Goal: Task Accomplishment & Management: Manage account settings

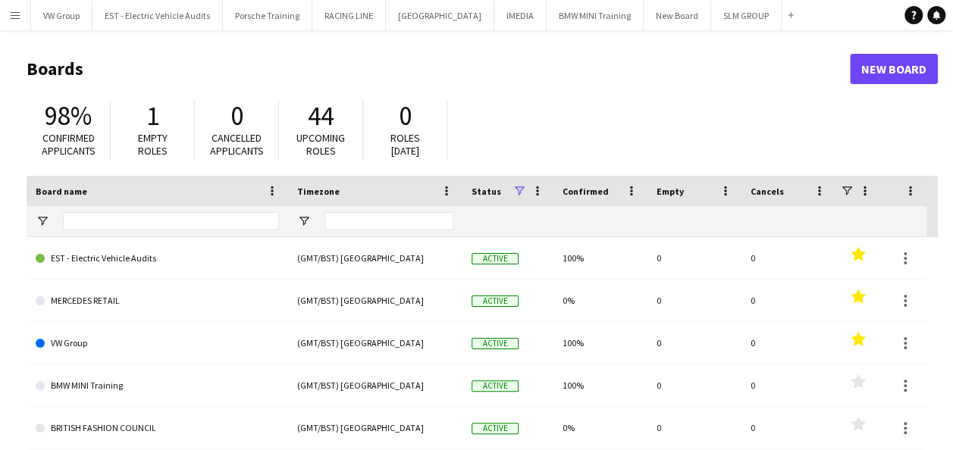
click at [13, 14] on app-icon "Menu" at bounding box center [15, 15] width 12 height 12
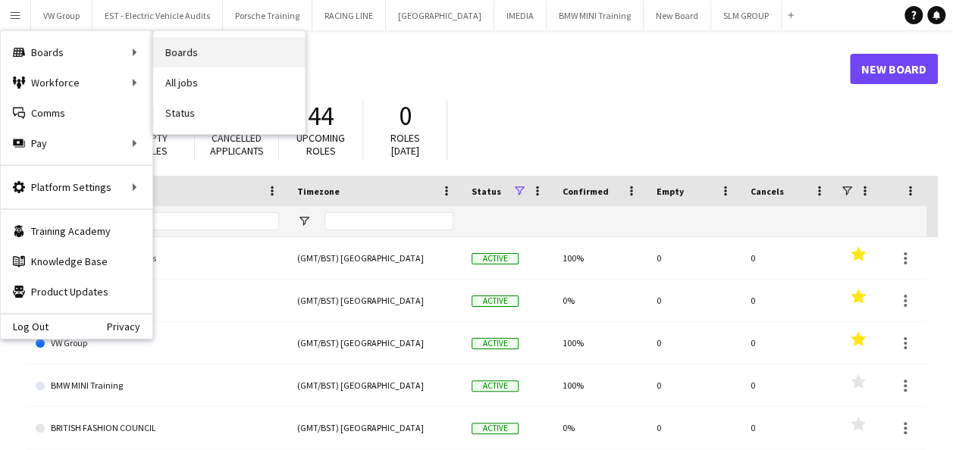
click at [175, 49] on link "Boards" at bounding box center [229, 52] width 152 height 30
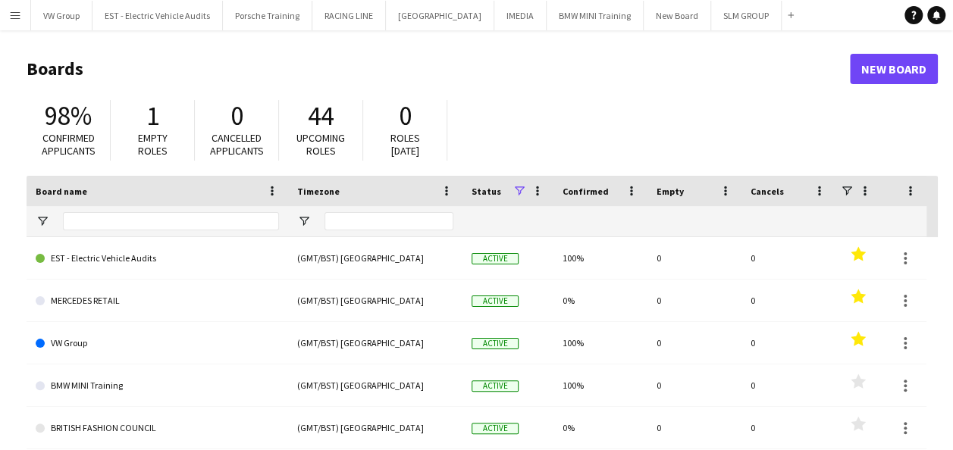
click at [14, 11] on app-icon "Menu" at bounding box center [15, 15] width 12 height 12
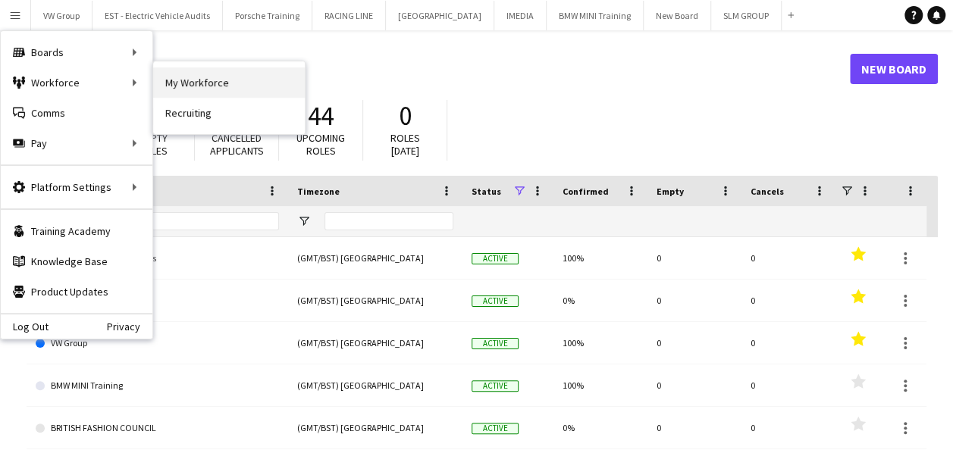
click at [174, 75] on link "My Workforce" at bounding box center [229, 82] width 152 height 30
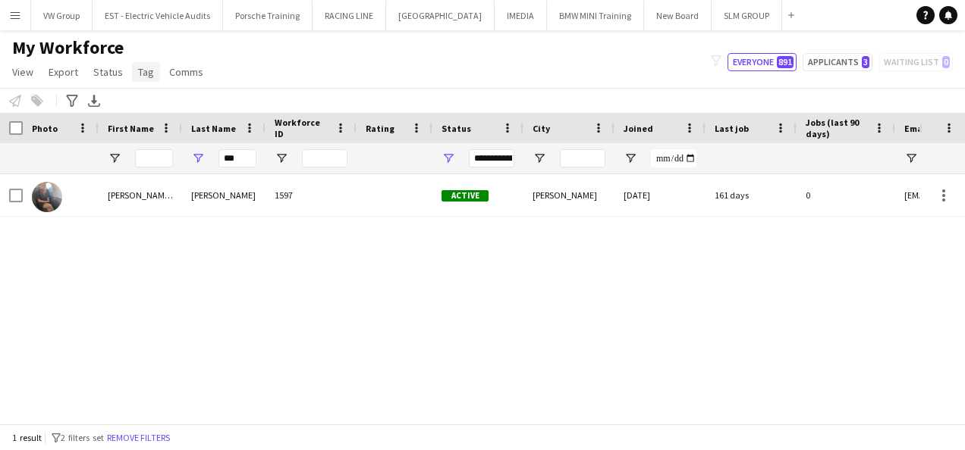
click at [144, 71] on span "Tag" at bounding box center [146, 72] width 16 height 14
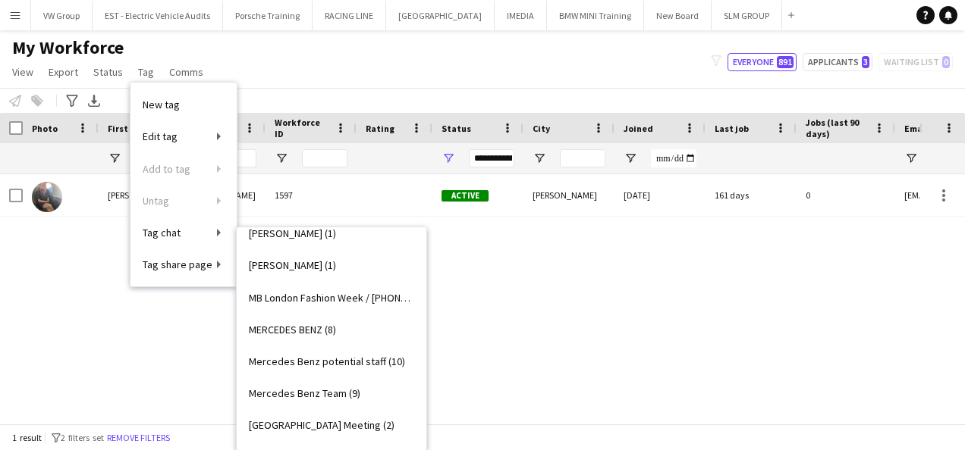
scroll to position [1213, 0]
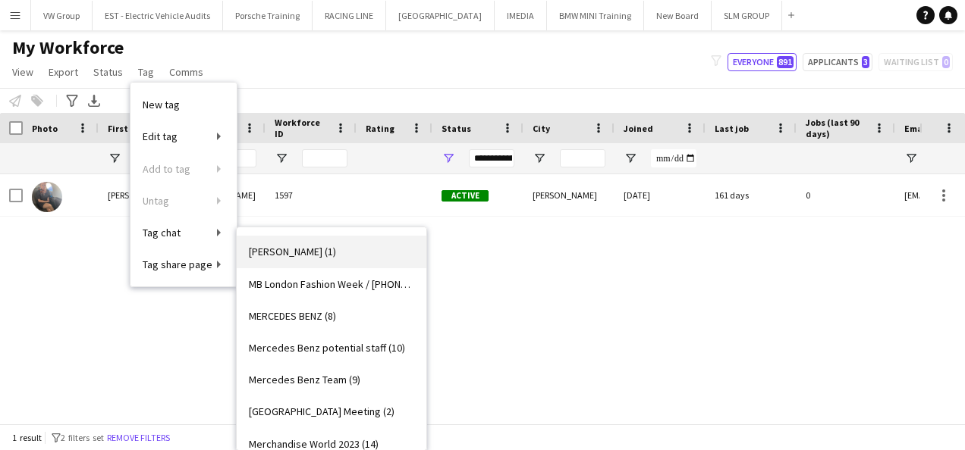
click at [294, 252] on span "[PERSON_NAME] (1)" at bounding box center [292, 252] width 87 height 14
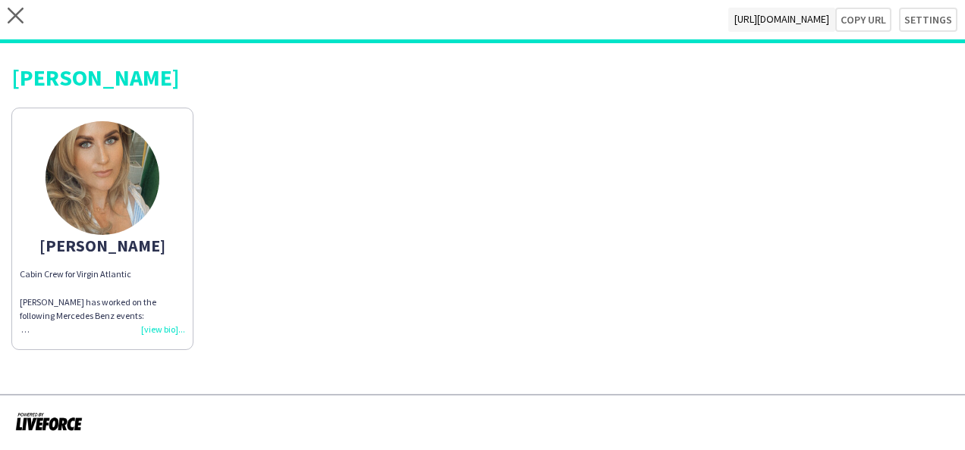
click at [162, 330] on div "Cabin Crew for Virgin Atlantic [PERSON_NAME] has worked on the following Merced…" at bounding box center [102, 302] width 165 height 69
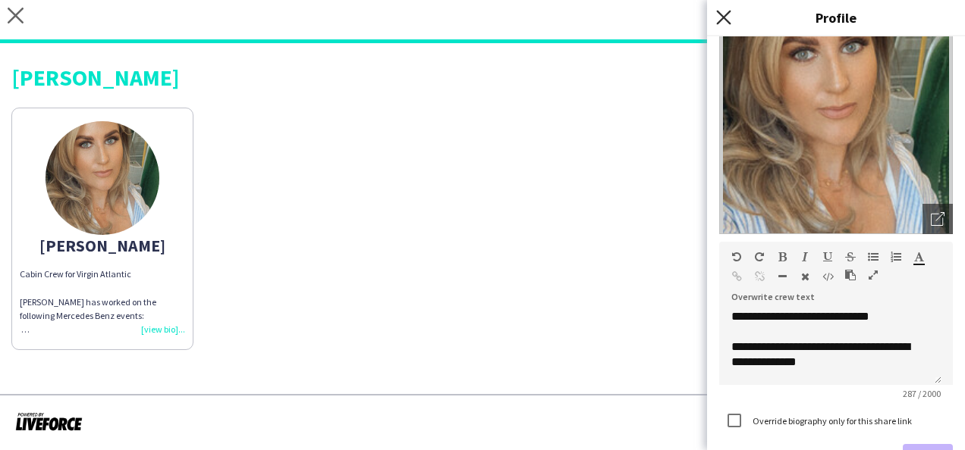
click at [726, 20] on icon at bounding box center [723, 17] width 14 height 14
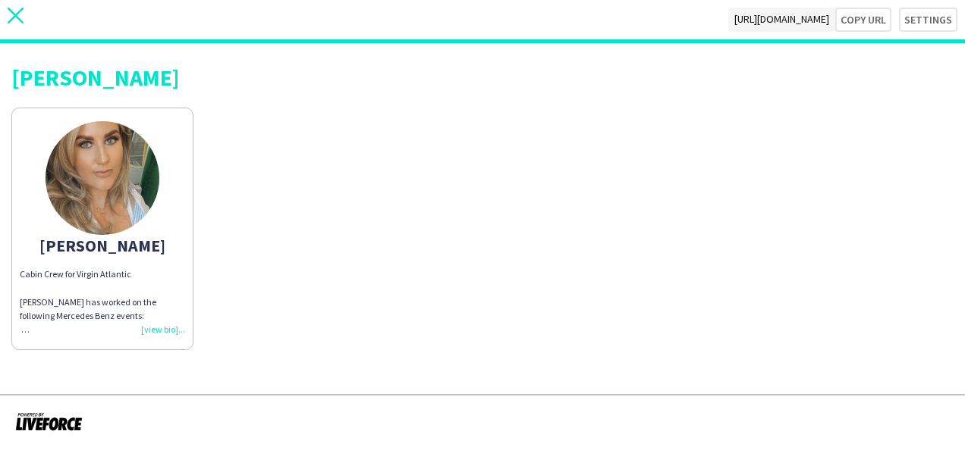
click at [15, 14] on icon "close" at bounding box center [16, 16] width 16 height 16
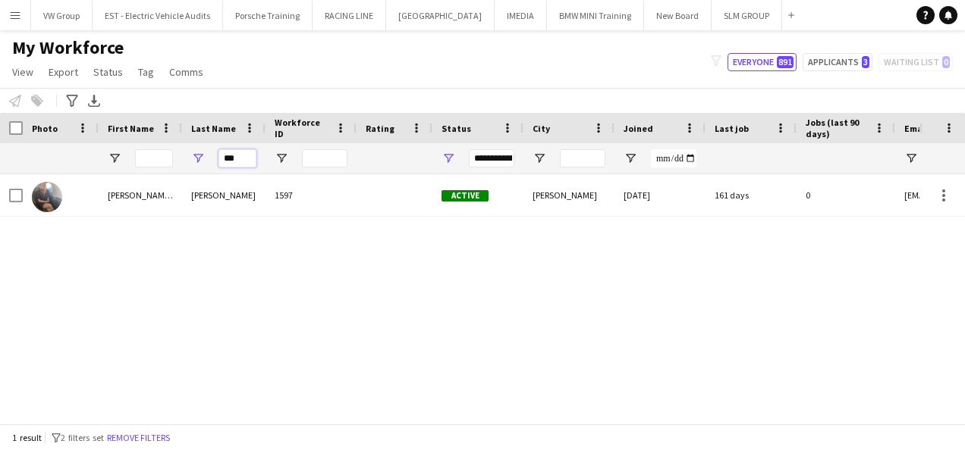
click at [240, 156] on input "***" at bounding box center [237, 158] width 38 height 18
type input "*"
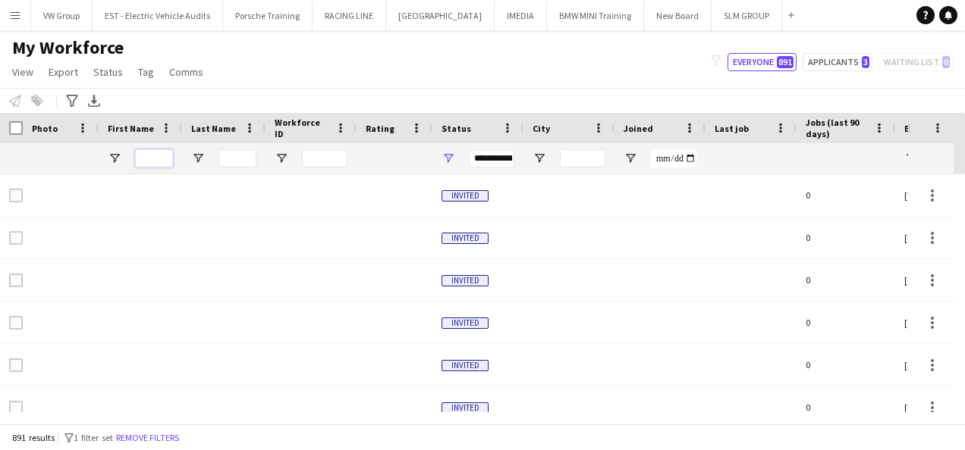
click at [158, 158] on input "First Name Filter Input" at bounding box center [154, 158] width 38 height 18
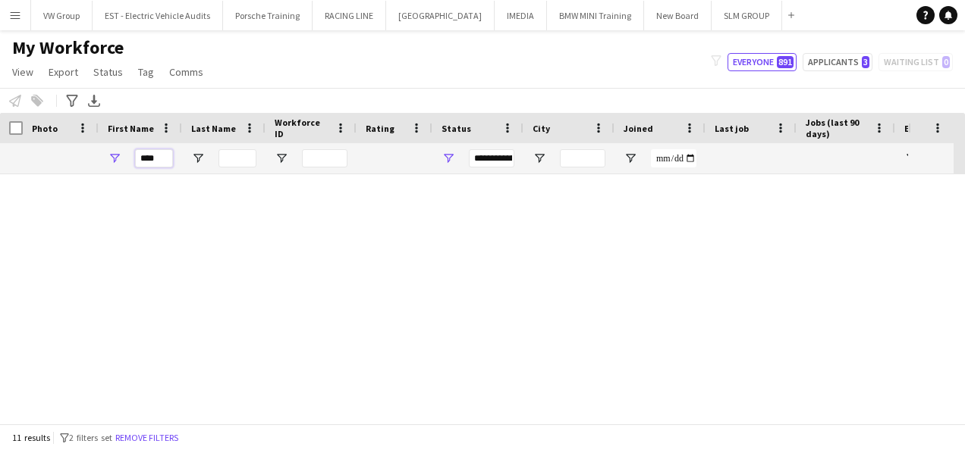
type input "****"
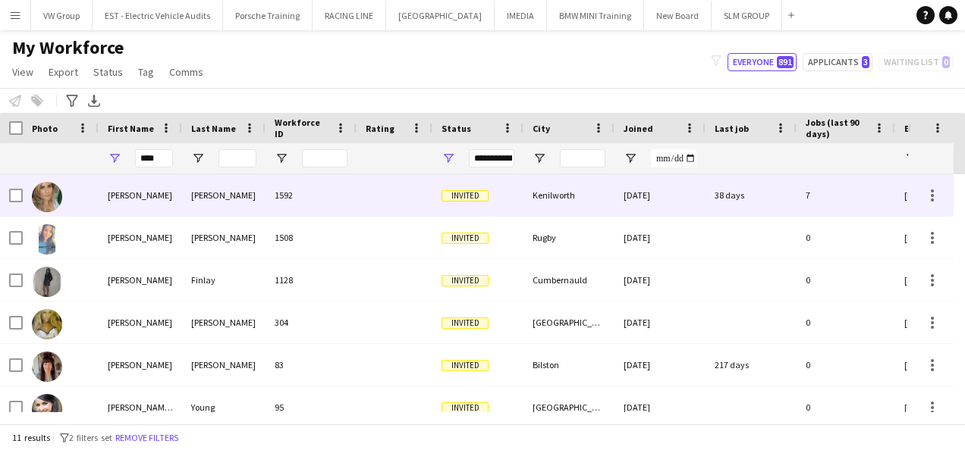
click at [123, 193] on div "[PERSON_NAME]" at bounding box center [140, 195] width 83 height 42
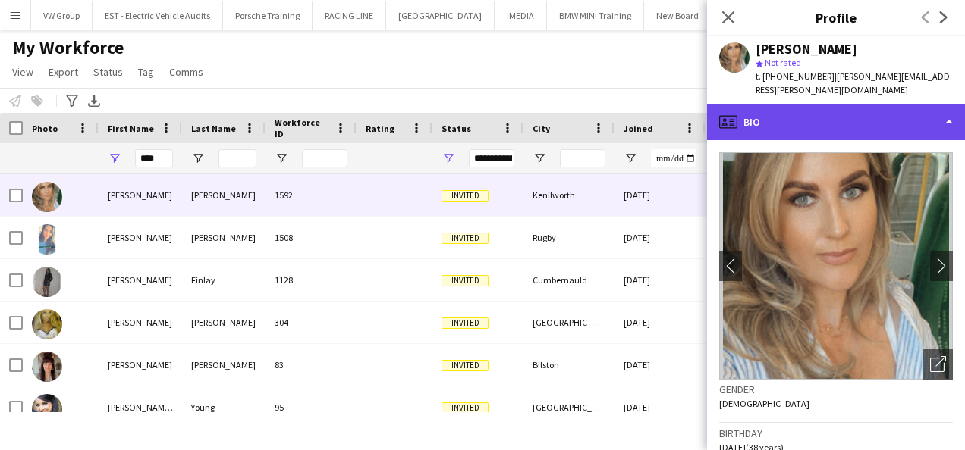
click at [949, 108] on div "profile Bio" at bounding box center [836, 122] width 258 height 36
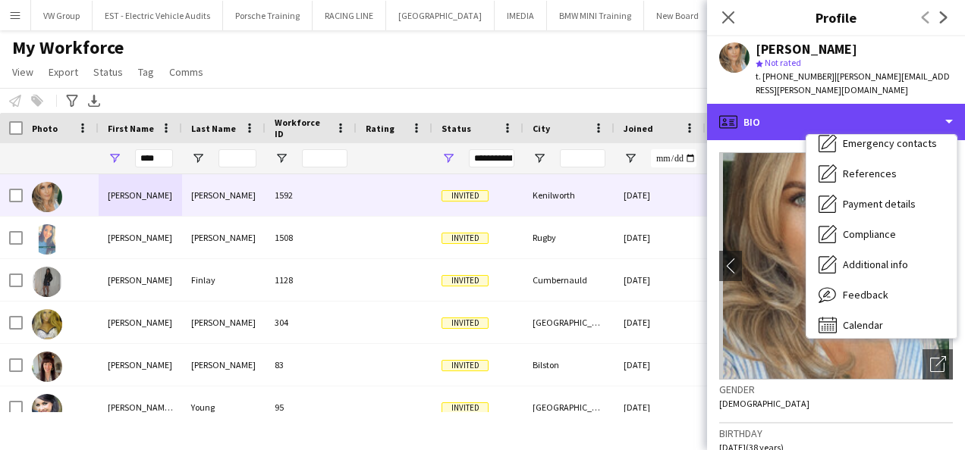
scroll to position [143, 0]
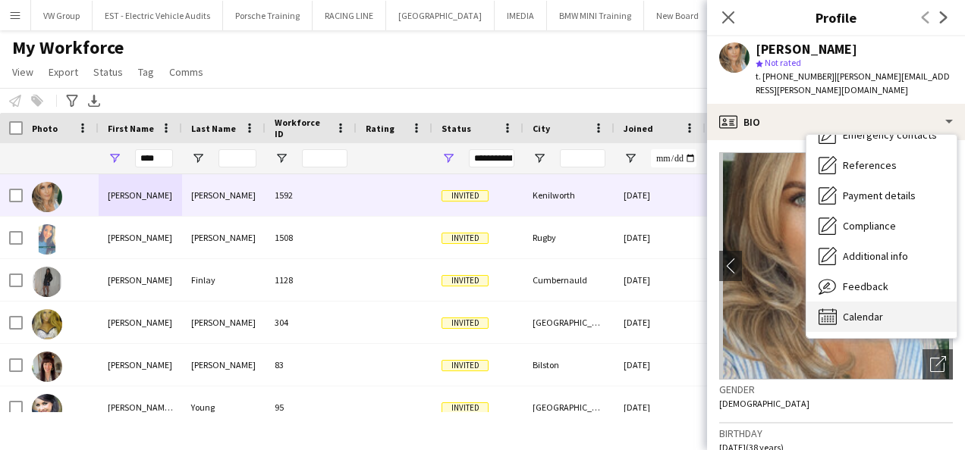
click at [850, 310] on span "Calendar" at bounding box center [862, 317] width 40 height 14
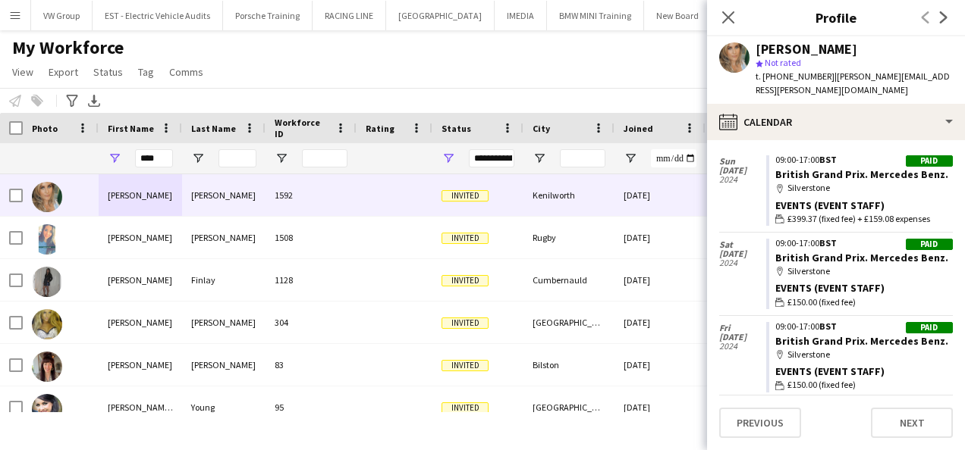
scroll to position [1562, 0]
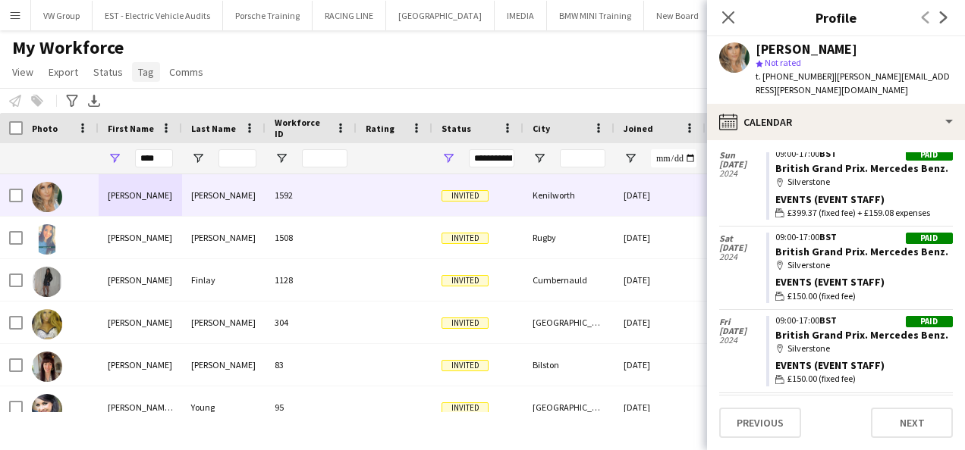
click at [143, 74] on span "Tag" at bounding box center [146, 72] width 16 height 14
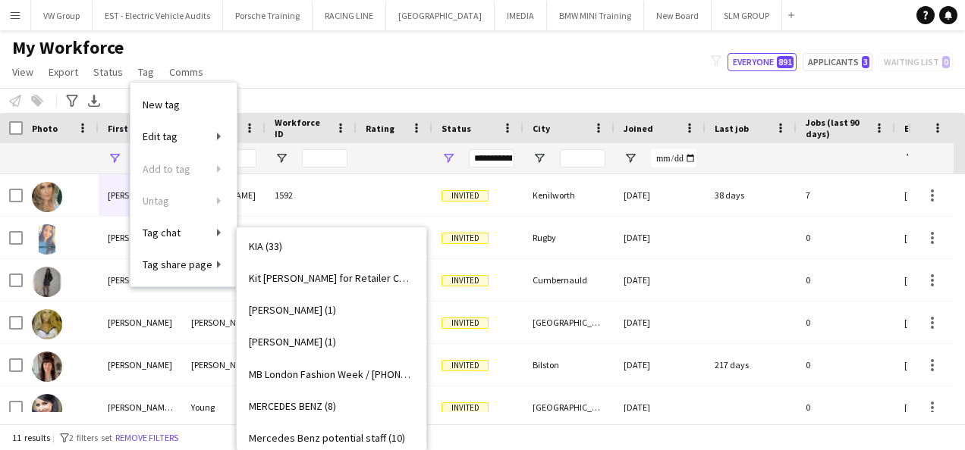
scroll to position [1151, 0]
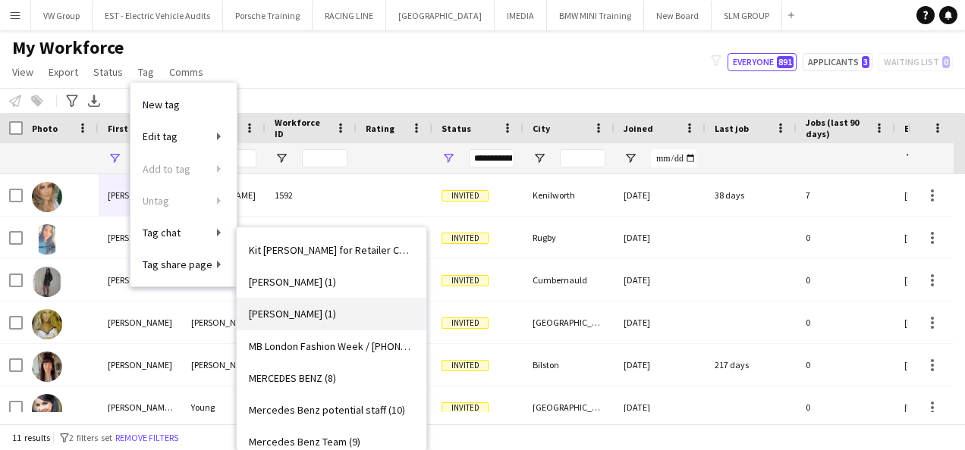
click at [287, 312] on span "[PERSON_NAME] (1)" at bounding box center [292, 314] width 87 height 14
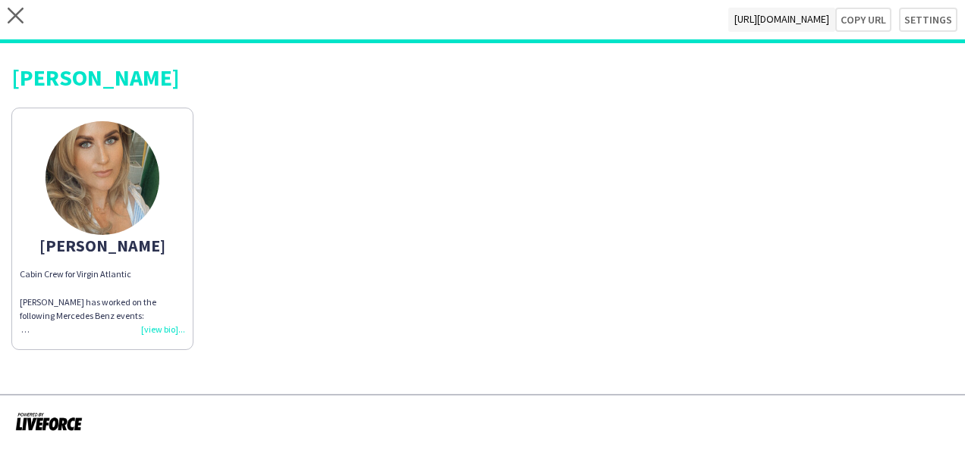
click at [169, 328] on div "Cabin Crew for Virgin Atlantic [PERSON_NAME] has worked on the following Merced…" at bounding box center [102, 302] width 165 height 69
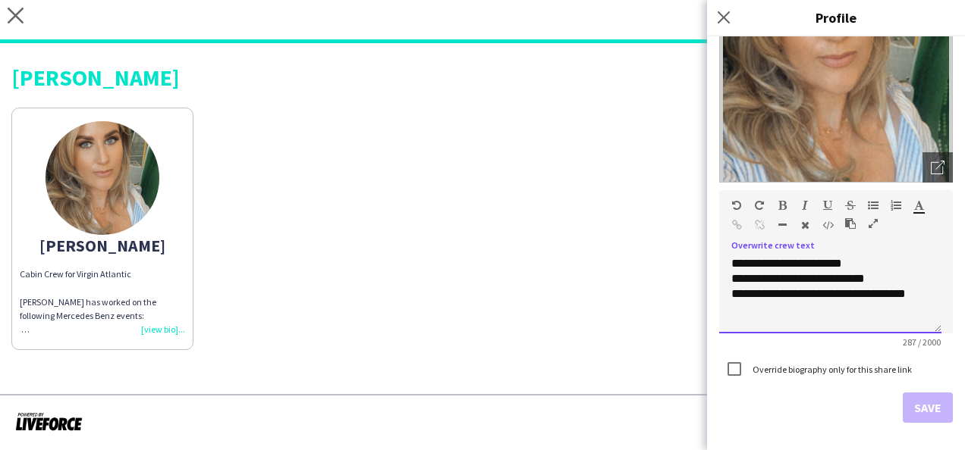
scroll to position [152, 0]
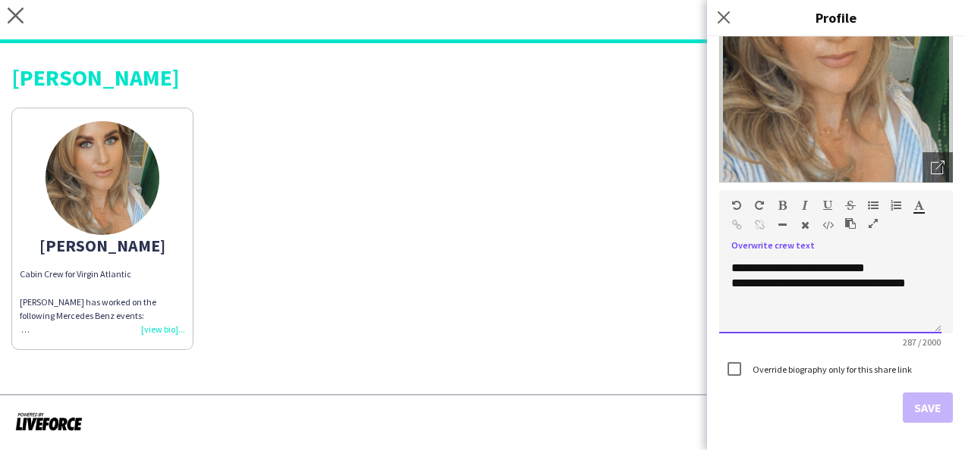
click at [886, 267] on p "**********" at bounding box center [830, 268] width 198 height 15
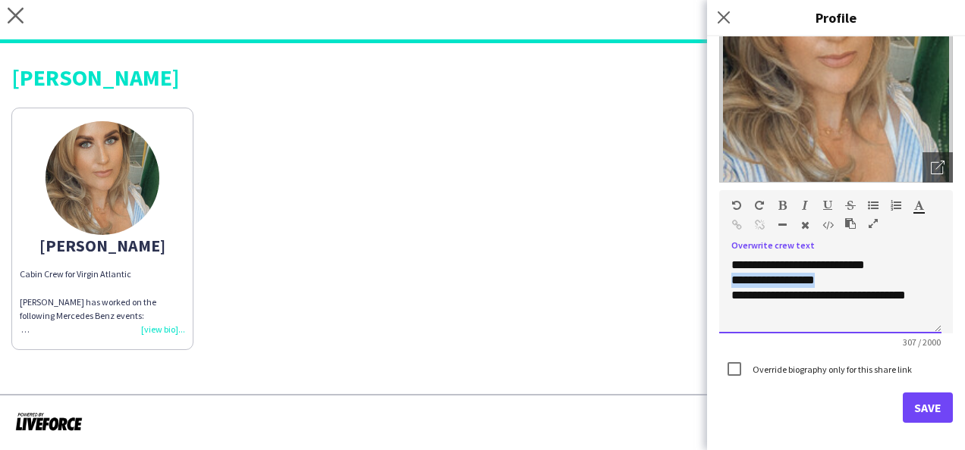
drag, startPoint x: 835, startPoint y: 276, endPoint x: 734, endPoint y: 279, distance: 100.9
click at [734, 279] on p "**********" at bounding box center [830, 280] width 198 height 15
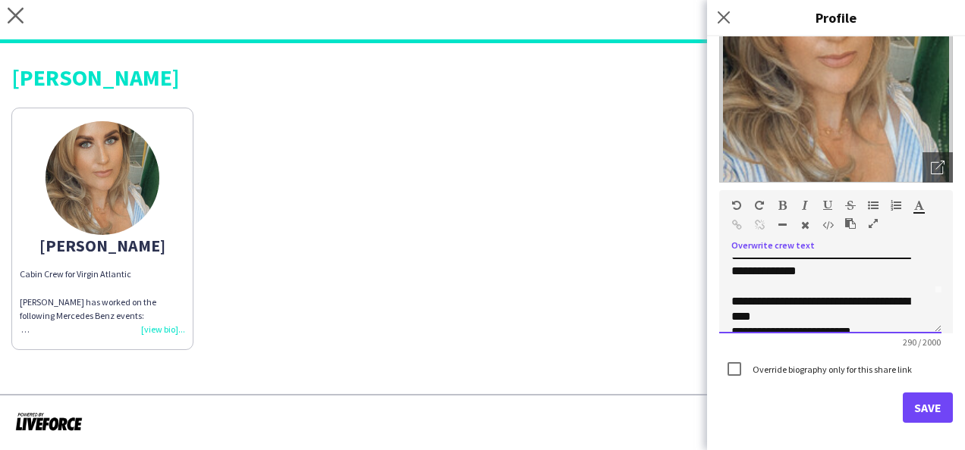
scroll to position [26, 0]
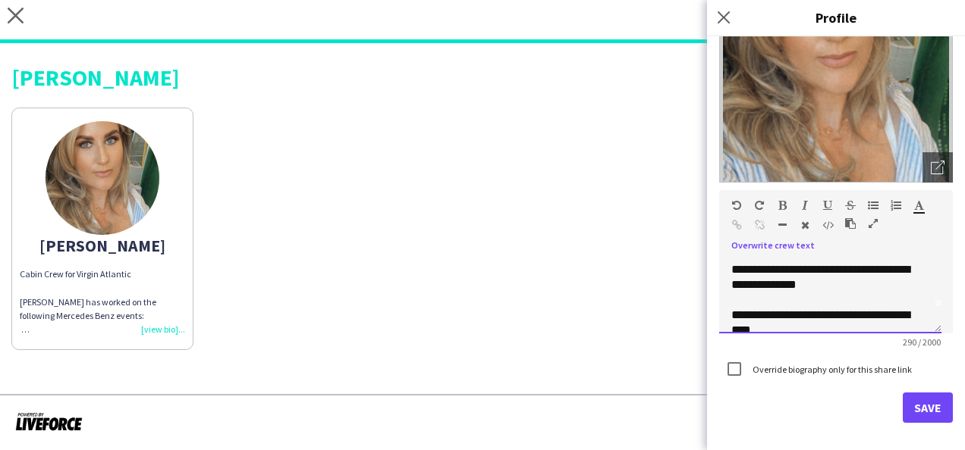
click at [860, 284] on p "**********" at bounding box center [830, 277] width 198 height 30
click at [735, 309] on p at bounding box center [830, 315] width 198 height 15
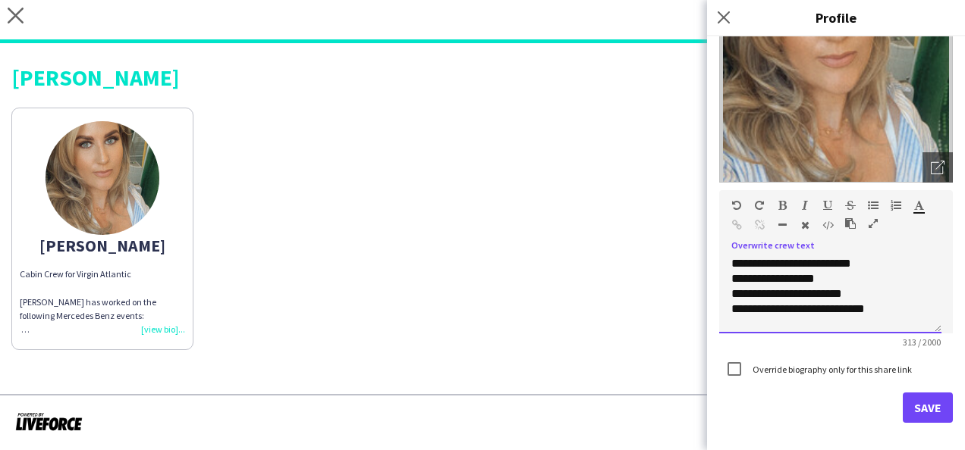
scroll to position [147, 0]
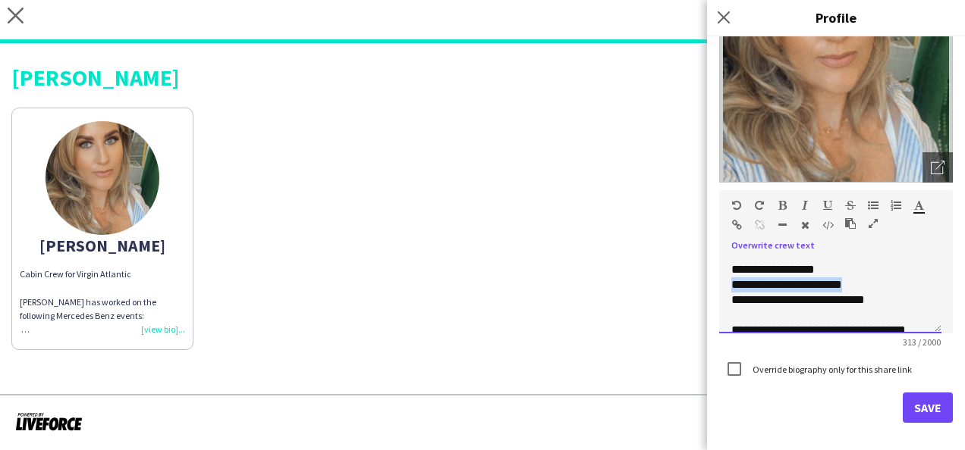
drag, startPoint x: 861, startPoint y: 285, endPoint x: 729, endPoint y: 290, distance: 131.3
click at [729, 290] on div "**********" at bounding box center [830, 296] width 222 height 76
click at [883, 300] on p "**********" at bounding box center [830, 300] width 198 height 15
drag, startPoint x: 883, startPoint y: 300, endPoint x: 730, endPoint y: 303, distance: 153.2
click at [730, 303] on div "**********" at bounding box center [830, 296] width 222 height 76
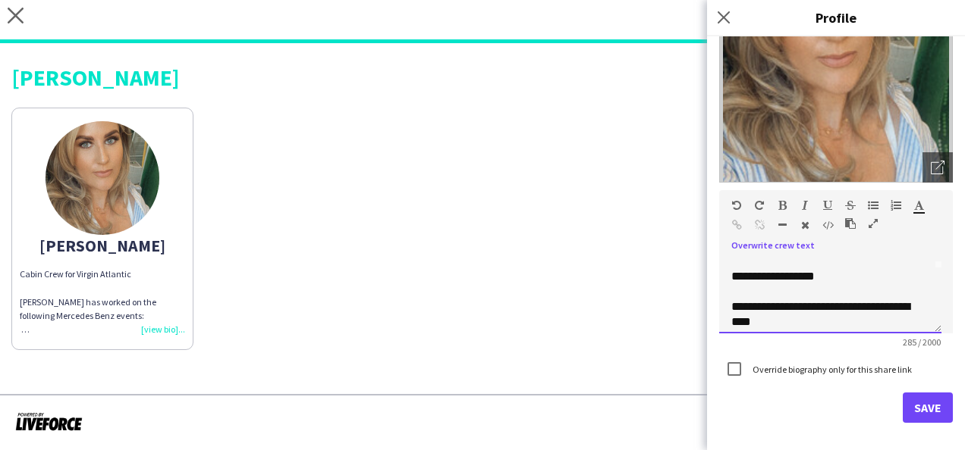
scroll to position [56, 0]
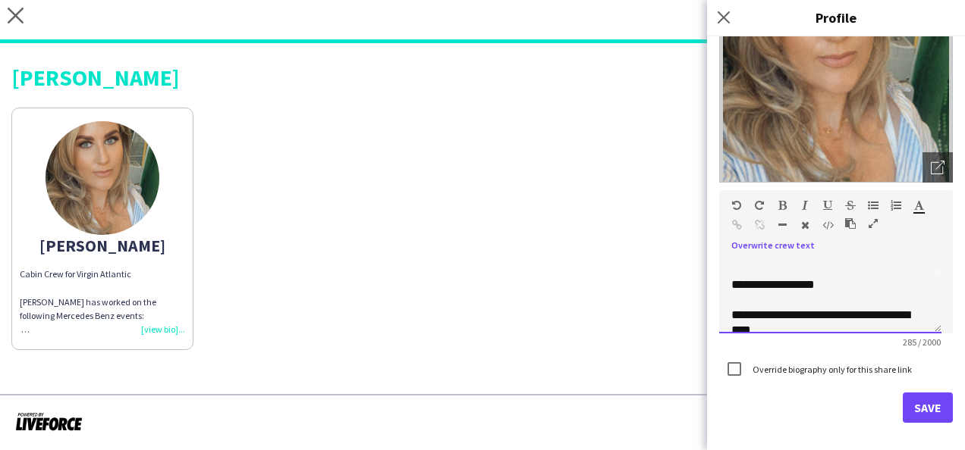
click at [839, 285] on p "**********" at bounding box center [830, 285] width 198 height 15
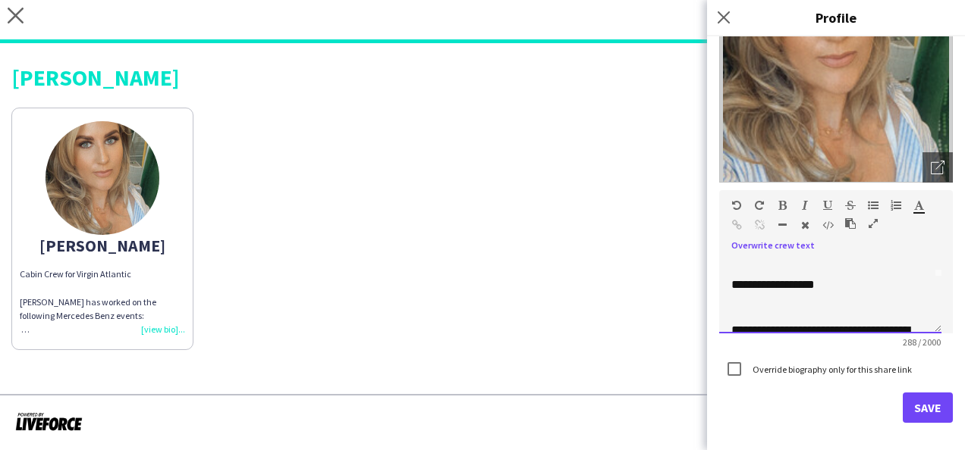
click at [733, 300] on p at bounding box center [830, 300] width 198 height 15
click at [849, 299] on span "**********" at bounding box center [797, 299] width 133 height 11
click at [843, 284] on p "**********" at bounding box center [830, 285] width 198 height 15
click at [874, 300] on span "**********" at bounding box center [802, 299] width 143 height 11
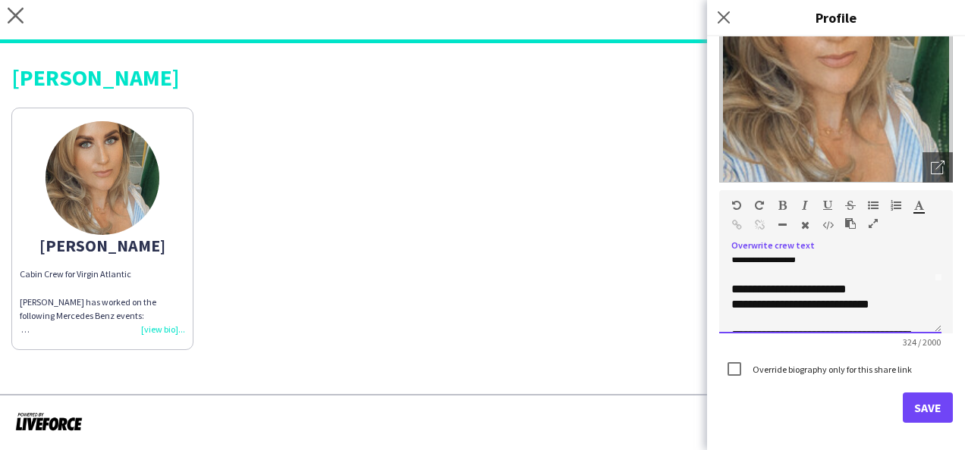
scroll to position [26, 0]
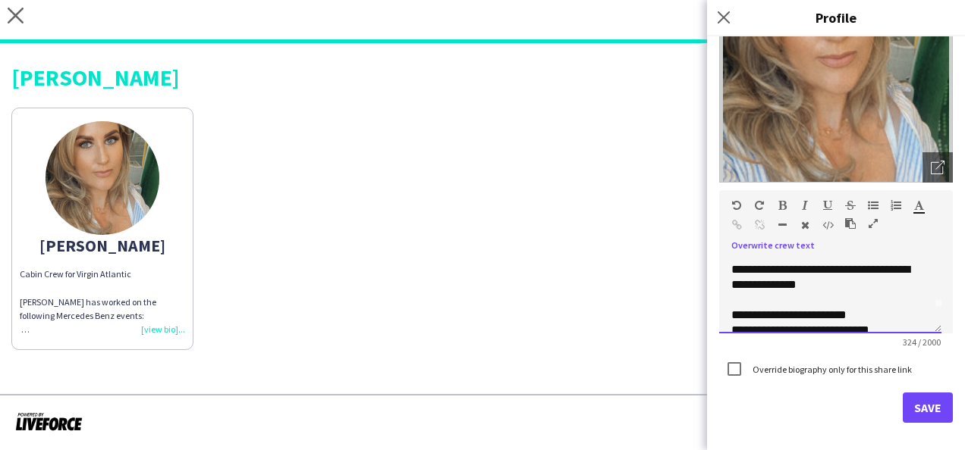
click at [868, 312] on p "**********" at bounding box center [830, 315] width 198 height 15
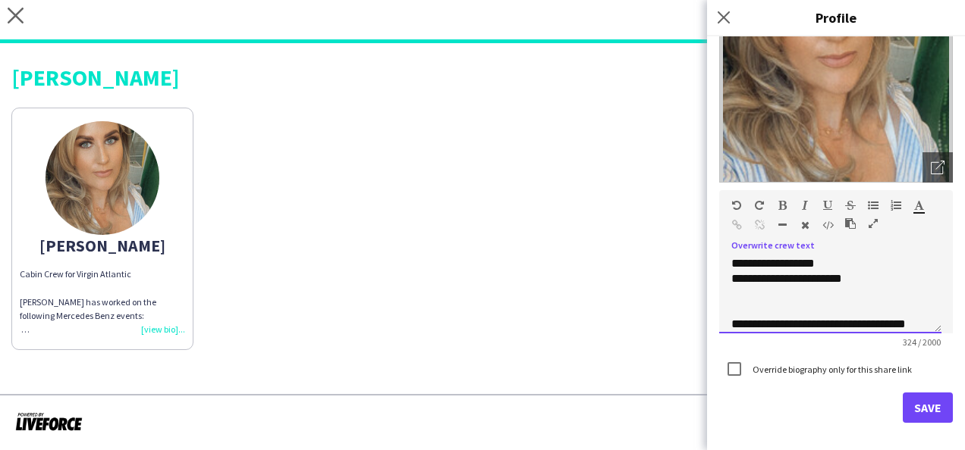
scroll to position [177, 0]
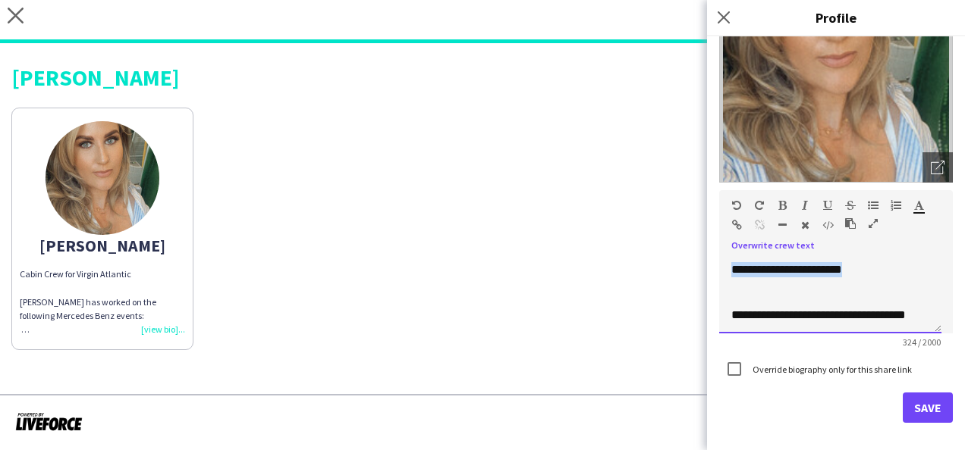
drag, startPoint x: 864, startPoint y: 271, endPoint x: 731, endPoint y: 273, distance: 132.7
click at [731, 273] on p "**********" at bounding box center [830, 269] width 198 height 15
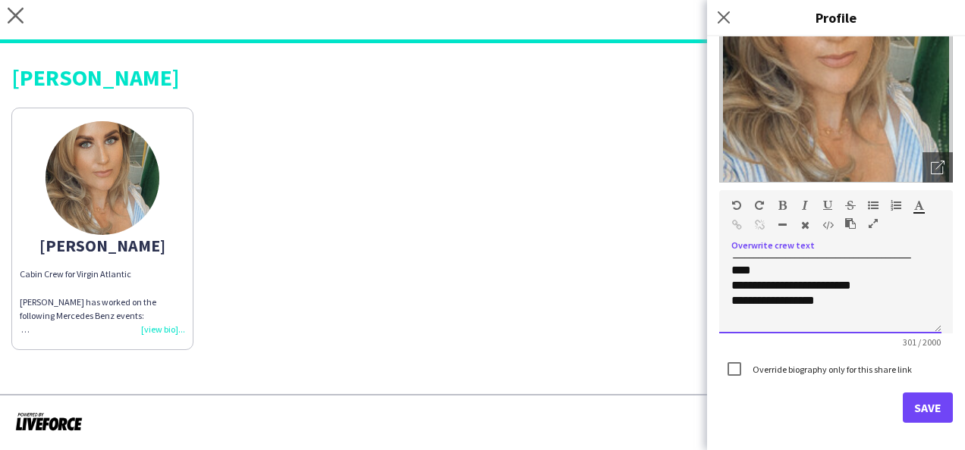
scroll to position [117, 0]
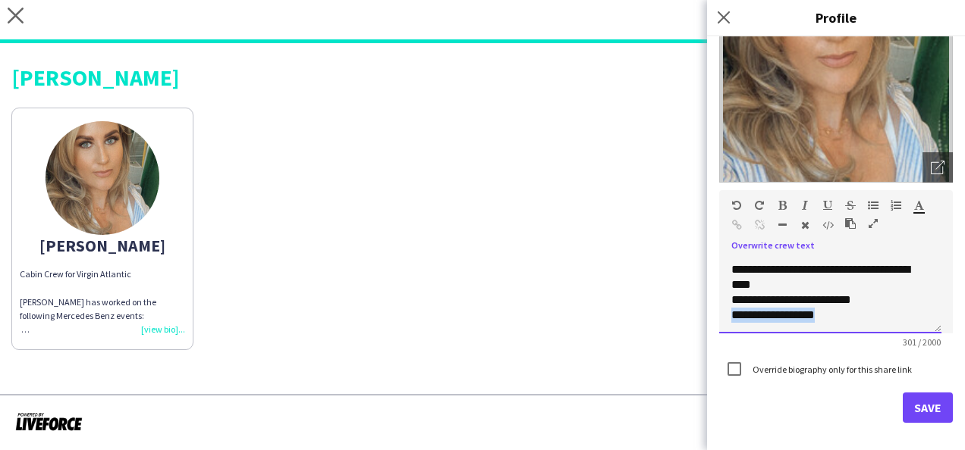
drag, startPoint x: 828, startPoint y: 312, endPoint x: 733, endPoint y: 314, distance: 95.6
click at [733, 314] on p "**********" at bounding box center [830, 315] width 198 height 15
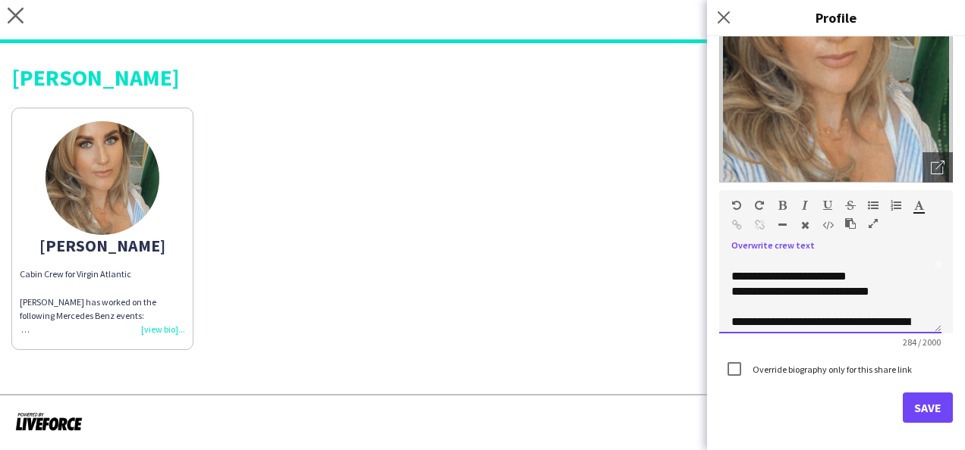
scroll to position [56, 0]
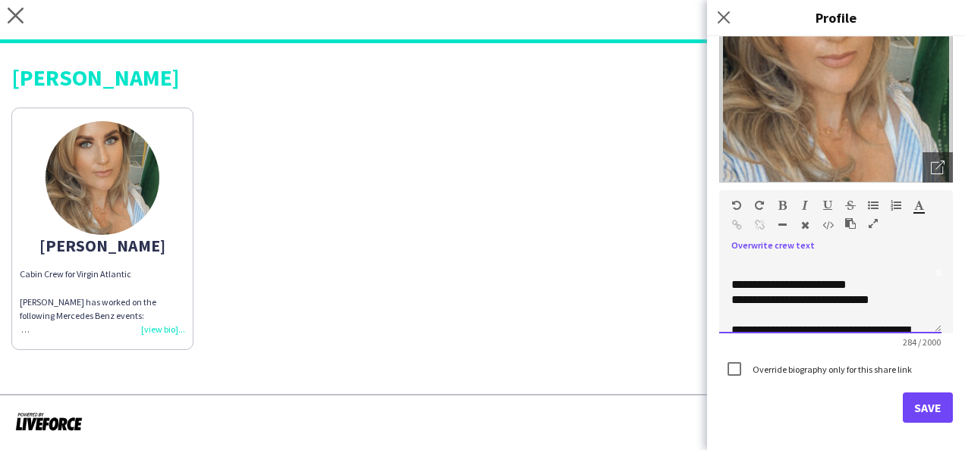
click at [895, 297] on p "**********" at bounding box center [830, 300] width 198 height 15
click at [731, 315] on p at bounding box center [830, 315] width 198 height 15
click at [795, 315] on span "**********" at bounding box center [772, 314] width 83 height 11
click at [813, 315] on p "**********" at bounding box center [830, 315] width 198 height 15
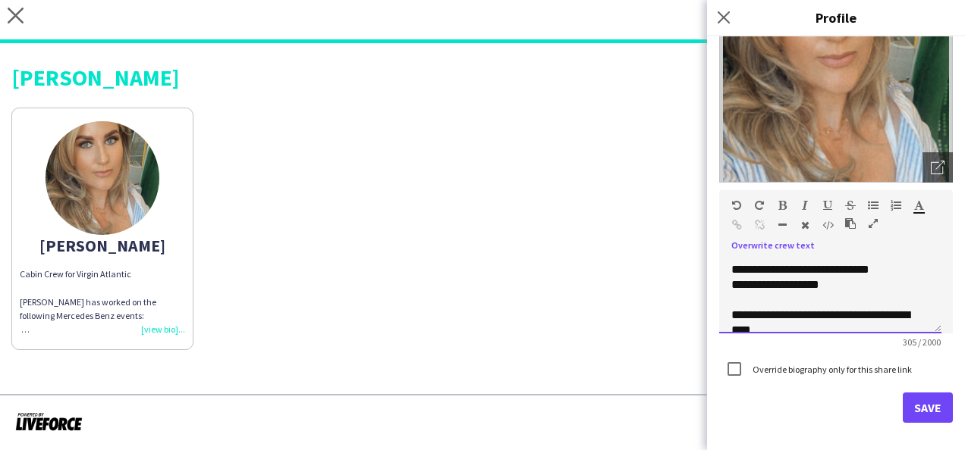
scroll to position [117, 0]
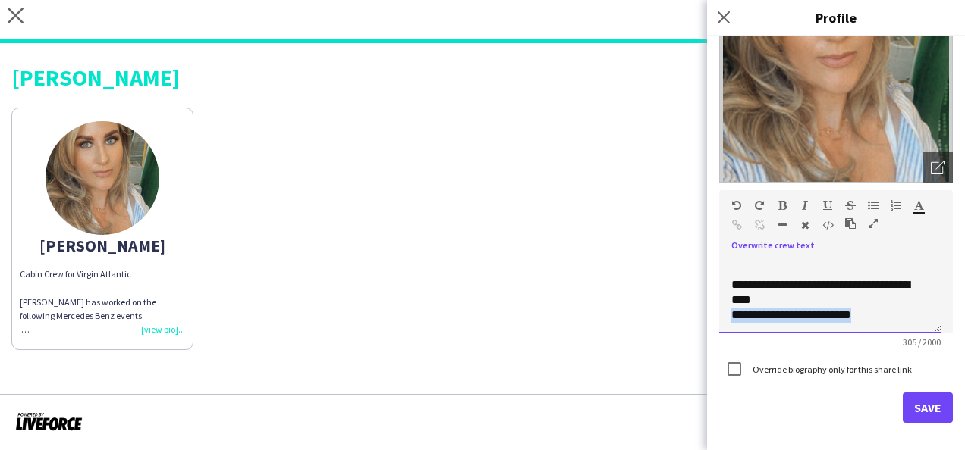
drag, startPoint x: 876, startPoint y: 315, endPoint x: 734, endPoint y: 317, distance: 141.8
click at [734, 317] on p "**********" at bounding box center [830, 315] width 198 height 15
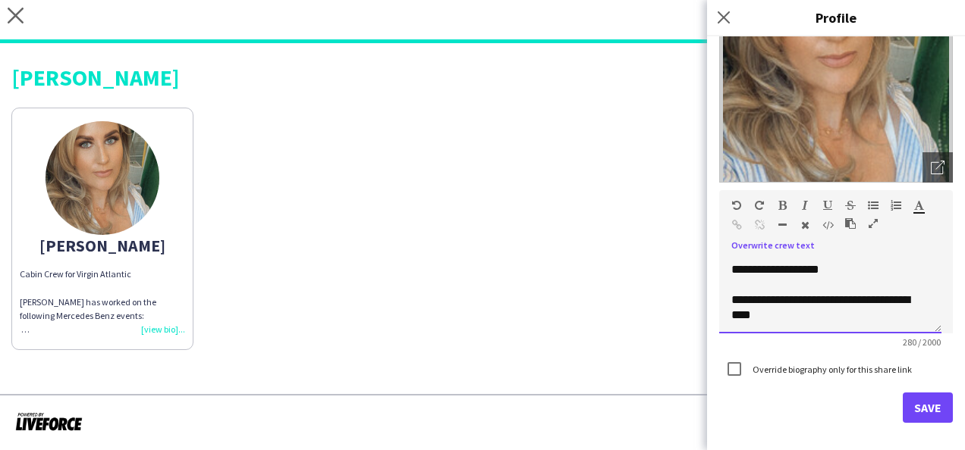
scroll to position [86, 0]
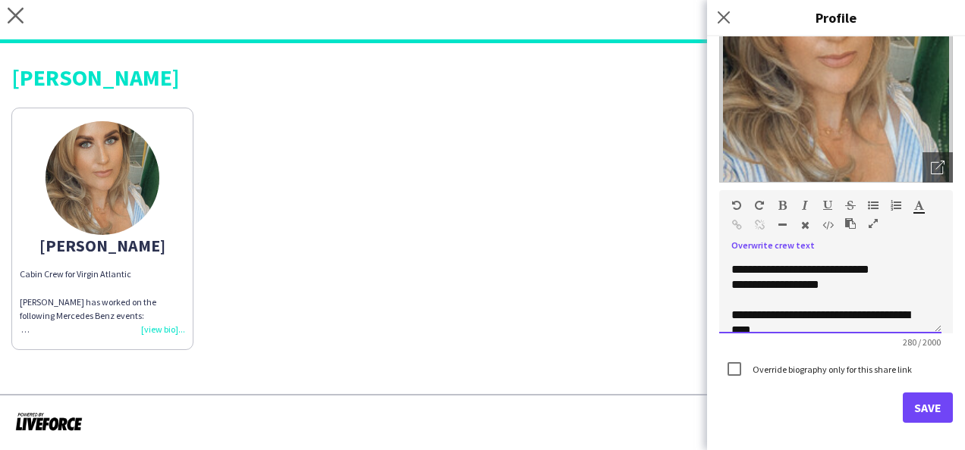
click at [837, 282] on p "**********" at bounding box center [830, 285] width 198 height 15
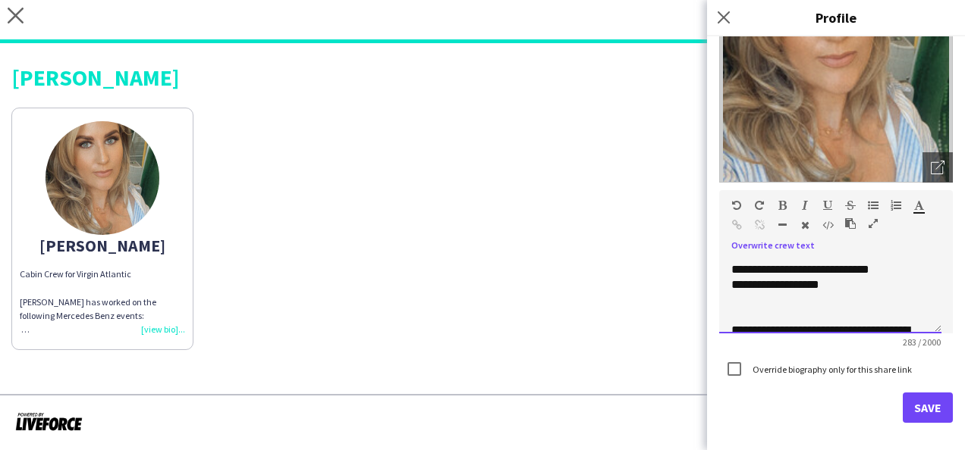
click at [736, 296] on p at bounding box center [830, 300] width 198 height 15
click at [761, 298] on span "**********" at bounding box center [791, 299] width 120 height 11
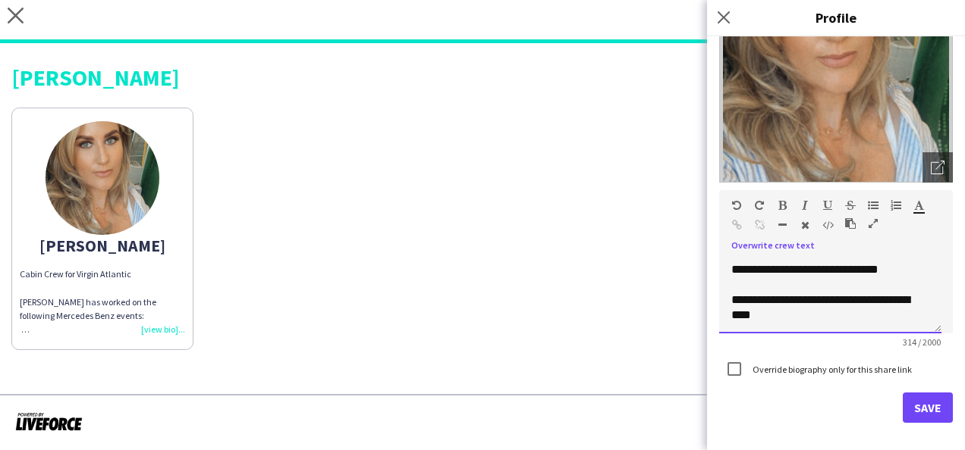
click at [740, 282] on p at bounding box center [830, 285] width 198 height 15
drag, startPoint x: 827, startPoint y: 312, endPoint x: 729, endPoint y: 300, distance: 97.9
click at [729, 300] on div "**********" at bounding box center [830, 296] width 222 height 76
click at [735, 283] on p at bounding box center [830, 285] width 198 height 15
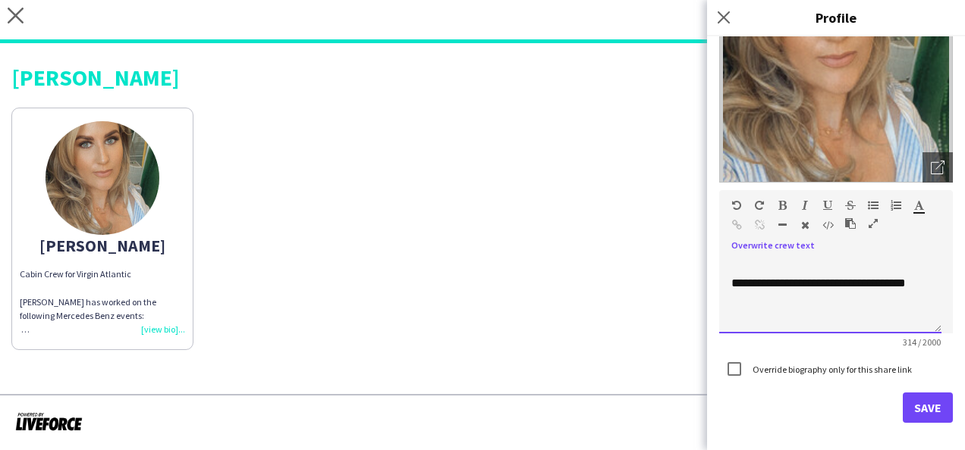
scroll to position [247, 0]
drag, startPoint x: 751, startPoint y: 285, endPoint x: 731, endPoint y: 273, distance: 23.2
click at [731, 276] on p "**********" at bounding box center [830, 283] width 198 height 15
click at [736, 279] on p at bounding box center [830, 283] width 198 height 15
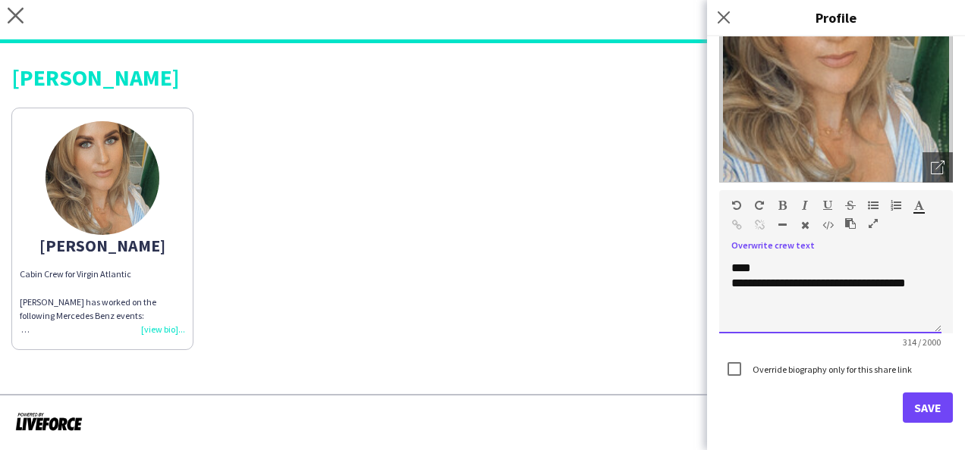
click at [859, 284] on span "**********" at bounding box center [818, 283] width 174 height 11
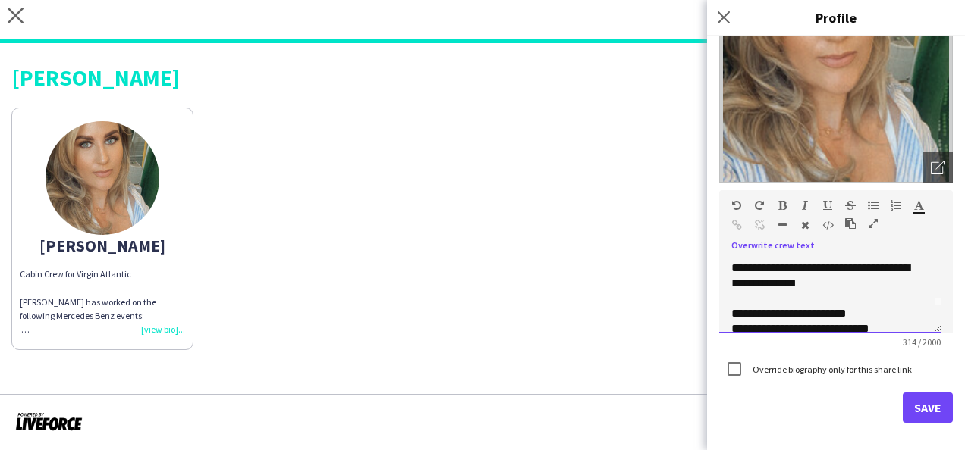
scroll to position [136, 0]
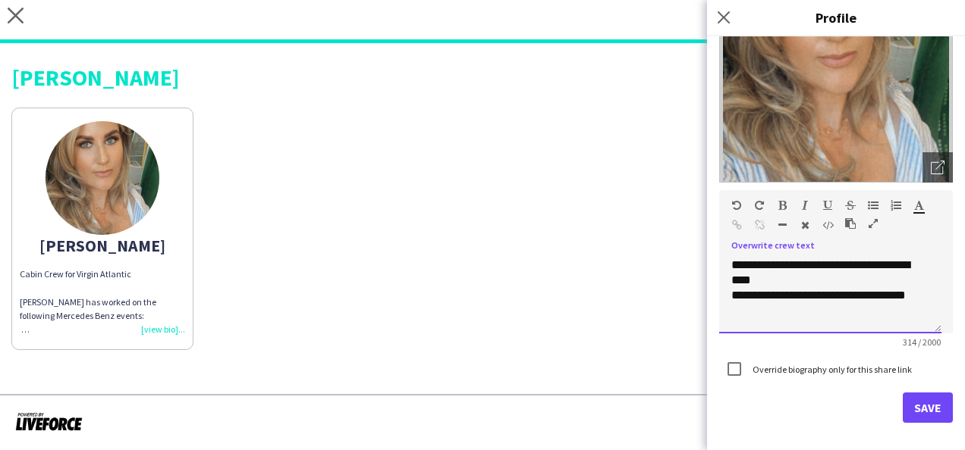
click at [817, 243] on div "Paragraph Heading 1 Heading 2 Heading 3 Heading 4 Heading 5 Heading 6 Heading 7…" at bounding box center [836, 218] width 234 height 57
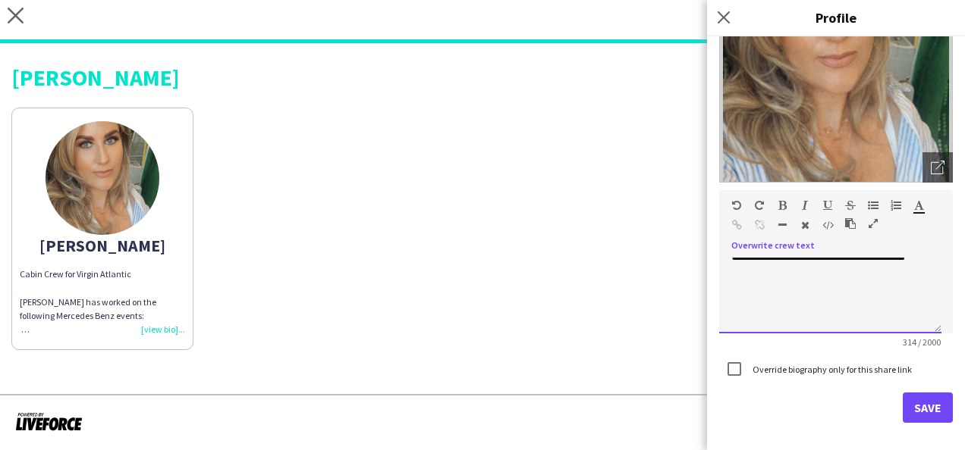
scroll to position [182, 0]
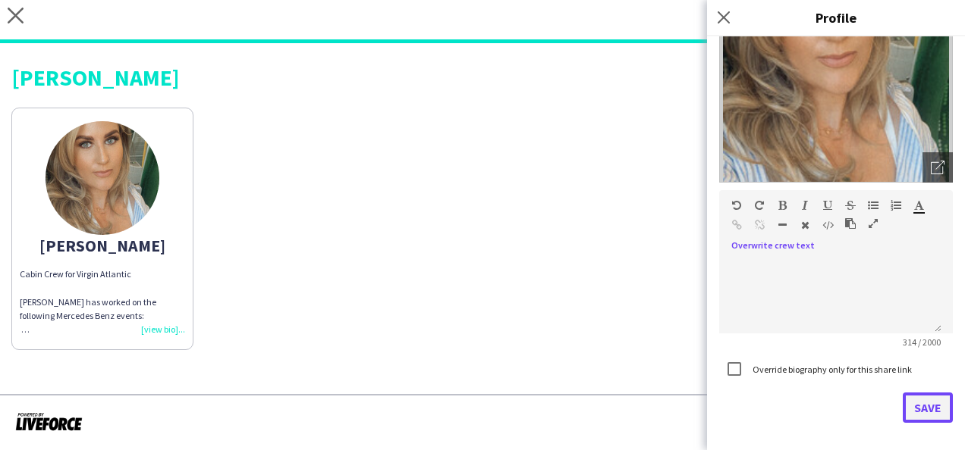
click at [915, 409] on button "Save" at bounding box center [927, 408] width 50 height 30
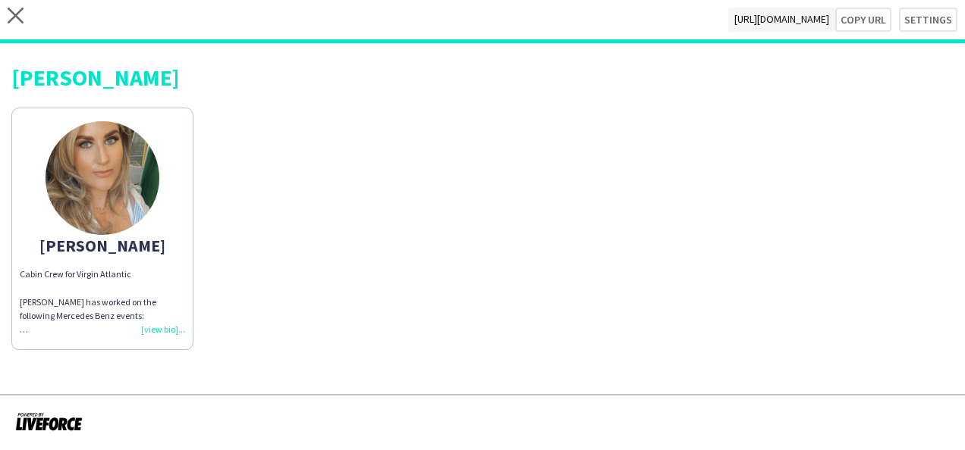
click at [157, 328] on div "Cabin Crew for Virgin Atlantic [PERSON_NAME] has worked on the following Merced…" at bounding box center [102, 302] width 165 height 69
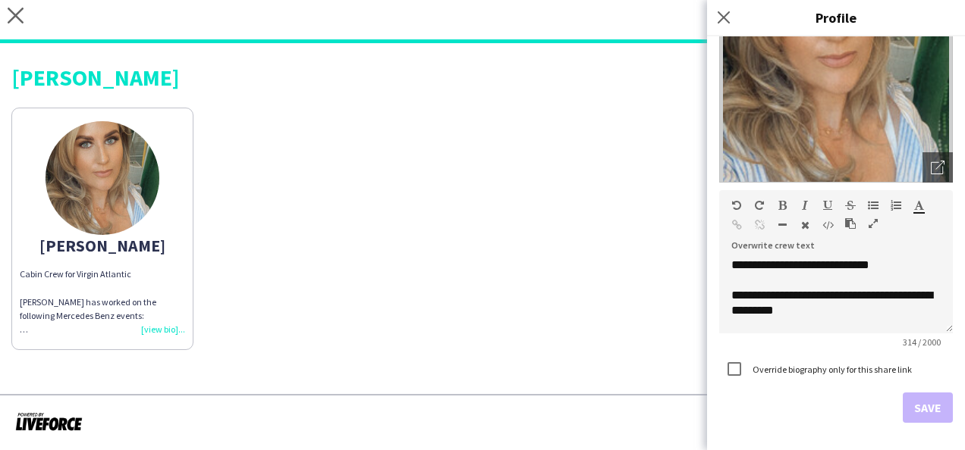
scroll to position [144, 0]
click at [720, 16] on icon at bounding box center [723, 17] width 14 height 14
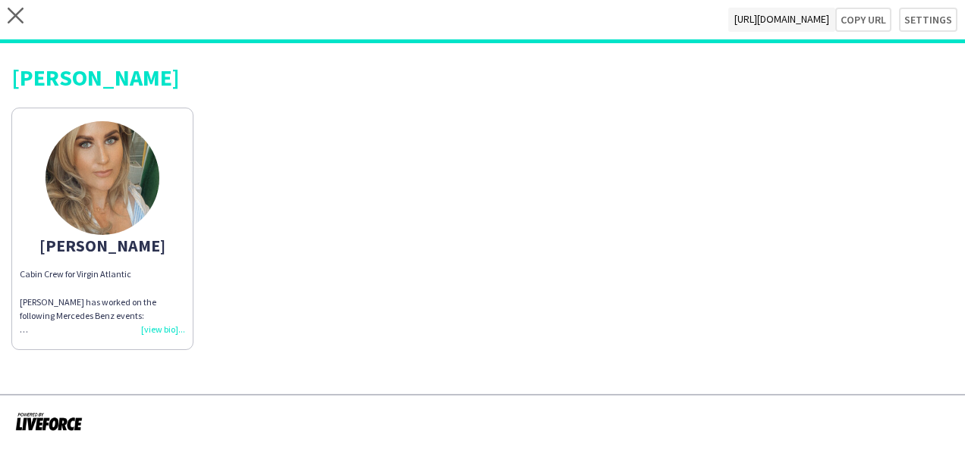
click at [573, 212] on div "[PERSON_NAME] Crew for Virgin Atlantic [PERSON_NAME] has worked on the followin…" at bounding box center [482, 225] width 942 height 250
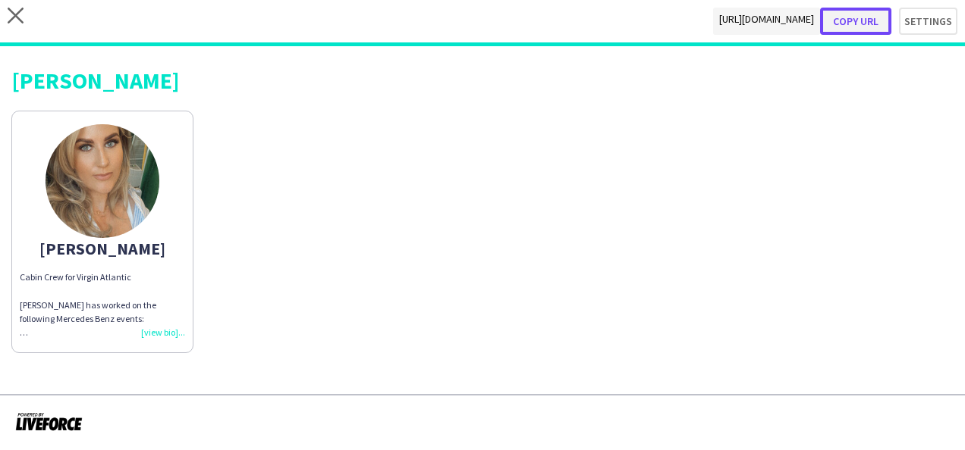
click at [864, 18] on button "Copy url" at bounding box center [855, 21] width 71 height 27
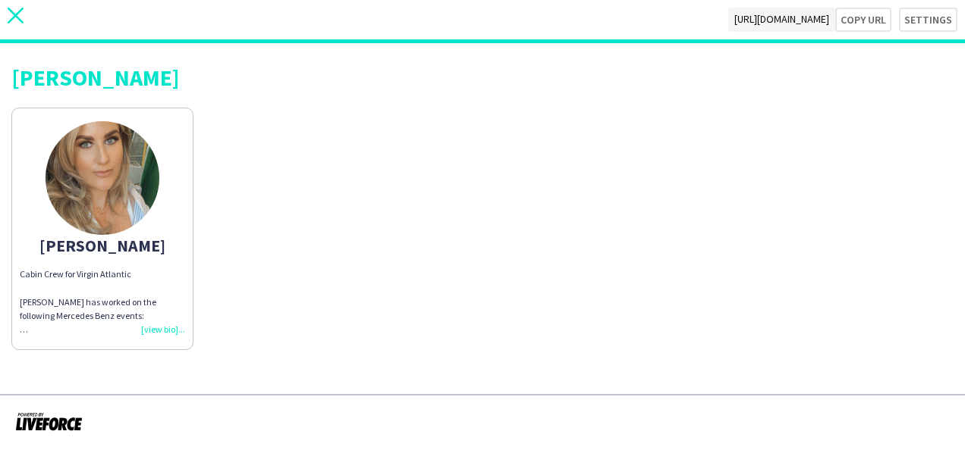
click at [17, 10] on icon "close" at bounding box center [16, 16] width 16 height 16
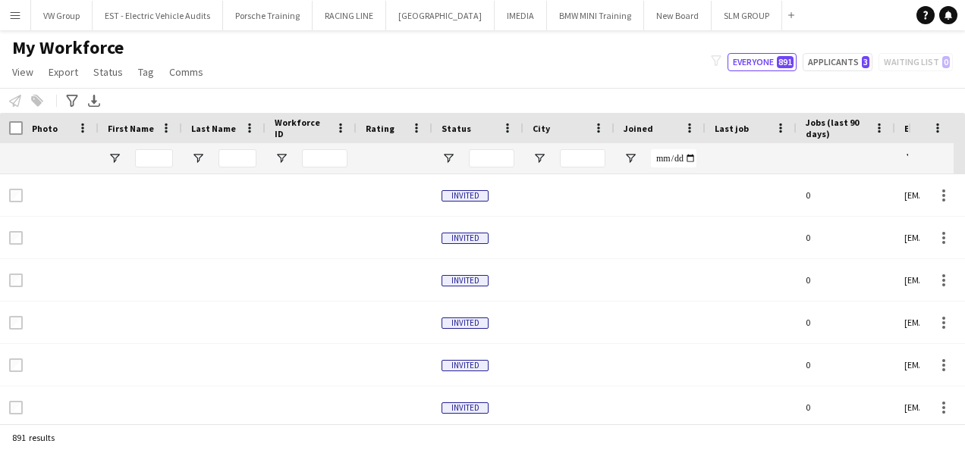
type input "****"
type input "**********"
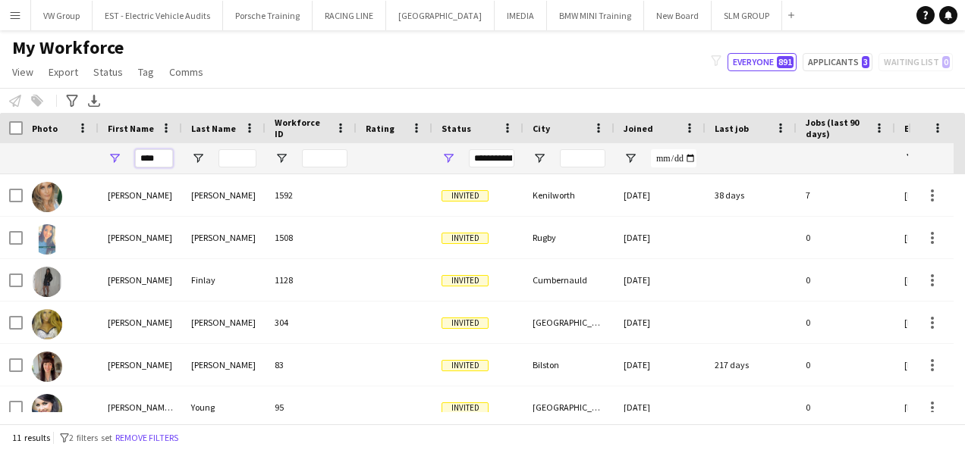
click at [161, 155] on input "****" at bounding box center [154, 158] width 38 height 18
type input "*"
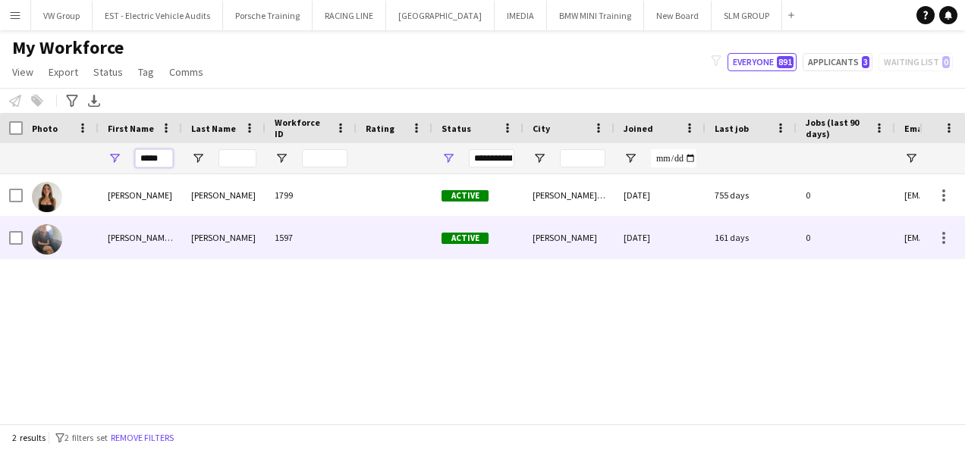
type input "*****"
click at [144, 240] on div "[PERSON_NAME]-May" at bounding box center [140, 238] width 83 height 42
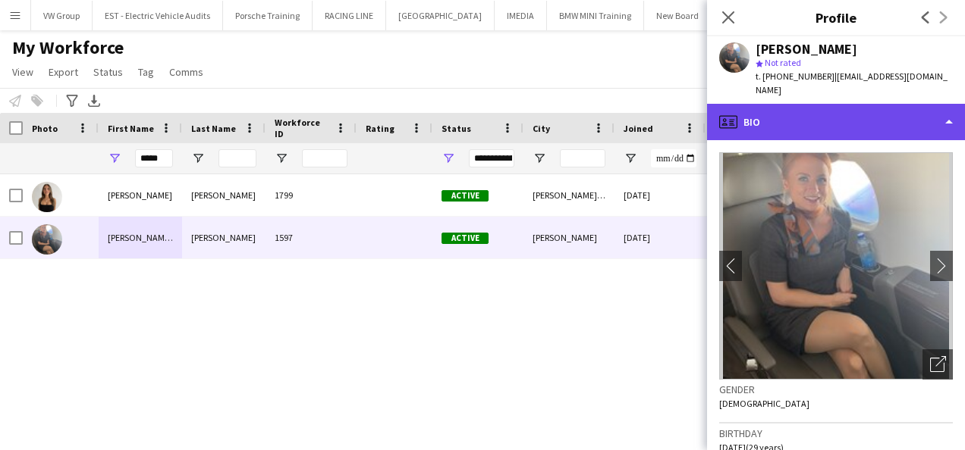
click at [949, 111] on div "profile Bio" at bounding box center [836, 122] width 258 height 36
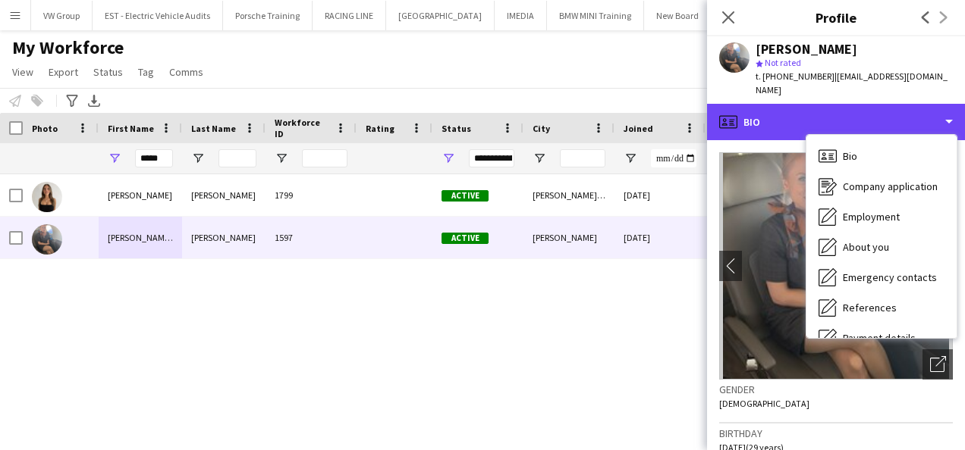
scroll to position [143, 0]
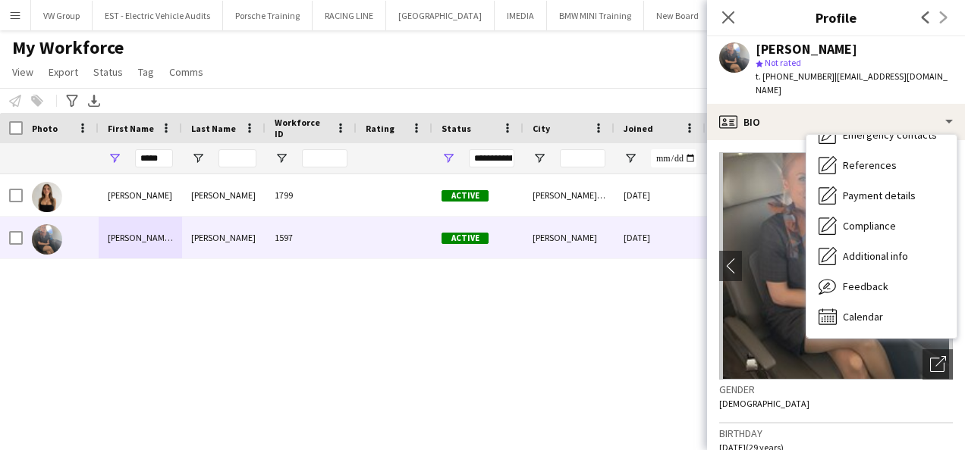
click at [589, 363] on div "[PERSON_NAME] 1799 Active [PERSON_NAME][GEOGRAPHIC_DATA] [DATE] 755 days 0 [EMA…" at bounding box center [459, 293] width 919 height 238
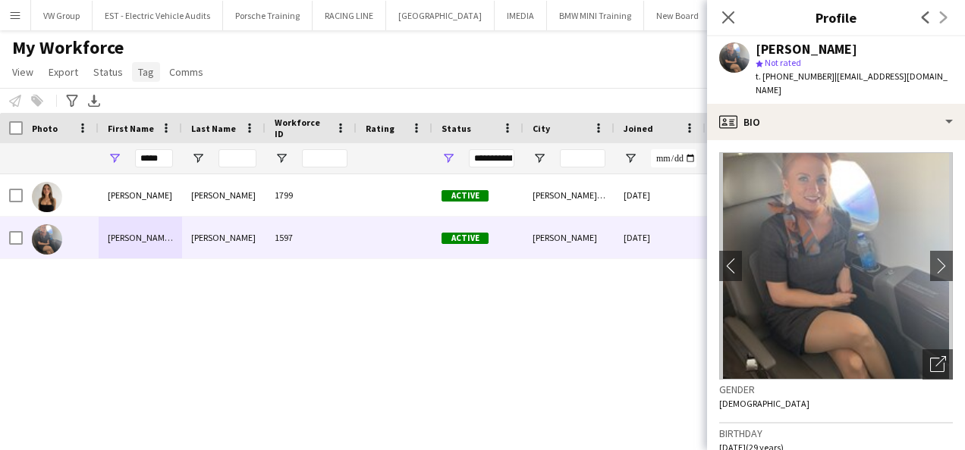
click at [144, 71] on span "Tag" at bounding box center [146, 72] width 16 height 14
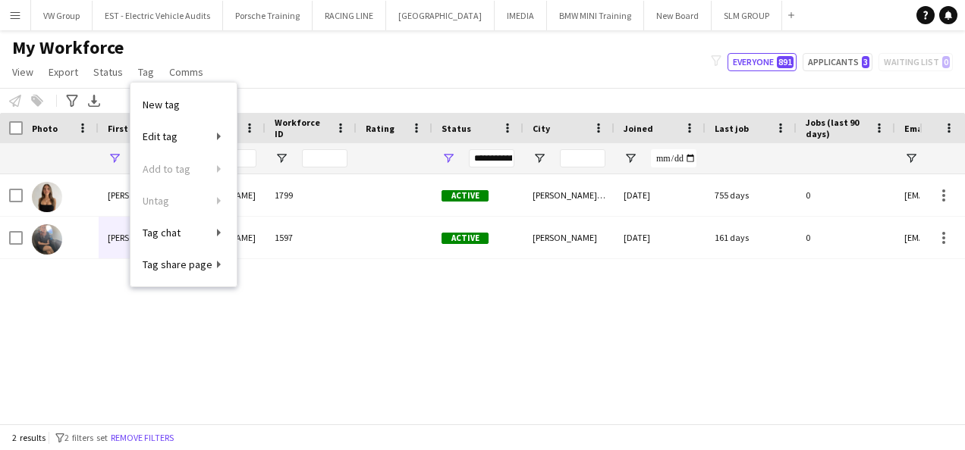
click at [159, 316] on div "[PERSON_NAME] 1799 Active [PERSON_NAME][GEOGRAPHIC_DATA] [DATE] 755 days 0 [EMA…" at bounding box center [459, 293] width 919 height 238
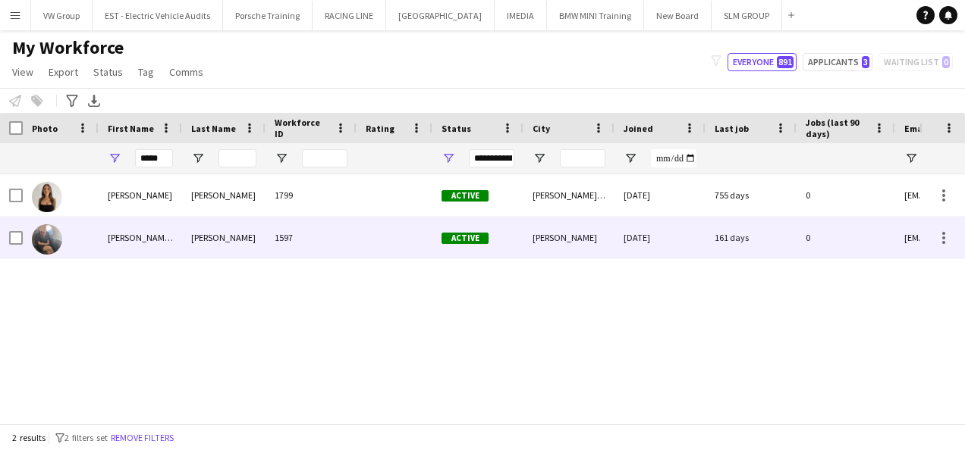
click at [129, 237] on div "[PERSON_NAME]-May" at bounding box center [140, 238] width 83 height 42
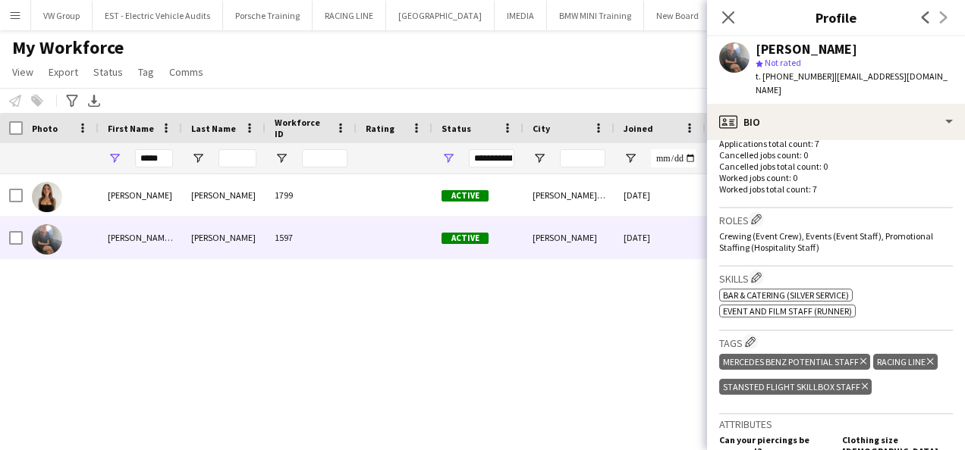
scroll to position [434, 0]
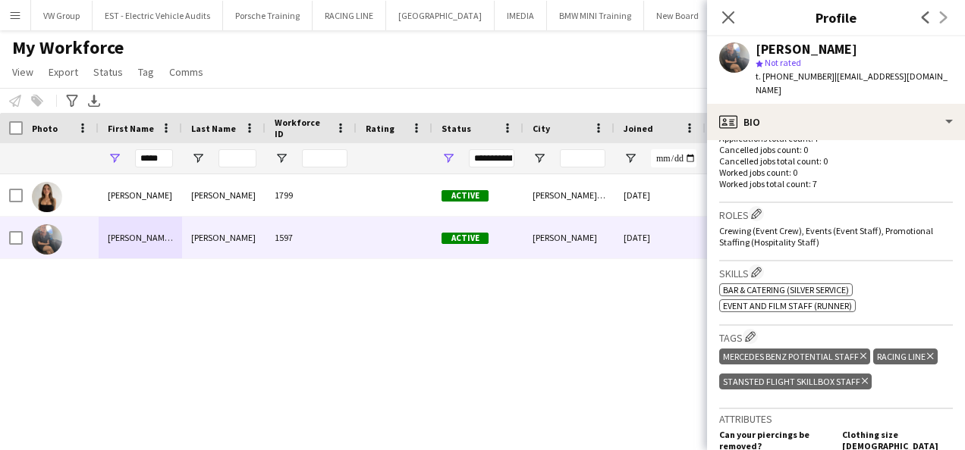
click at [14, 14] on app-icon "Menu" at bounding box center [15, 15] width 12 height 12
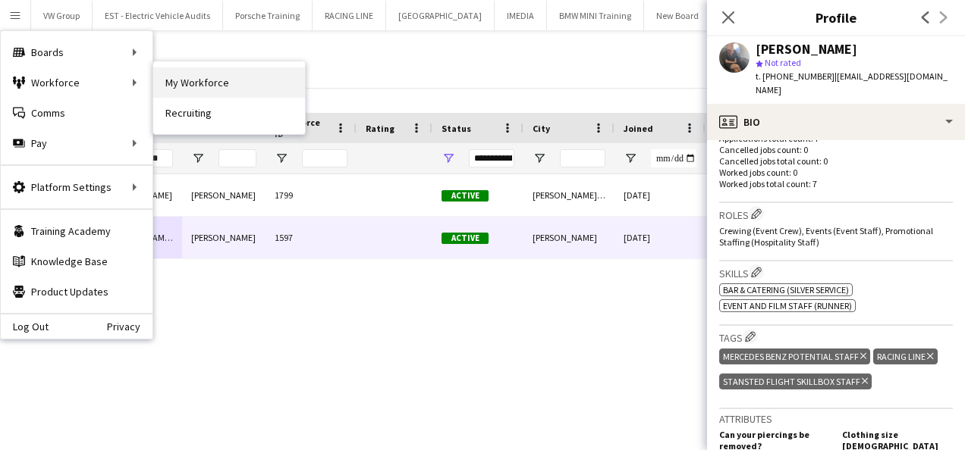
click at [188, 79] on link "My Workforce" at bounding box center [229, 82] width 152 height 30
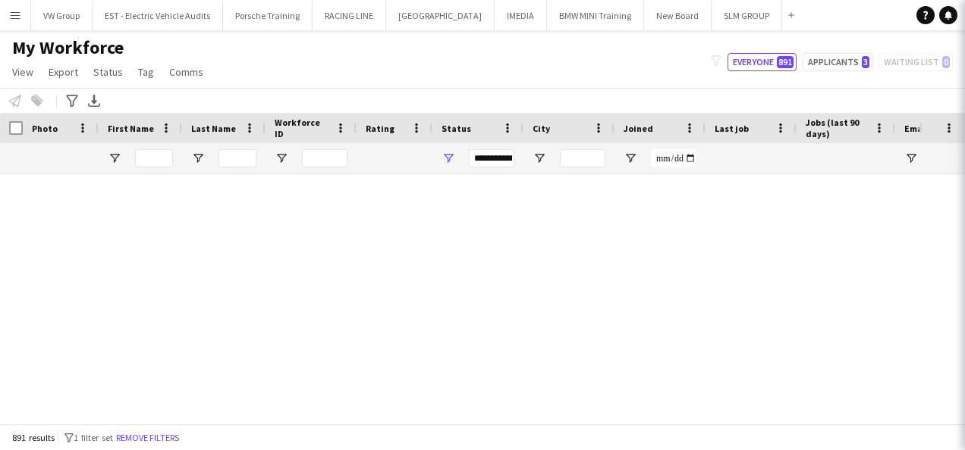
type input "*****"
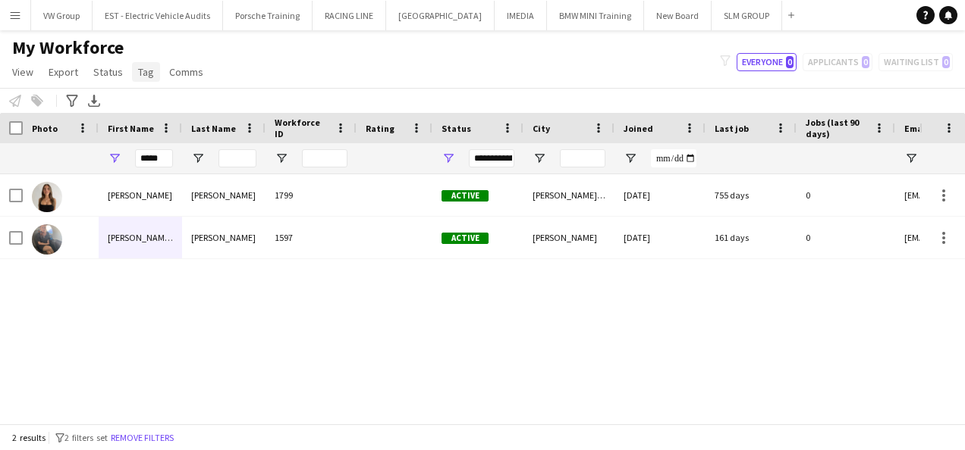
click at [152, 74] on link "Tag" at bounding box center [146, 72] width 28 height 20
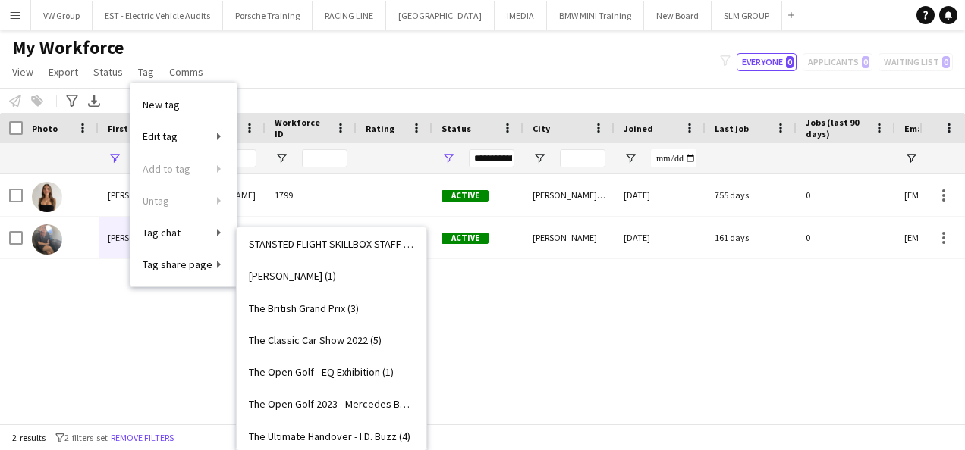
scroll to position [2316, 0]
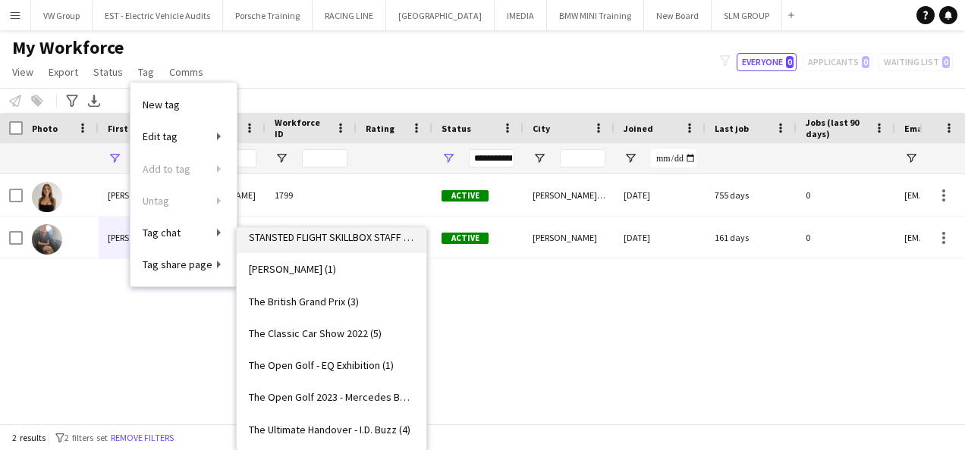
click at [362, 238] on span "STANSTED FLIGHT SKILLBOX STAFF (3)" at bounding box center [331, 238] width 165 height 14
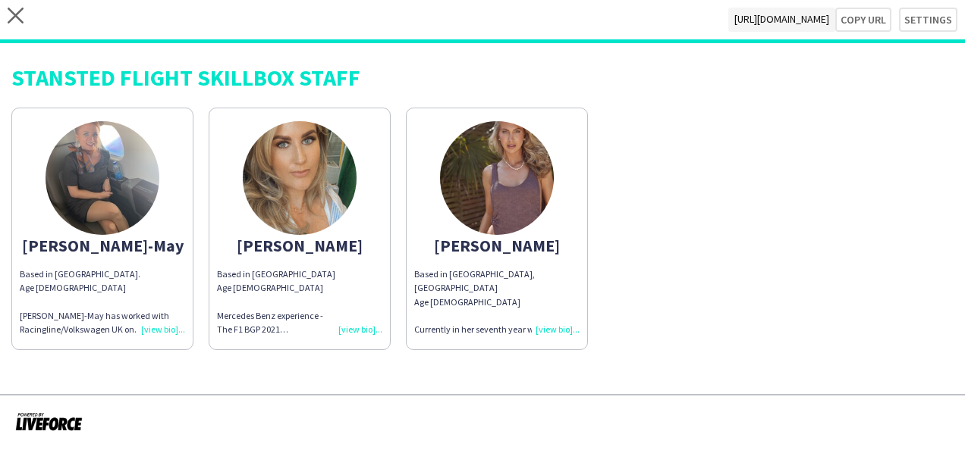
click at [358, 328] on div "Based in [GEOGRAPHIC_DATA] Age [DEMOGRAPHIC_DATA] Mercedes Benz experience - Th…" at bounding box center [299, 302] width 165 height 69
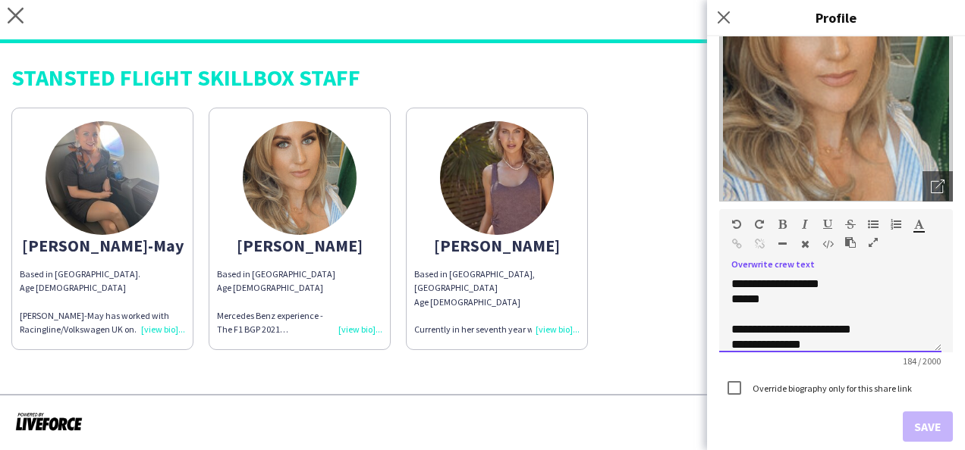
scroll to position [88, 0]
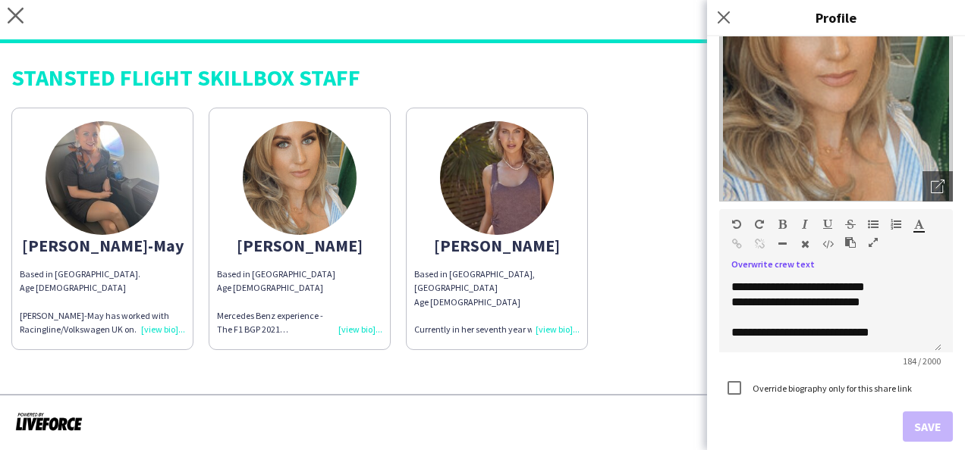
click at [165, 332] on div "Based in [GEOGRAPHIC_DATA]. Age [DEMOGRAPHIC_DATA] [PERSON_NAME] has worked wit…" at bounding box center [102, 302] width 165 height 69
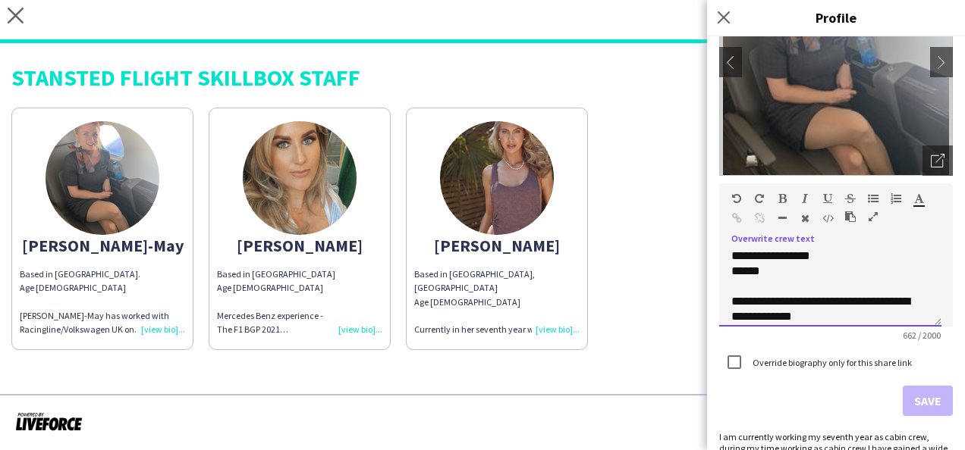
scroll to position [0, 0]
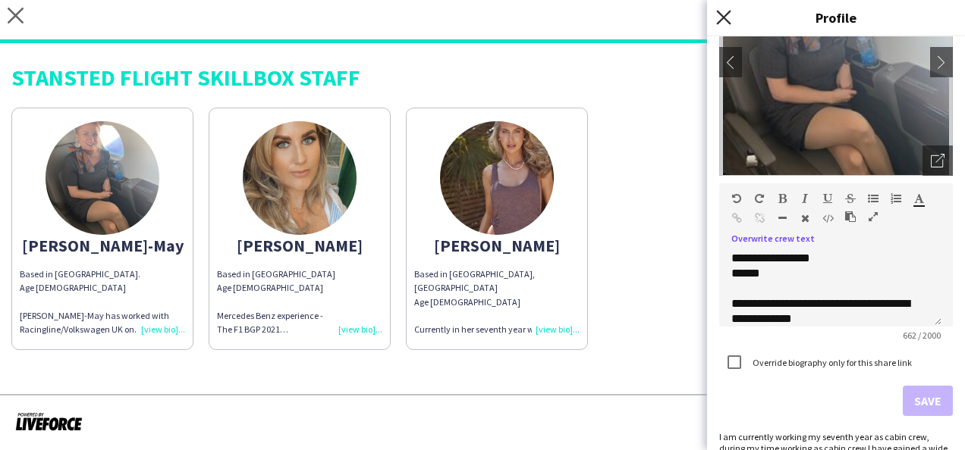
click at [726, 17] on icon "Close pop-in" at bounding box center [723, 17] width 14 height 14
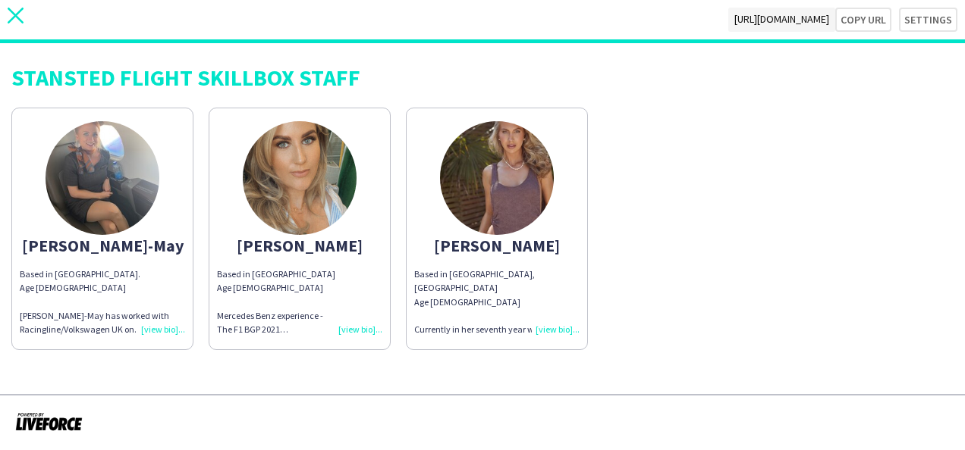
click at [14, 15] on icon at bounding box center [16, 16] width 16 height 16
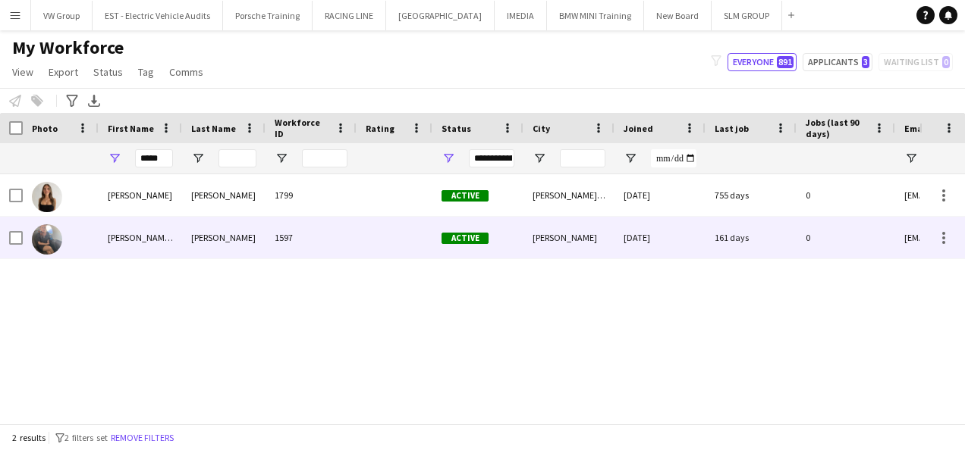
click at [135, 237] on div "[PERSON_NAME]-May" at bounding box center [140, 238] width 83 height 42
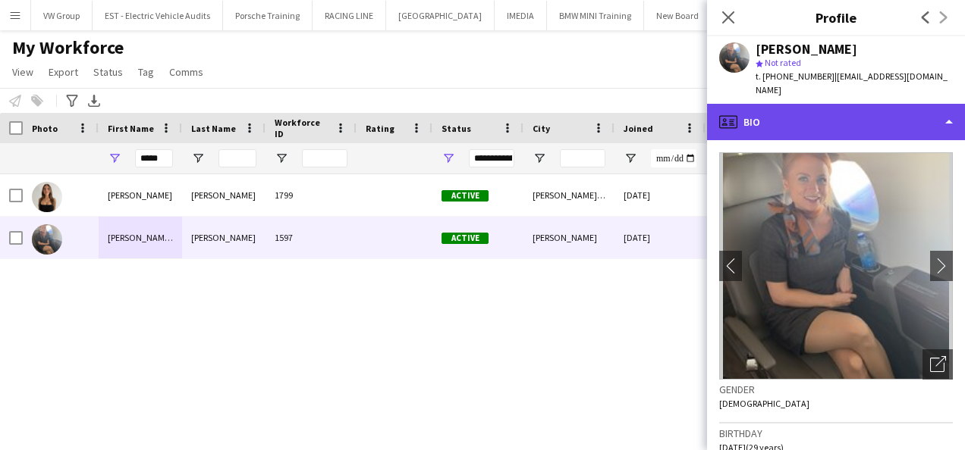
click at [949, 105] on div "profile Bio" at bounding box center [836, 122] width 258 height 36
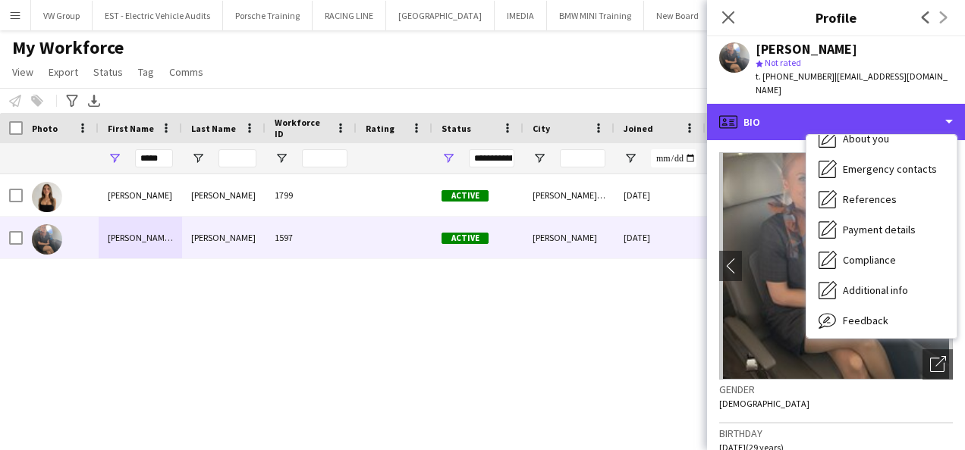
scroll to position [143, 0]
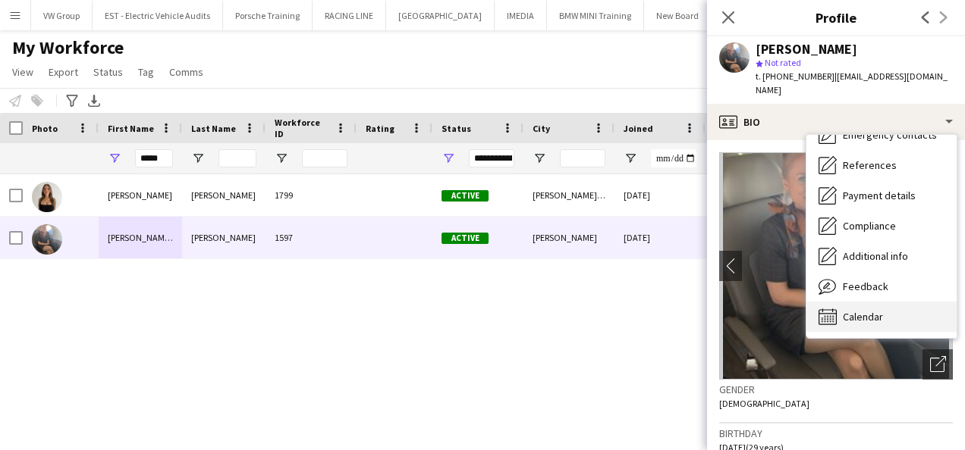
click at [880, 310] on span "Calendar" at bounding box center [862, 317] width 40 height 14
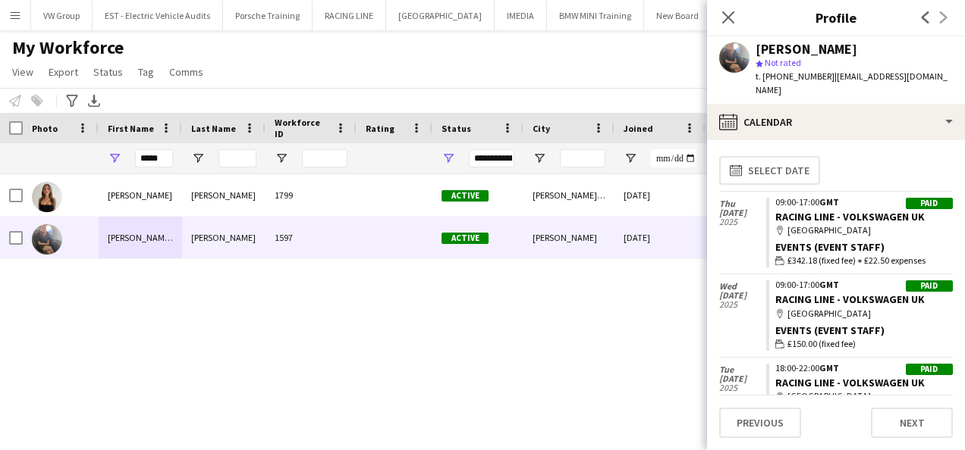
scroll to position [2, 0]
click at [728, 18] on icon at bounding box center [727, 17] width 14 height 14
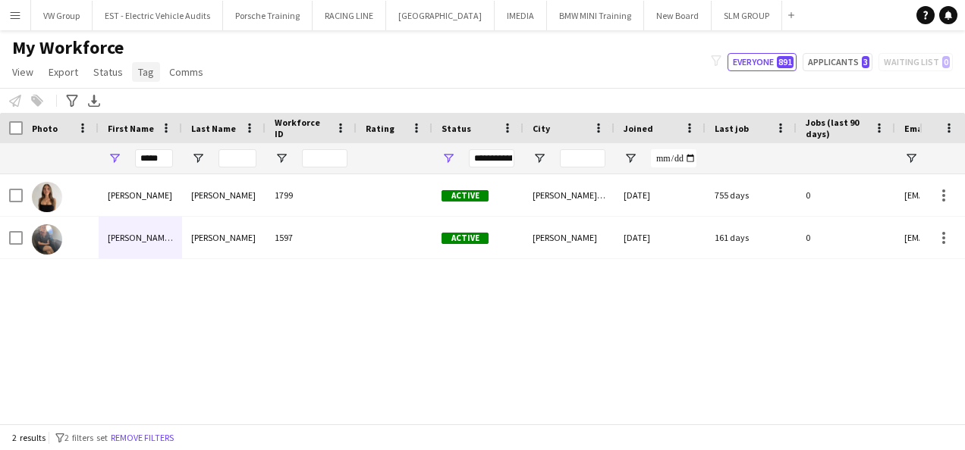
click at [149, 77] on span "Tag" at bounding box center [146, 72] width 16 height 14
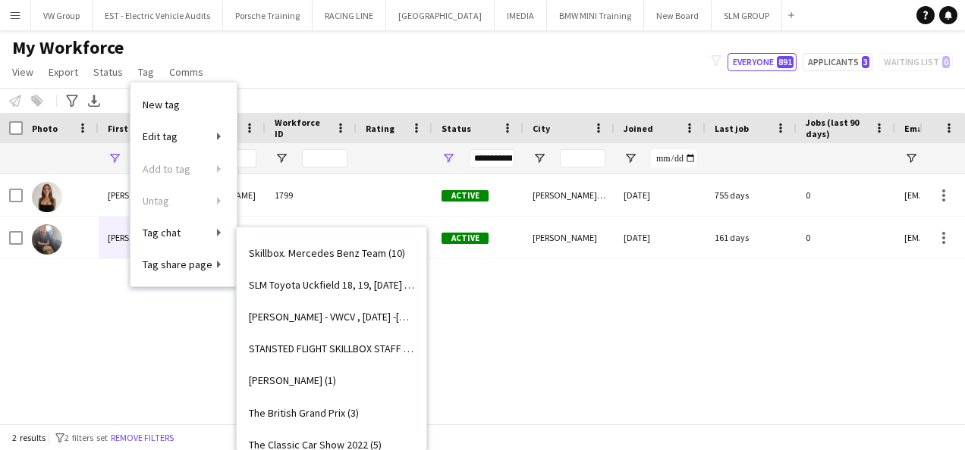
scroll to position [2155, 0]
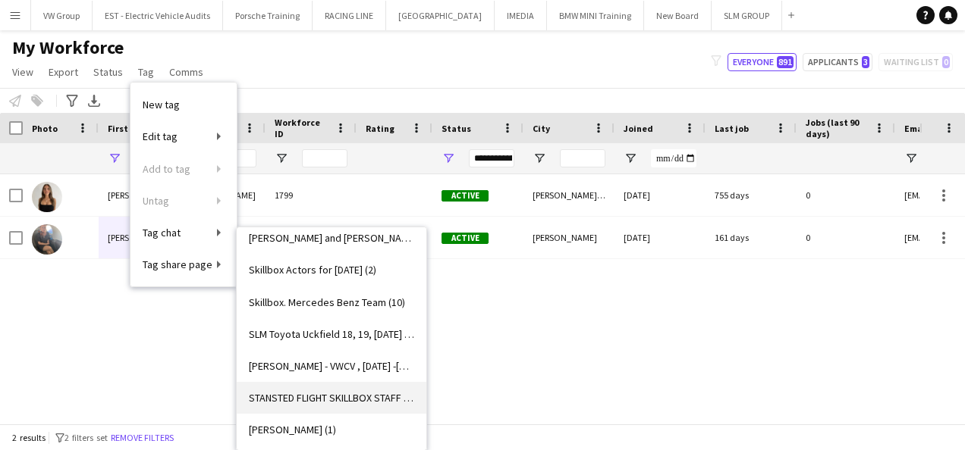
click at [353, 401] on span "STANSTED FLIGHT SKILLBOX STAFF (3)" at bounding box center [331, 398] width 165 height 14
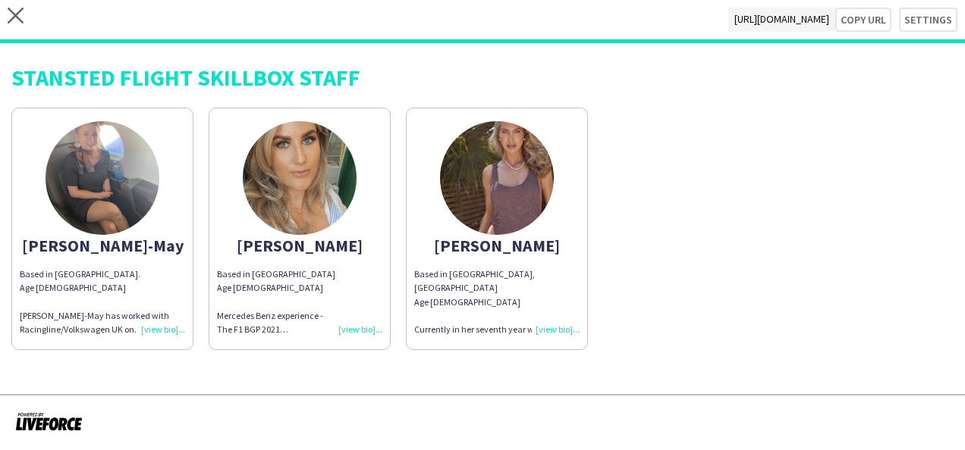
click at [164, 328] on div "Based in [GEOGRAPHIC_DATA]. Age [DEMOGRAPHIC_DATA] [PERSON_NAME] has worked wit…" at bounding box center [102, 302] width 165 height 69
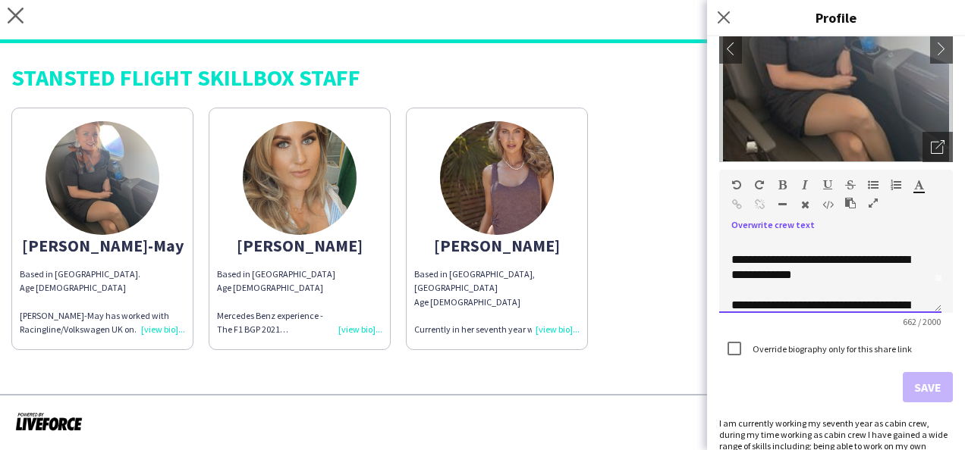
scroll to position [61, 0]
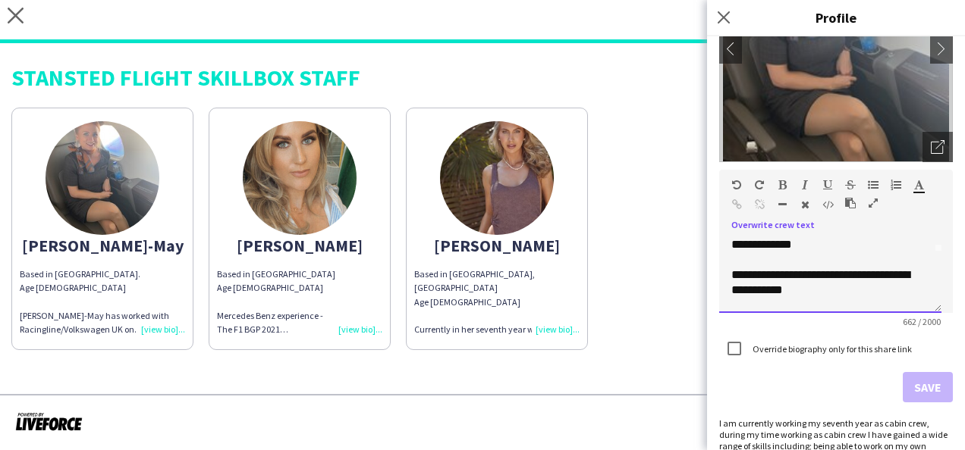
click at [889, 246] on div "**********" at bounding box center [830, 404] width 198 height 364
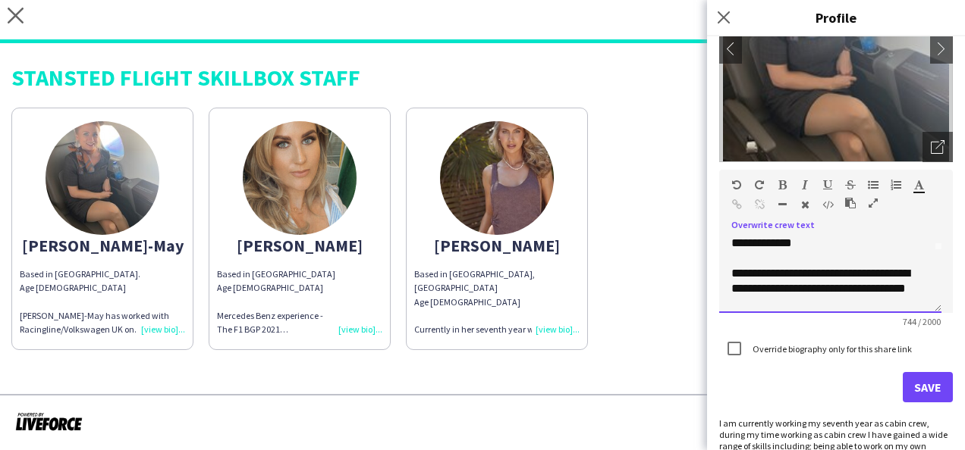
click at [914, 274] on div "**********" at bounding box center [824, 455] width 186 height 379
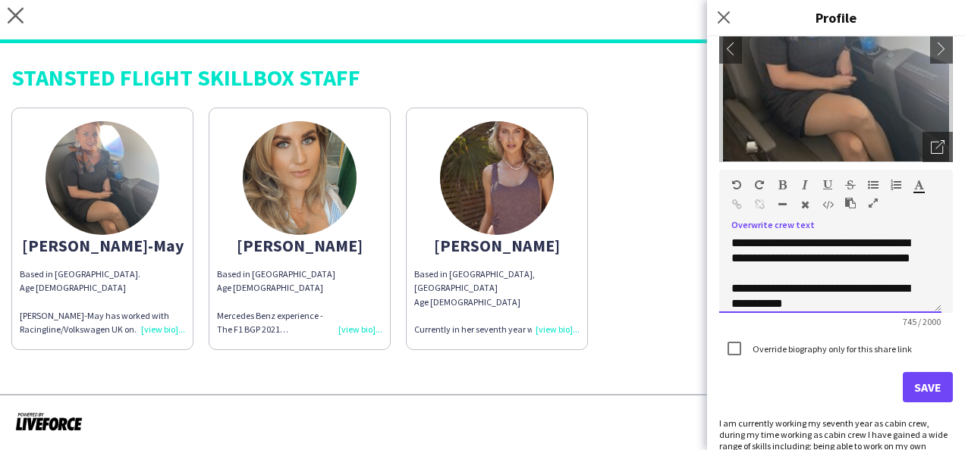
click at [902, 272] on div "**********" at bounding box center [824, 425] width 186 height 379
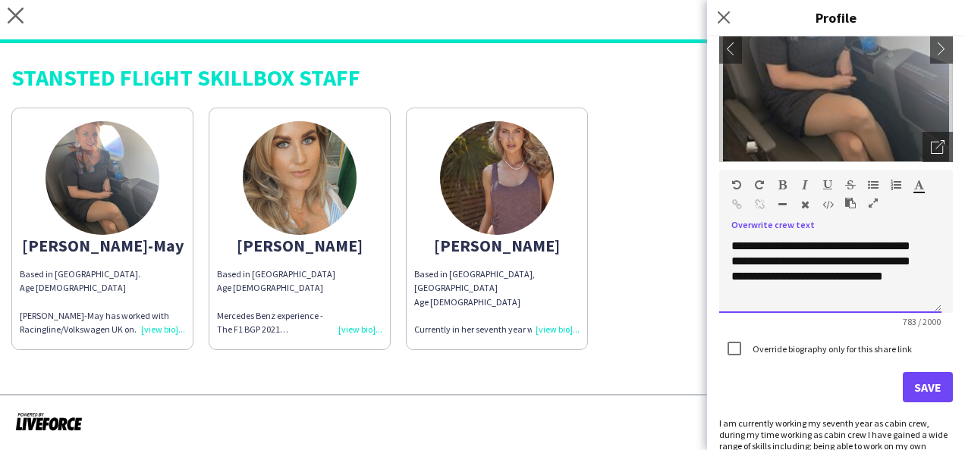
scroll to position [422, 0]
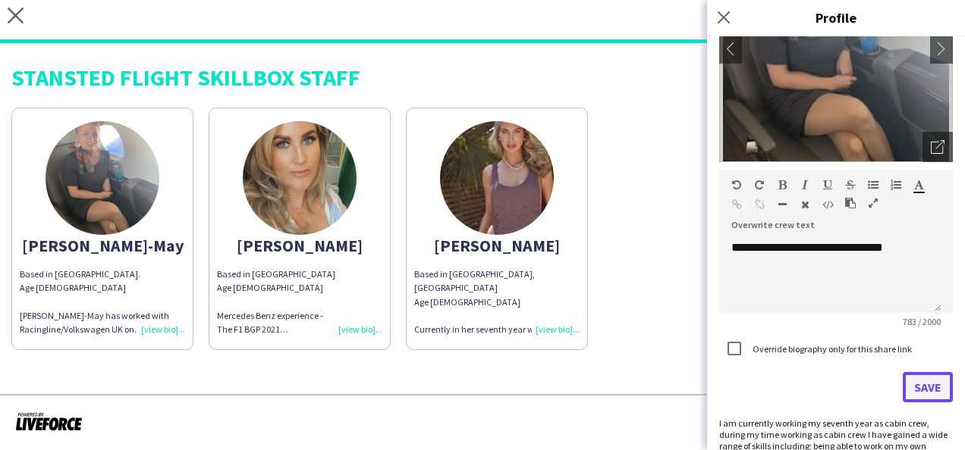
click at [911, 388] on button "Save" at bounding box center [927, 387] width 50 height 30
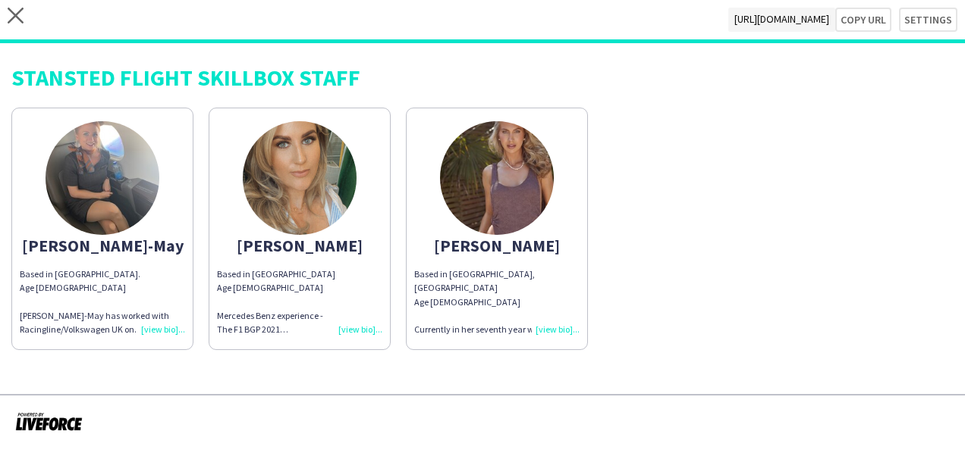
click at [168, 329] on div "Based in [GEOGRAPHIC_DATA]. Age [DEMOGRAPHIC_DATA] [PERSON_NAME] has worked wit…" at bounding box center [102, 302] width 165 height 69
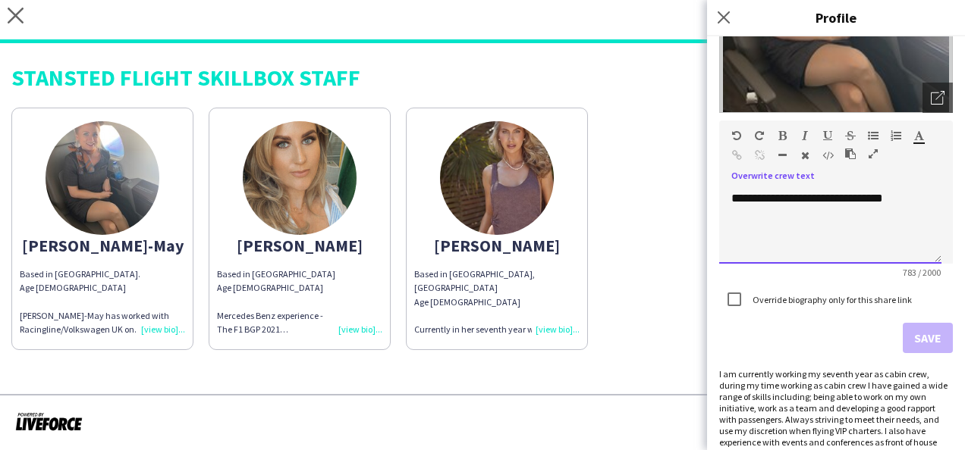
click at [804, 206] on div "**********" at bounding box center [824, 122] width 186 height 167
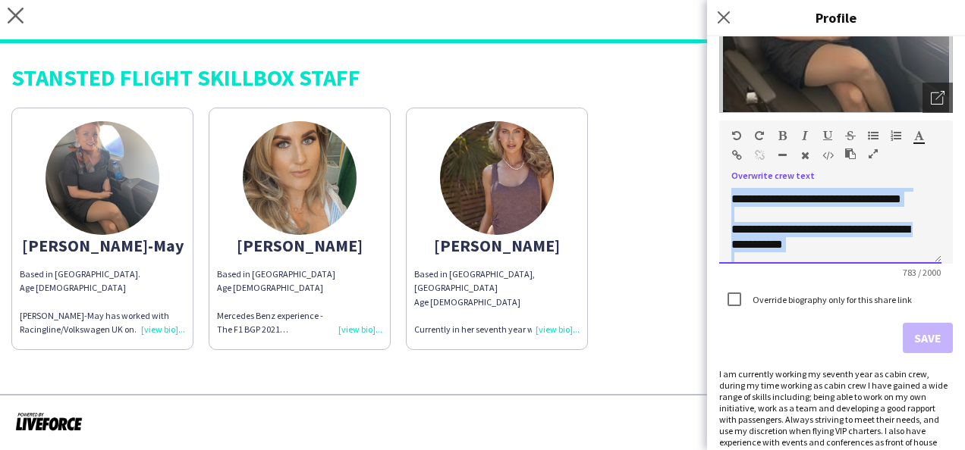
scroll to position [0, 0]
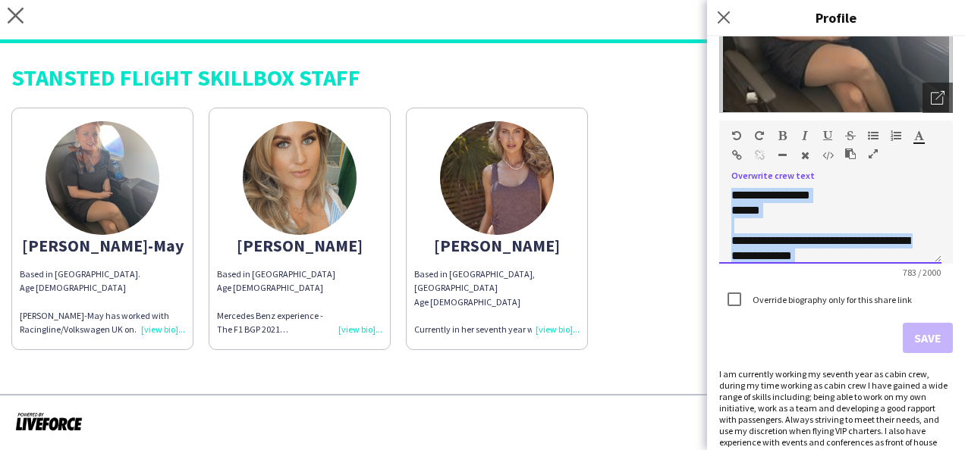
drag, startPoint x: 804, startPoint y: 244, endPoint x: 723, endPoint y: 174, distance: 107.5
click at [723, 171] on div "**********" at bounding box center [836, 192] width 234 height 143
click at [729, 12] on icon at bounding box center [723, 17] width 14 height 14
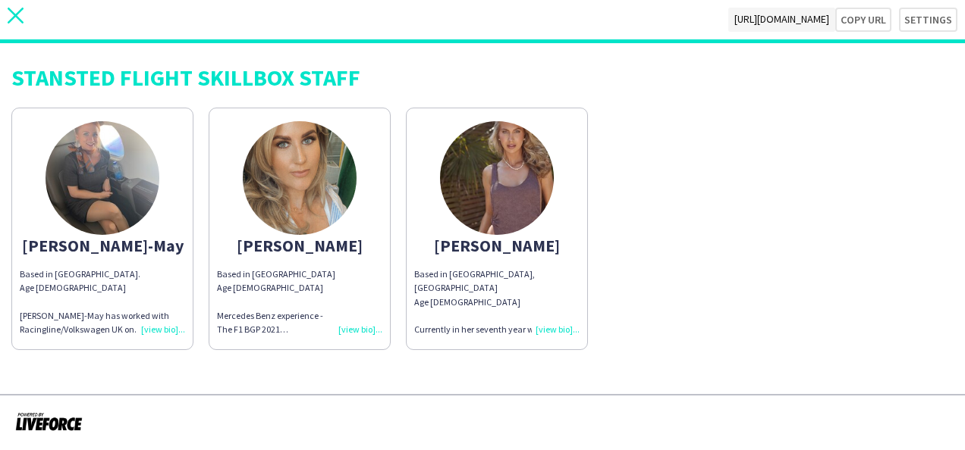
click at [17, 15] on icon "close" at bounding box center [16, 16] width 16 height 16
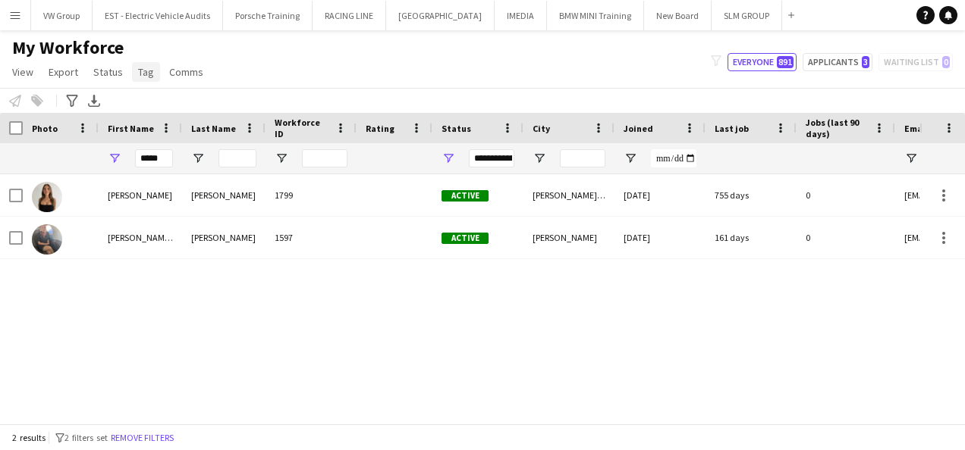
click at [140, 71] on span "Tag" at bounding box center [146, 72] width 16 height 14
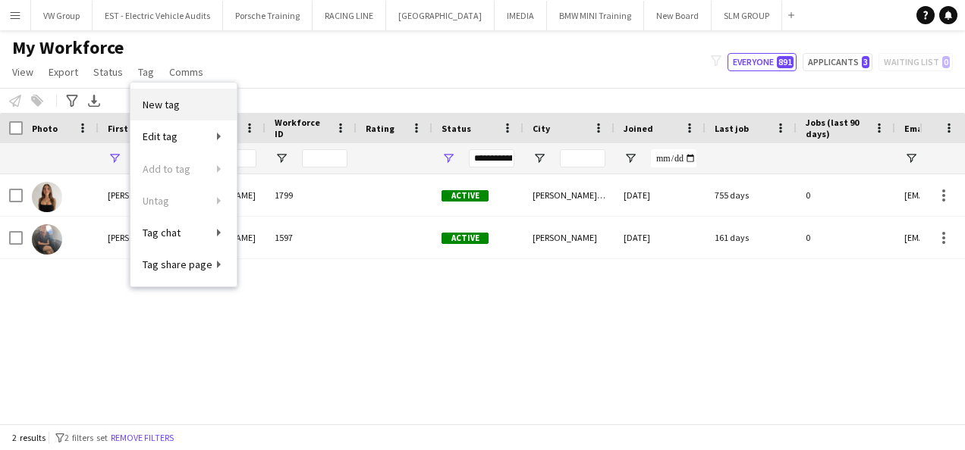
click at [158, 104] on span "New tag" at bounding box center [161, 105] width 37 height 14
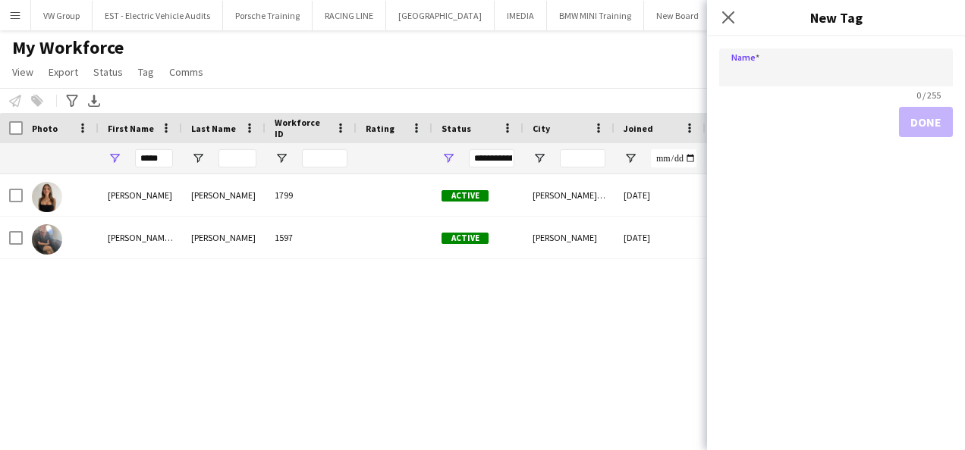
click at [752, 73] on input "Name" at bounding box center [836, 68] width 234 height 38
type input "*"
click at [783, 71] on input "**********" at bounding box center [836, 68] width 234 height 38
type input "**********"
click at [918, 120] on button "Done" at bounding box center [926, 122] width 54 height 30
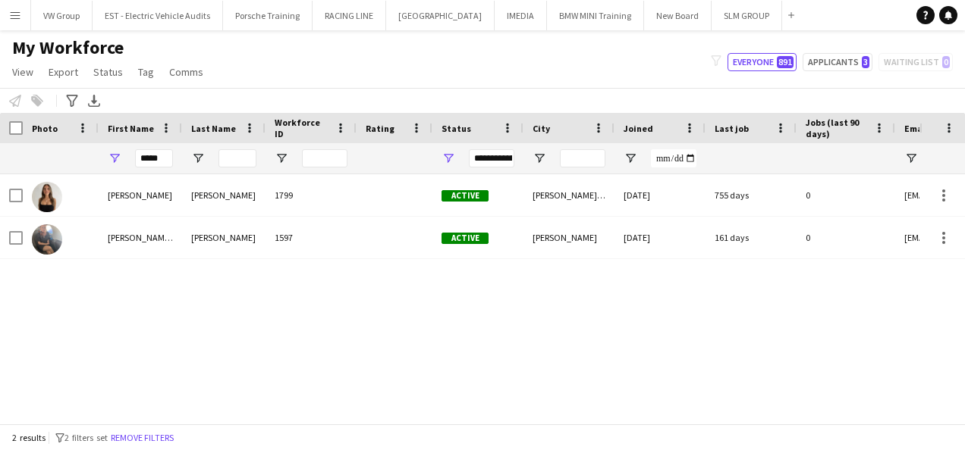
click at [14, 17] on app-icon "Menu" at bounding box center [15, 15] width 12 height 12
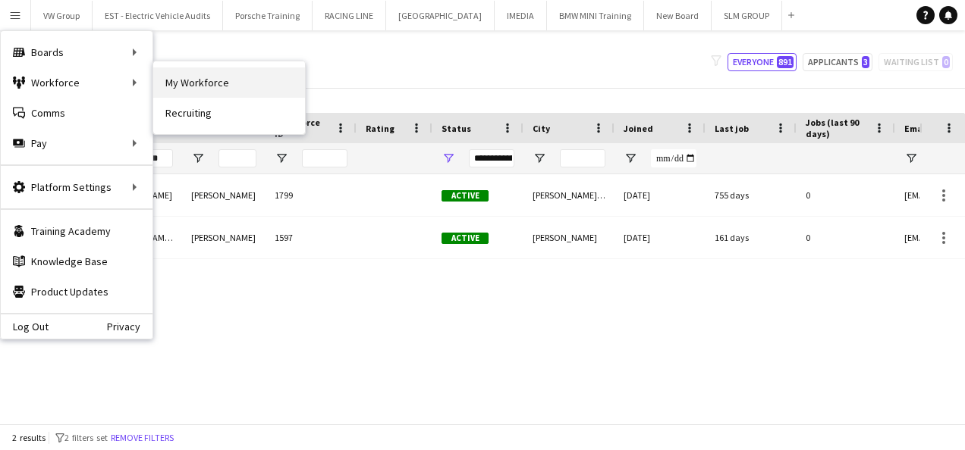
click at [191, 82] on link "My Workforce" at bounding box center [229, 82] width 152 height 30
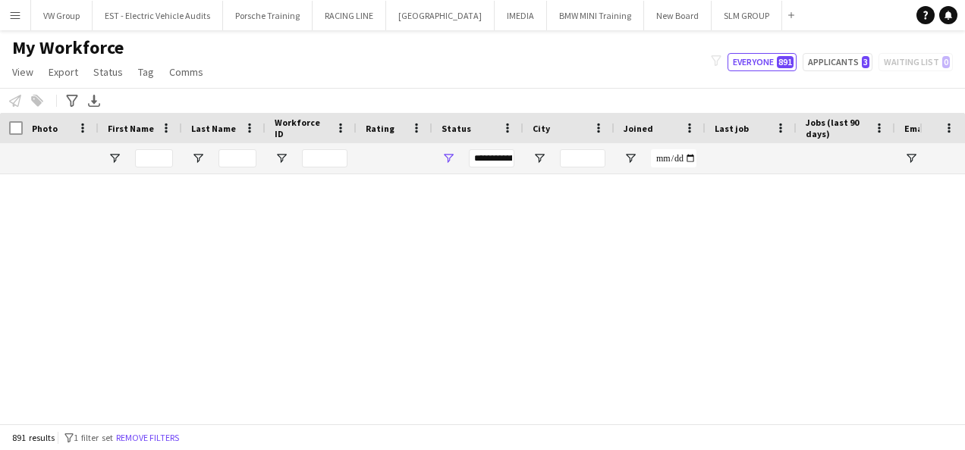
type input "*****"
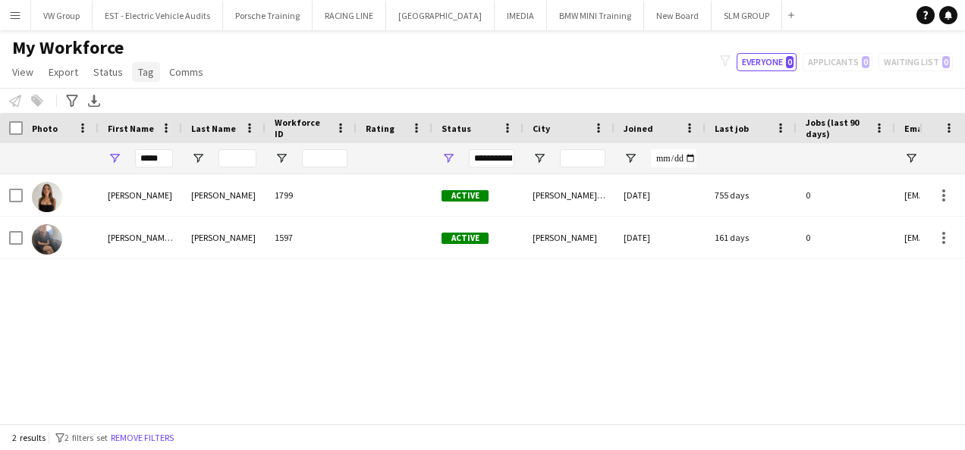
click at [140, 72] on span "Tag" at bounding box center [146, 72] width 16 height 14
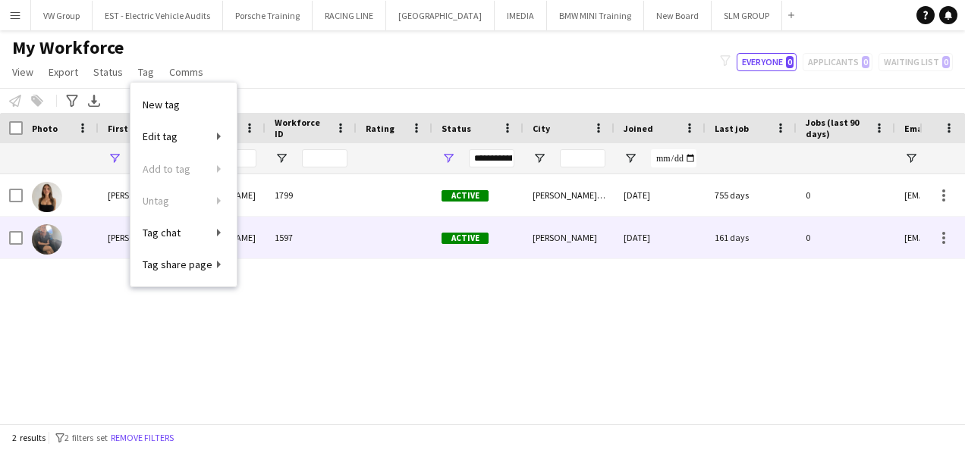
click at [117, 240] on div "[PERSON_NAME]-May" at bounding box center [140, 238] width 83 height 42
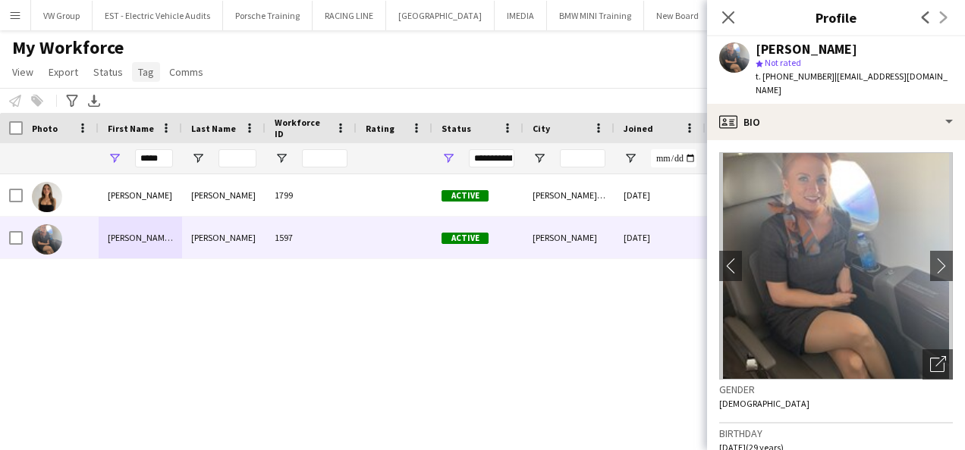
click at [152, 74] on link "Tag" at bounding box center [146, 72] width 28 height 20
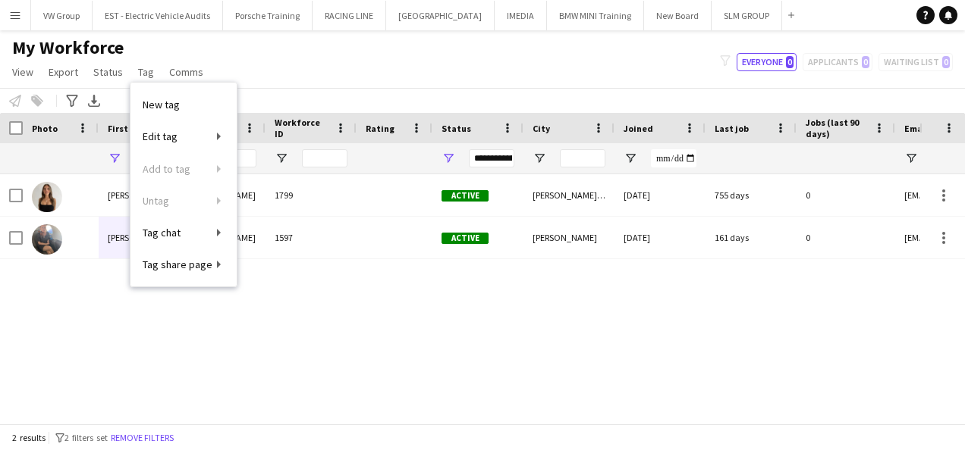
click at [113, 334] on div "[PERSON_NAME] 1799 Active [PERSON_NAME][GEOGRAPHIC_DATA] [DATE] 755 days 0 [EMA…" at bounding box center [459, 293] width 919 height 238
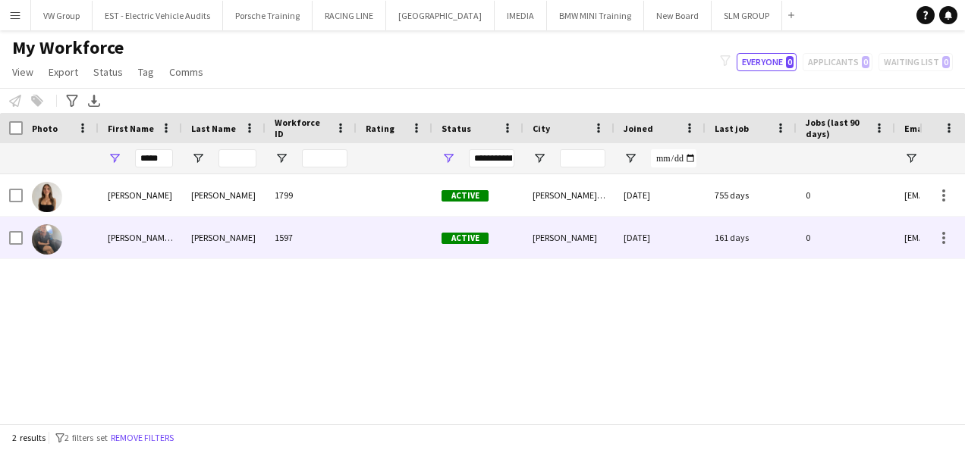
click at [127, 232] on div "[PERSON_NAME]-May" at bounding box center [140, 238] width 83 height 42
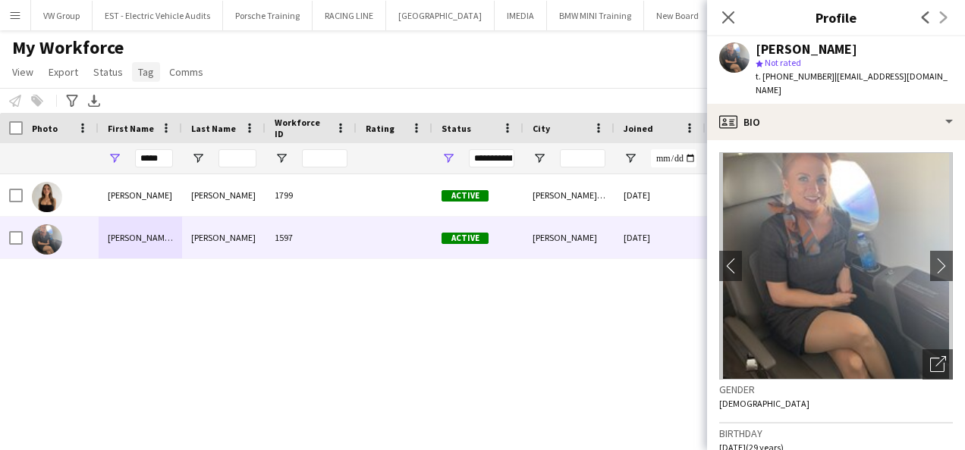
click at [143, 71] on span "Tag" at bounding box center [146, 72] width 16 height 14
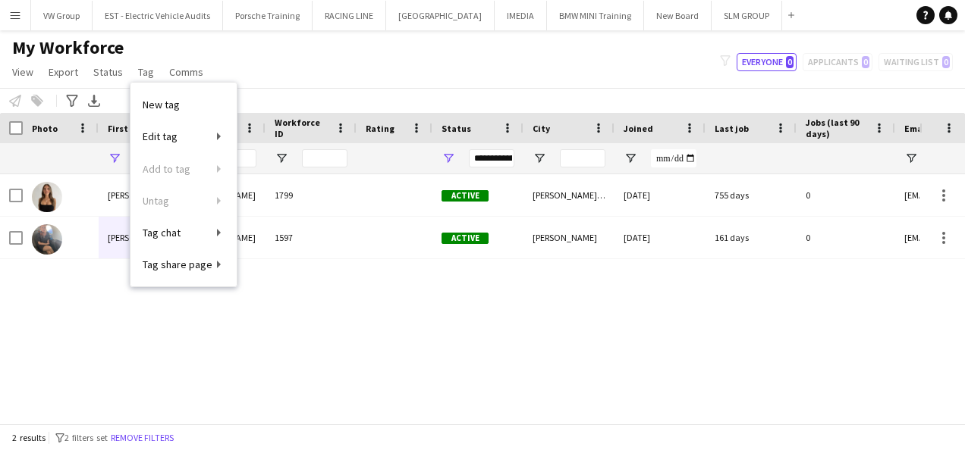
click at [547, 335] on div "[PERSON_NAME] 1799 Active [PERSON_NAME][GEOGRAPHIC_DATA] [DATE] 755 days 0 [EMA…" at bounding box center [459, 293] width 919 height 238
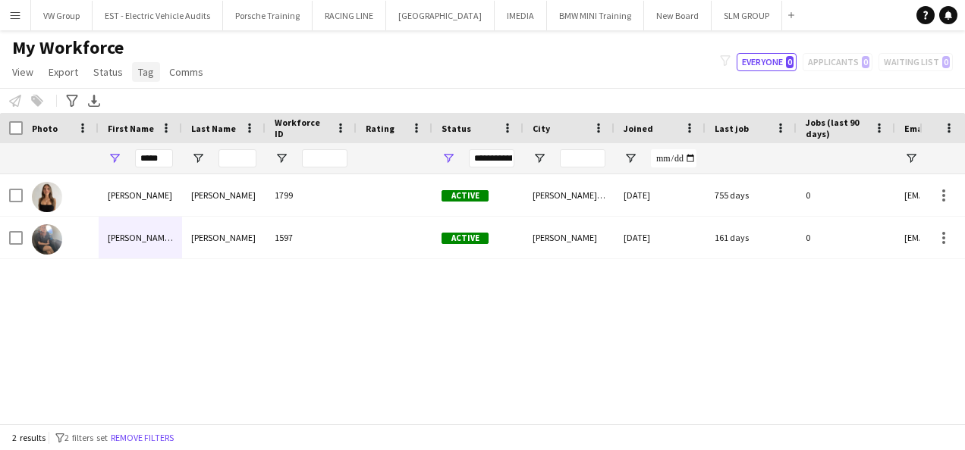
click at [148, 73] on span "Tag" at bounding box center [146, 72] width 16 height 14
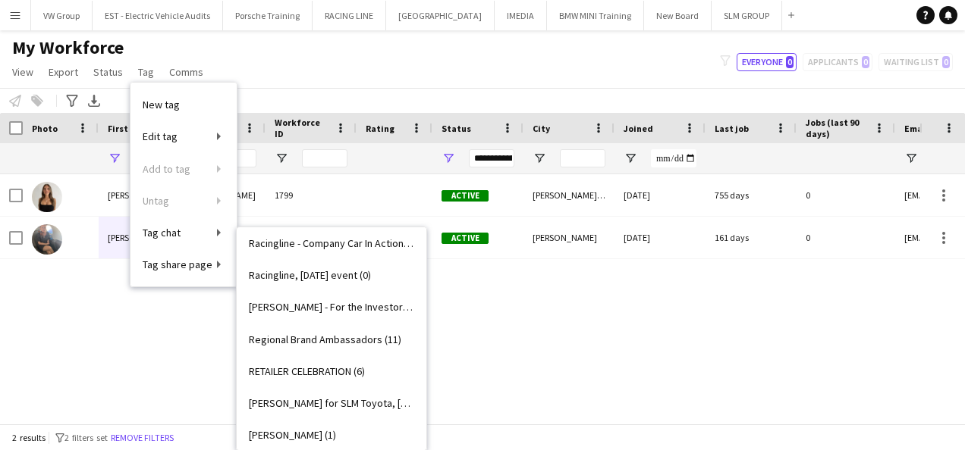
scroll to position [1922, 0]
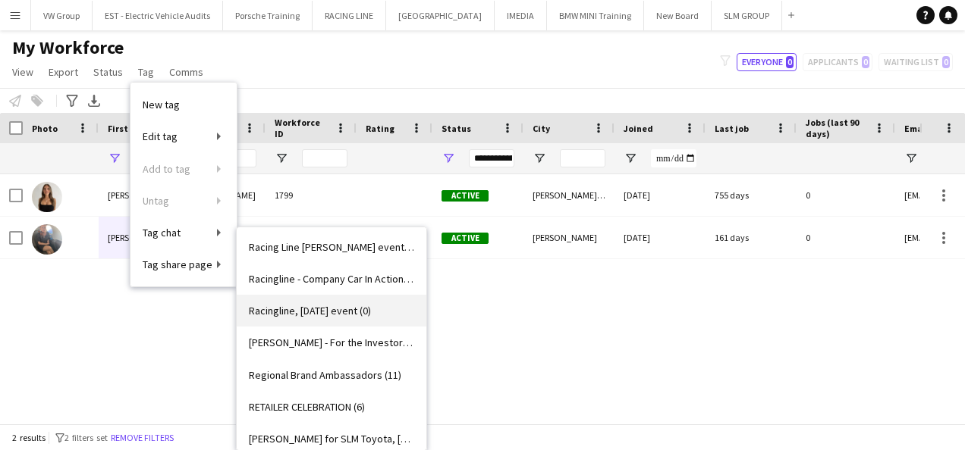
click at [351, 312] on span "Racingline, [DATE] event (0)" at bounding box center [310, 311] width 122 height 14
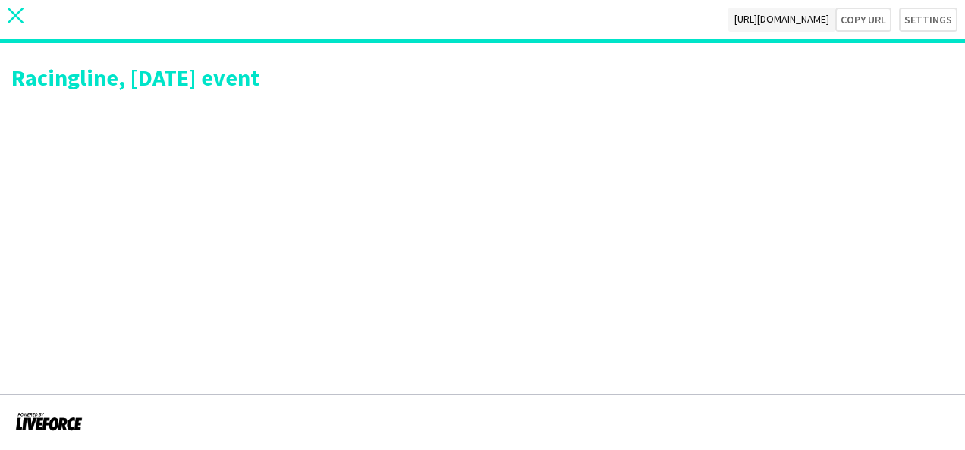
click at [13, 16] on icon "close" at bounding box center [16, 16] width 16 height 16
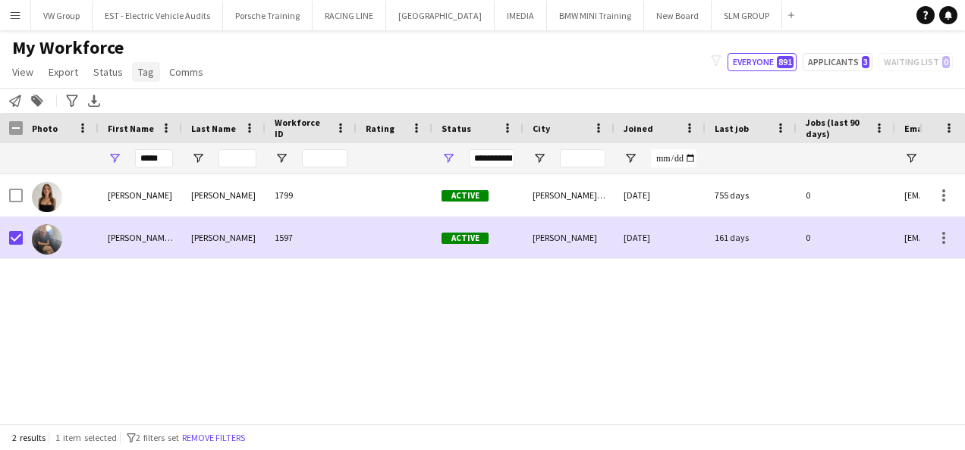
click at [147, 74] on span "Tag" at bounding box center [146, 72] width 16 height 14
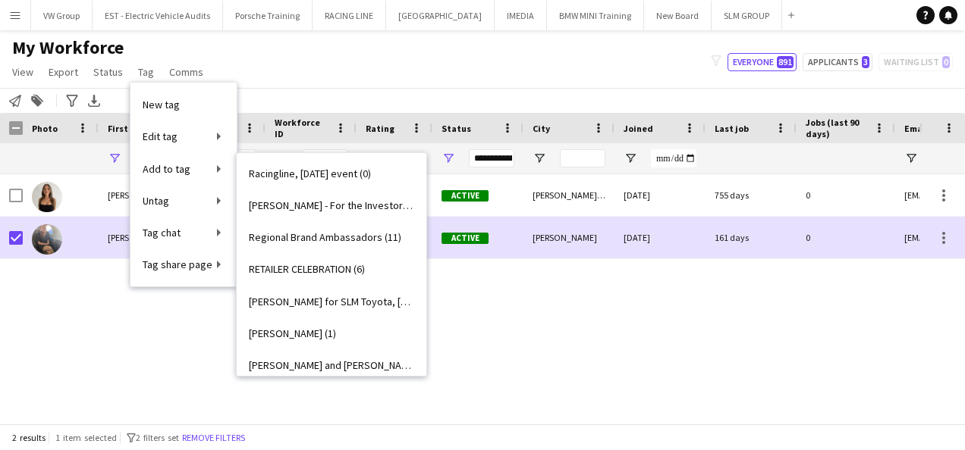
scroll to position [1965, 0]
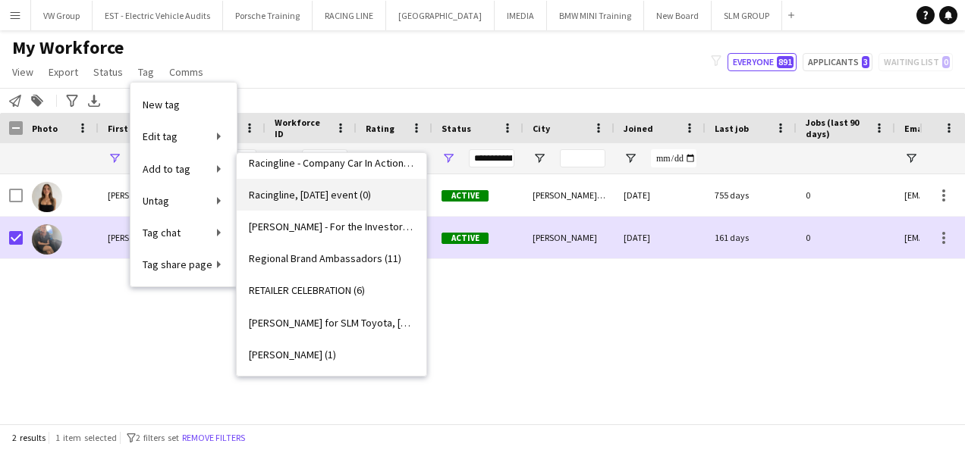
click at [369, 196] on span "Racingline, [DATE] event (0)" at bounding box center [310, 195] width 122 height 14
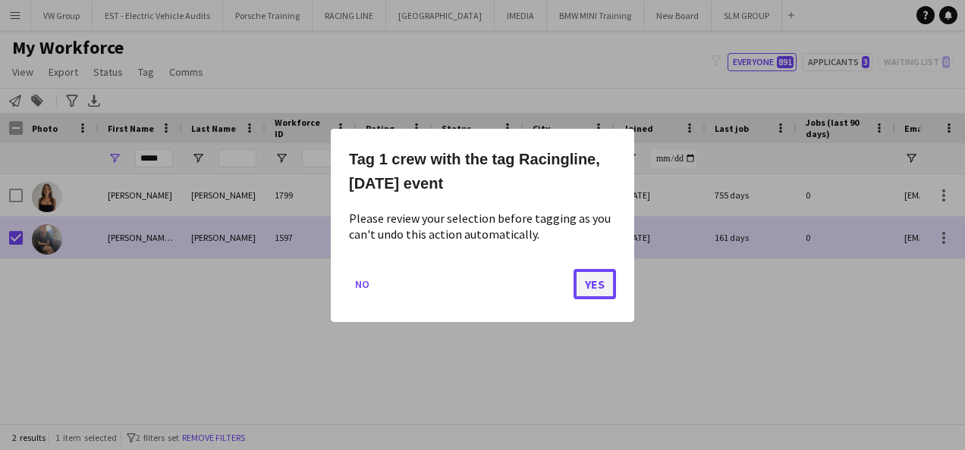
click at [604, 281] on button "Yes" at bounding box center [594, 283] width 42 height 30
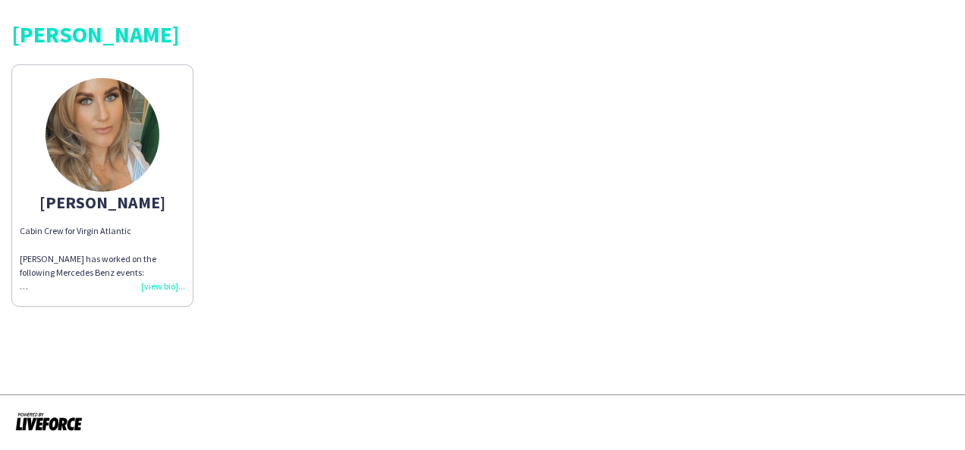
click at [171, 288] on div "Cabin Crew for Virgin Atlantic [PERSON_NAME] has worked on the following Merced…" at bounding box center [102, 258] width 165 height 69
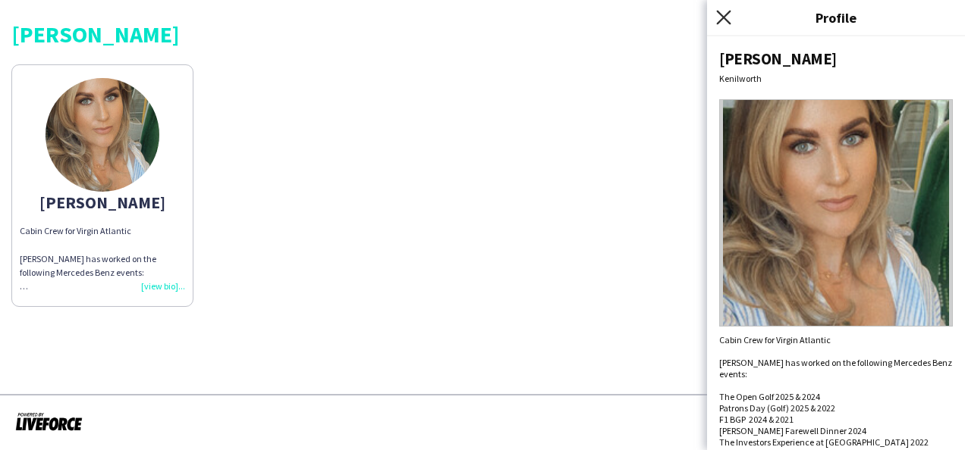
click at [721, 15] on icon at bounding box center [723, 17] width 14 height 14
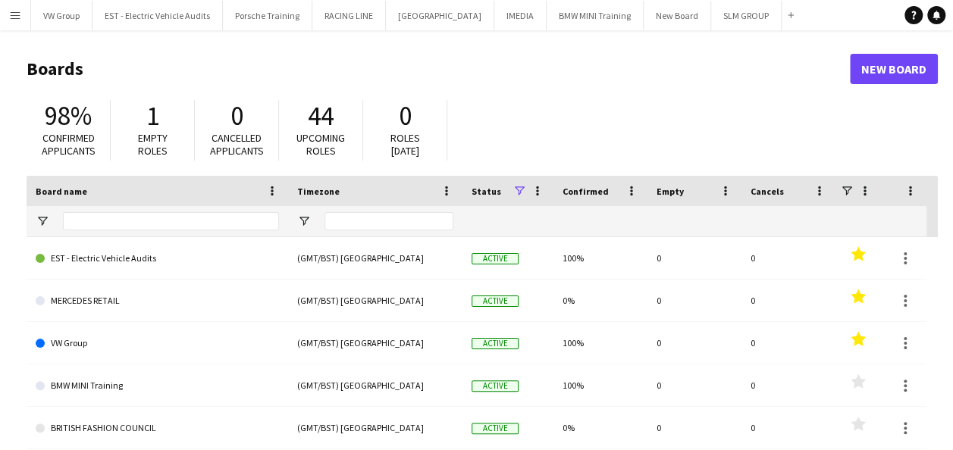
click at [18, 15] on app-icon "Menu" at bounding box center [15, 15] width 12 height 12
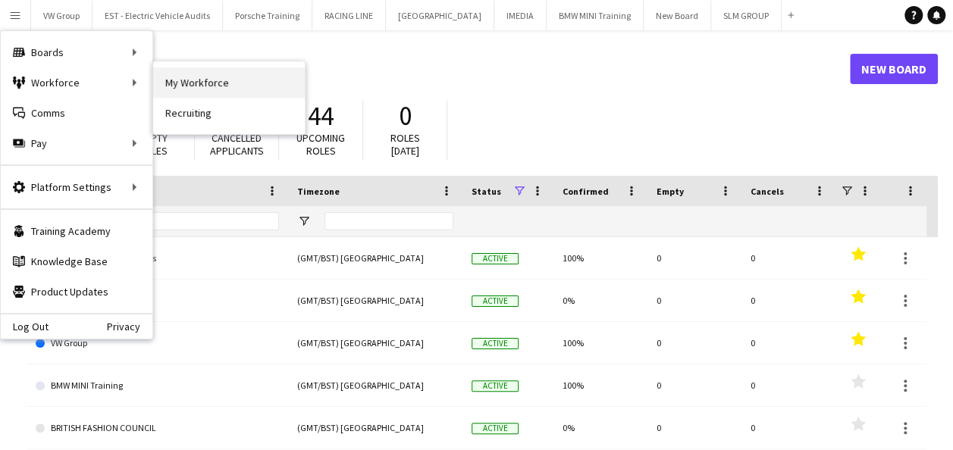
click at [184, 82] on link "My Workforce" at bounding box center [229, 82] width 152 height 30
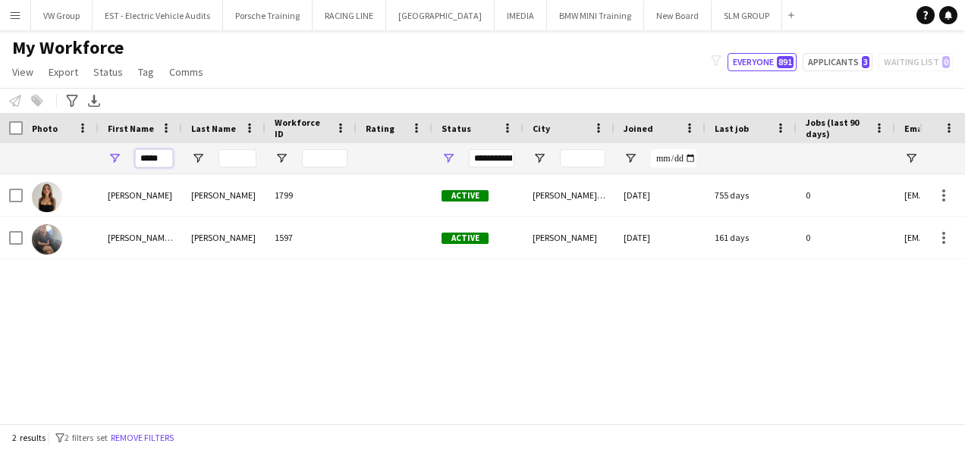
click at [164, 159] on input "*****" at bounding box center [154, 158] width 38 height 18
type input "*"
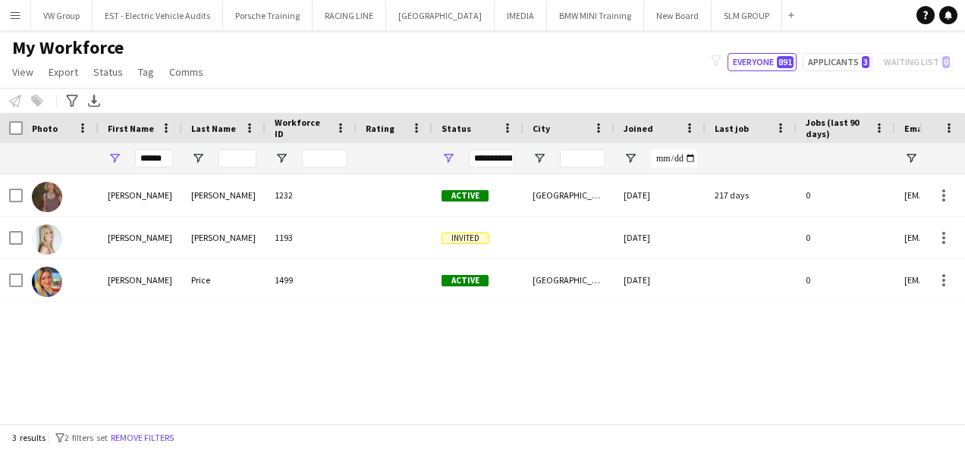
click at [156, 377] on div "sophie crawford 1232 Active Birmingham 26-09-2019 217 days 0 scrawf2013@gmail.c…" at bounding box center [459, 293] width 919 height 238
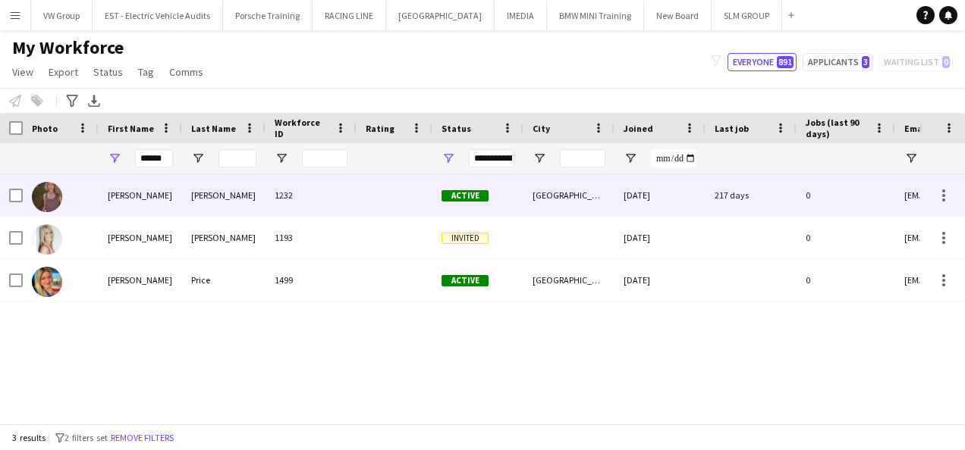
click at [215, 195] on div "crawford" at bounding box center [223, 195] width 83 height 42
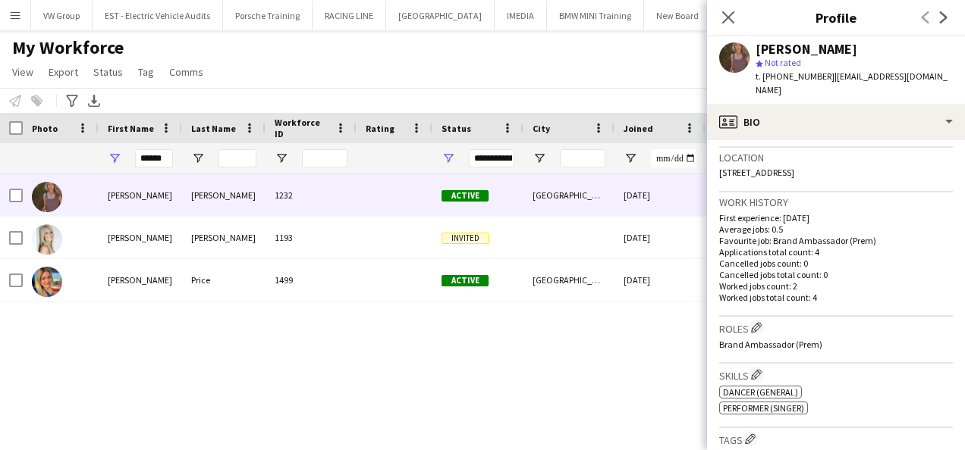
scroll to position [333, 0]
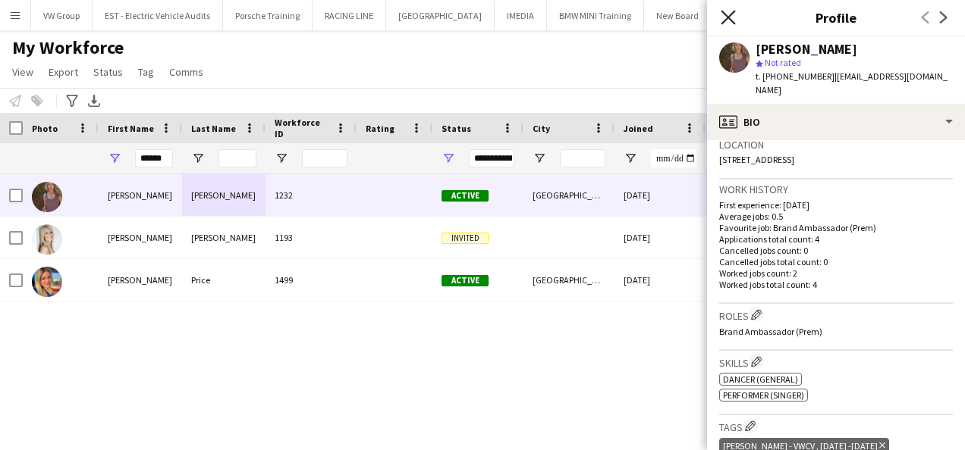
click at [727, 16] on icon at bounding box center [727, 17] width 14 height 14
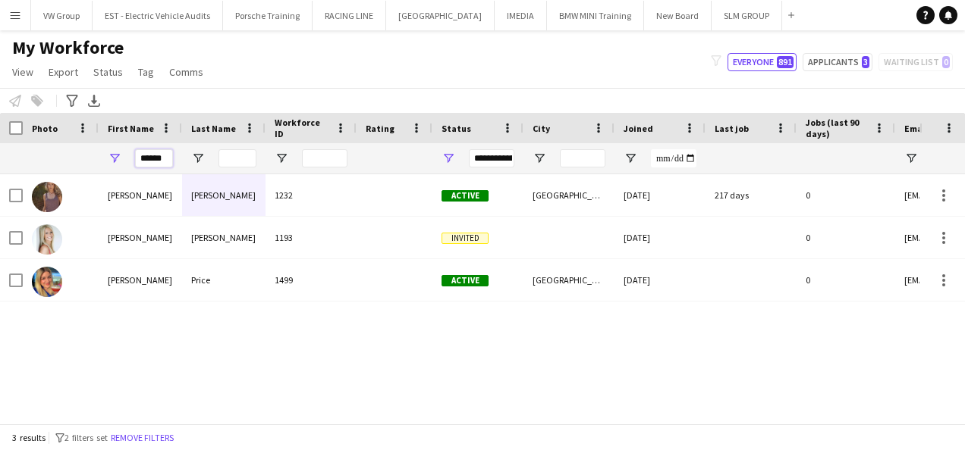
click at [165, 159] on input "******" at bounding box center [154, 158] width 38 height 18
type input "*"
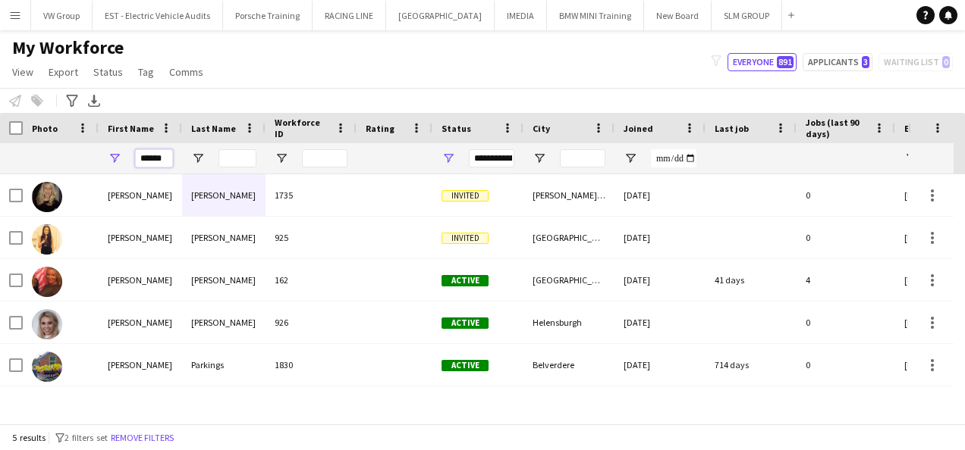
type input "******"
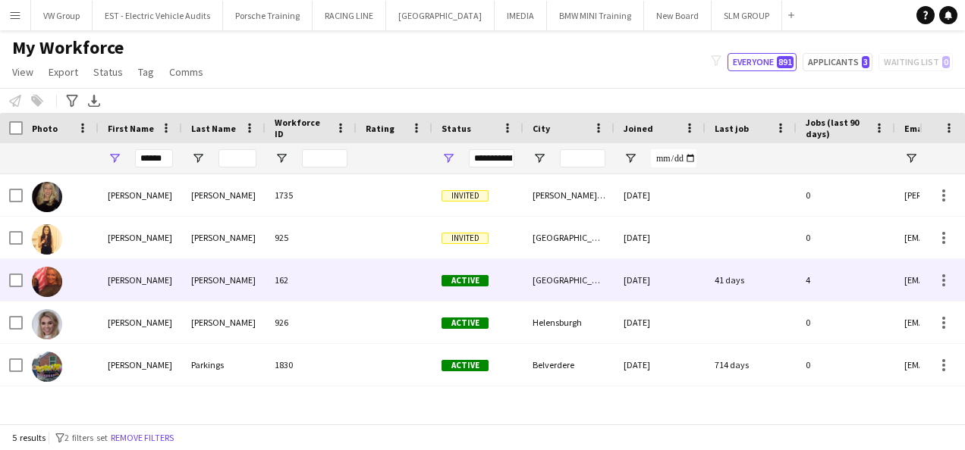
click at [117, 288] on div "Nicola" at bounding box center [140, 280] width 83 height 42
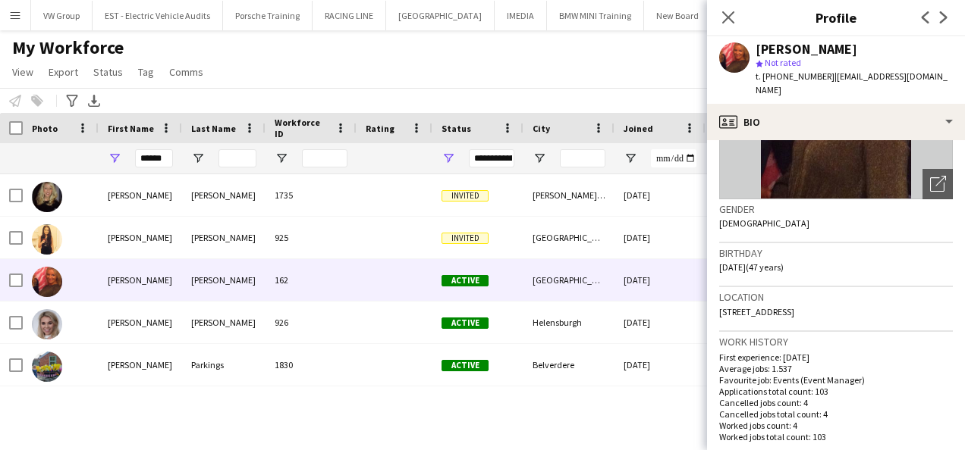
scroll to position [184, 0]
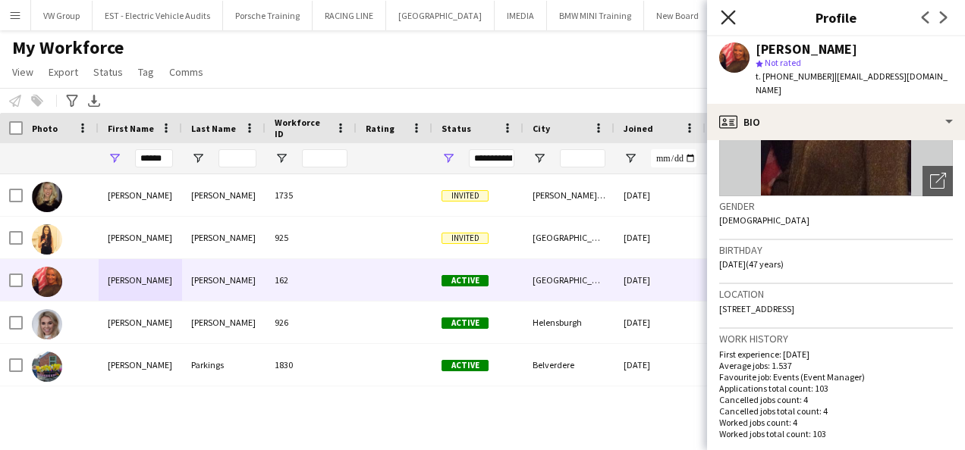
click at [729, 17] on icon at bounding box center [727, 17] width 14 height 14
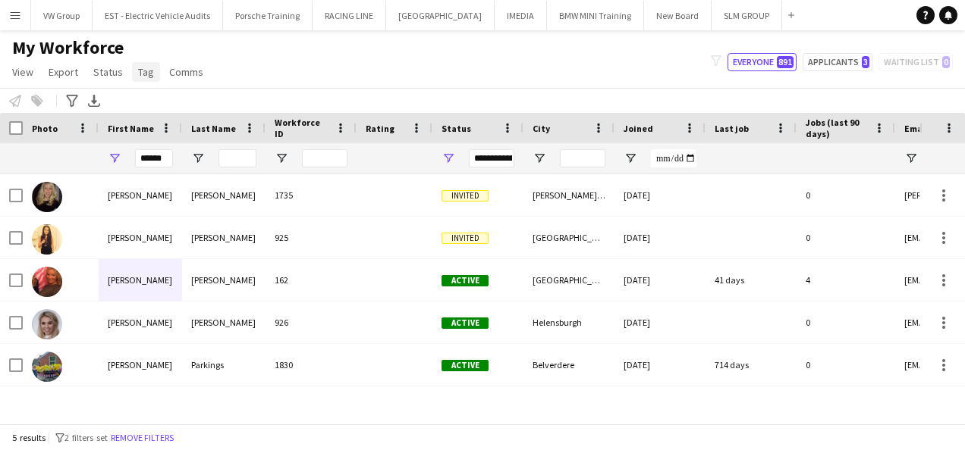
click at [146, 71] on span "Tag" at bounding box center [146, 72] width 16 height 14
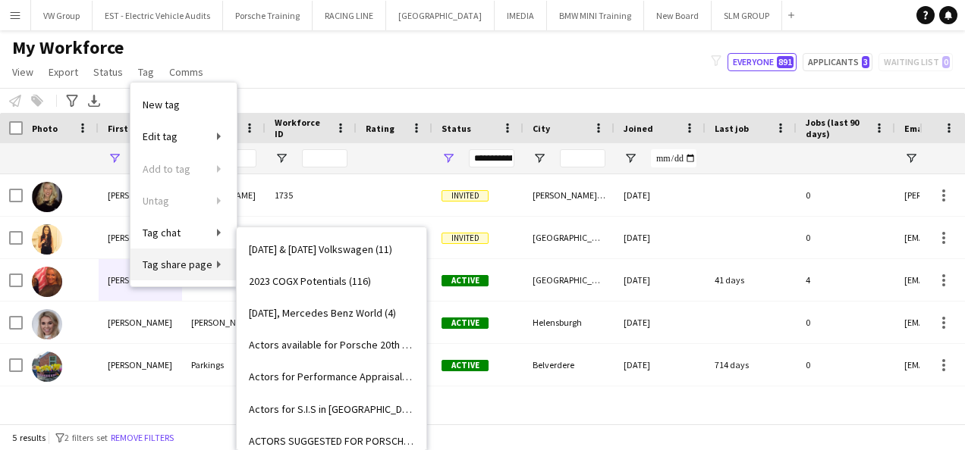
click at [187, 264] on span "Tag share page" at bounding box center [178, 265] width 70 height 14
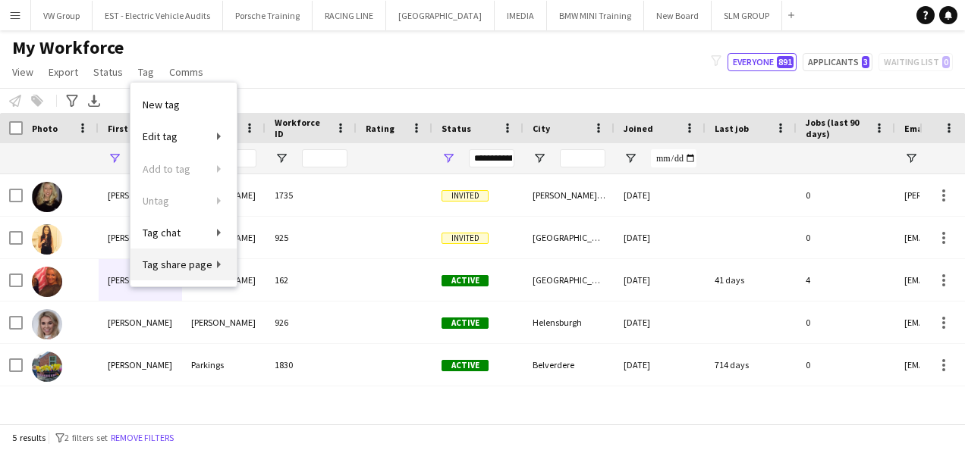
click at [212, 262] on link "Tag share page" at bounding box center [183, 265] width 106 height 32
click at [294, 64] on div "My Workforce View Views Default view New view Update view Delete view Edit name…" at bounding box center [482, 62] width 965 height 52
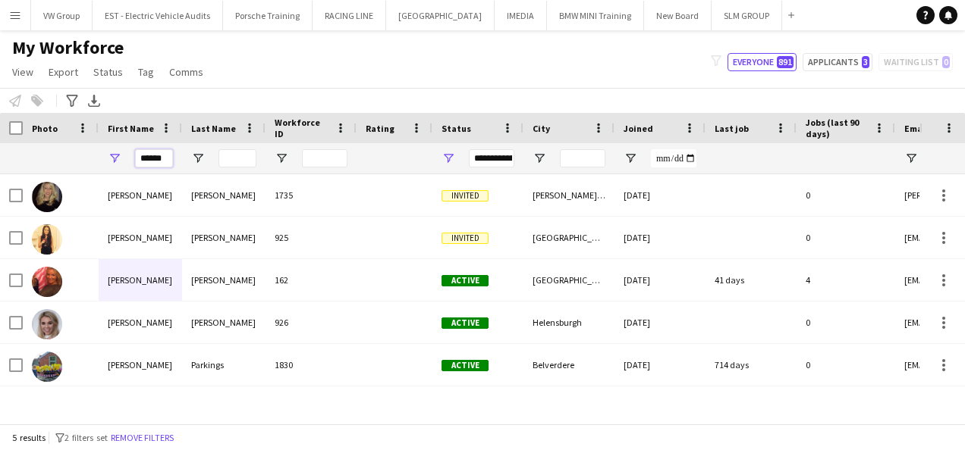
click at [168, 161] on input "******" at bounding box center [154, 158] width 38 height 18
drag, startPoint x: 168, startPoint y: 161, endPoint x: 102, endPoint y: 153, distance: 67.2
click at [102, 153] on div "******" at bounding box center [140, 158] width 83 height 30
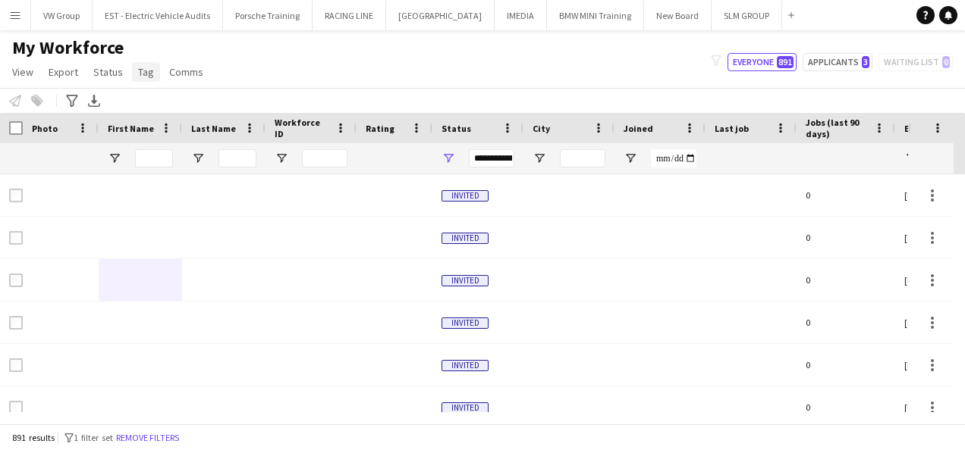
click at [149, 73] on span "Tag" at bounding box center [146, 72] width 16 height 14
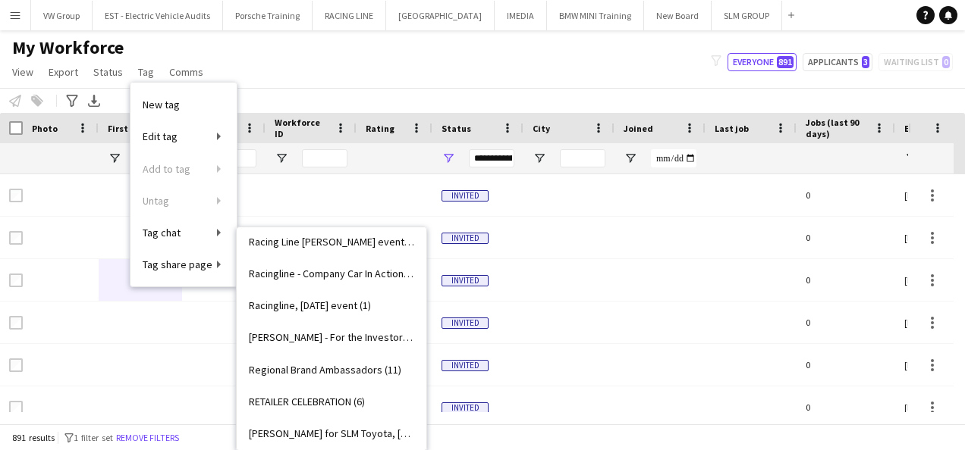
scroll to position [1912, 0]
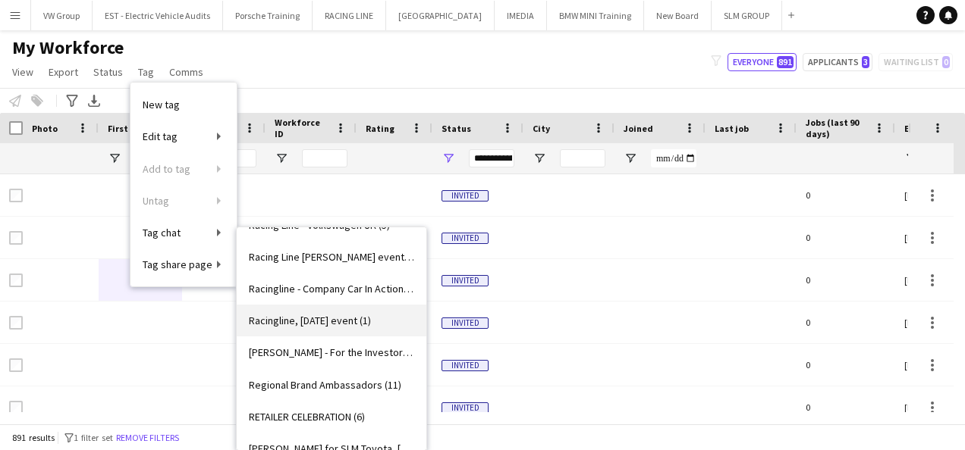
click at [370, 322] on span "Racingline, [DATE] event (1)" at bounding box center [310, 321] width 122 height 14
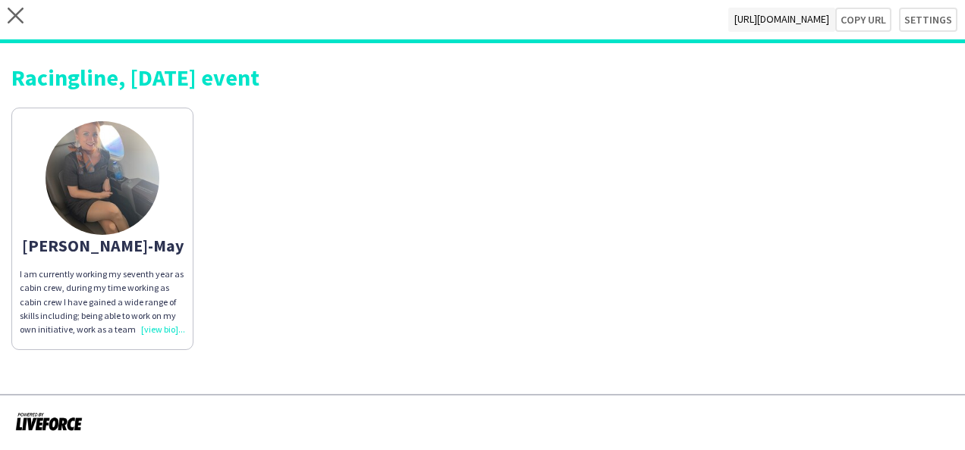
click at [155, 328] on div "I am currently working my seventh year as cabin crew, during my time working as…" at bounding box center [102, 302] width 165 height 69
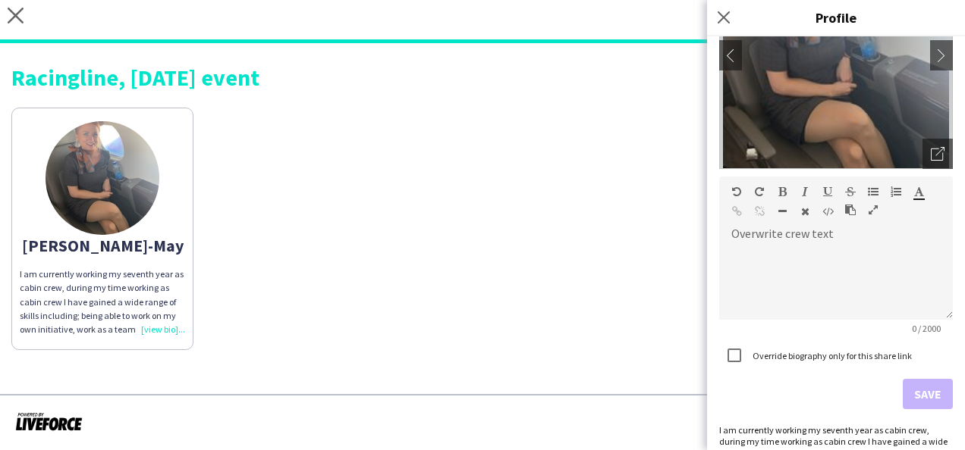
scroll to position [156, 0]
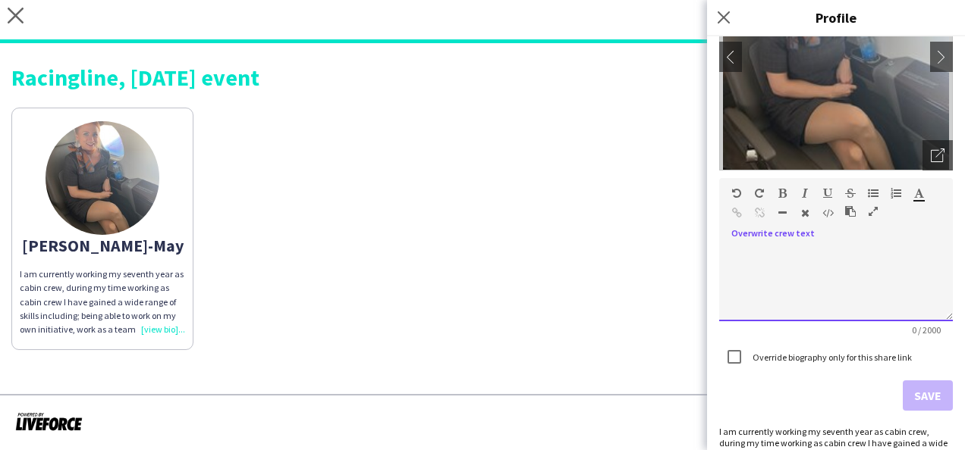
click at [739, 247] on span at bounding box center [731, 245] width 24 height 21
click at [741, 254] on span at bounding box center [731, 245] width 24 height 21
click at [740, 243] on span at bounding box center [731, 245] width 24 height 21
drag, startPoint x: 740, startPoint y: 243, endPoint x: 547, endPoint y: 284, distance: 197.7
click at [547, 284] on div "Chloe-May I am currently working my seventh year as cabin crew, during my time …" at bounding box center [482, 225] width 942 height 250
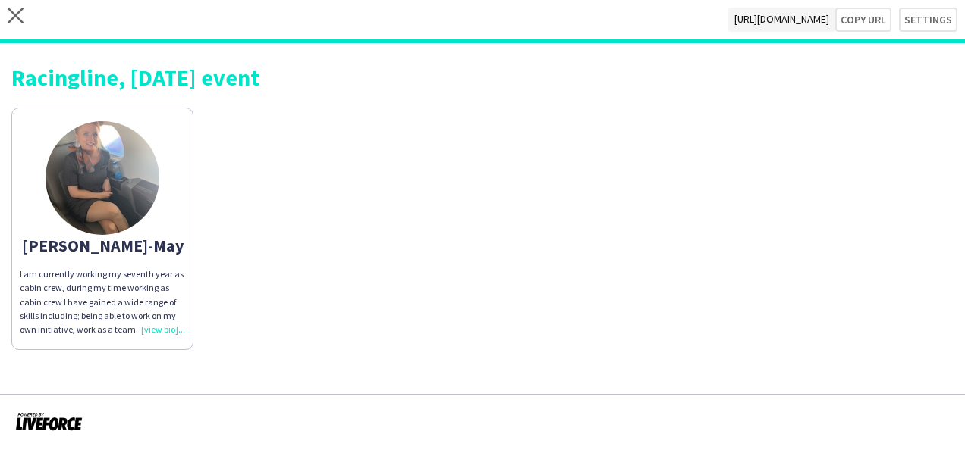
click at [171, 330] on div "I am currently working my seventh year as cabin crew, during my time working as…" at bounding box center [102, 302] width 165 height 69
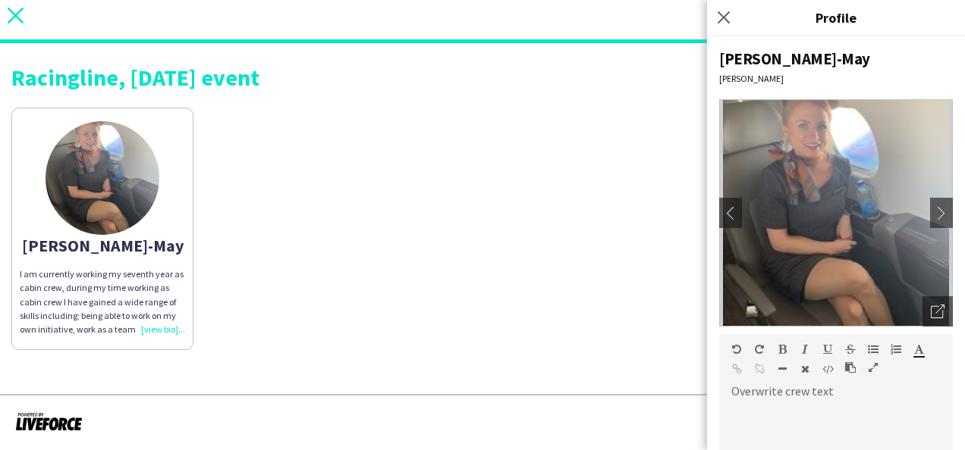
click at [18, 14] on icon at bounding box center [16, 16] width 16 height 16
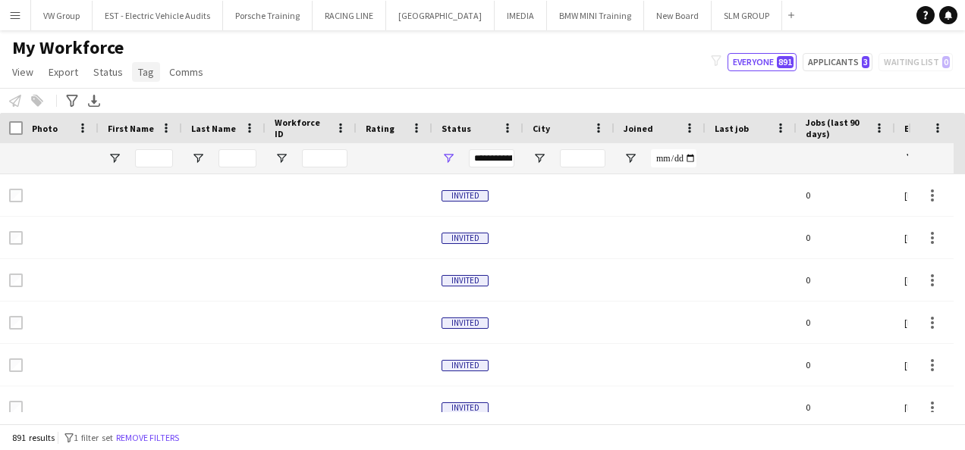
click at [147, 71] on span "Tag" at bounding box center [146, 72] width 16 height 14
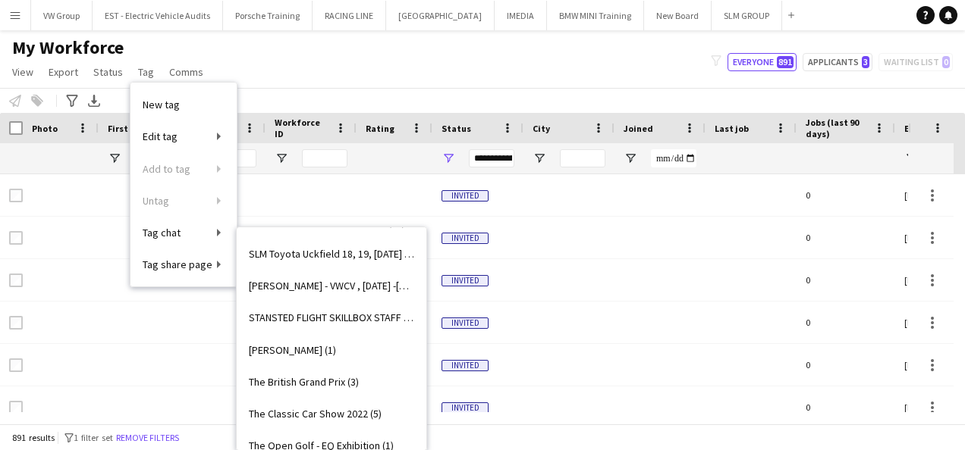
scroll to position [2266, 0]
click at [355, 326] on link "STANSTED FLIGHT SKILLBOX STAFF (3)" at bounding box center [332, 319] width 190 height 32
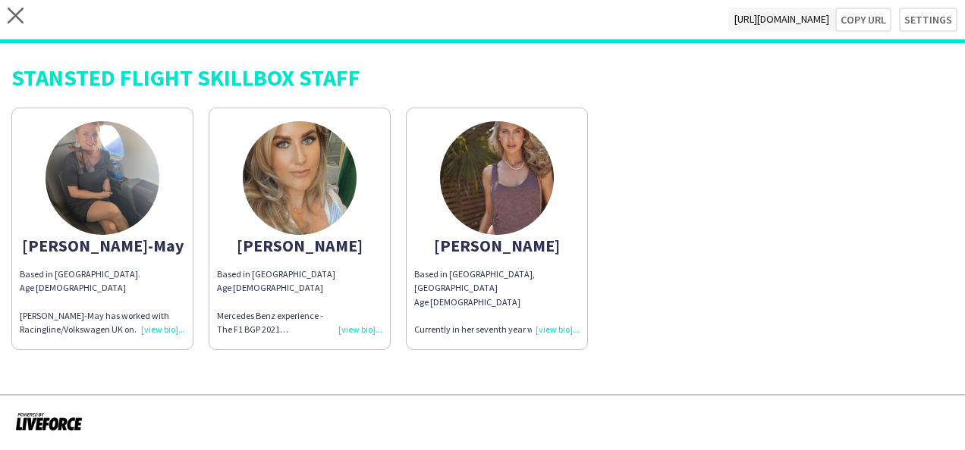
click at [164, 325] on div "Based in [GEOGRAPHIC_DATA]. Age [DEMOGRAPHIC_DATA] [PERSON_NAME] has worked wit…" at bounding box center [102, 302] width 165 height 69
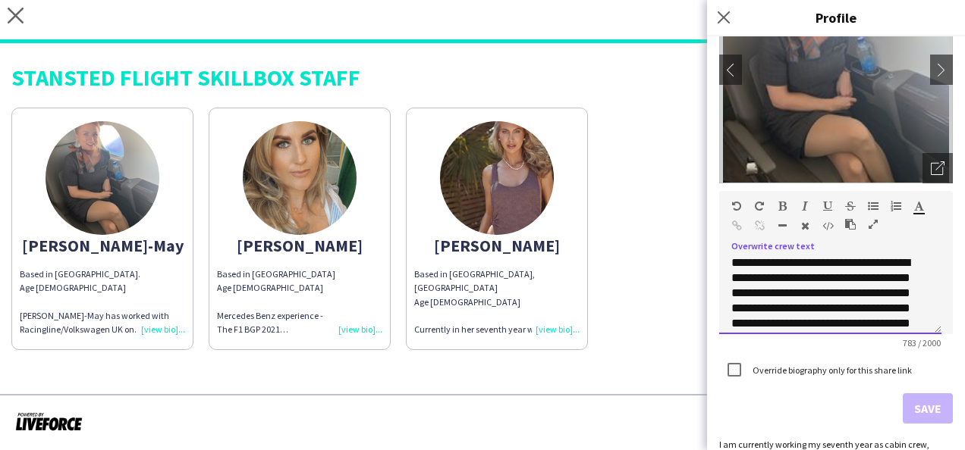
scroll to position [422, 0]
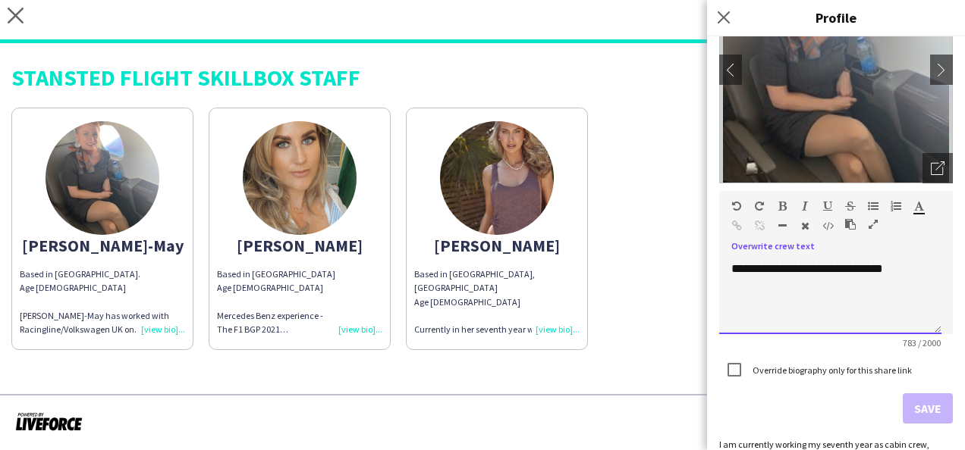
click at [797, 277] on div "**********" at bounding box center [824, 193] width 186 height 167
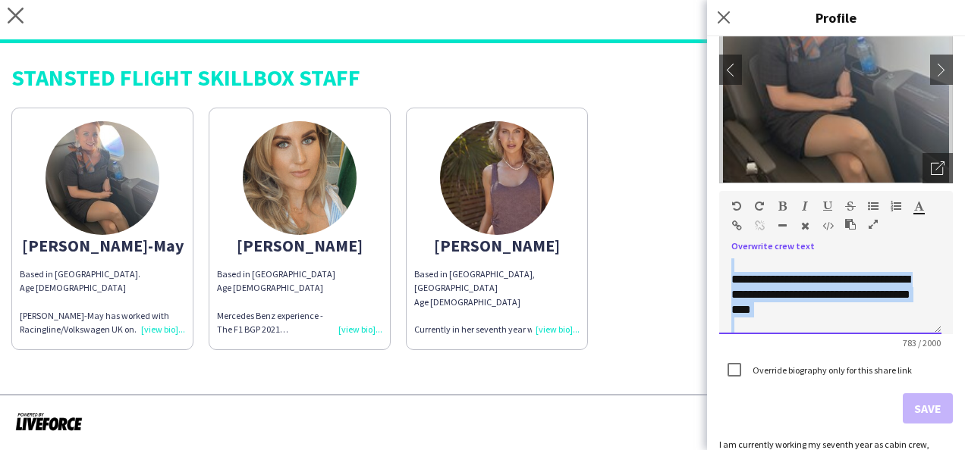
scroll to position [0, 0]
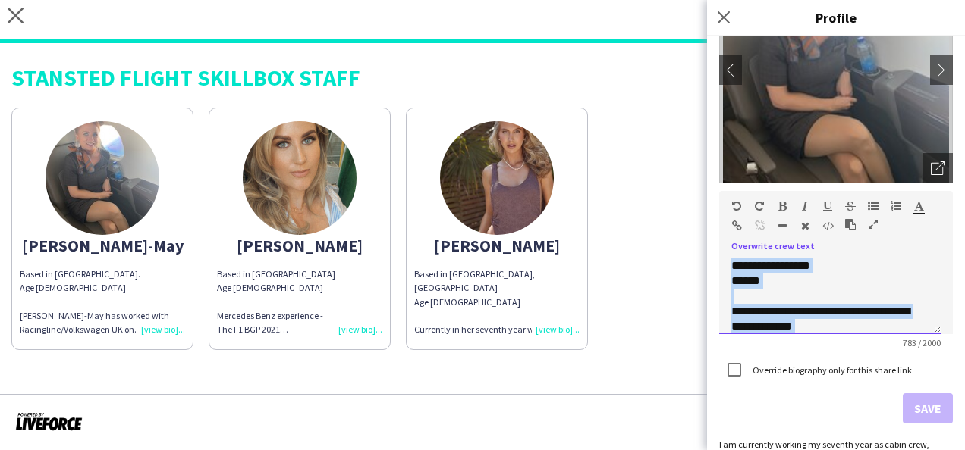
drag, startPoint x: 797, startPoint y: 318, endPoint x: 722, endPoint y: 235, distance: 112.2
click at [722, 235] on div "**********" at bounding box center [836, 262] width 234 height 143
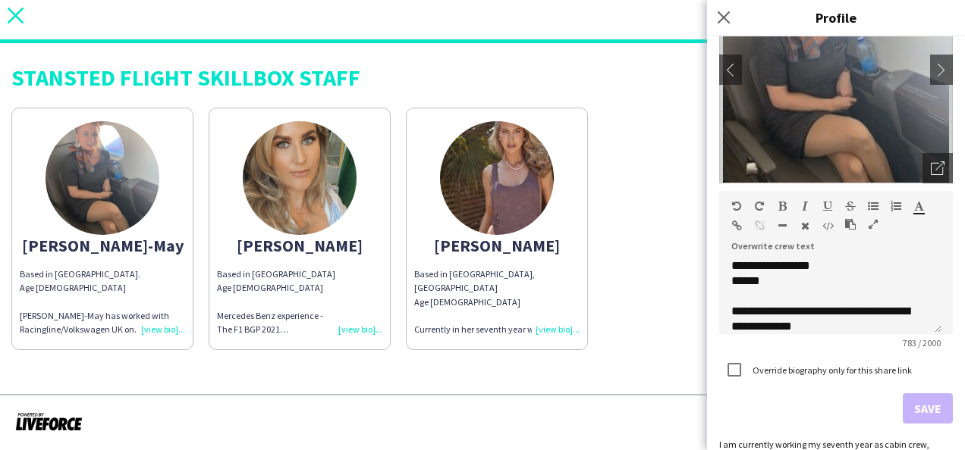
click at [17, 15] on icon "close" at bounding box center [16, 16] width 16 height 16
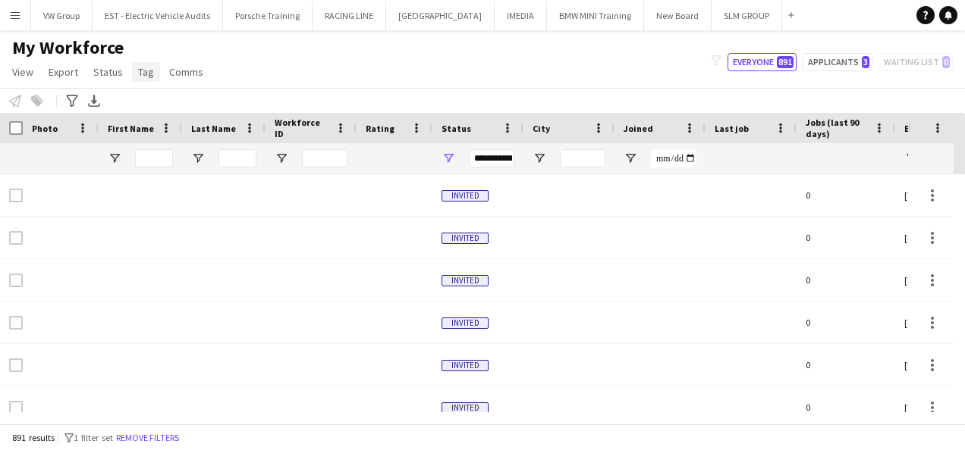
click at [145, 67] on span "Tag" at bounding box center [146, 72] width 16 height 14
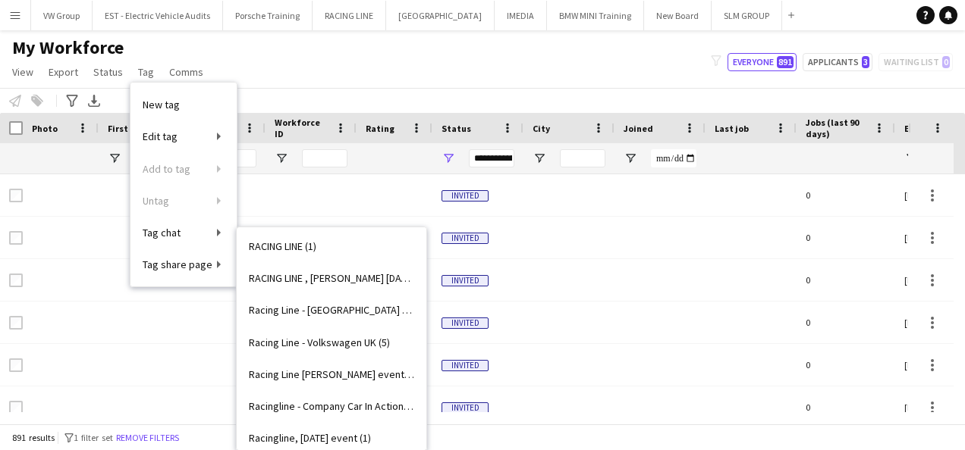
scroll to position [1898, 0]
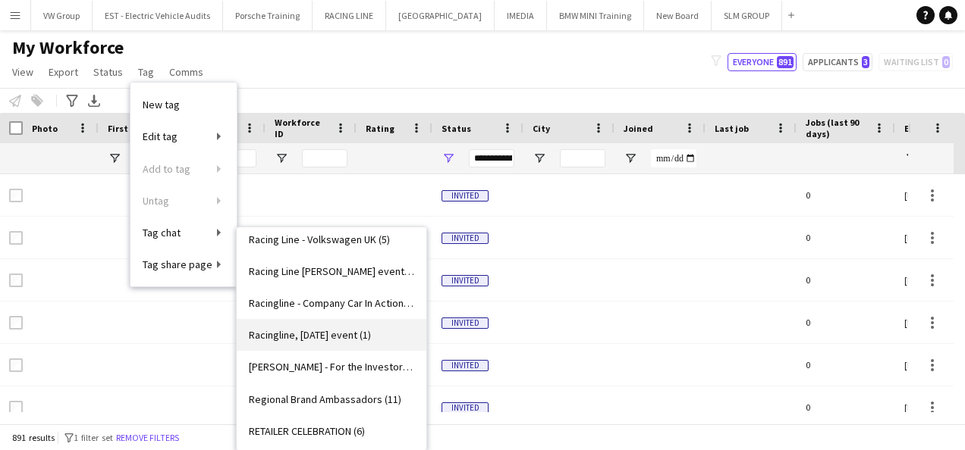
click at [371, 335] on span "Racingline, [DATE] event (1)" at bounding box center [310, 335] width 122 height 14
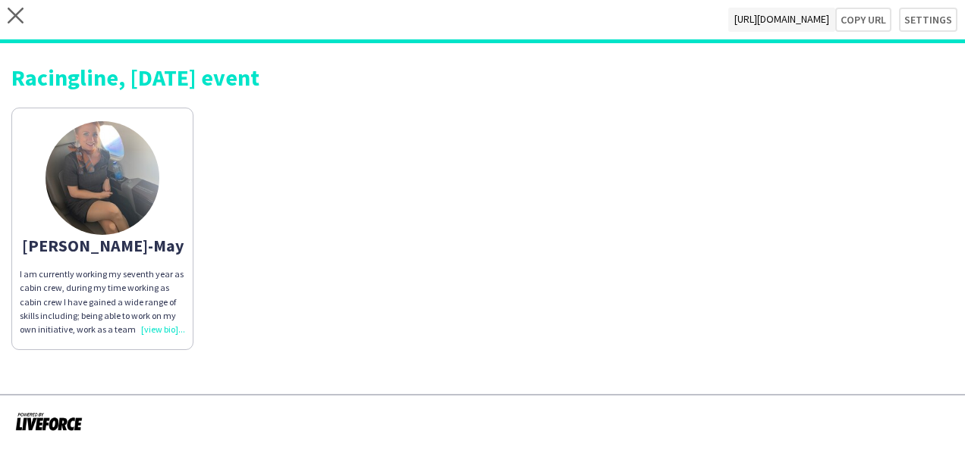
click at [169, 326] on div "I am currently working my seventh year as cabin crew, during my time working as…" at bounding box center [102, 302] width 165 height 69
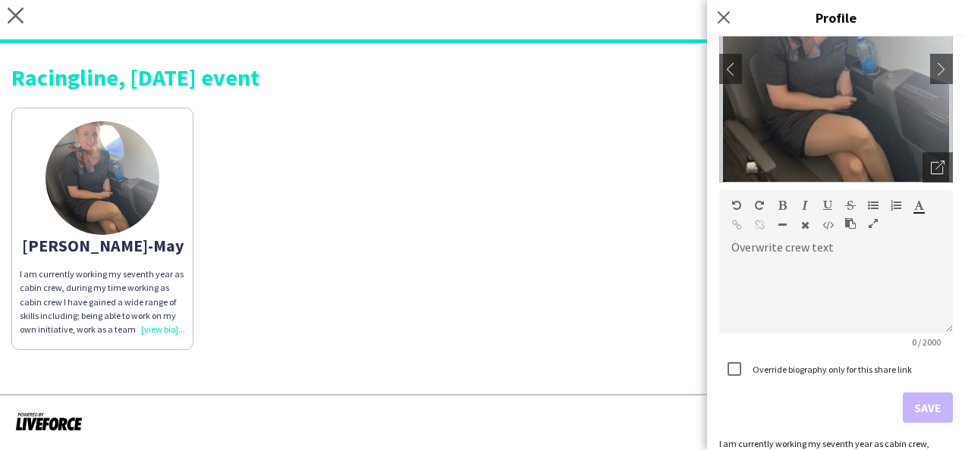
scroll to position [146, 0]
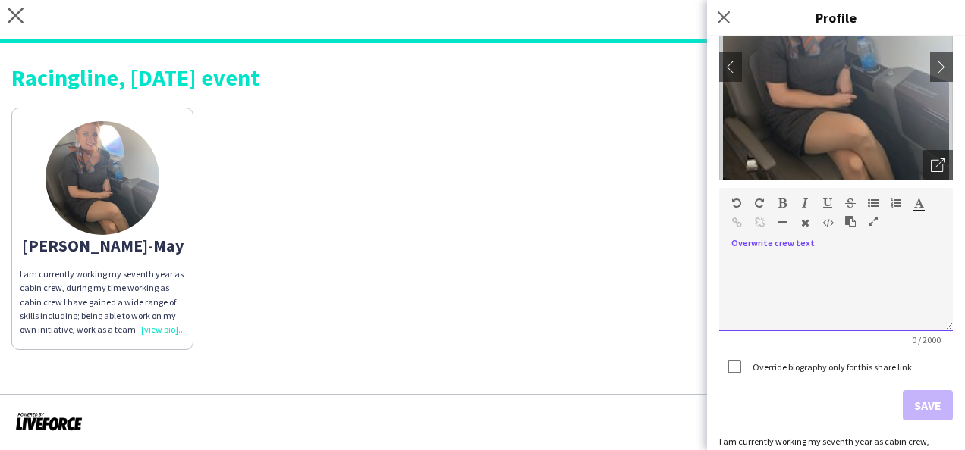
click at [739, 262] on span at bounding box center [731, 255] width 24 height 21
click at [736, 270] on div at bounding box center [836, 294] width 234 height 76
paste div
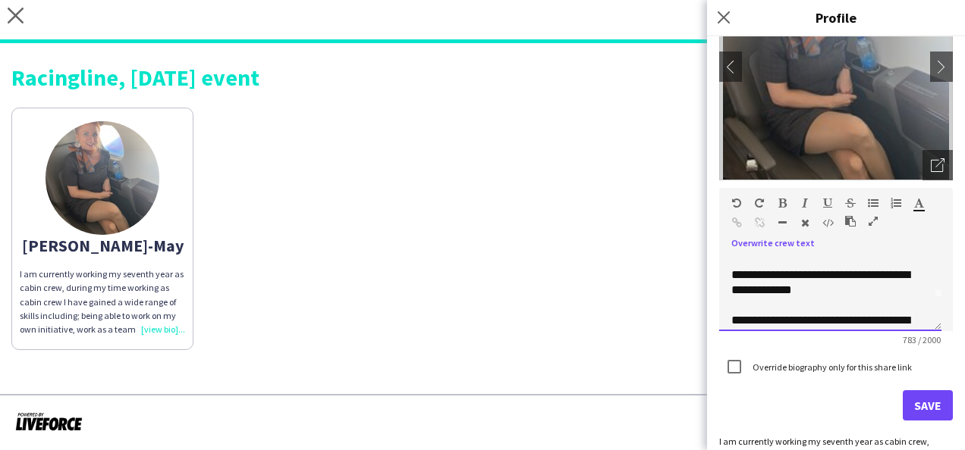
scroll to position [0, 0]
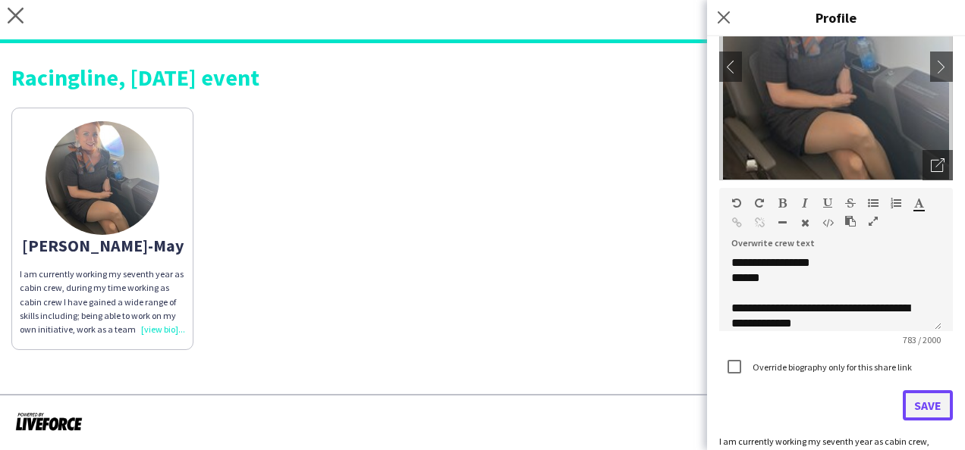
click at [919, 408] on button "Save" at bounding box center [927, 406] width 50 height 30
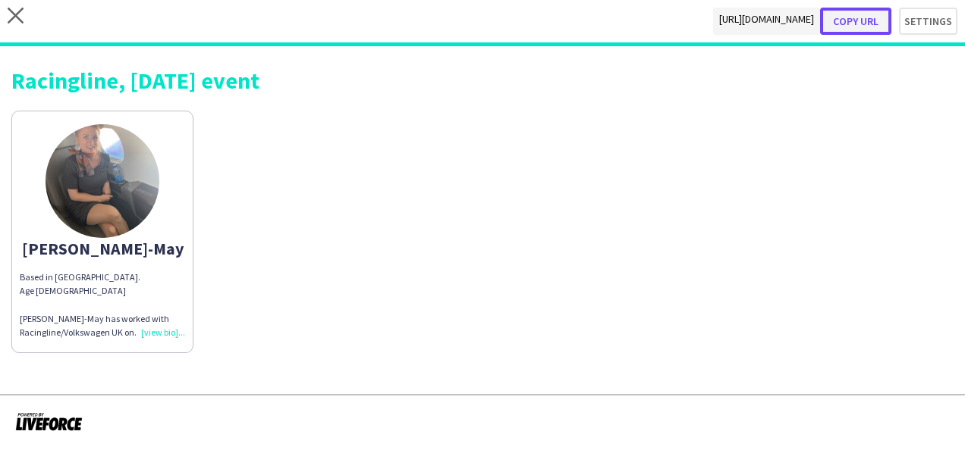
click at [857, 21] on button "Copy url" at bounding box center [855, 21] width 71 height 27
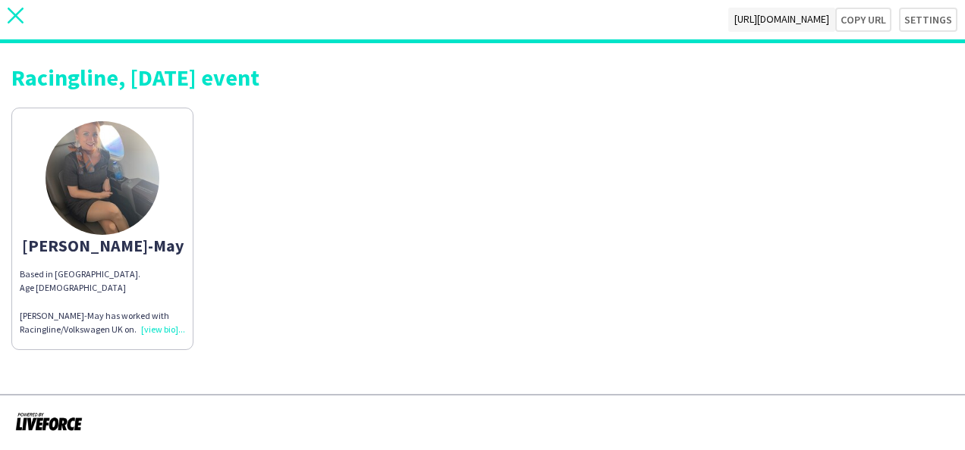
click at [15, 11] on icon "close" at bounding box center [16, 16] width 16 height 16
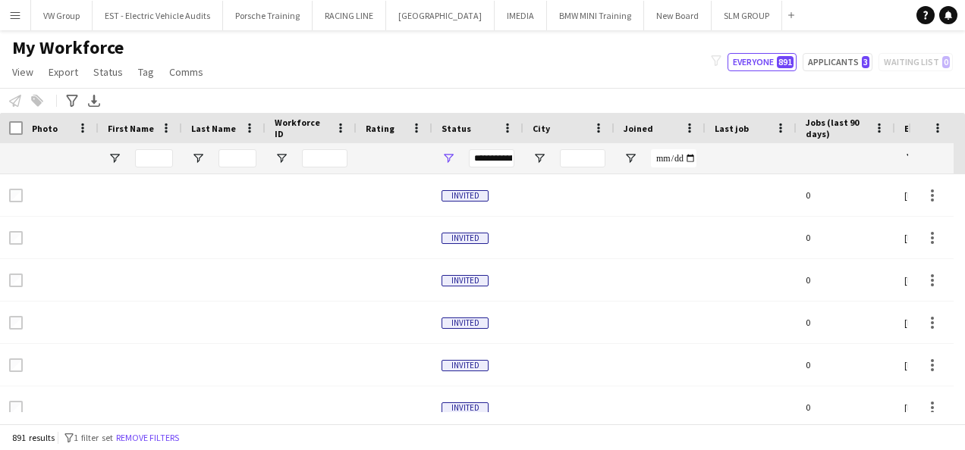
click at [17, 18] on app-icon "Menu" at bounding box center [15, 15] width 12 height 12
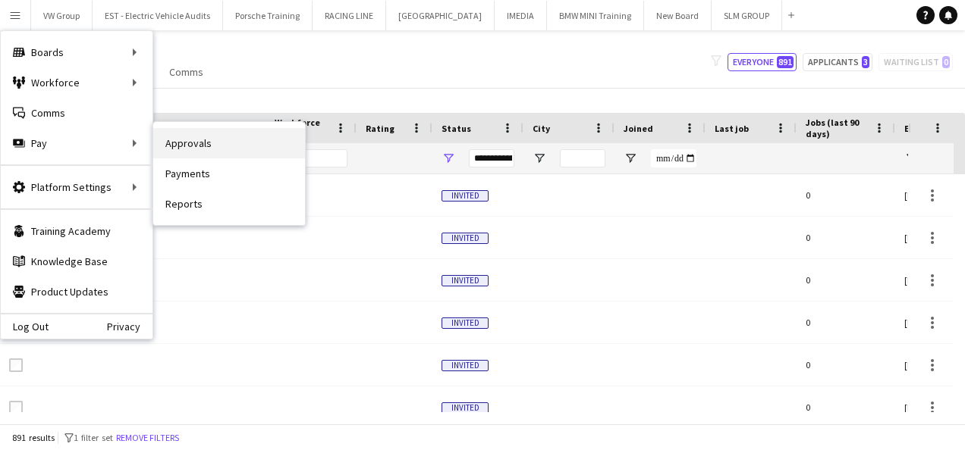
click at [209, 140] on link "Approvals" at bounding box center [229, 143] width 152 height 30
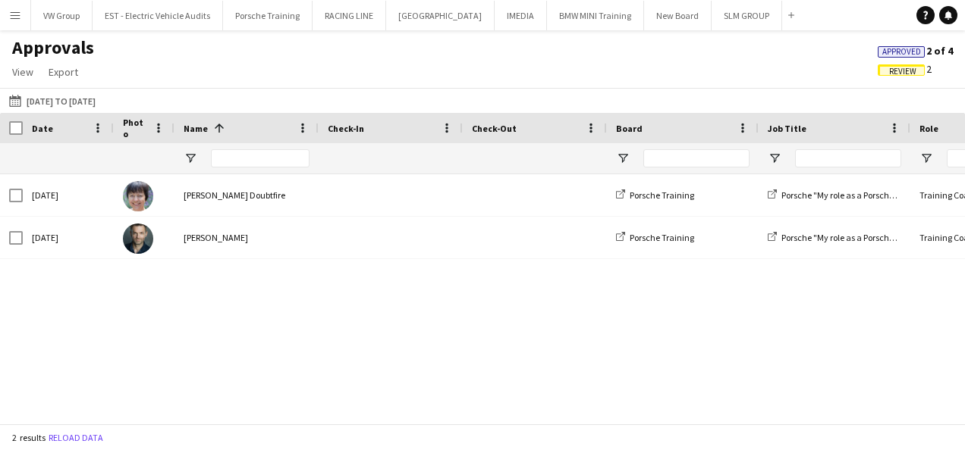
click at [911, 48] on span "Approved" at bounding box center [901, 52] width 39 height 10
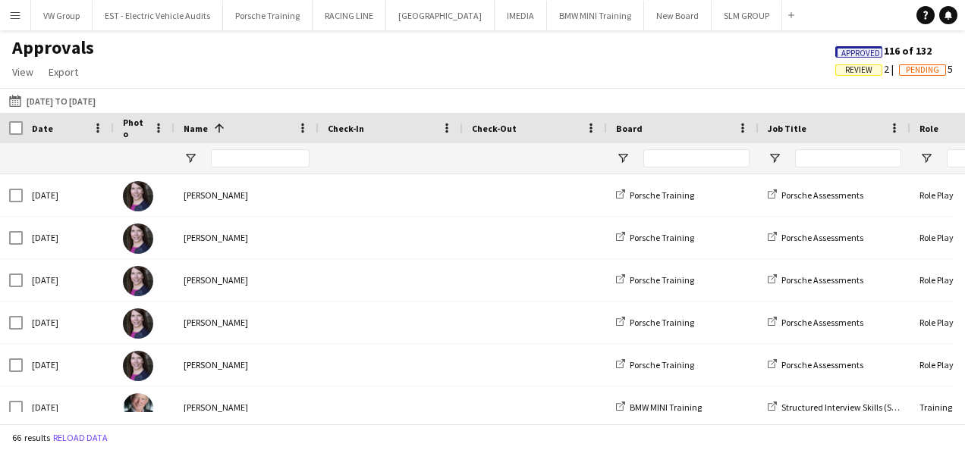
click at [862, 69] on span "Review" at bounding box center [858, 70] width 27 height 10
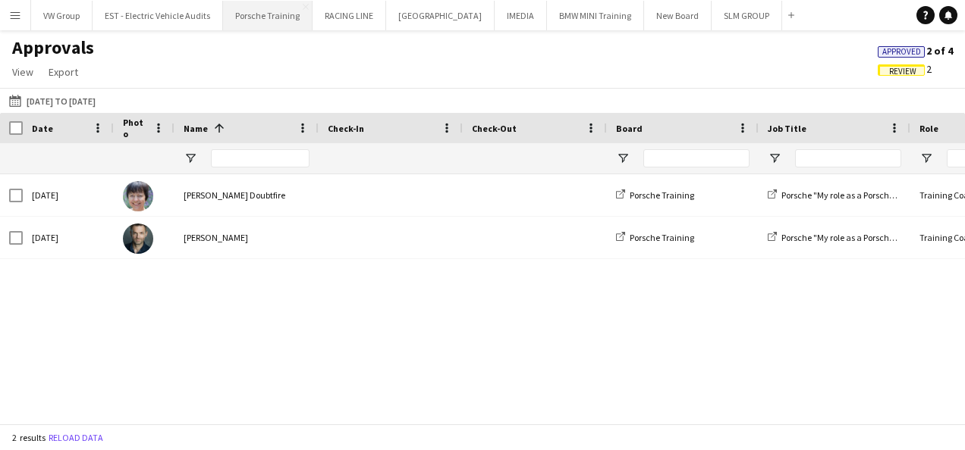
click at [282, 17] on button "Porsche Training Close" at bounding box center [267, 16] width 89 height 30
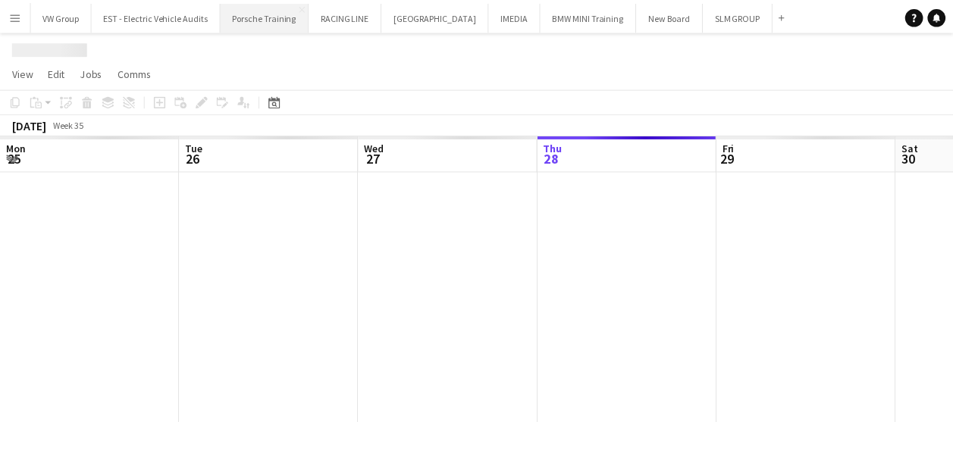
scroll to position [0, 362]
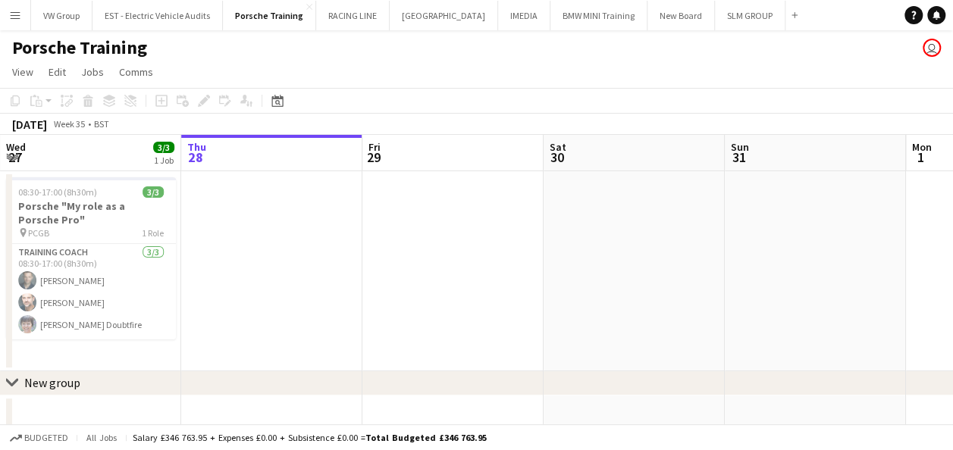
click at [18, 12] on app-icon "Menu" at bounding box center [15, 15] width 12 height 12
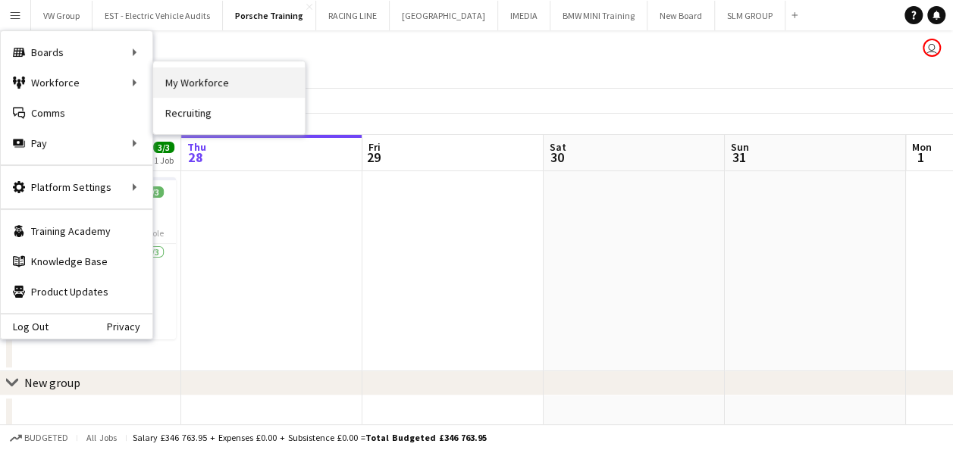
click at [205, 86] on link "My Workforce" at bounding box center [229, 82] width 152 height 30
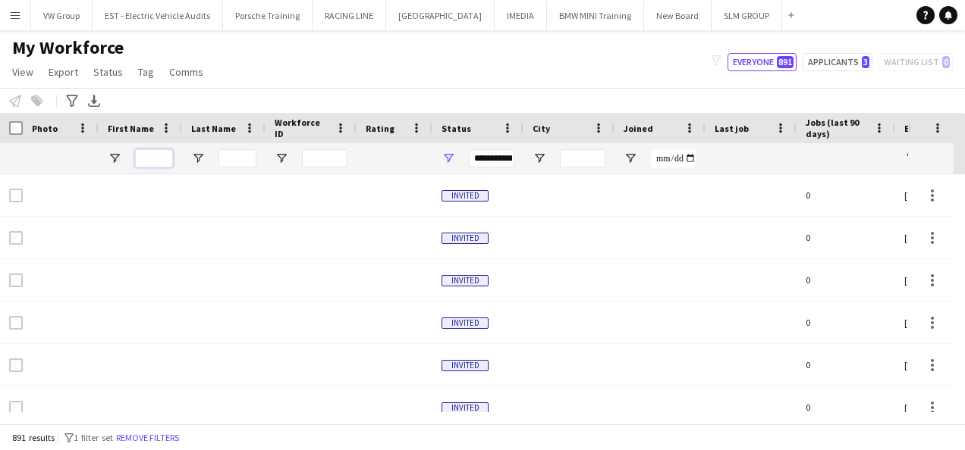
click at [147, 158] on input "First Name Filter Input" at bounding box center [154, 158] width 38 height 18
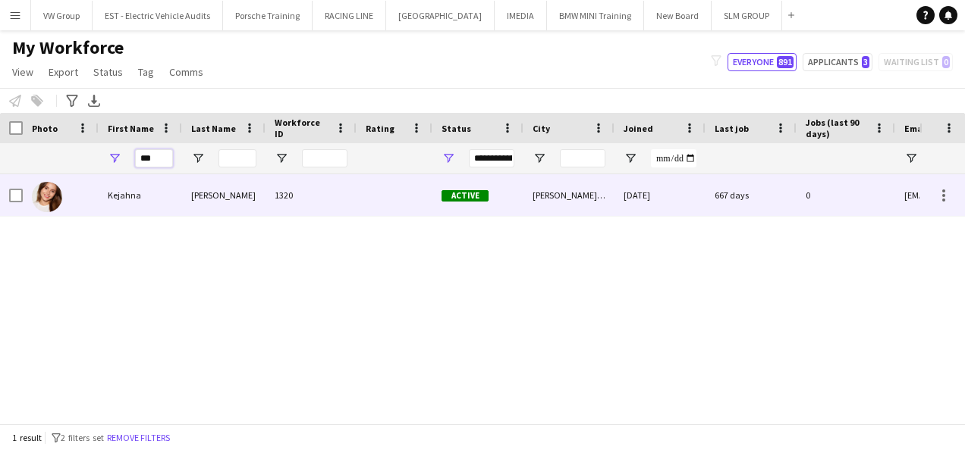
type input "***"
click at [130, 193] on div "Kejahna" at bounding box center [140, 195] width 83 height 42
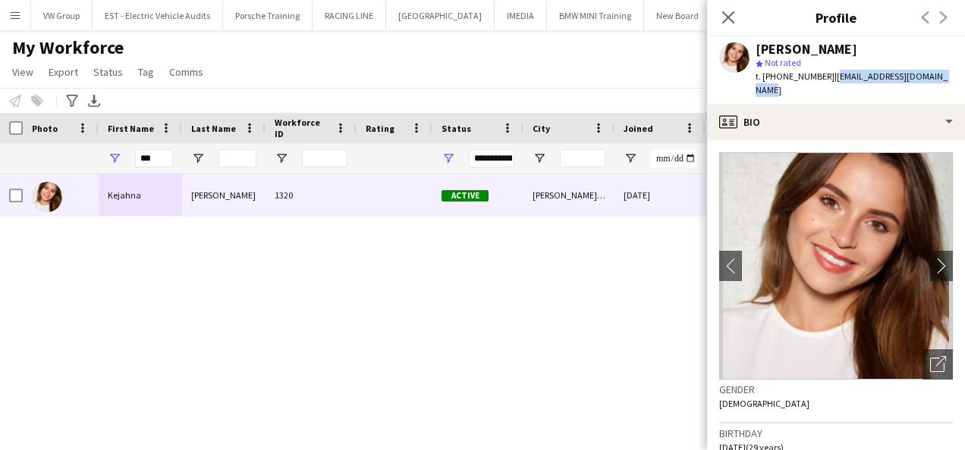
drag, startPoint x: 949, startPoint y: 77, endPoint x: 828, endPoint y: 71, distance: 121.5
click at [828, 71] on div "Kejahna Evans star Not rated t. +447588001102 | kejahnaevans@hotmail.co.uk" at bounding box center [836, 69] width 258 height 67
drag, startPoint x: 828, startPoint y: 71, endPoint x: 835, endPoint y: 77, distance: 9.1
copy span "kejahnaevans@hotmail.co.uk"
click at [733, 17] on icon "Close pop-in" at bounding box center [727, 17] width 14 height 14
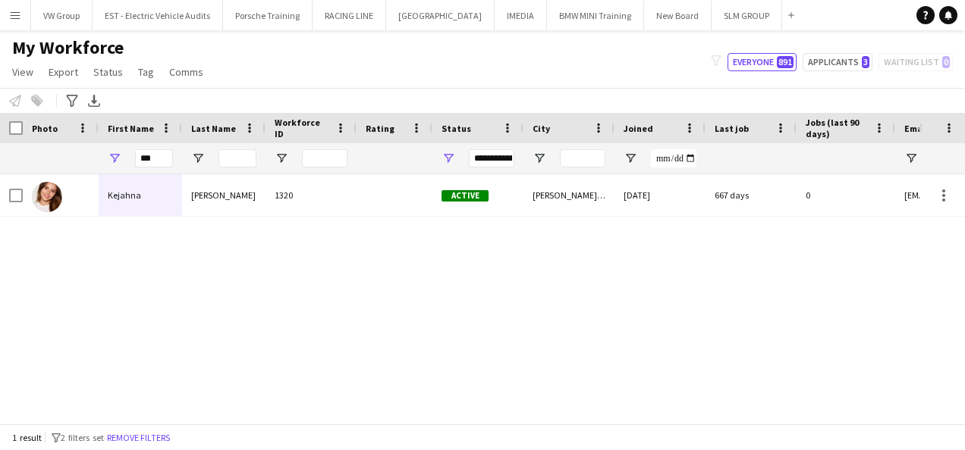
click at [15, 15] on app-icon "Menu" at bounding box center [15, 15] width 12 height 12
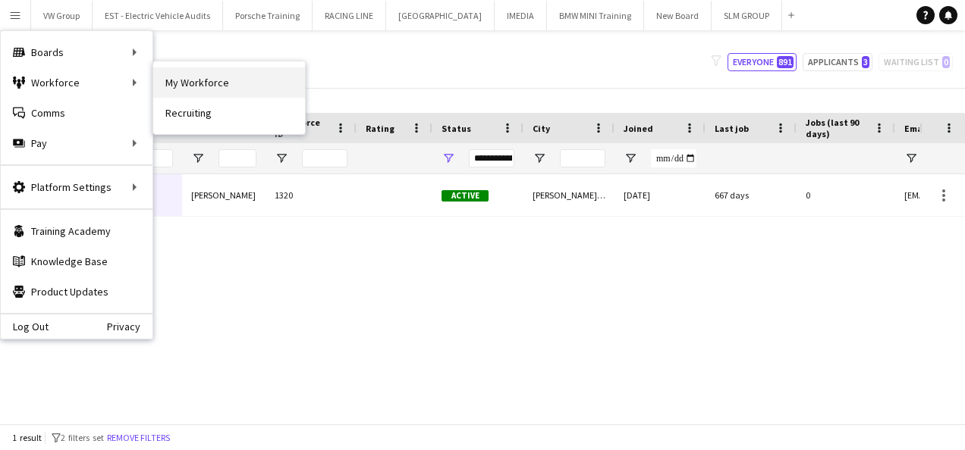
click at [190, 84] on link "My Workforce" at bounding box center [229, 82] width 152 height 30
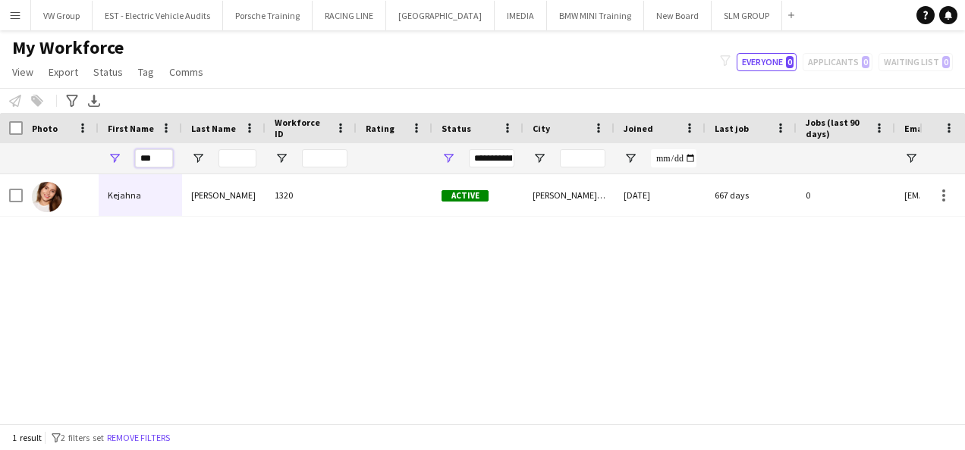
click at [152, 158] on input "***" at bounding box center [154, 158] width 38 height 18
type input "*"
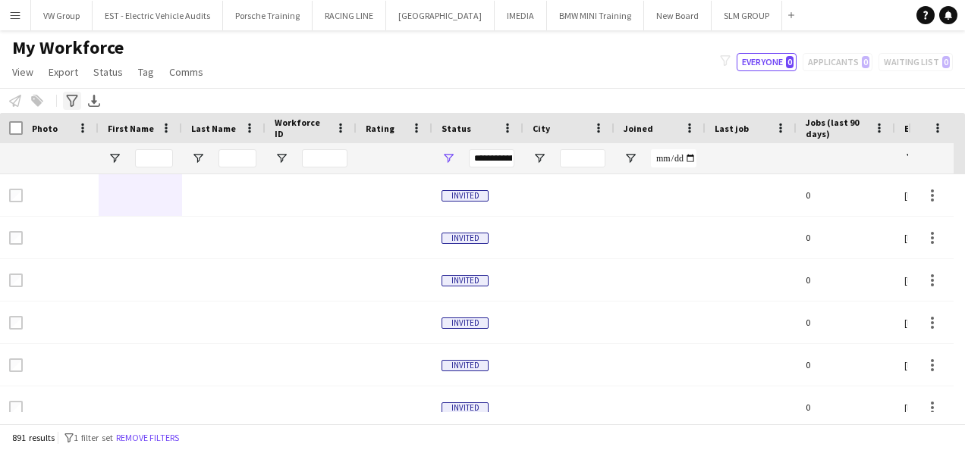
click at [70, 96] on icon "Advanced filters" at bounding box center [72, 101] width 12 height 12
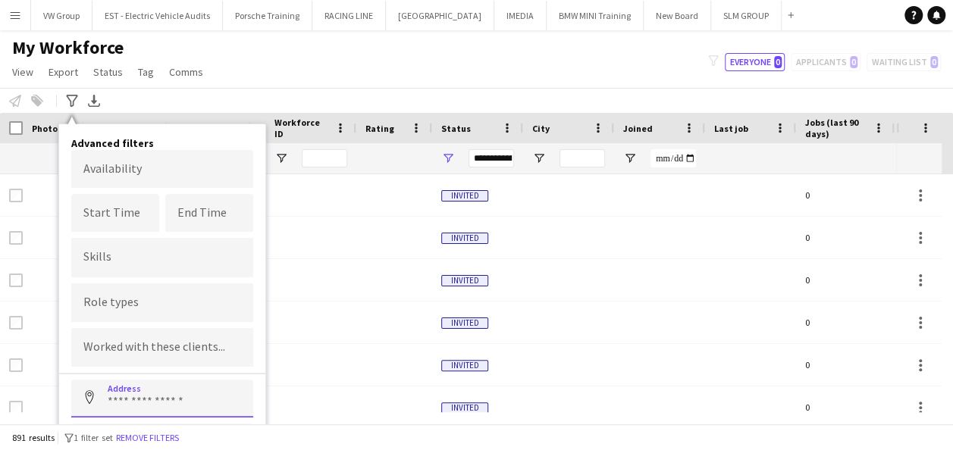
click at [120, 397] on input at bounding box center [162, 399] width 182 height 38
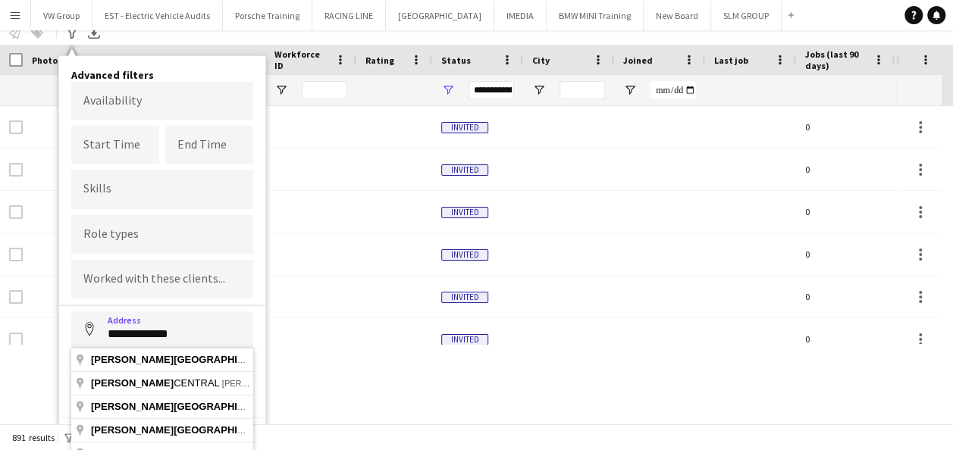
scroll to position [98, 0]
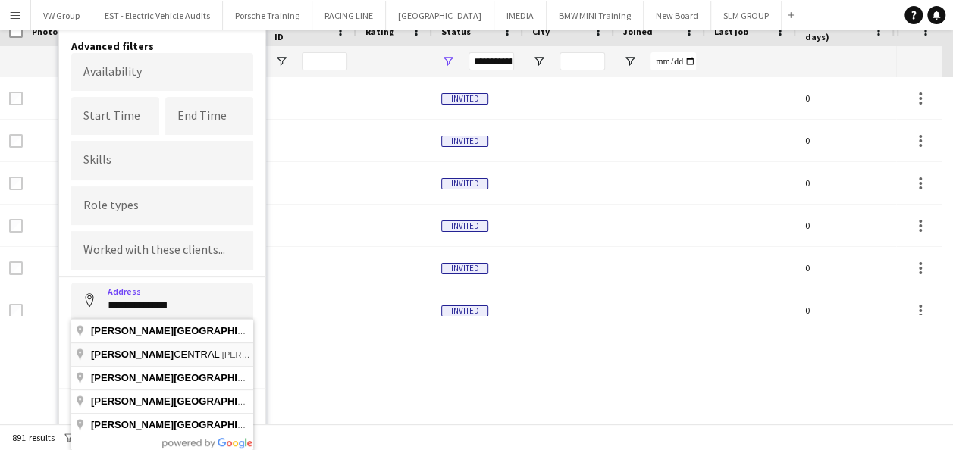
type input "**********"
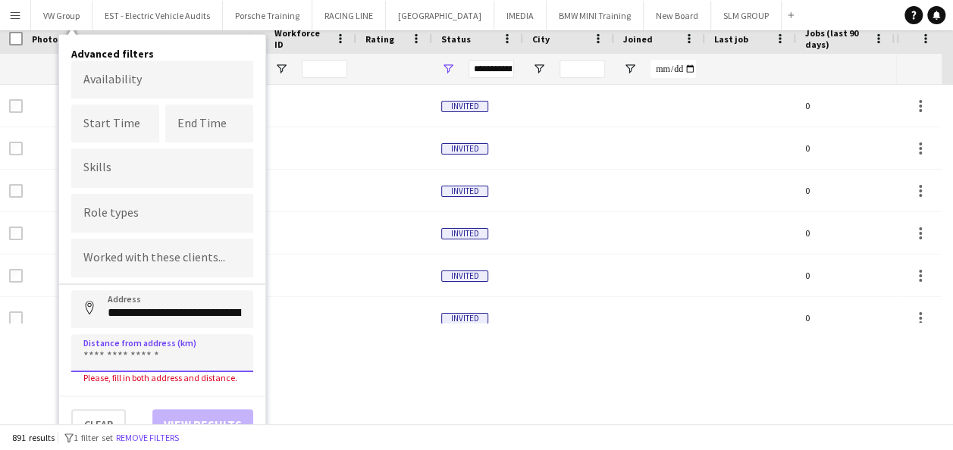
click at [136, 359] on input at bounding box center [162, 353] width 182 height 38
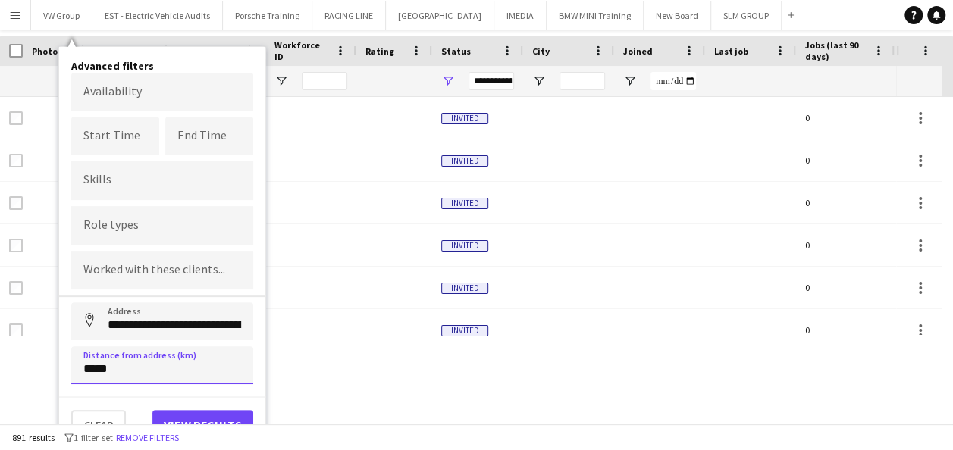
type input "*****"
click at [201, 417] on button "View results" at bounding box center [202, 425] width 101 height 30
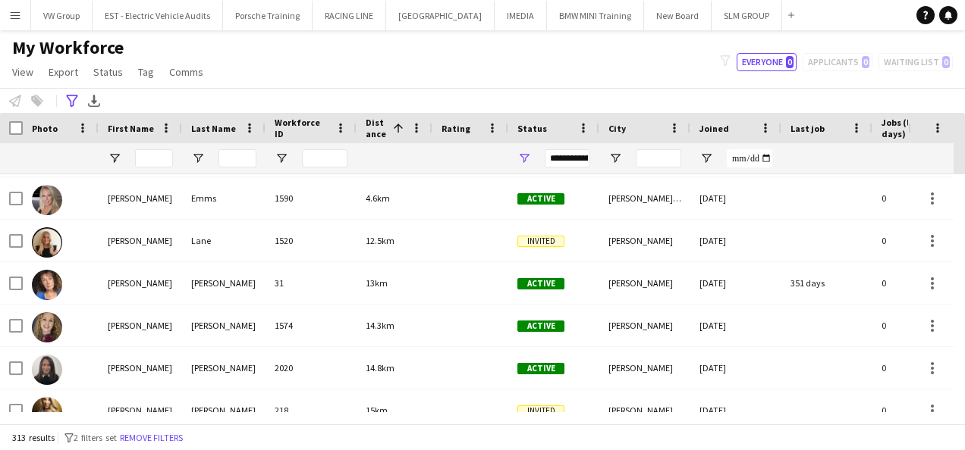
scroll to position [0, 0]
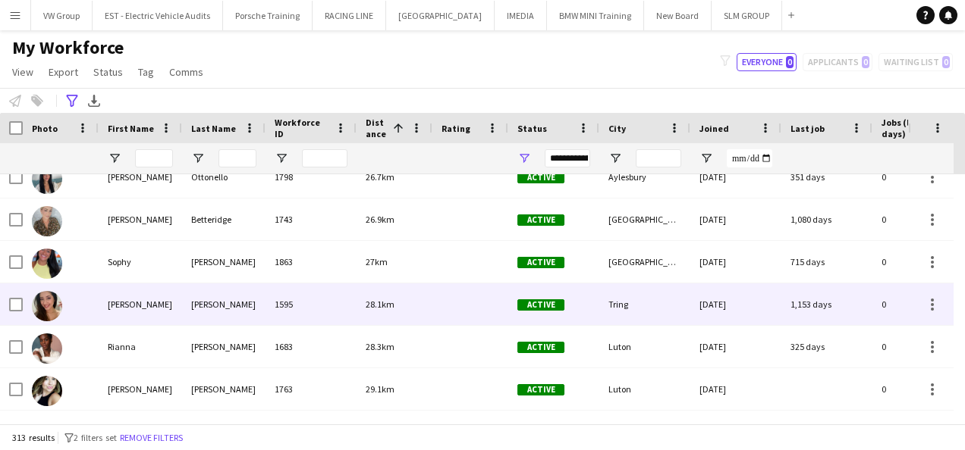
click at [194, 300] on div "Gouveia Moriya" at bounding box center [223, 305] width 83 height 42
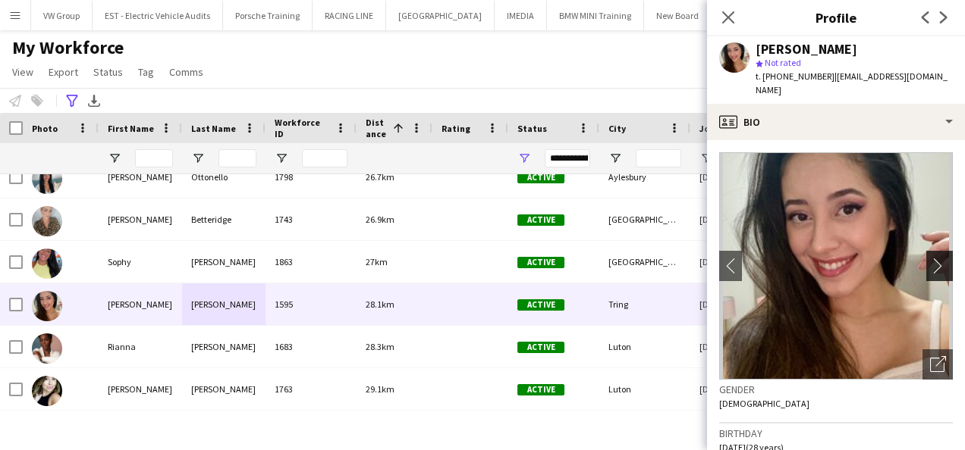
click at [930, 258] on app-icon "chevron-right" at bounding box center [942, 266] width 24 height 16
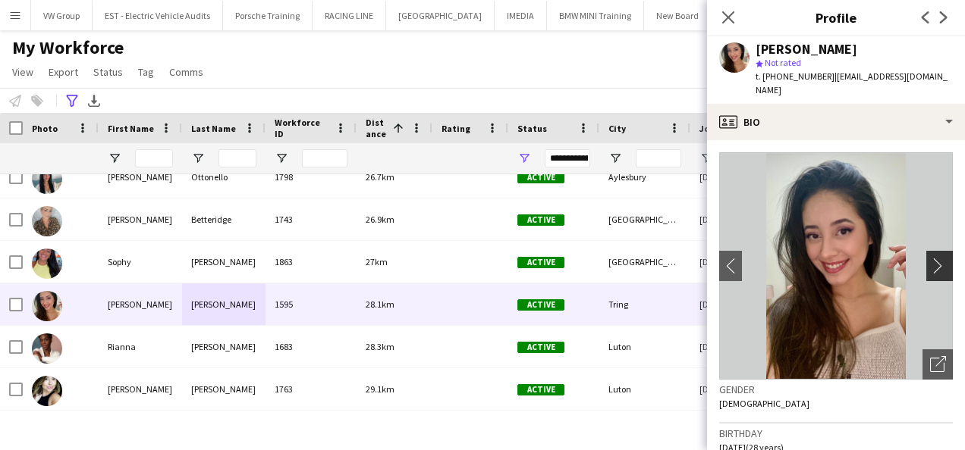
click at [930, 258] on app-icon "chevron-right" at bounding box center [942, 266] width 24 height 16
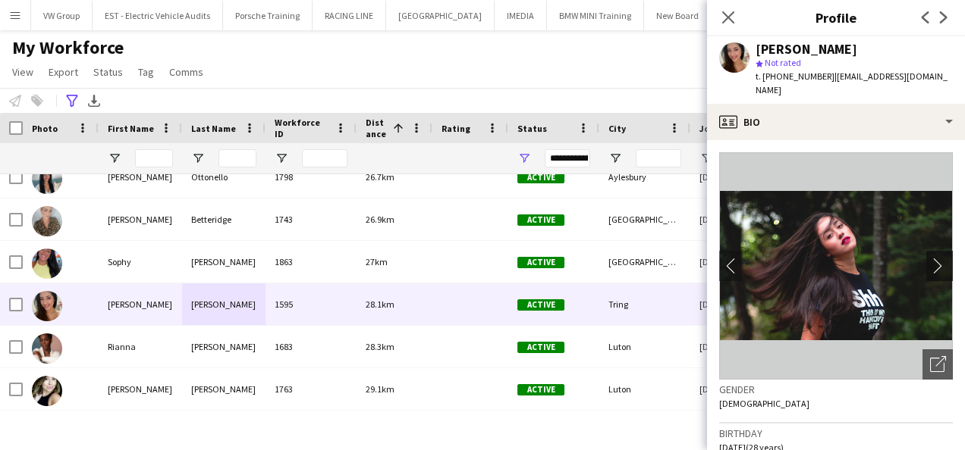
click at [930, 258] on app-icon "chevron-right" at bounding box center [942, 266] width 24 height 16
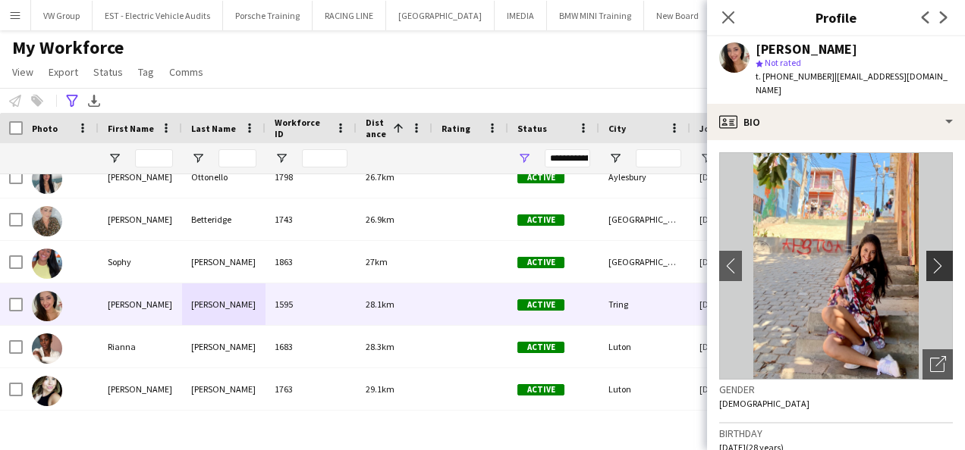
click at [930, 258] on app-icon "chevron-right" at bounding box center [942, 266] width 24 height 16
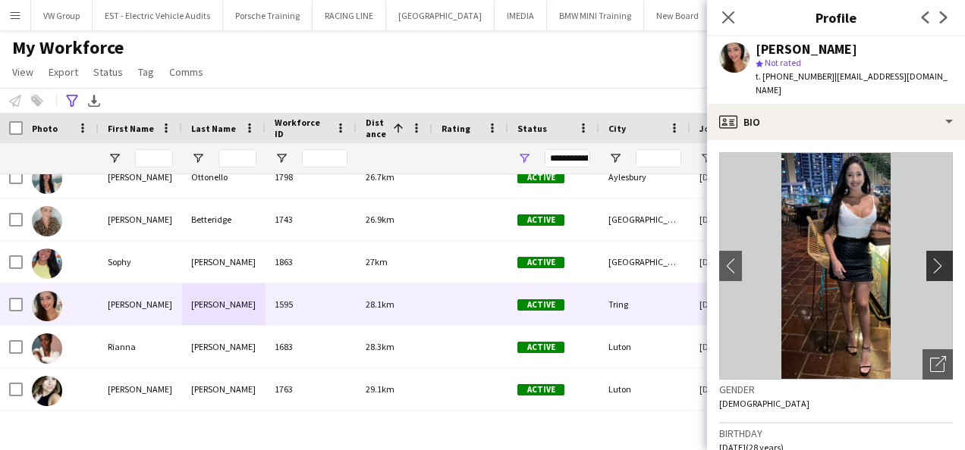
click at [930, 258] on app-icon "chevron-right" at bounding box center [942, 266] width 24 height 16
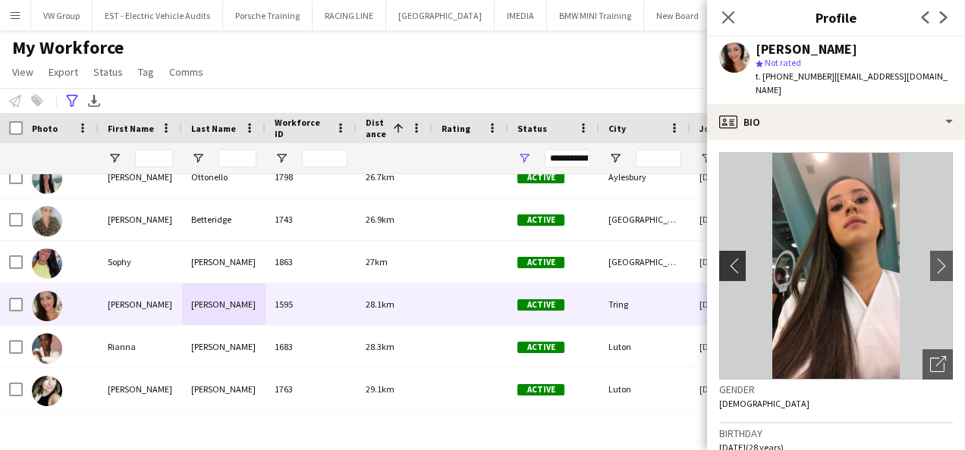
click at [736, 258] on app-icon "chevron-left" at bounding box center [731, 266] width 24 height 16
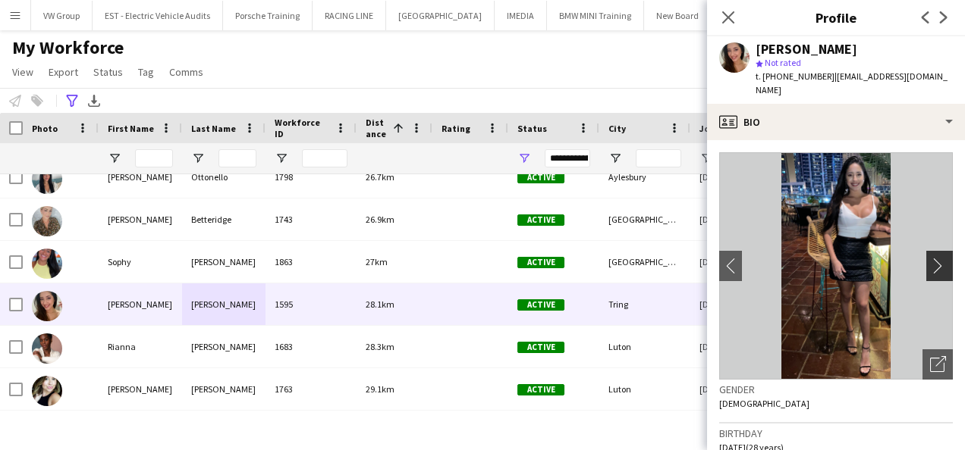
click at [930, 258] on app-icon "chevron-right" at bounding box center [942, 266] width 24 height 16
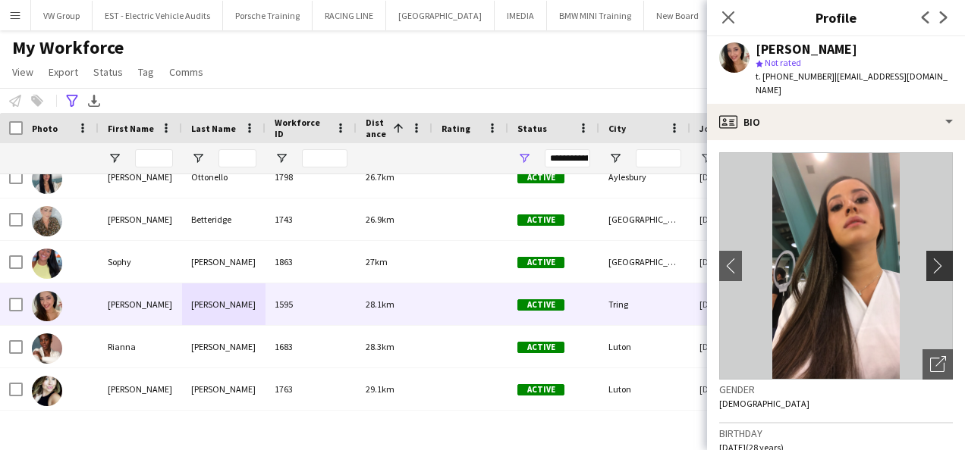
click at [930, 258] on app-icon "chevron-right" at bounding box center [942, 266] width 24 height 16
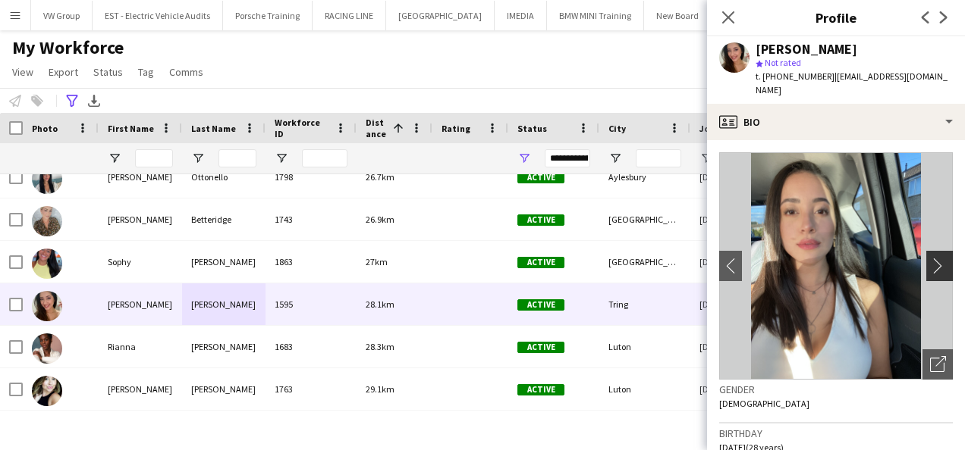
click at [930, 258] on app-icon "chevron-right" at bounding box center [942, 266] width 24 height 16
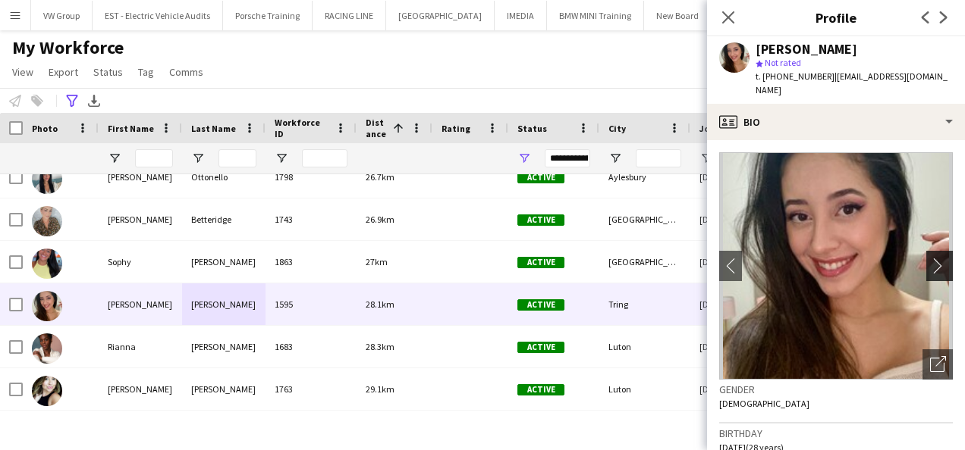
click at [930, 258] on app-icon "chevron-right" at bounding box center [942, 266] width 24 height 16
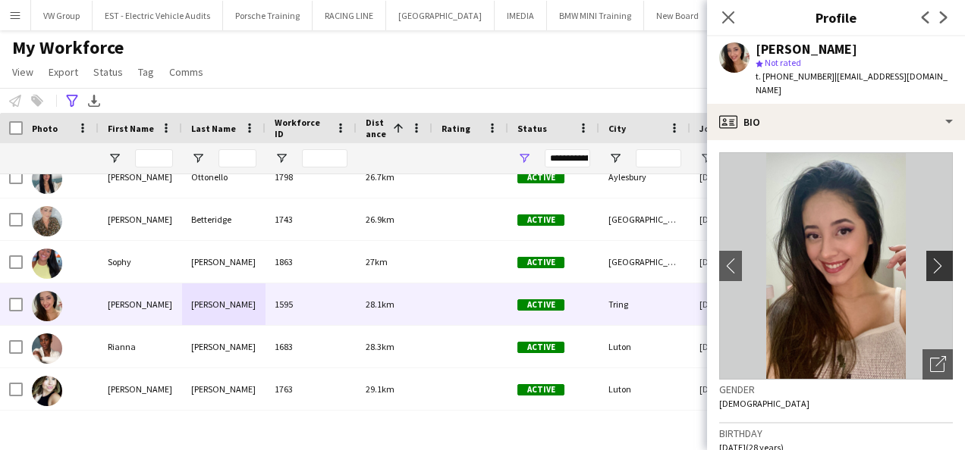
click at [930, 258] on app-icon "chevron-right" at bounding box center [942, 266] width 24 height 16
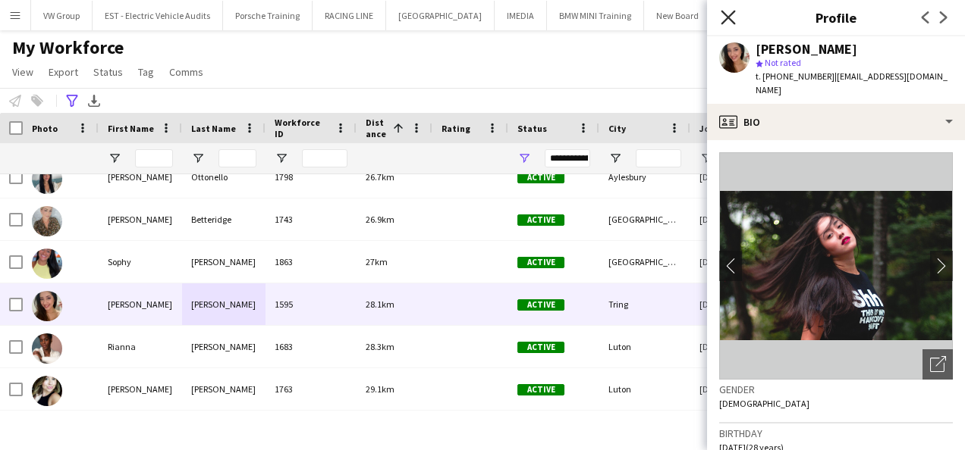
click at [733, 13] on icon at bounding box center [727, 17] width 14 height 14
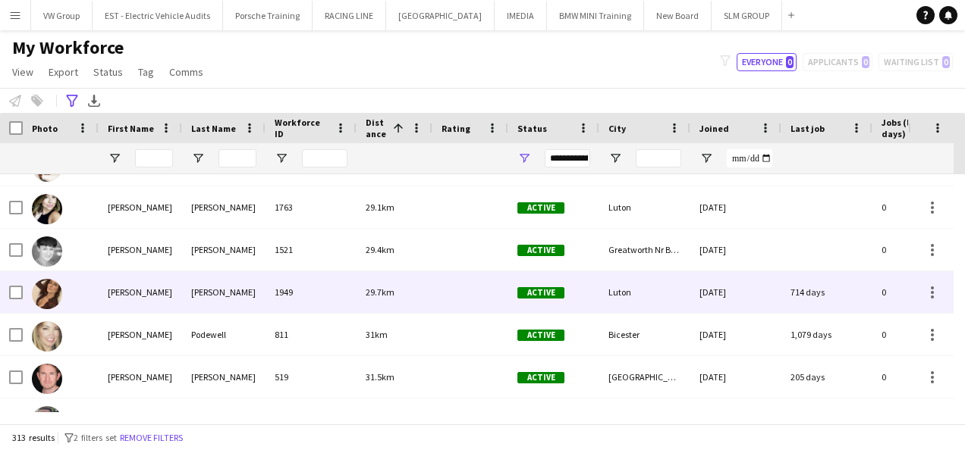
click at [234, 288] on div "Kazmierczak" at bounding box center [223, 292] width 83 height 42
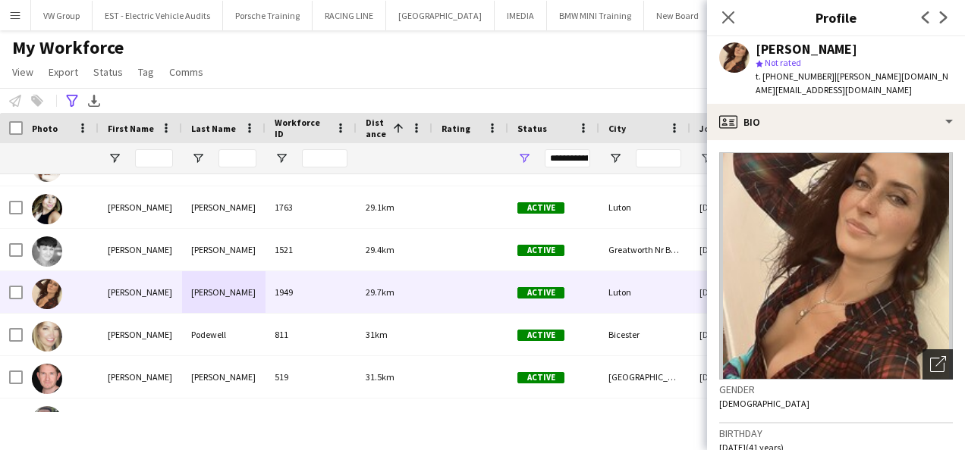
click at [935, 356] on icon at bounding box center [940, 361] width 11 height 11
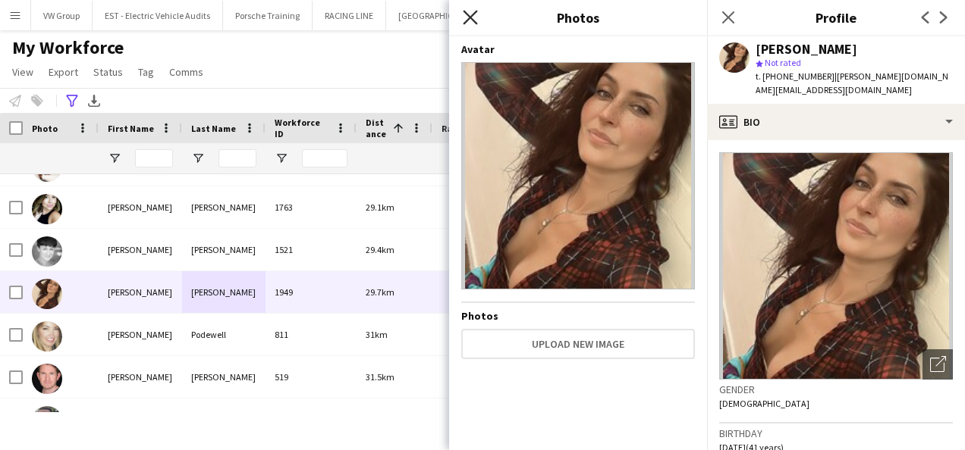
click at [470, 18] on icon at bounding box center [470, 17] width 14 height 14
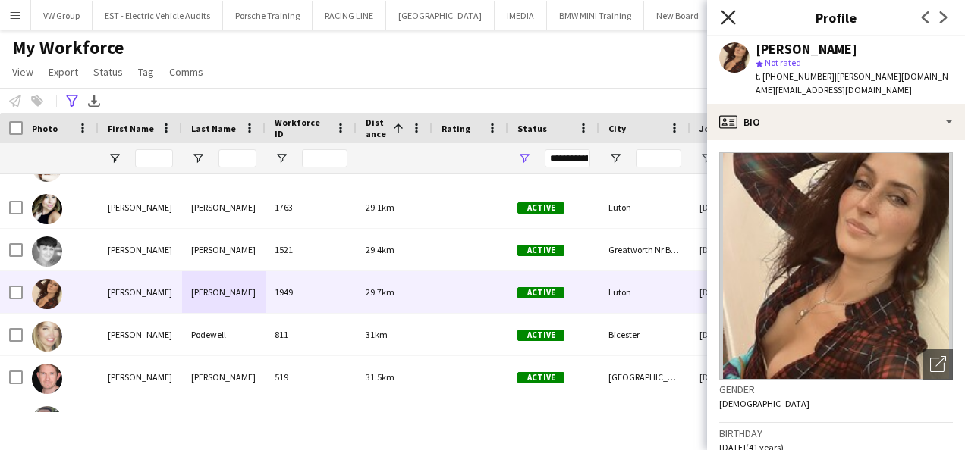
click at [727, 16] on icon at bounding box center [727, 17] width 14 height 14
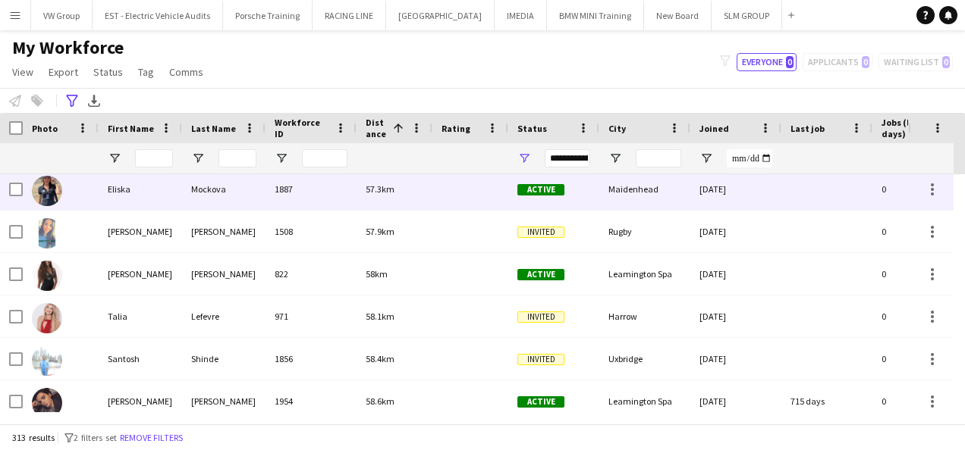
click at [122, 187] on div "Eliska" at bounding box center [140, 189] width 83 height 42
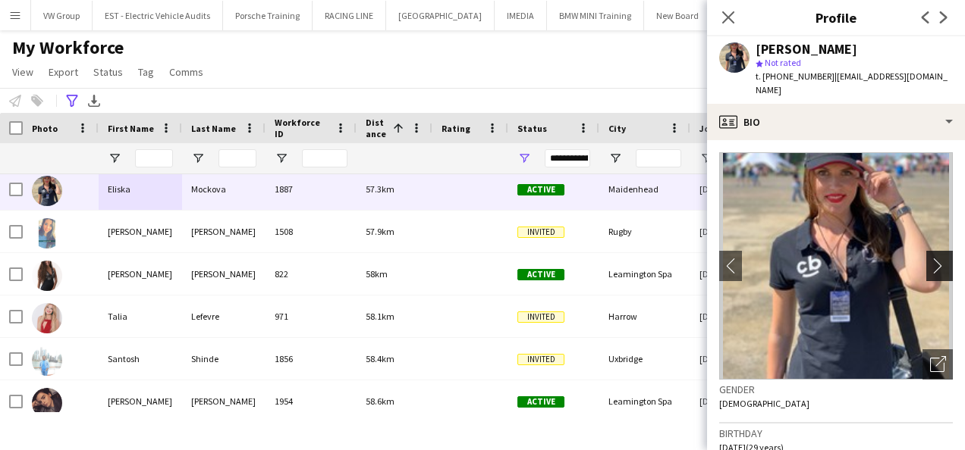
click at [930, 258] on app-icon "chevron-right" at bounding box center [942, 266] width 24 height 16
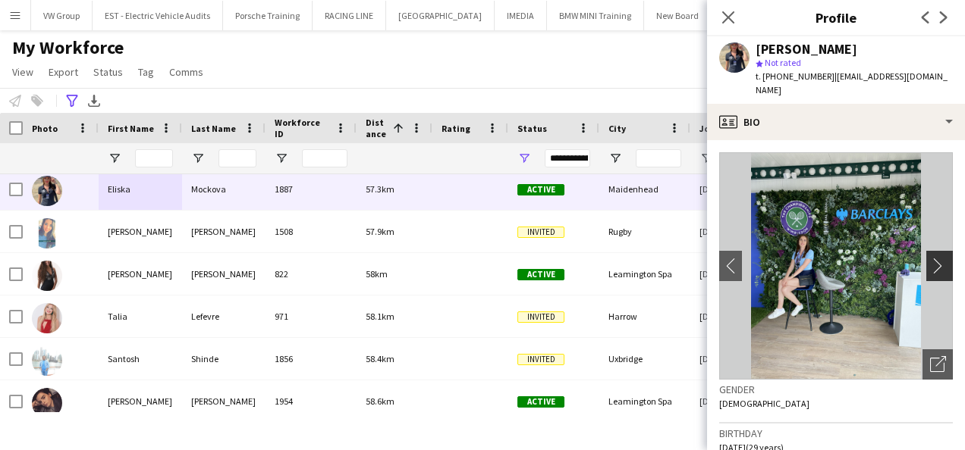
click at [930, 258] on app-icon "chevron-right" at bounding box center [942, 266] width 24 height 16
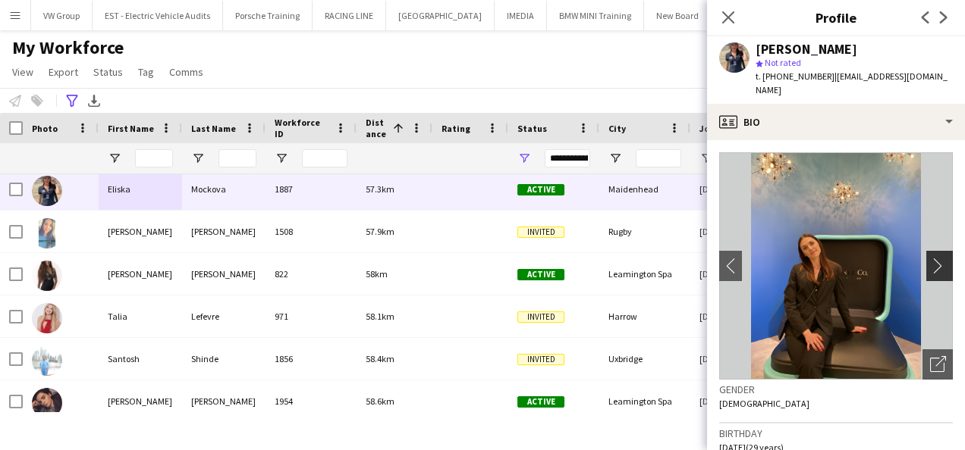
click at [930, 258] on app-icon "chevron-right" at bounding box center [942, 266] width 24 height 16
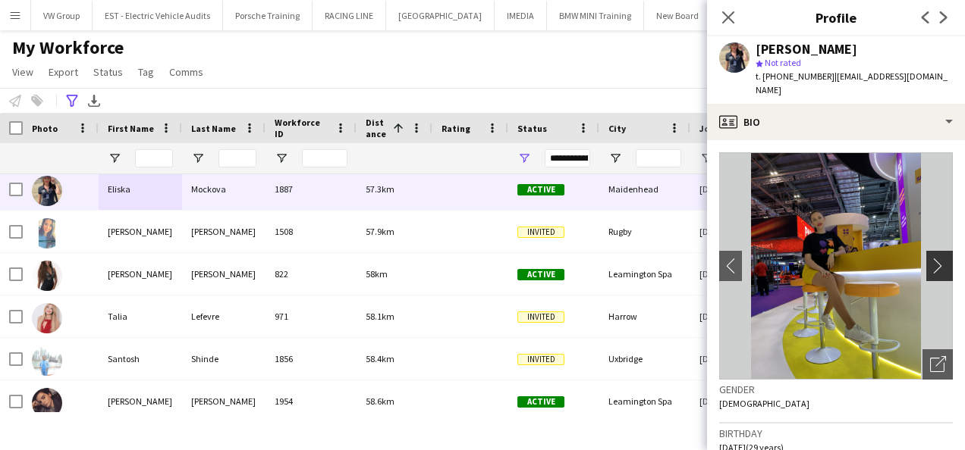
click at [930, 258] on app-icon "chevron-right" at bounding box center [942, 266] width 24 height 16
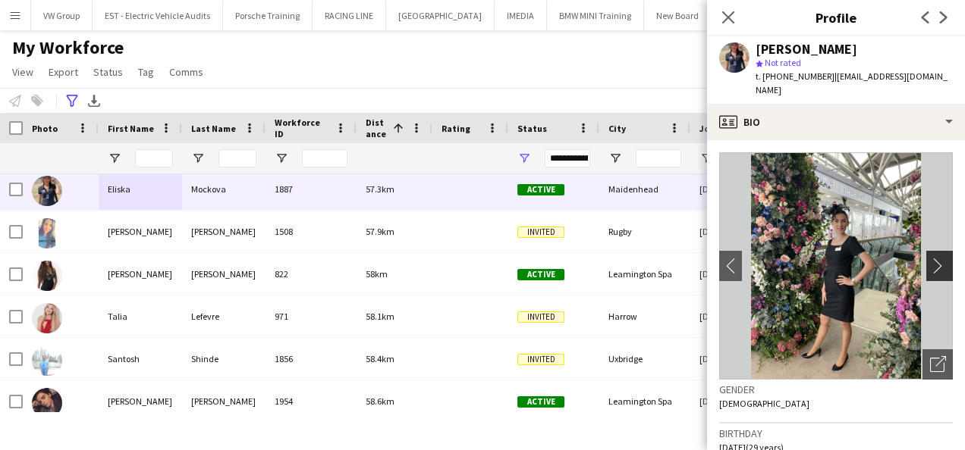
click at [930, 258] on app-icon "chevron-right" at bounding box center [942, 266] width 24 height 16
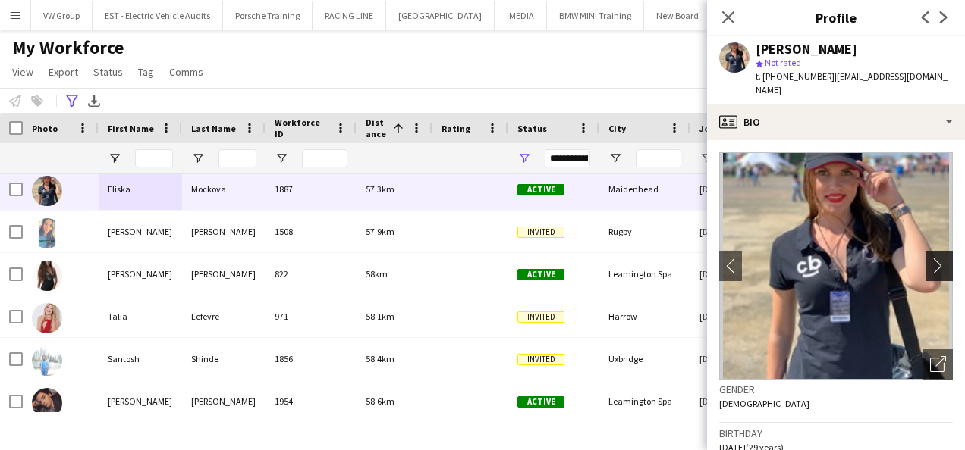
click at [930, 258] on app-icon "chevron-right" at bounding box center [942, 266] width 24 height 16
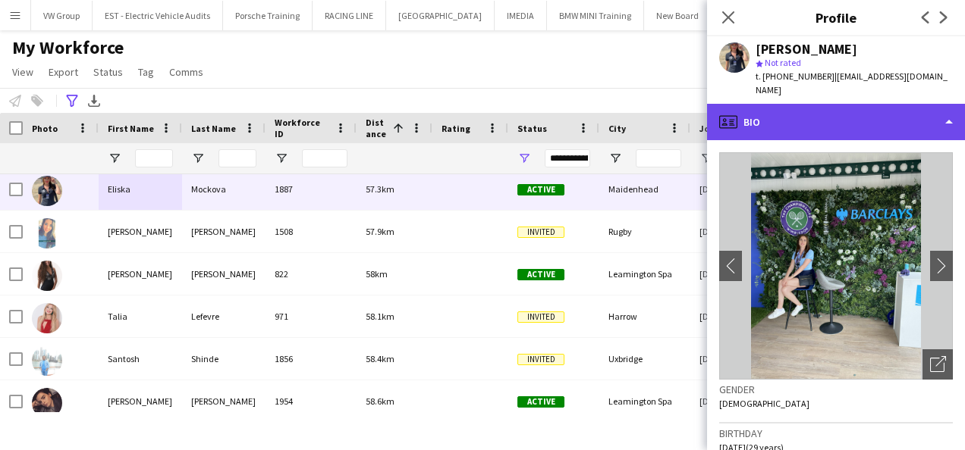
click at [946, 104] on div "profile Bio" at bounding box center [836, 122] width 258 height 36
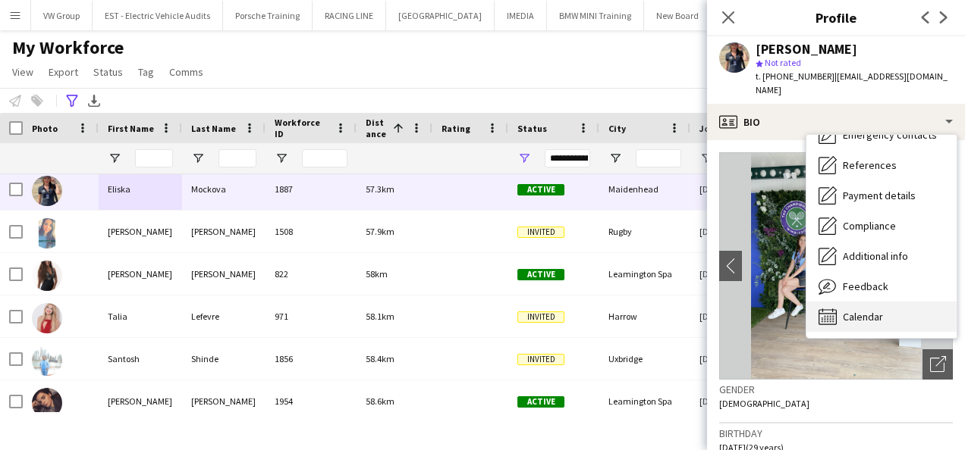
click at [877, 310] on span "Calendar" at bounding box center [862, 317] width 40 height 14
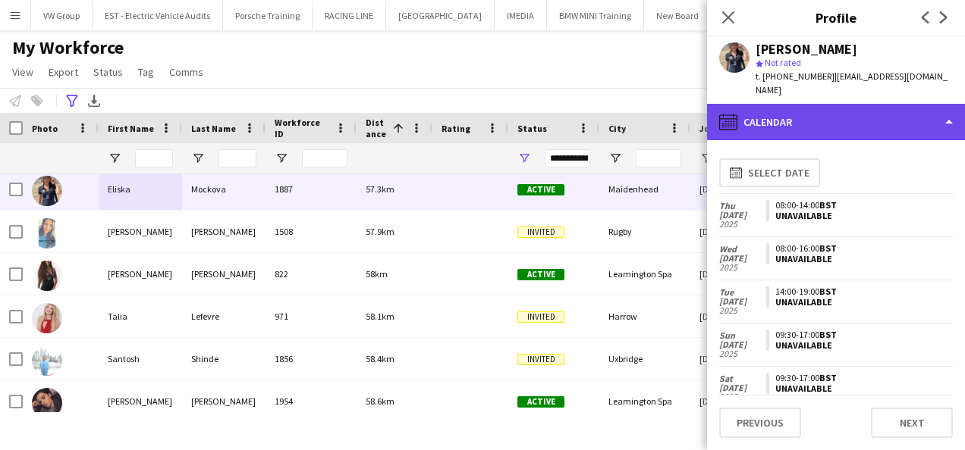
click at [948, 104] on div "calendar-full Calendar" at bounding box center [836, 122] width 258 height 36
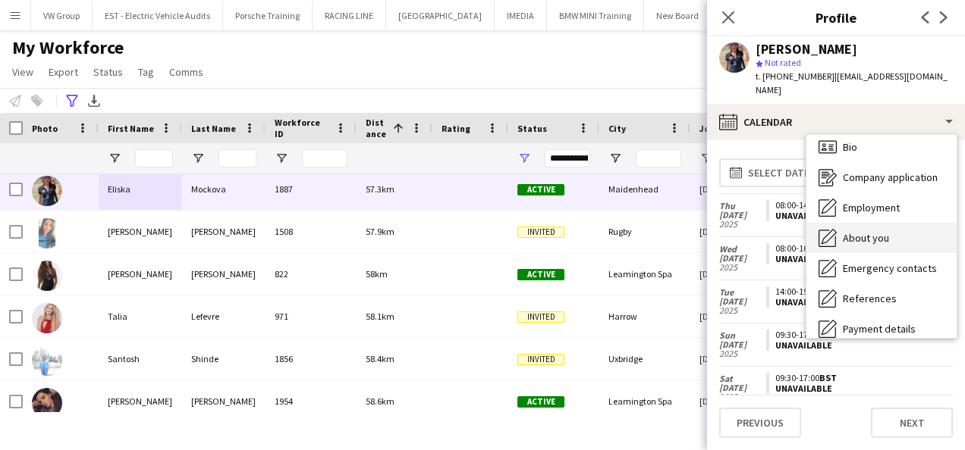
click at [889, 223] on div "About you About you" at bounding box center [881, 238] width 150 height 30
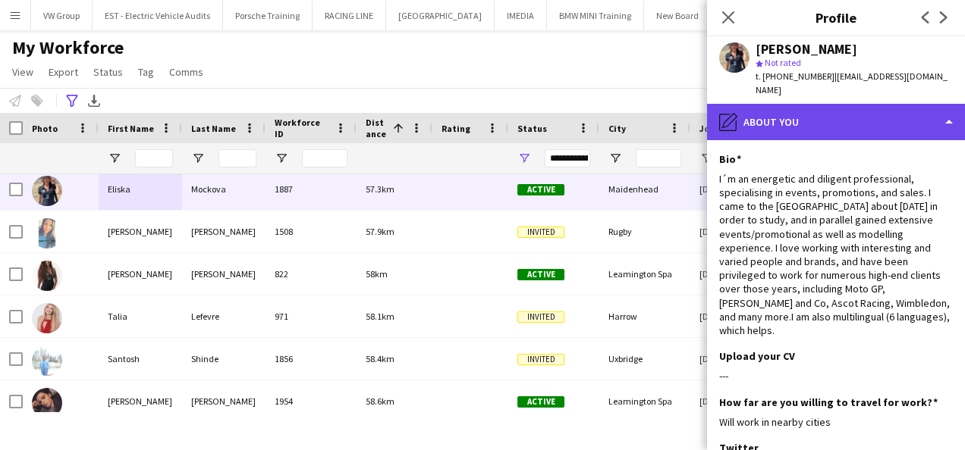
click at [946, 106] on div "pencil4 About you" at bounding box center [836, 122] width 258 height 36
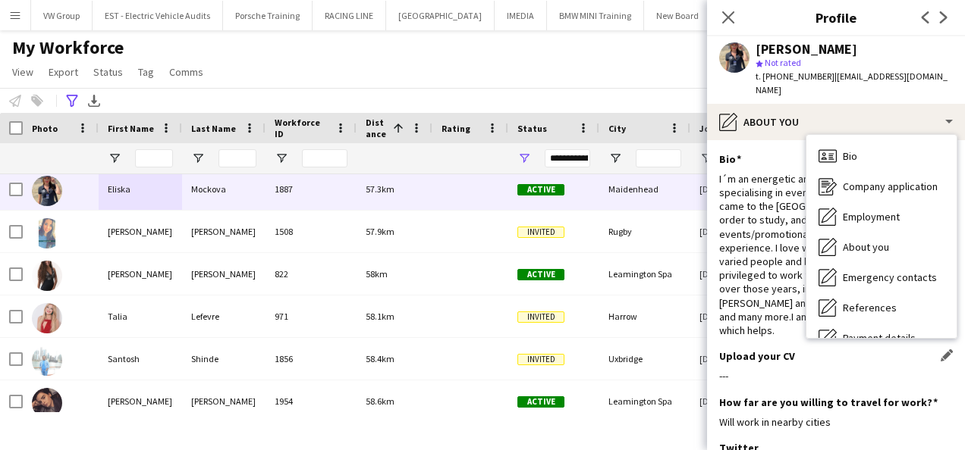
click at [940, 369] on div "---" at bounding box center [836, 376] width 234 height 14
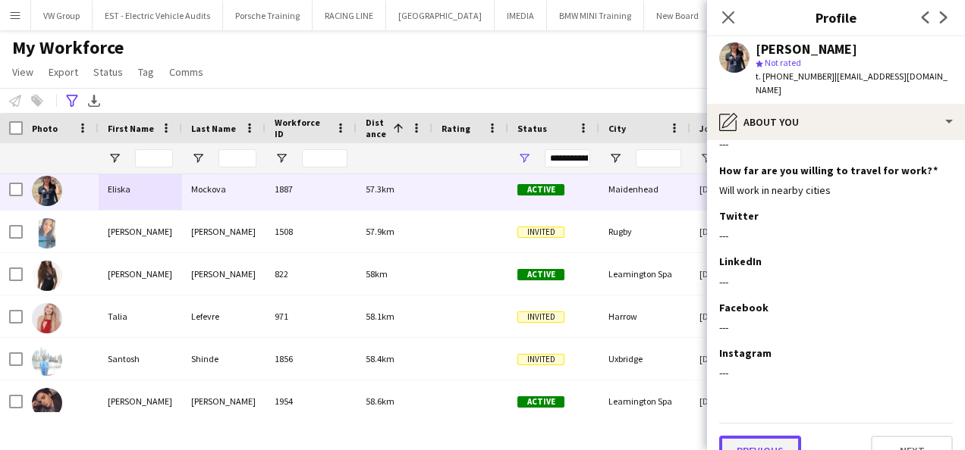
click at [773, 436] on button "Previous" at bounding box center [760, 451] width 82 height 30
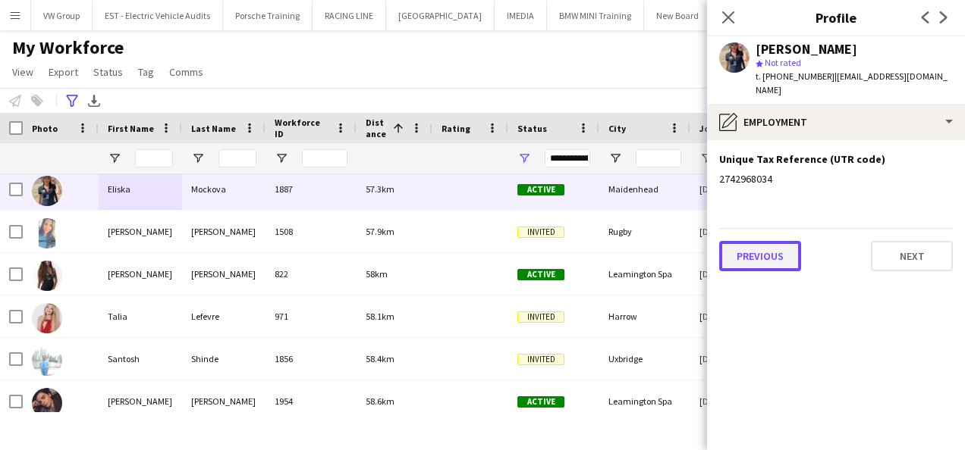
click at [771, 243] on button "Previous" at bounding box center [760, 256] width 82 height 30
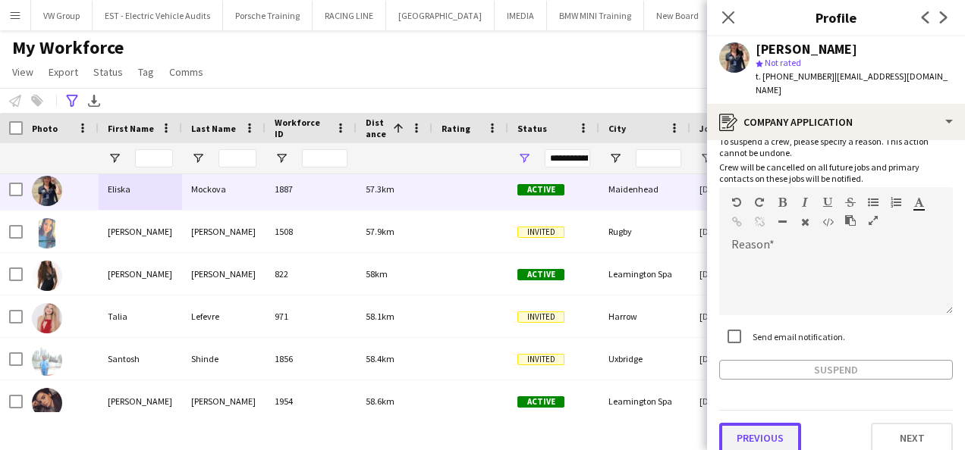
click at [761, 423] on button "Previous" at bounding box center [760, 438] width 82 height 30
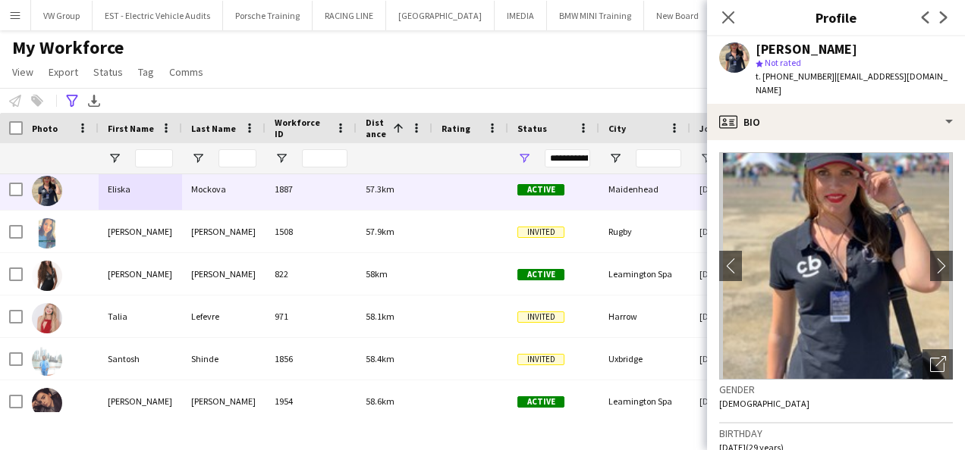
drag, startPoint x: 852, startPoint y: 49, endPoint x: 758, endPoint y: 47, distance: 94.1
click at [758, 47] on div "Eliska Mockova" at bounding box center [853, 49] width 197 height 14
copy div "Eliska Mockova"
click at [930, 258] on app-icon "chevron-right" at bounding box center [942, 266] width 24 height 16
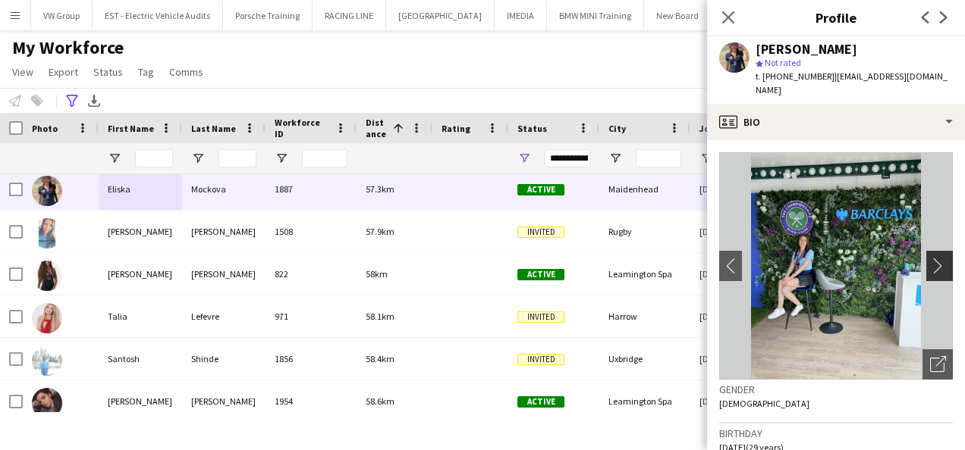
click at [930, 258] on app-icon "chevron-right" at bounding box center [942, 266] width 24 height 16
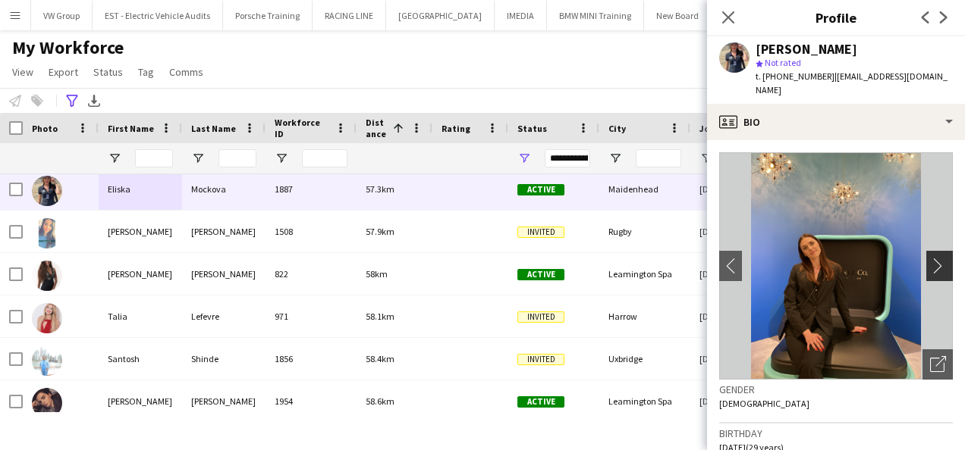
click at [930, 258] on app-icon "chevron-right" at bounding box center [942, 266] width 24 height 16
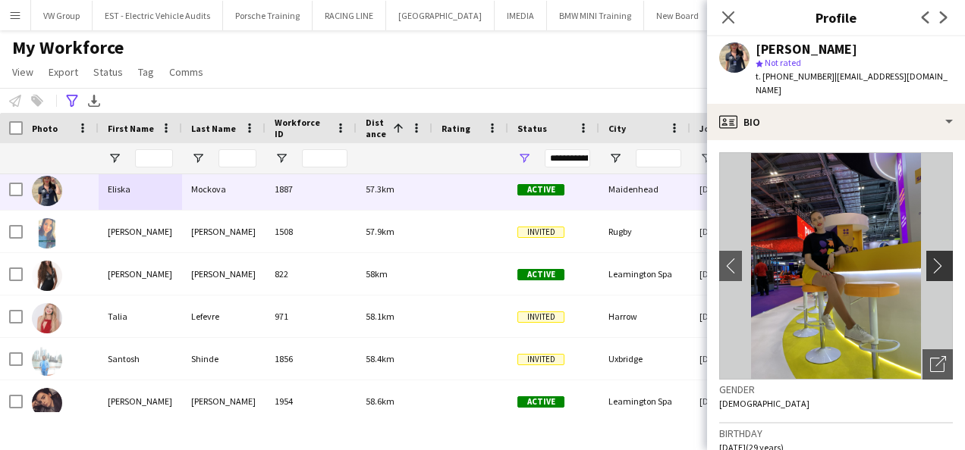
click at [930, 258] on app-icon "chevron-right" at bounding box center [942, 266] width 24 height 16
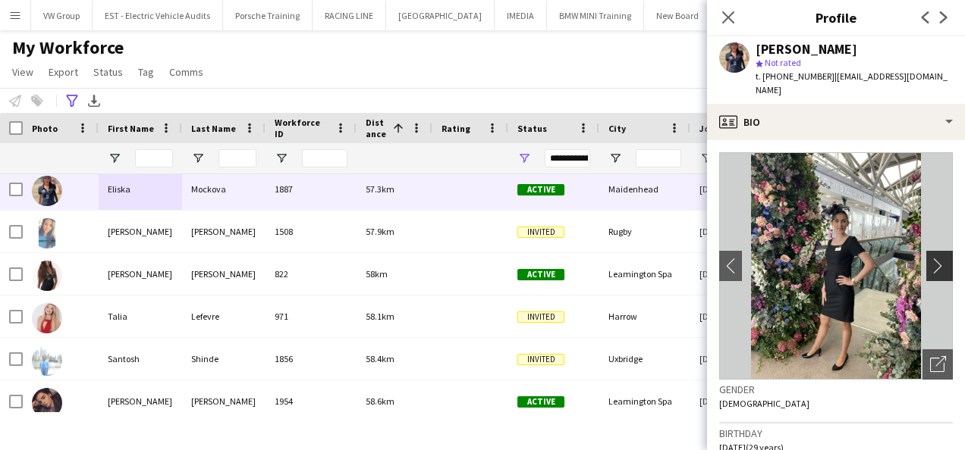
click at [930, 258] on app-icon "chevron-right" at bounding box center [942, 266] width 24 height 16
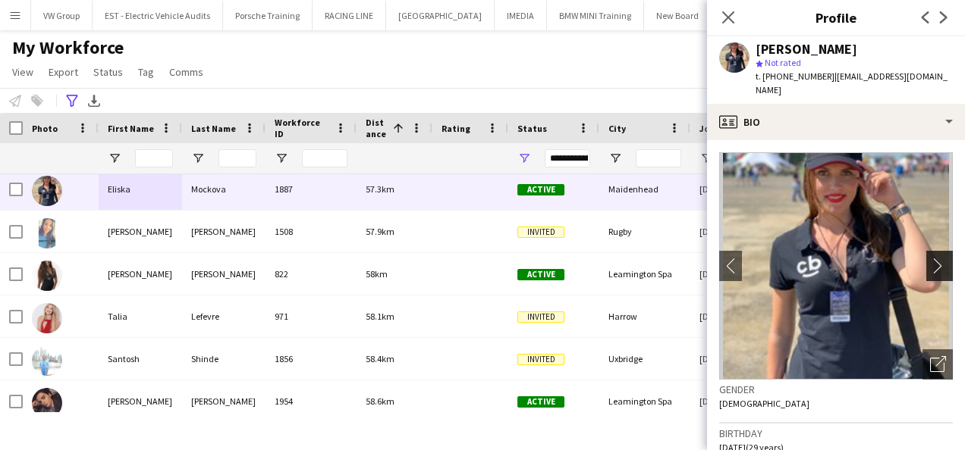
click at [930, 258] on app-icon "chevron-right" at bounding box center [942, 266] width 24 height 16
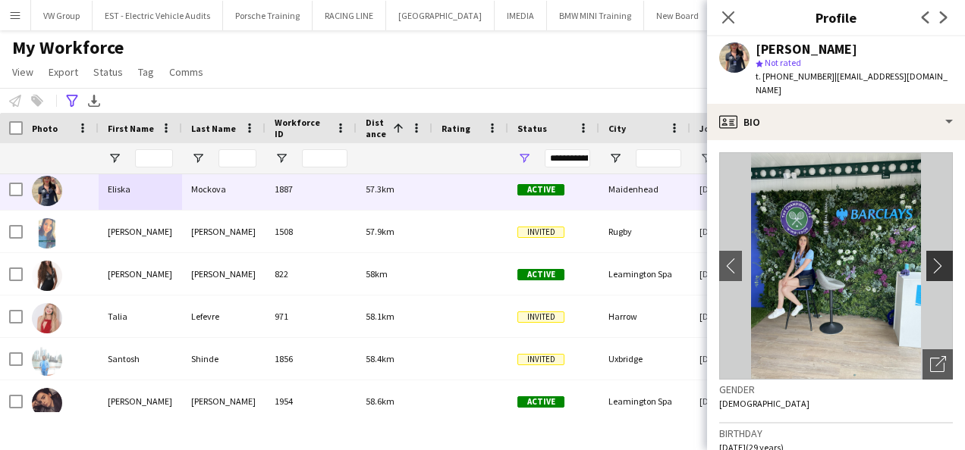
click at [930, 258] on app-icon "chevron-right" at bounding box center [942, 266] width 24 height 16
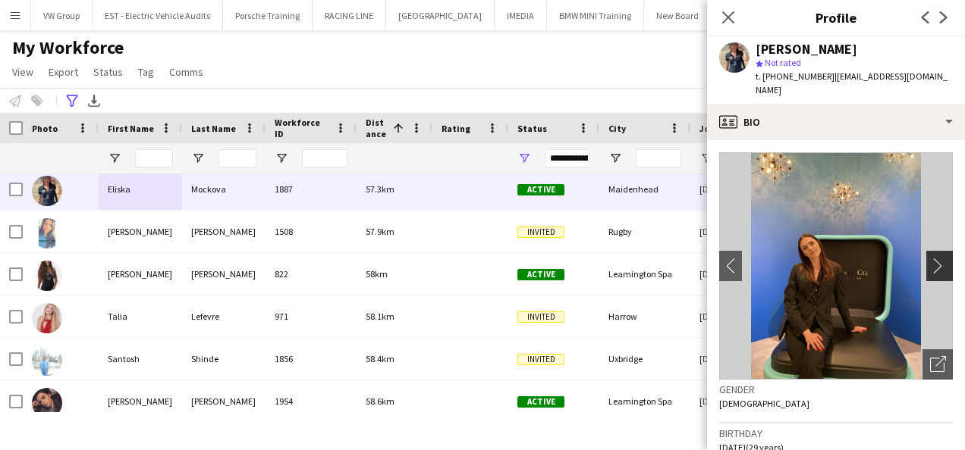
click at [930, 258] on app-icon "chevron-right" at bounding box center [942, 266] width 24 height 16
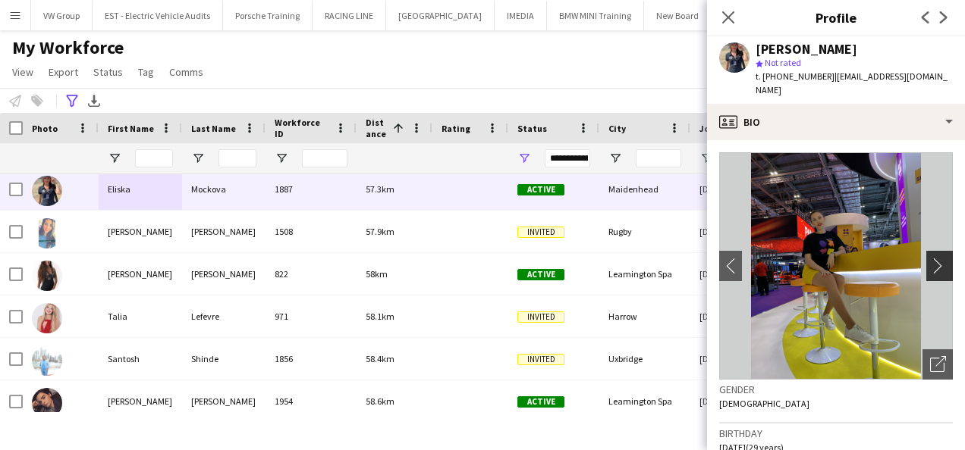
click at [930, 258] on app-icon "chevron-right" at bounding box center [942, 266] width 24 height 16
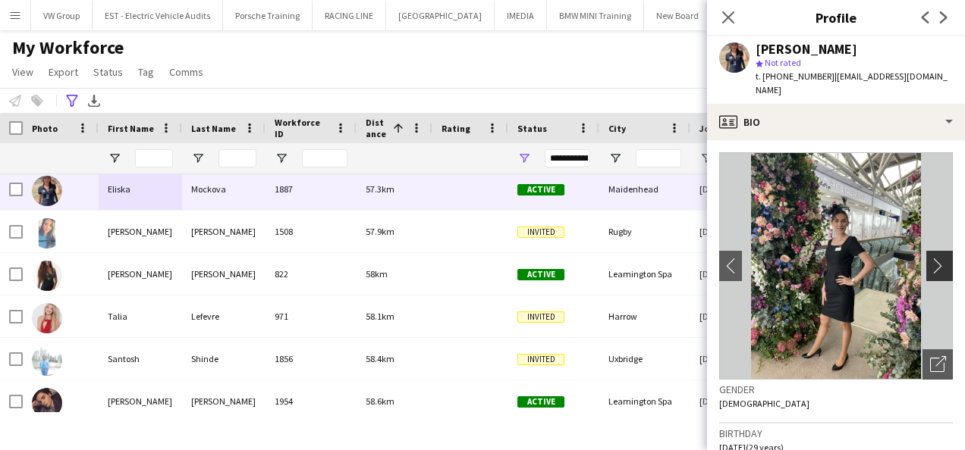
click at [930, 258] on app-icon "chevron-right" at bounding box center [942, 266] width 24 height 16
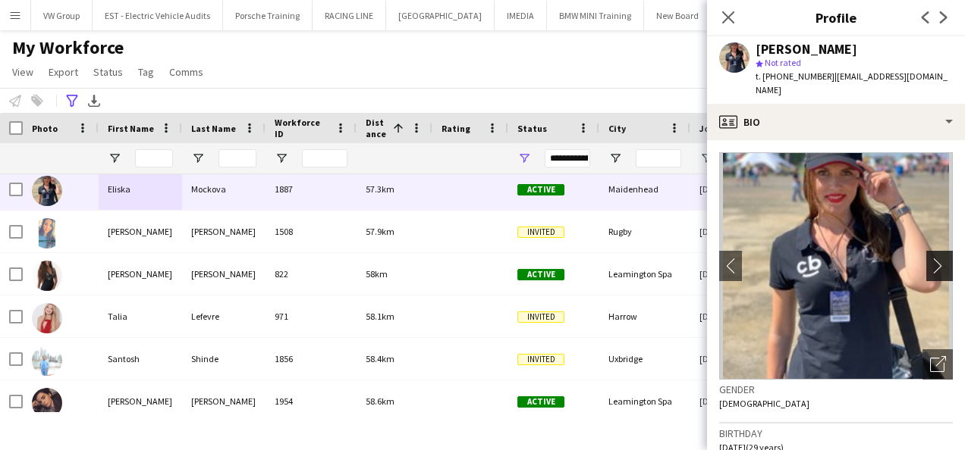
click at [930, 258] on app-icon "chevron-right" at bounding box center [942, 266] width 24 height 16
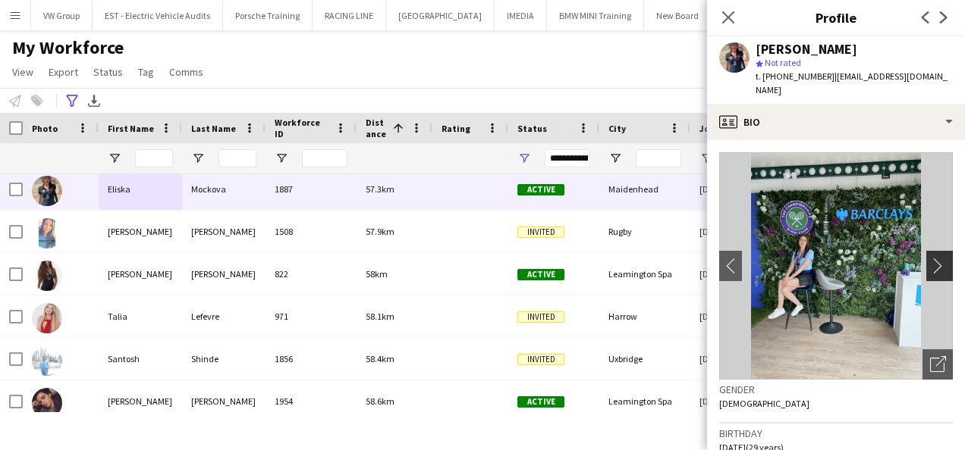
click at [930, 258] on app-icon "chevron-right" at bounding box center [942, 266] width 24 height 16
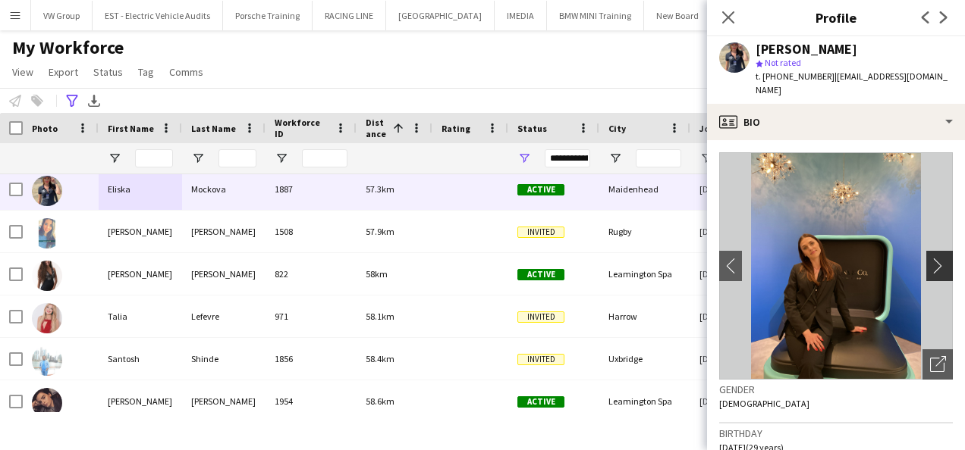
click at [930, 258] on app-icon "chevron-right" at bounding box center [942, 266] width 24 height 16
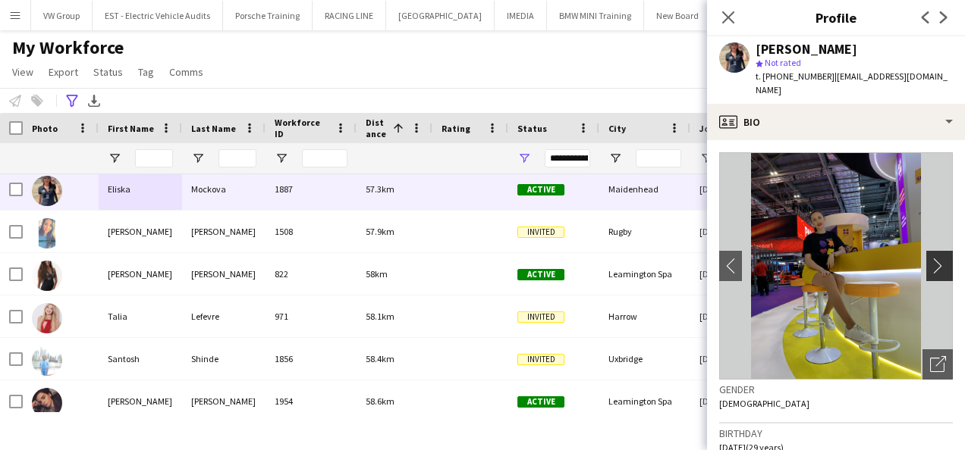
click at [930, 258] on app-icon "chevron-right" at bounding box center [942, 266] width 24 height 16
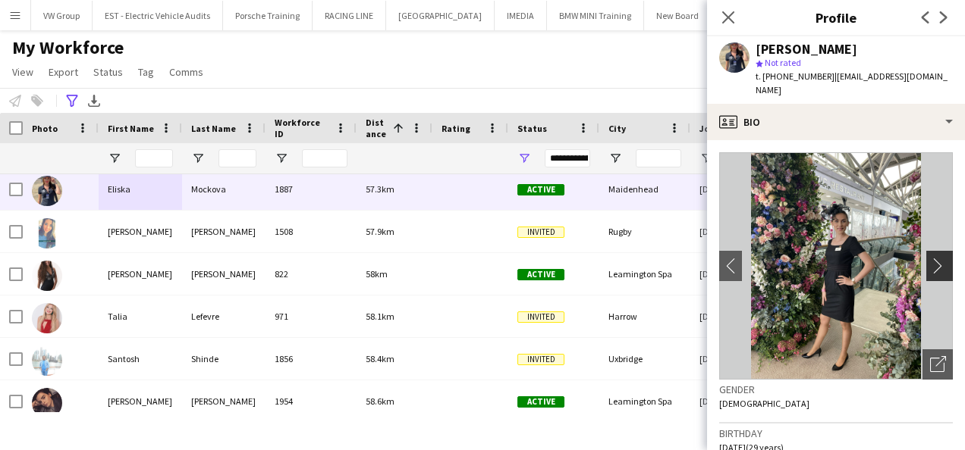
click at [930, 258] on app-icon "chevron-right" at bounding box center [942, 266] width 24 height 16
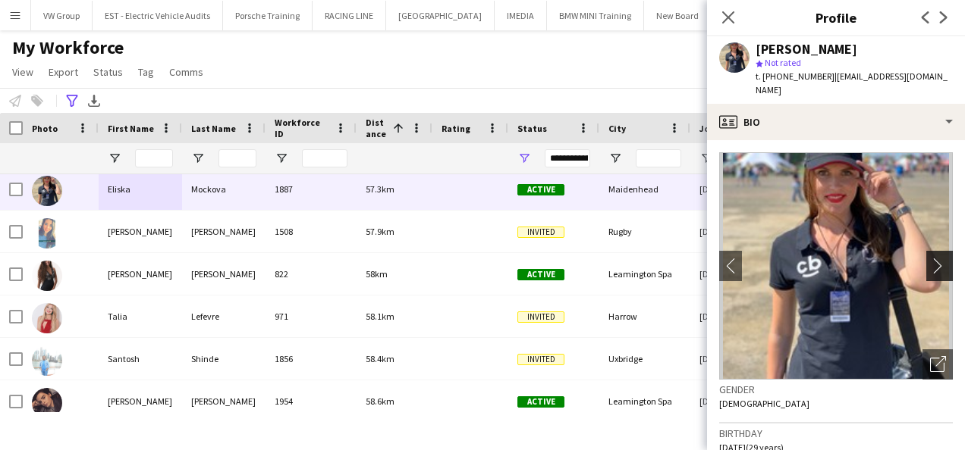
click at [930, 258] on app-icon "chevron-right" at bounding box center [942, 266] width 24 height 16
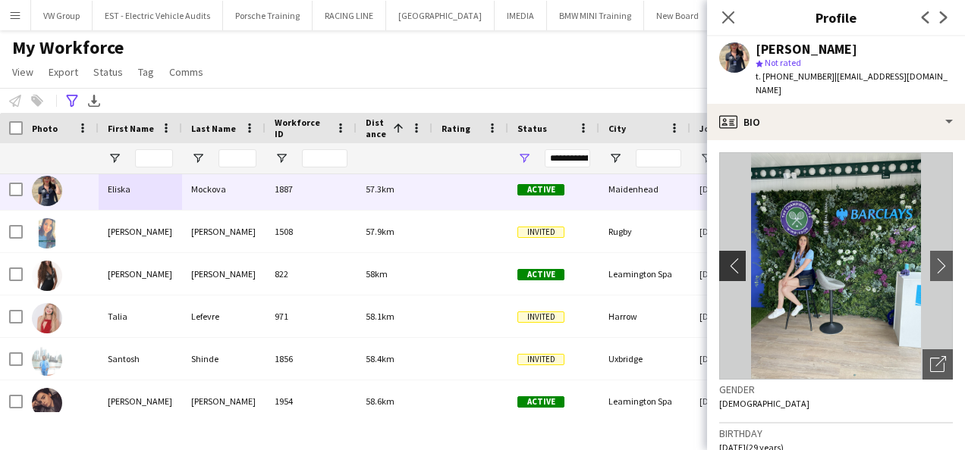
click at [728, 258] on app-icon "chevron-left" at bounding box center [731, 266] width 24 height 16
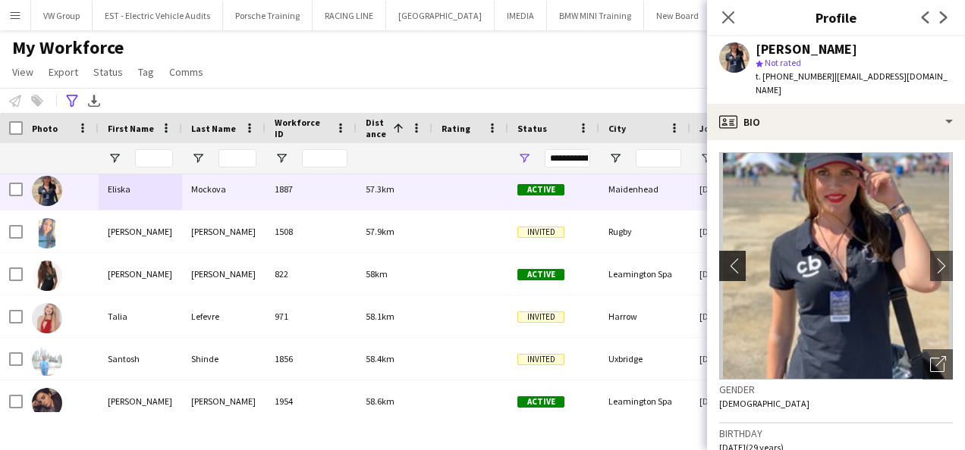
click at [736, 258] on app-icon "chevron-left" at bounding box center [731, 266] width 24 height 16
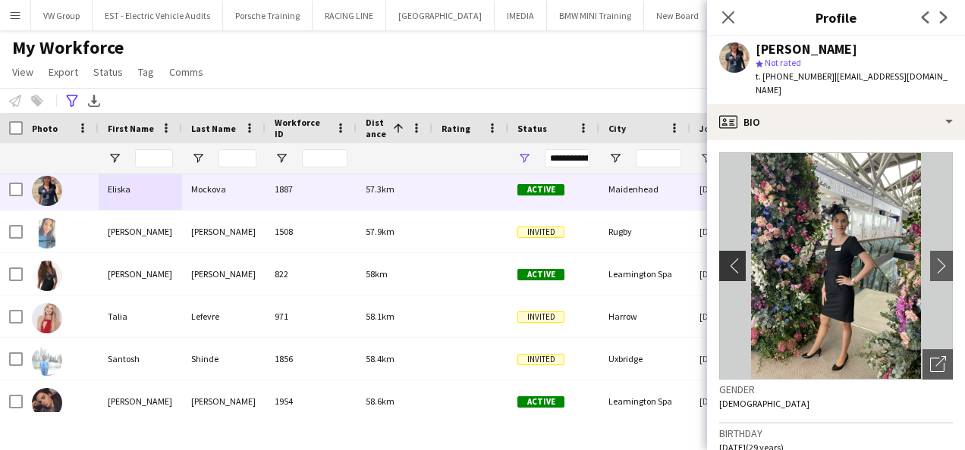
click at [736, 258] on app-icon "chevron-left" at bounding box center [731, 266] width 24 height 16
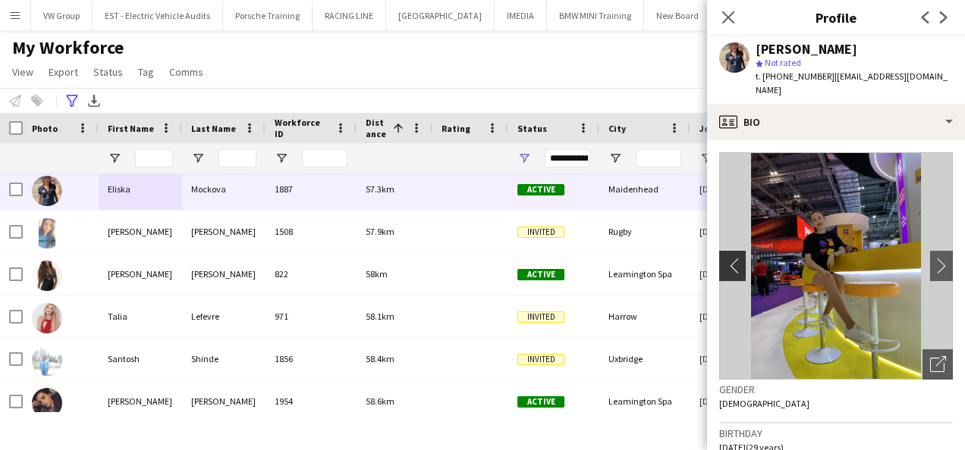
click at [736, 258] on app-icon "chevron-left" at bounding box center [731, 266] width 24 height 16
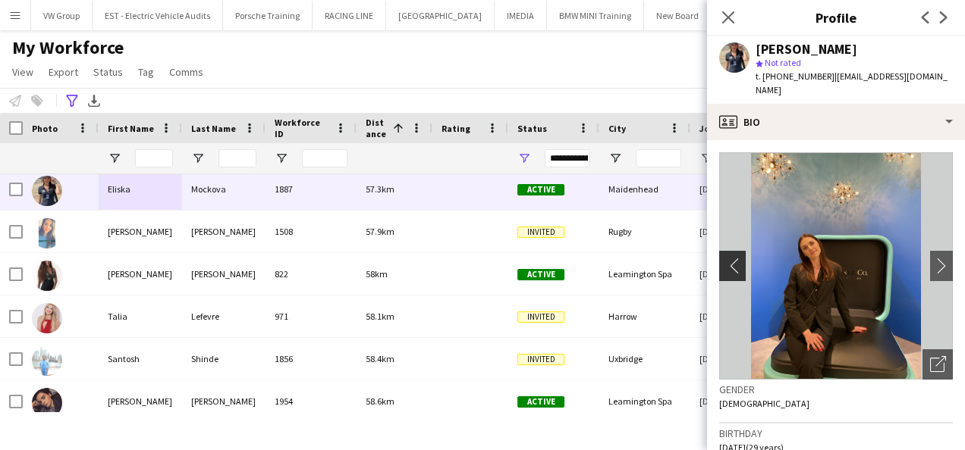
click at [736, 258] on app-icon "chevron-left" at bounding box center [731, 266] width 24 height 16
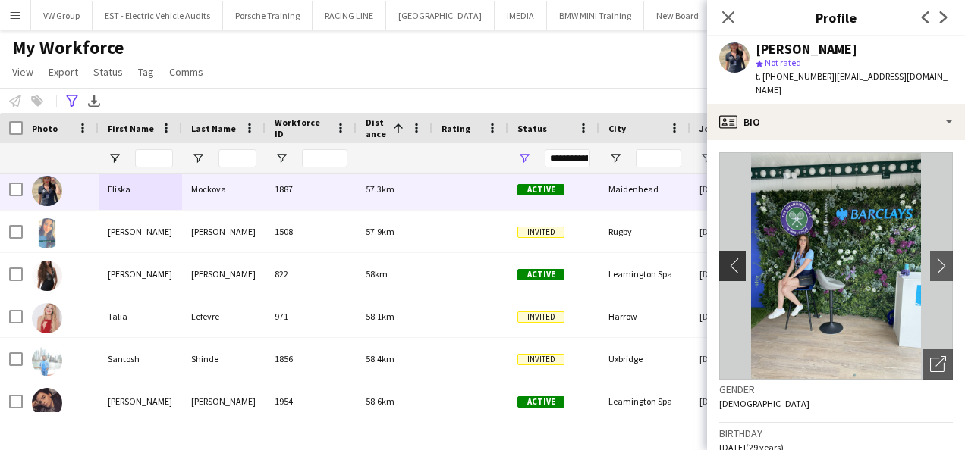
click at [736, 258] on app-icon "chevron-left" at bounding box center [731, 266] width 24 height 16
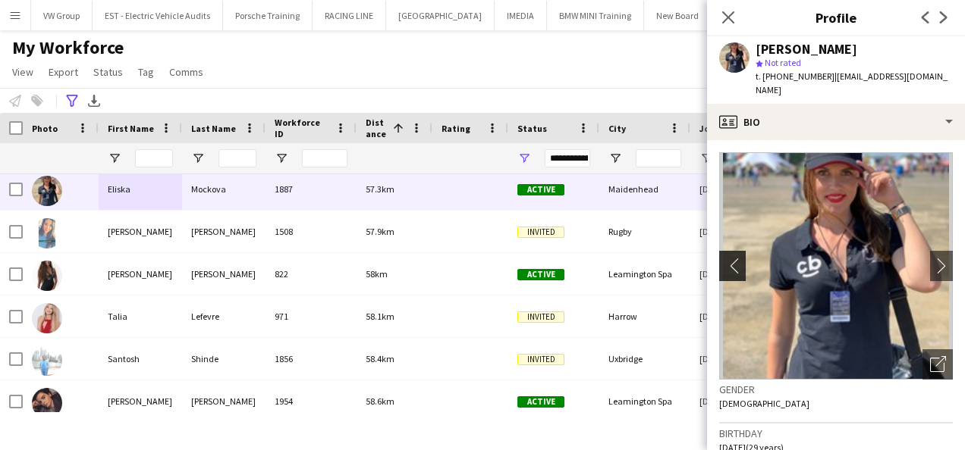
click at [736, 258] on app-icon "chevron-left" at bounding box center [731, 266] width 24 height 16
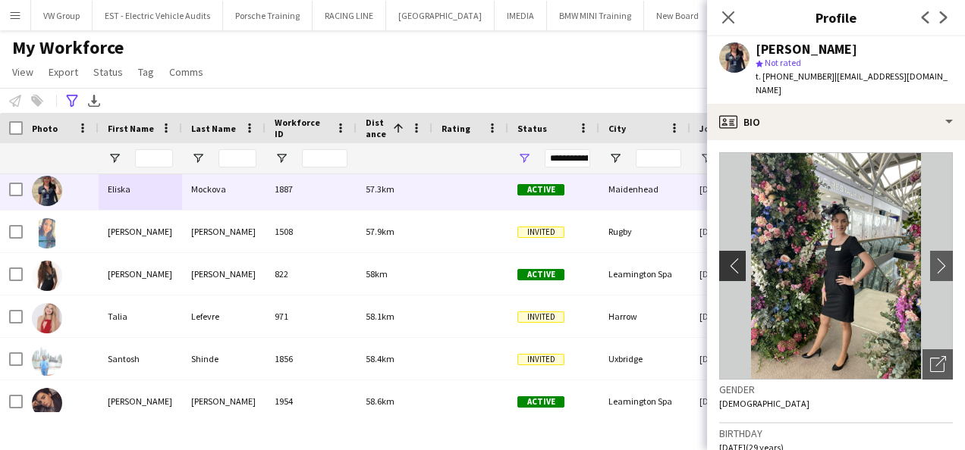
click at [736, 258] on app-icon "chevron-left" at bounding box center [731, 266] width 24 height 16
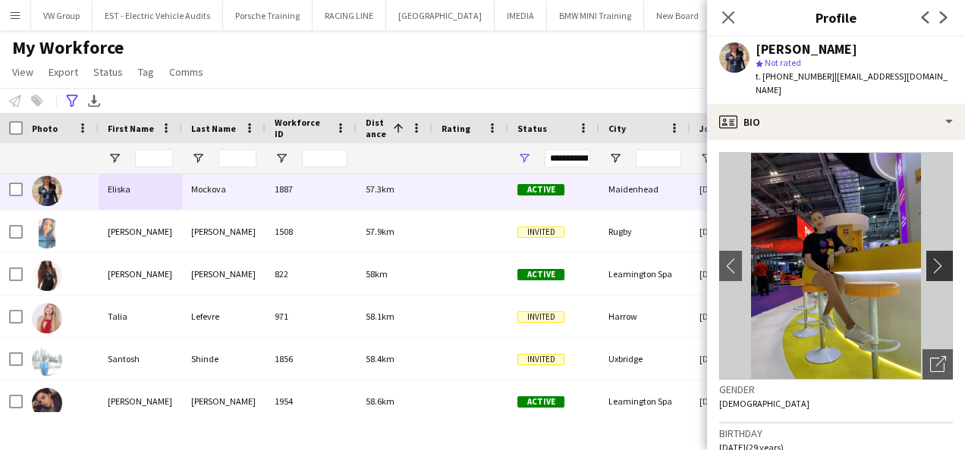
click at [930, 258] on app-icon "chevron-right" at bounding box center [942, 266] width 24 height 16
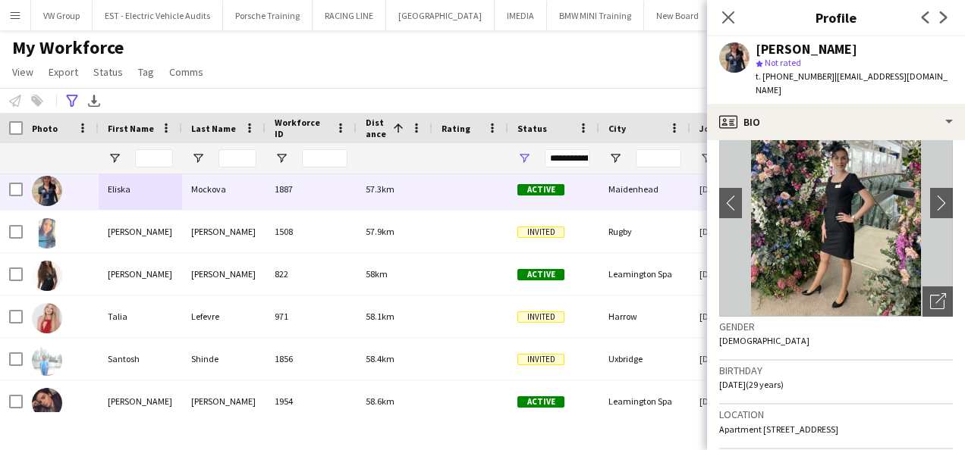
scroll to position [45, 0]
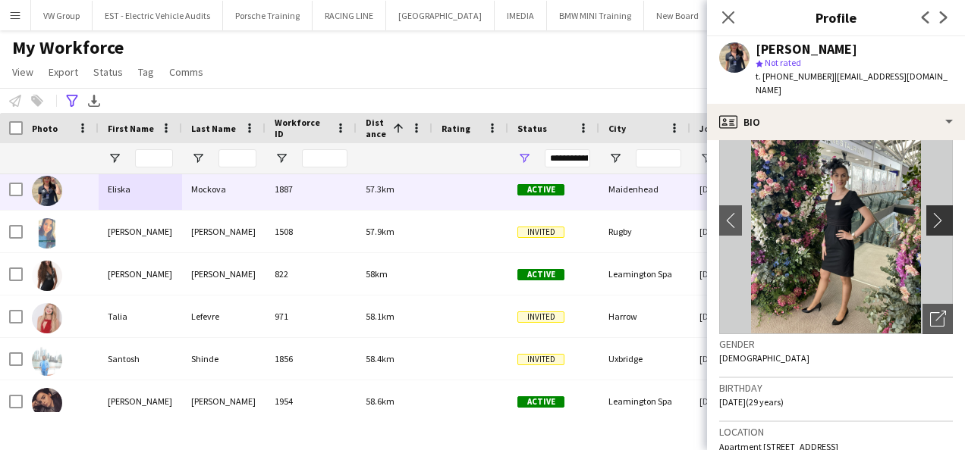
click at [930, 212] on app-icon "chevron-right" at bounding box center [942, 220] width 24 height 16
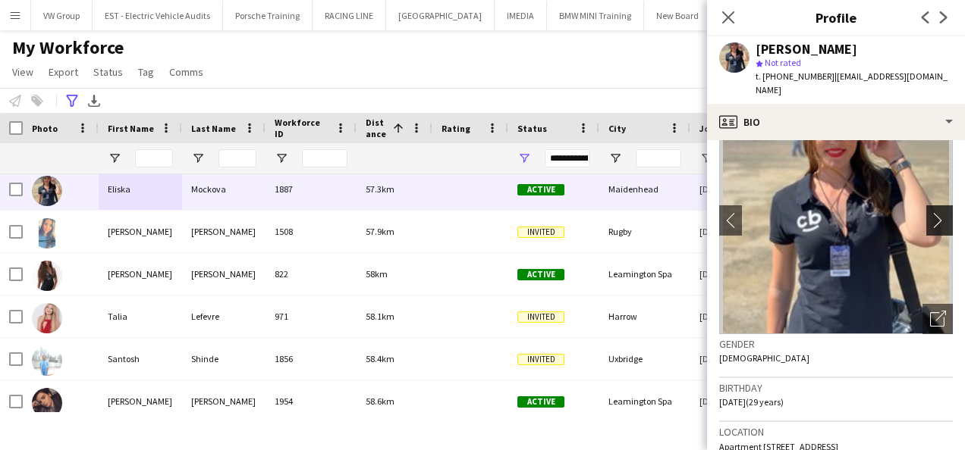
click at [930, 212] on app-icon "chevron-right" at bounding box center [942, 220] width 24 height 16
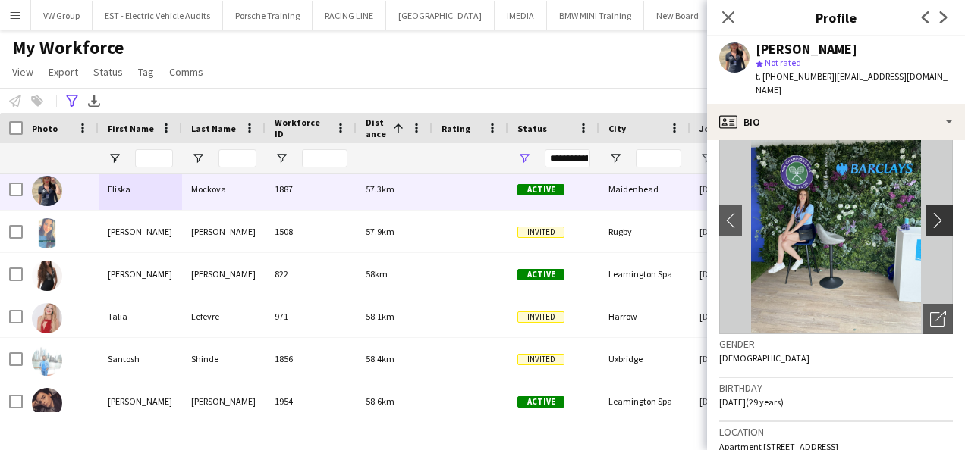
click at [930, 212] on app-icon "chevron-right" at bounding box center [942, 220] width 24 height 16
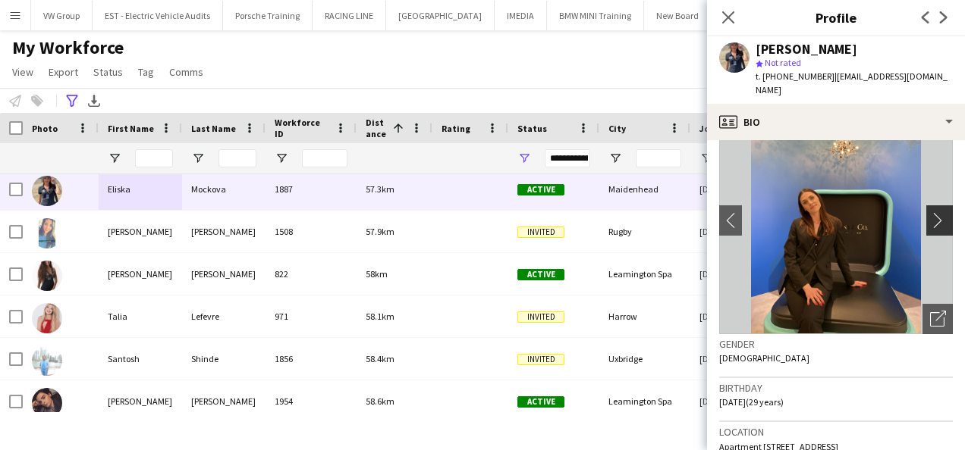
click at [930, 212] on app-icon "chevron-right" at bounding box center [942, 220] width 24 height 16
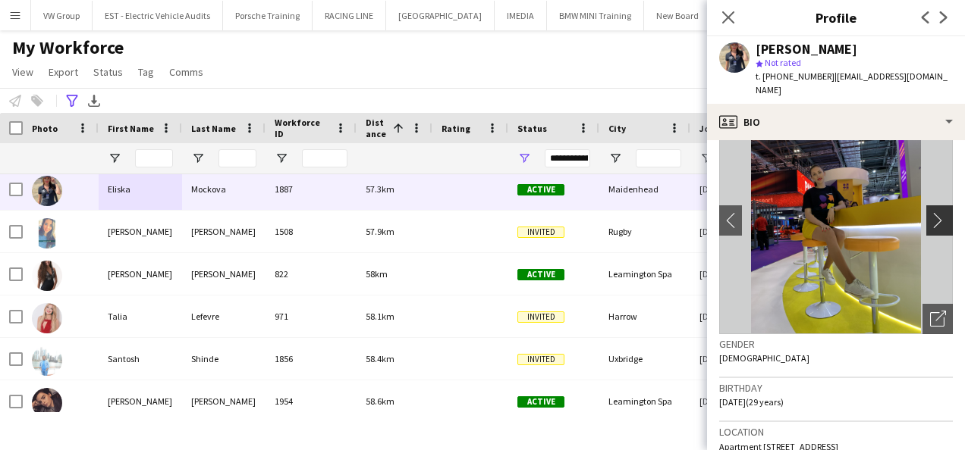
click at [930, 212] on app-icon "chevron-right" at bounding box center [942, 220] width 24 height 16
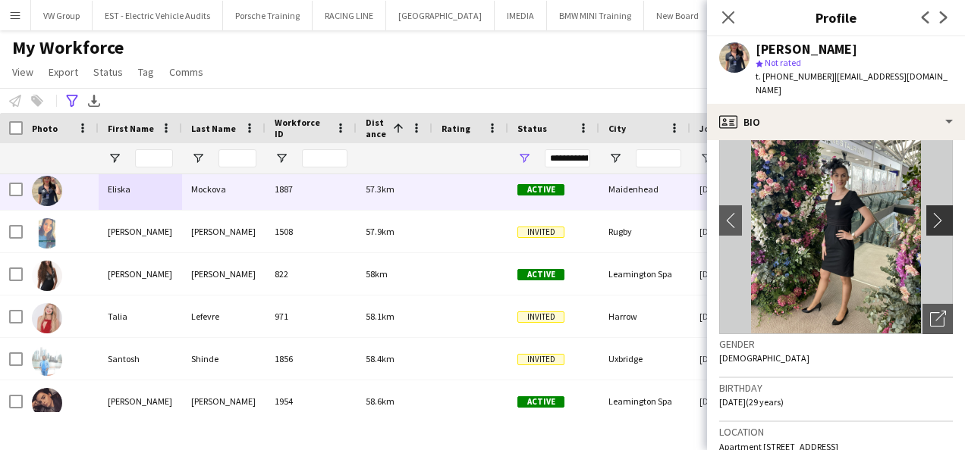
click at [930, 212] on app-icon "chevron-right" at bounding box center [942, 220] width 24 height 16
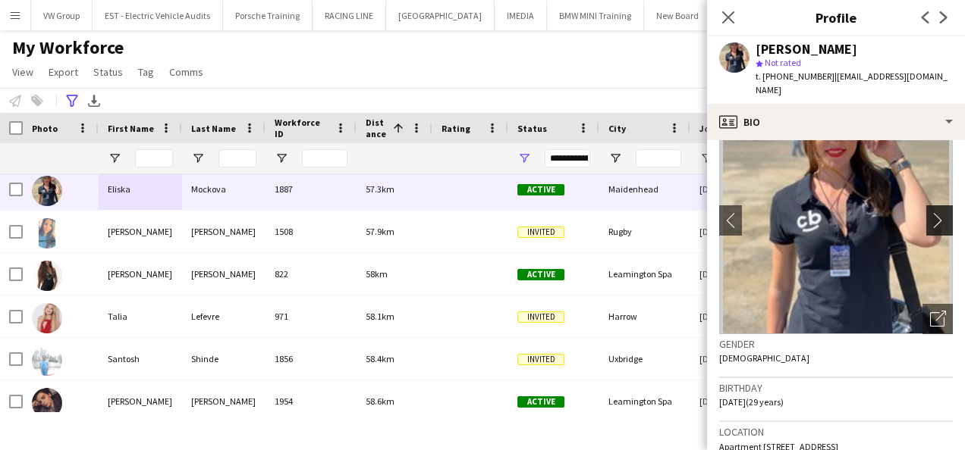
click at [930, 212] on app-icon "chevron-right" at bounding box center [942, 220] width 24 height 16
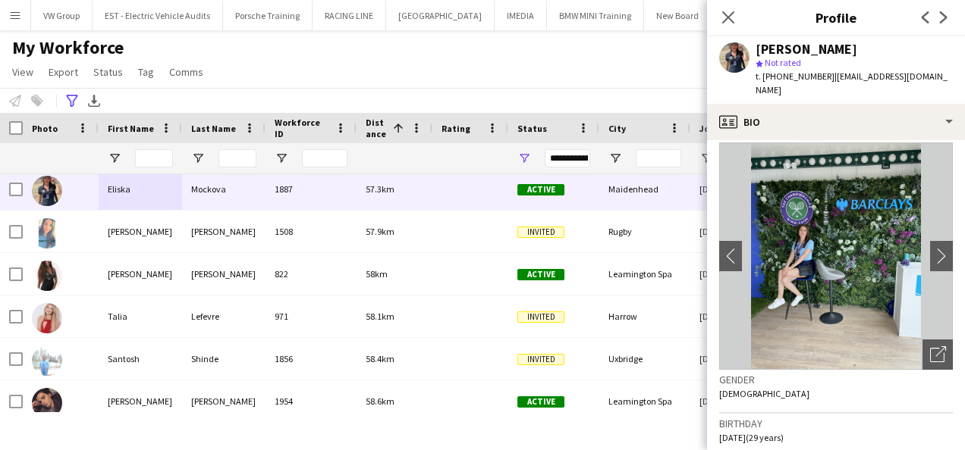
scroll to position [0, 0]
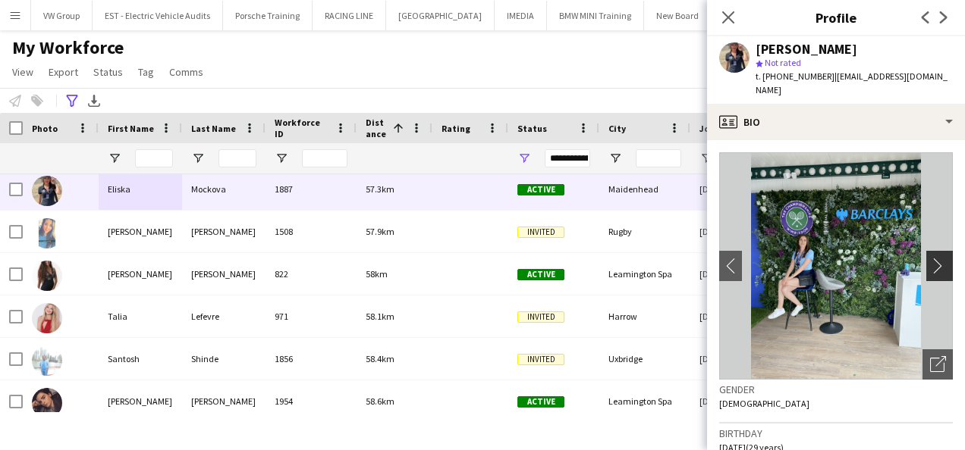
click at [930, 258] on app-icon "chevron-right" at bounding box center [942, 266] width 24 height 16
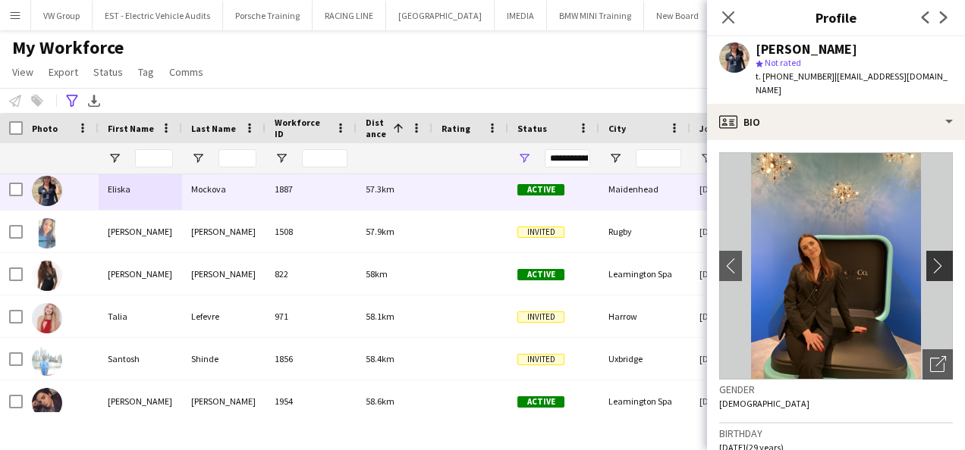
click at [930, 258] on app-icon "chevron-right" at bounding box center [942, 266] width 24 height 16
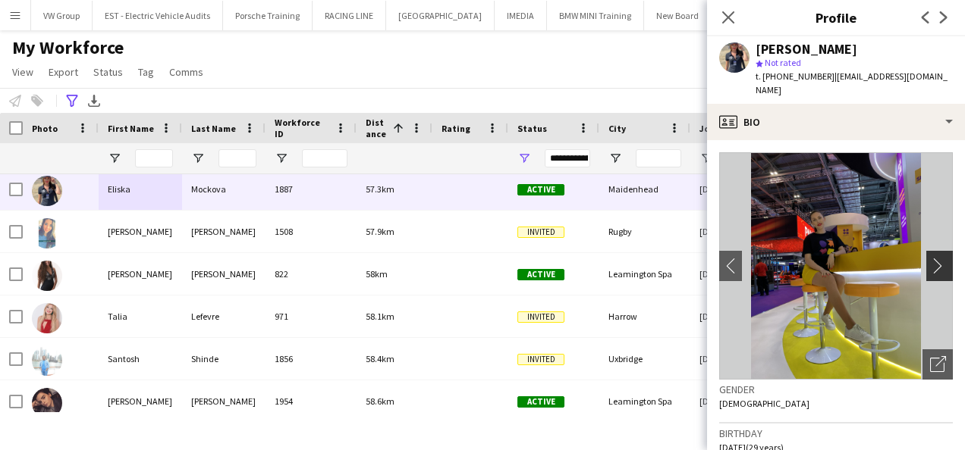
click at [930, 258] on app-icon "chevron-right" at bounding box center [942, 266] width 24 height 16
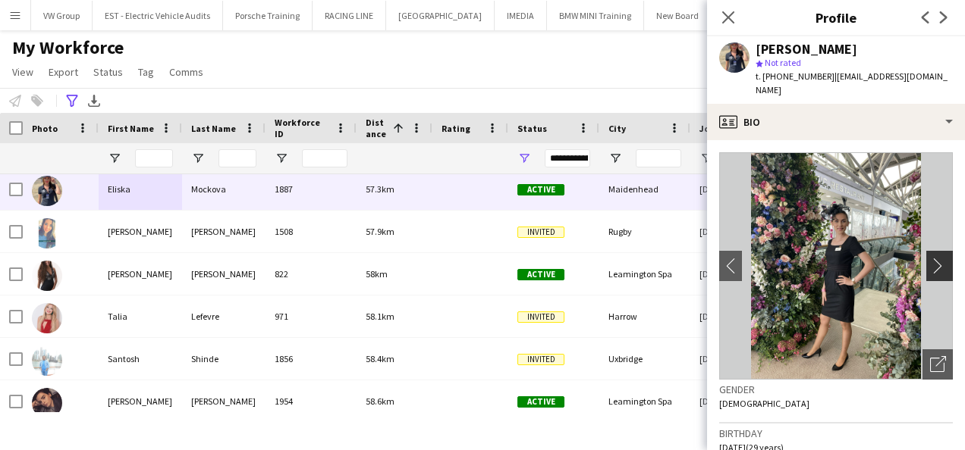
click at [930, 258] on app-icon "chevron-right" at bounding box center [942, 266] width 24 height 16
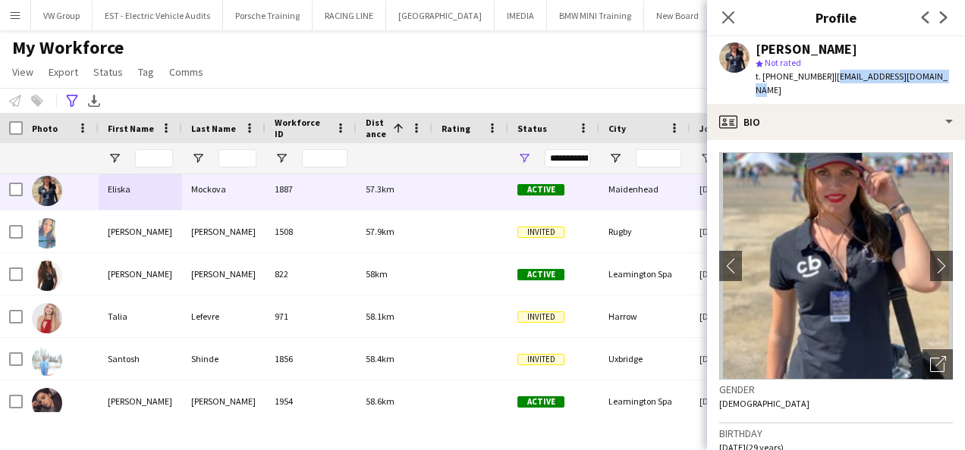
drag, startPoint x: 935, startPoint y: 75, endPoint x: 828, endPoint y: 74, distance: 106.9
click at [828, 74] on div "Eliska Mockova star Not rated t. +447599485868 | mockova.eliska@gmail.com" at bounding box center [836, 69] width 258 height 67
copy span "mockova.eliska@gmail.com"
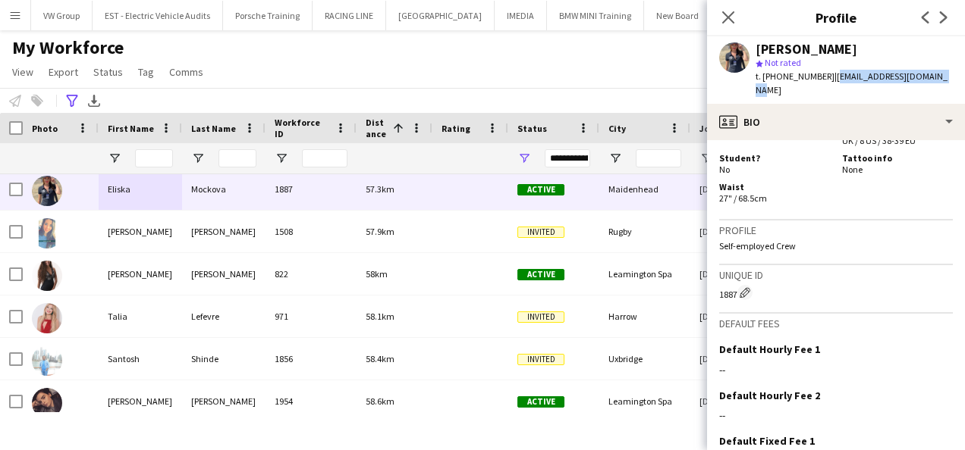
scroll to position [1114, 0]
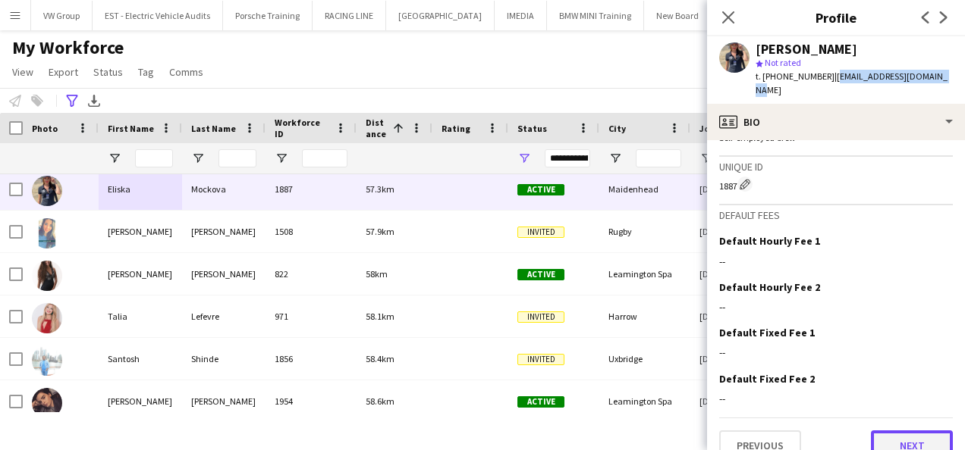
click at [919, 431] on button "Next" at bounding box center [912, 446] width 82 height 30
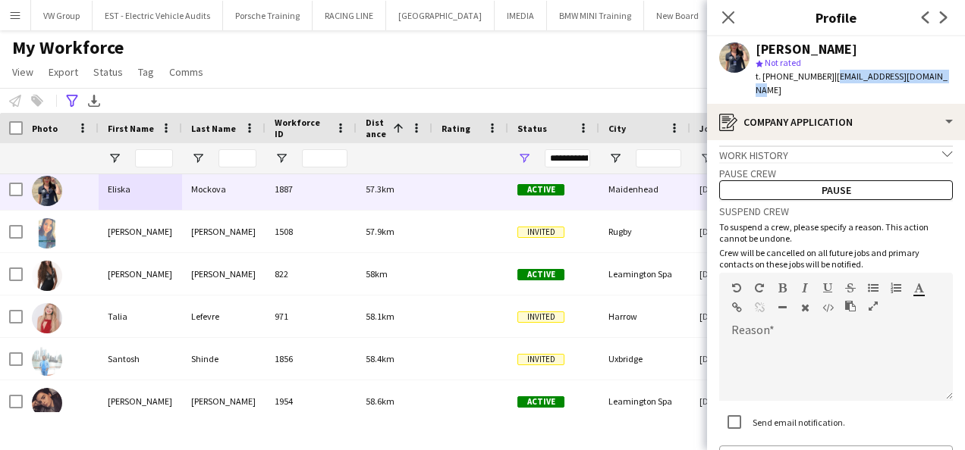
scroll to position [93, 0]
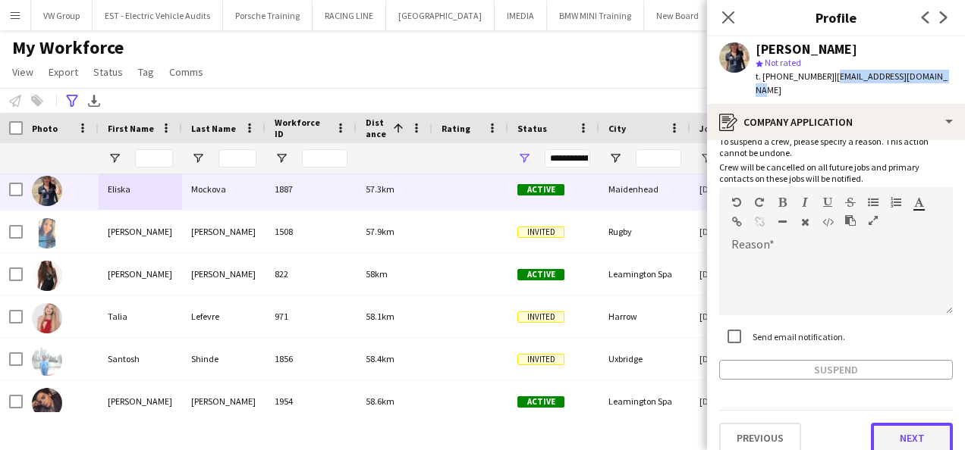
click at [915, 423] on button "Next" at bounding box center [912, 438] width 82 height 30
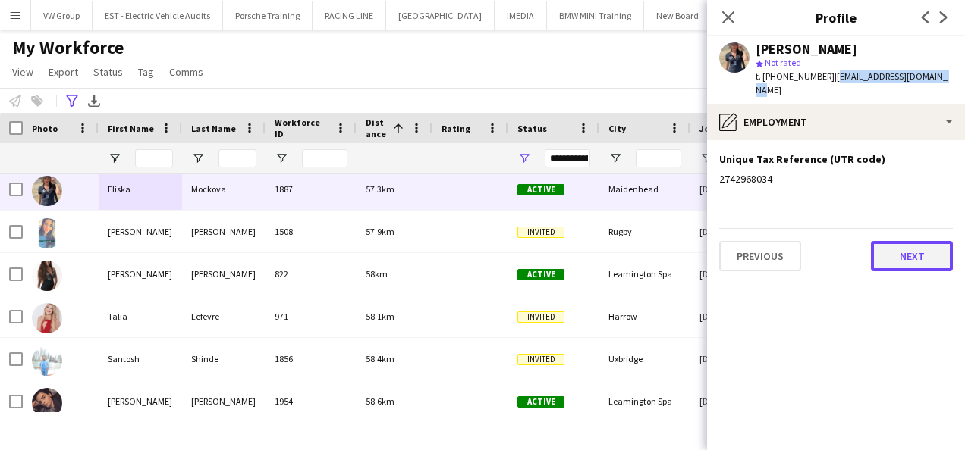
click at [932, 241] on button "Next" at bounding box center [912, 256] width 82 height 30
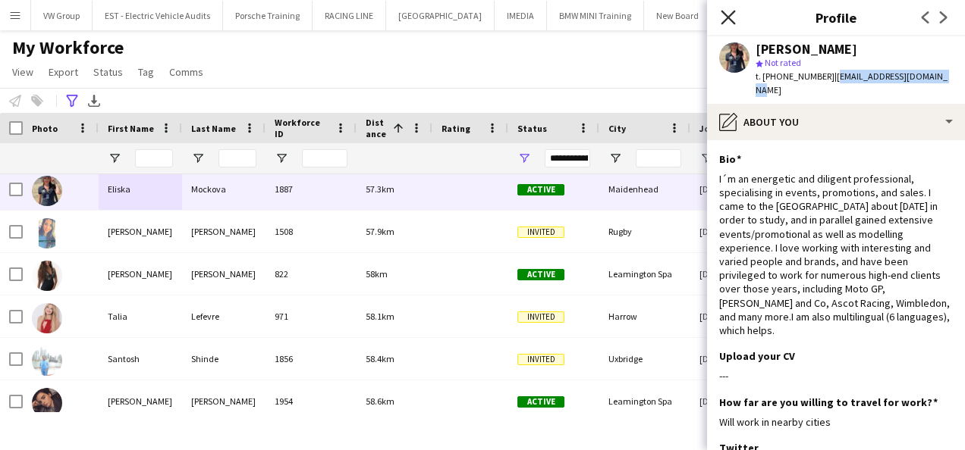
click at [729, 18] on icon at bounding box center [727, 17] width 14 height 14
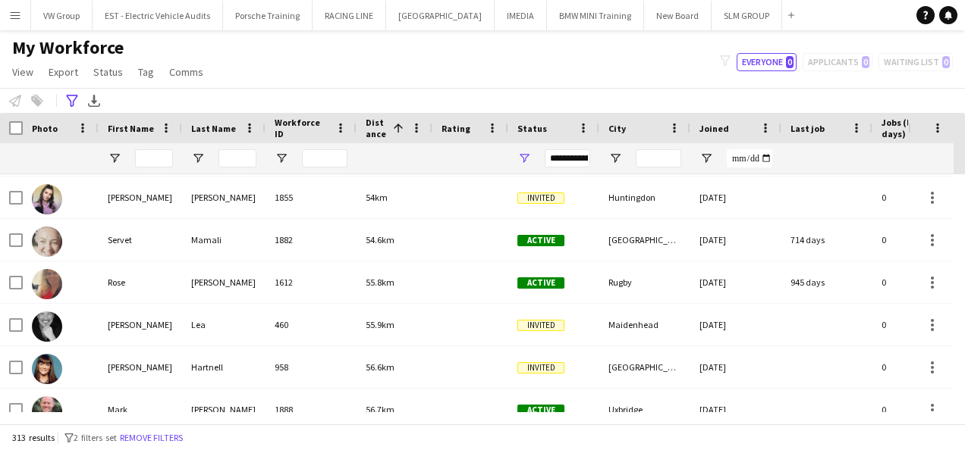
scroll to position [2144, 0]
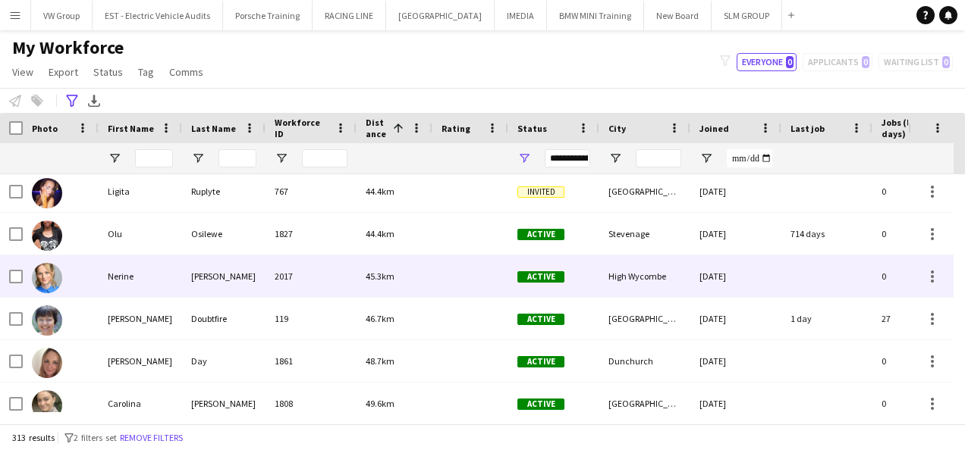
click at [206, 276] on div "Skinner" at bounding box center [223, 277] width 83 height 42
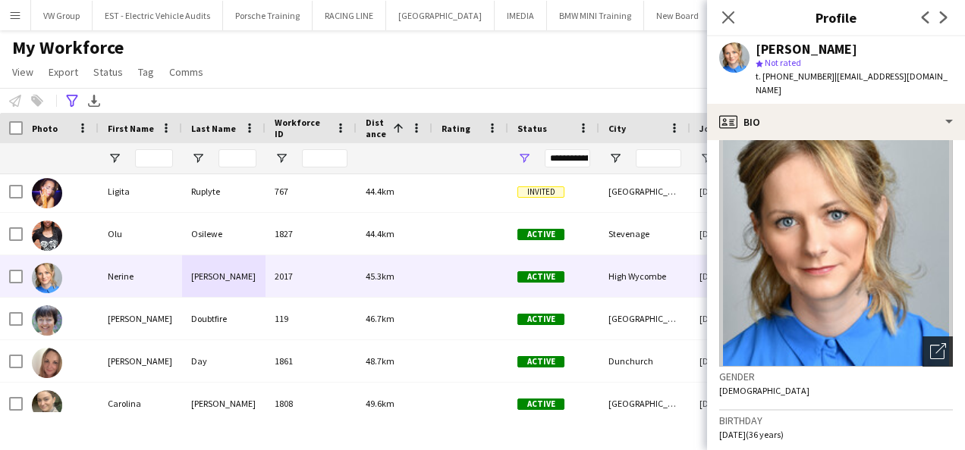
click at [935, 344] on icon at bounding box center [940, 349] width 11 height 11
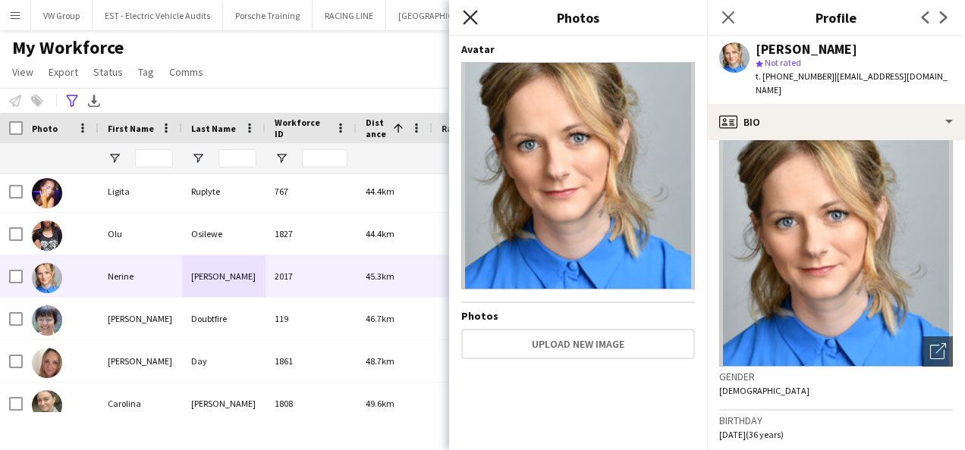
click at [473, 22] on icon "Close pop-in" at bounding box center [470, 17] width 14 height 14
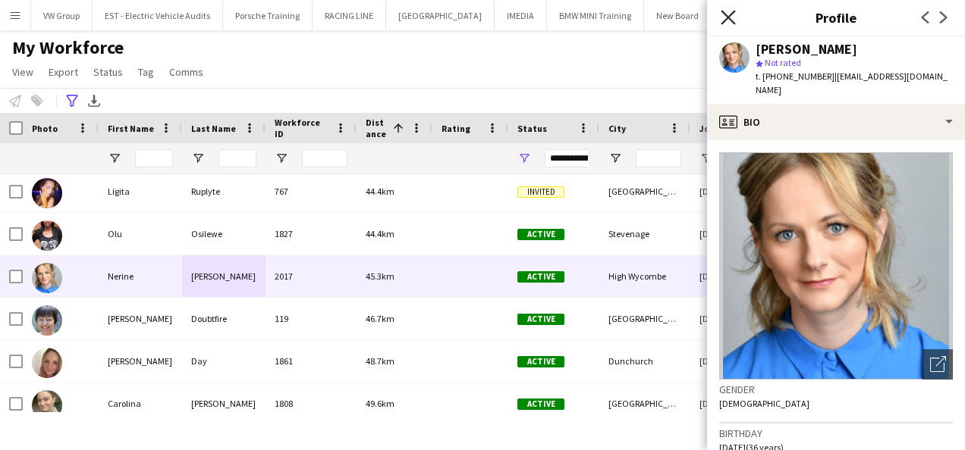
click at [725, 15] on icon at bounding box center [727, 17] width 14 height 14
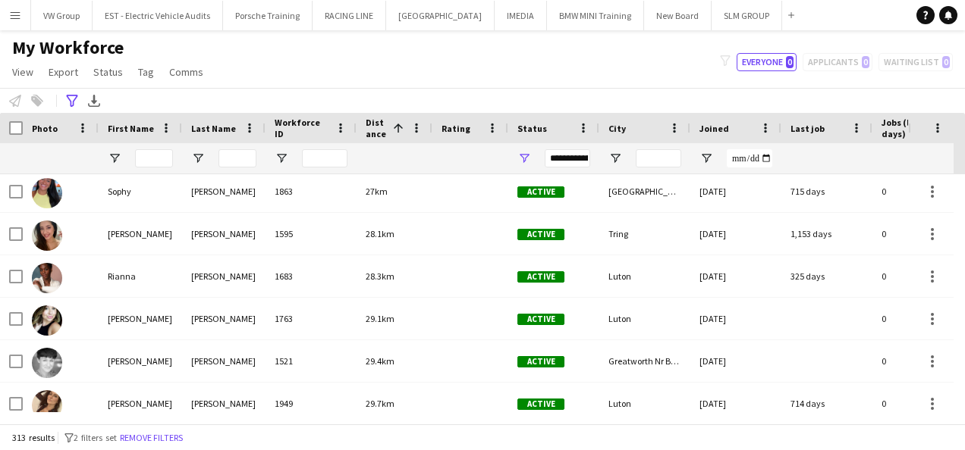
scroll to position [960, 0]
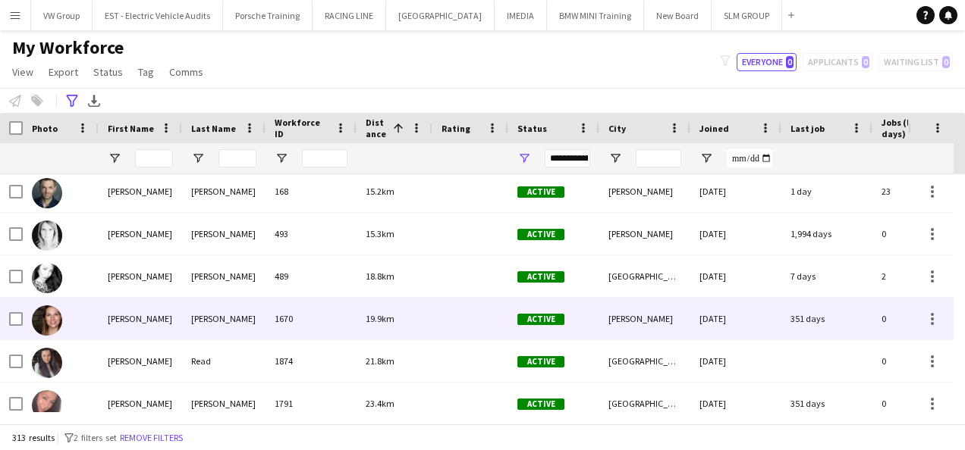
click at [375, 317] on span "19.9km" at bounding box center [380, 318] width 29 height 11
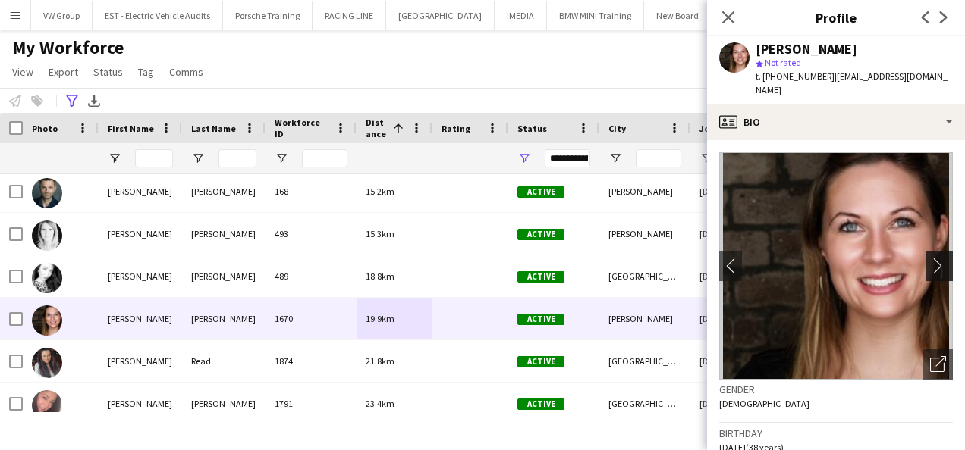
click at [930, 258] on app-icon "chevron-right" at bounding box center [942, 266] width 24 height 16
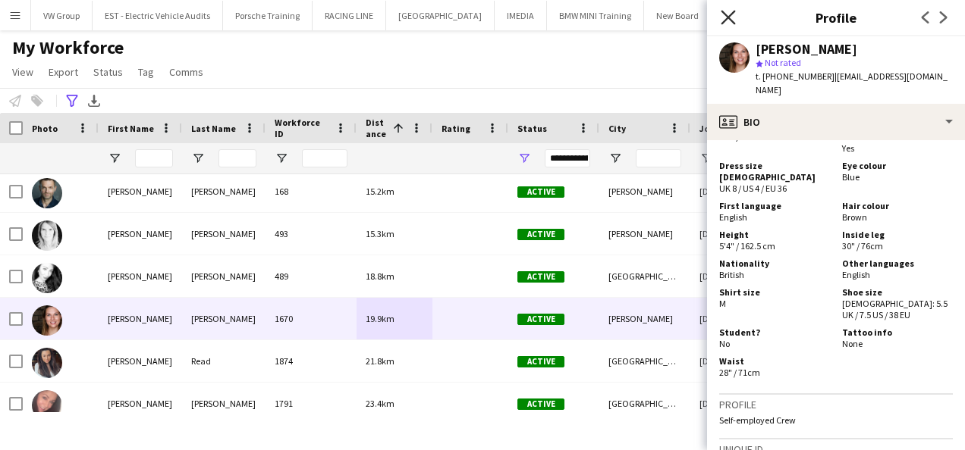
click at [728, 16] on icon at bounding box center [727, 17] width 14 height 14
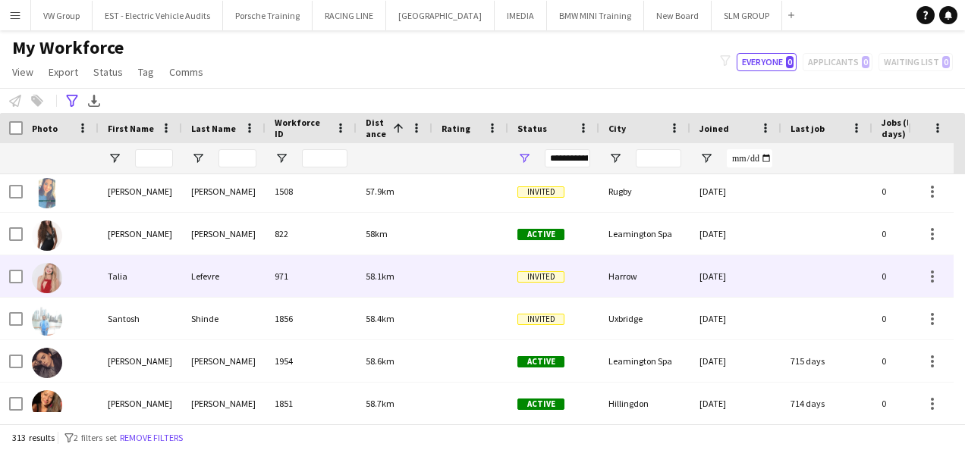
click at [206, 278] on div "Lefevre" at bounding box center [223, 277] width 83 height 42
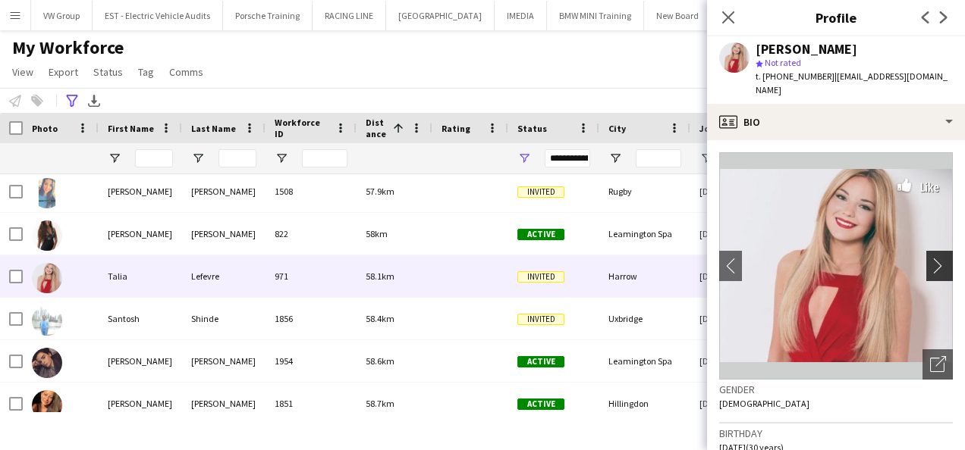
click at [930, 258] on app-icon "chevron-right" at bounding box center [942, 266] width 24 height 16
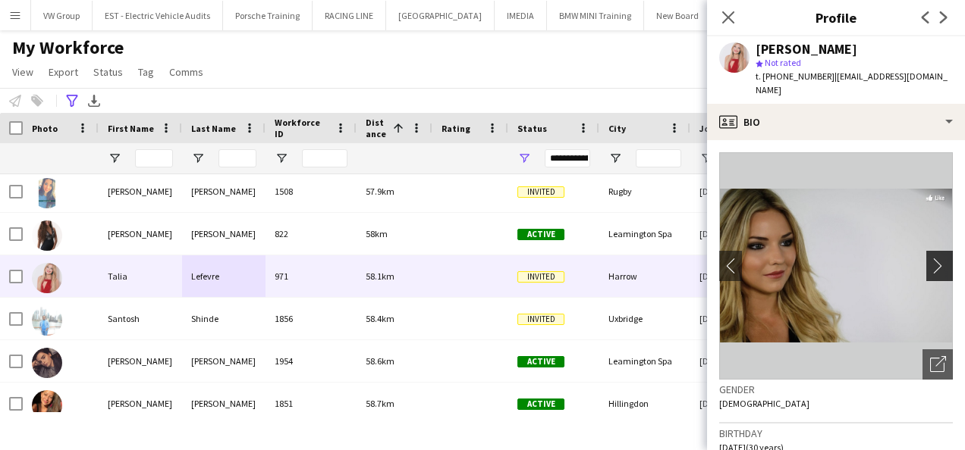
click at [930, 258] on app-icon "chevron-right" at bounding box center [942, 266] width 24 height 16
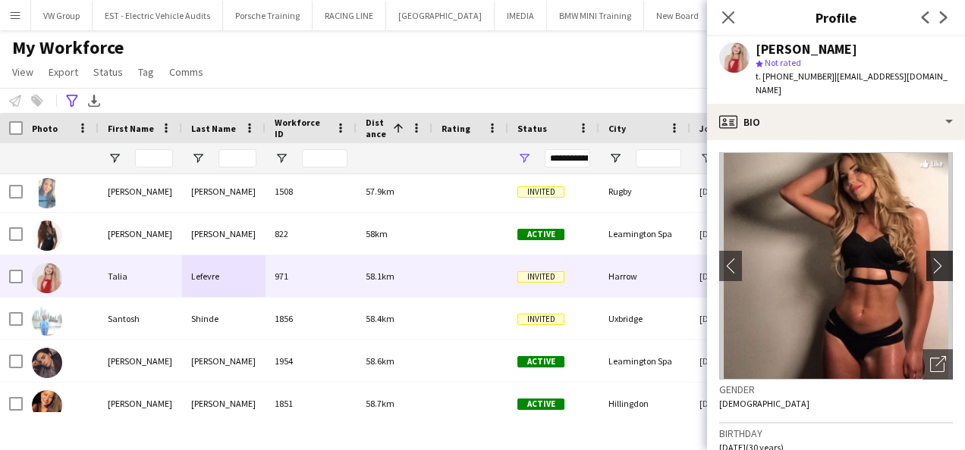
click at [930, 258] on app-icon "chevron-right" at bounding box center [942, 266] width 24 height 16
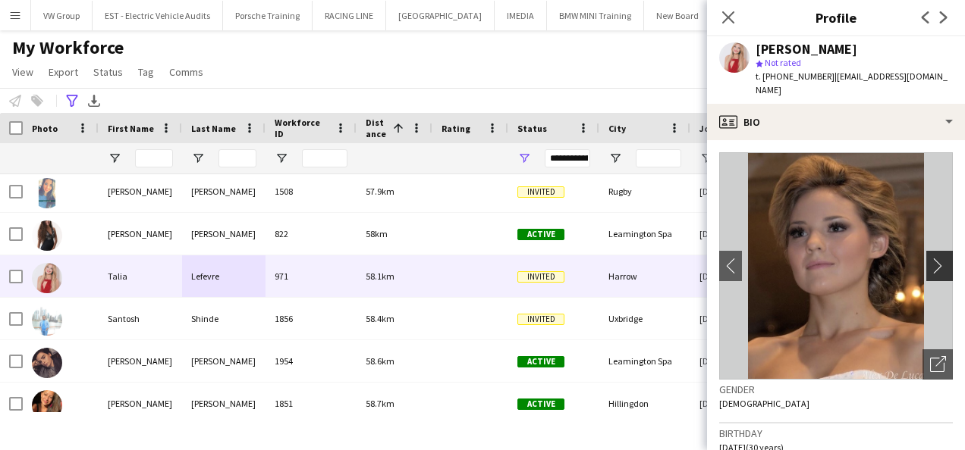
click at [930, 258] on app-icon "chevron-right" at bounding box center [942, 266] width 24 height 16
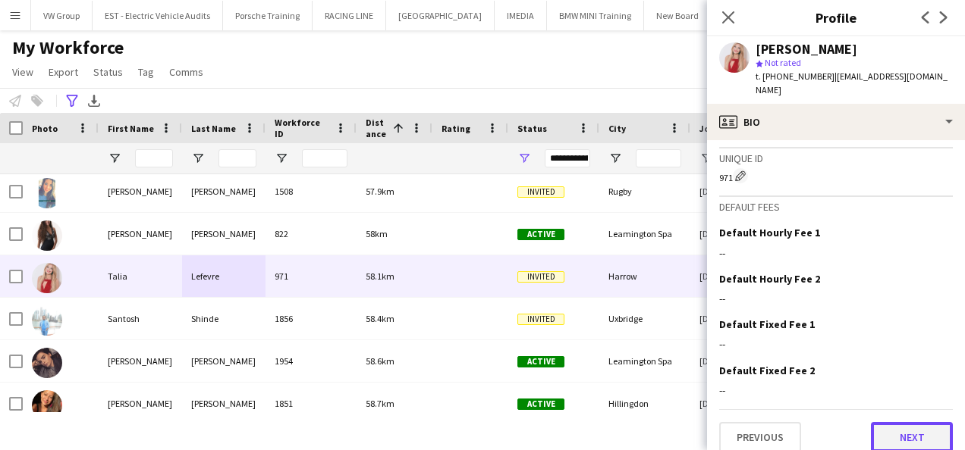
click at [892, 422] on button "Next" at bounding box center [912, 437] width 82 height 30
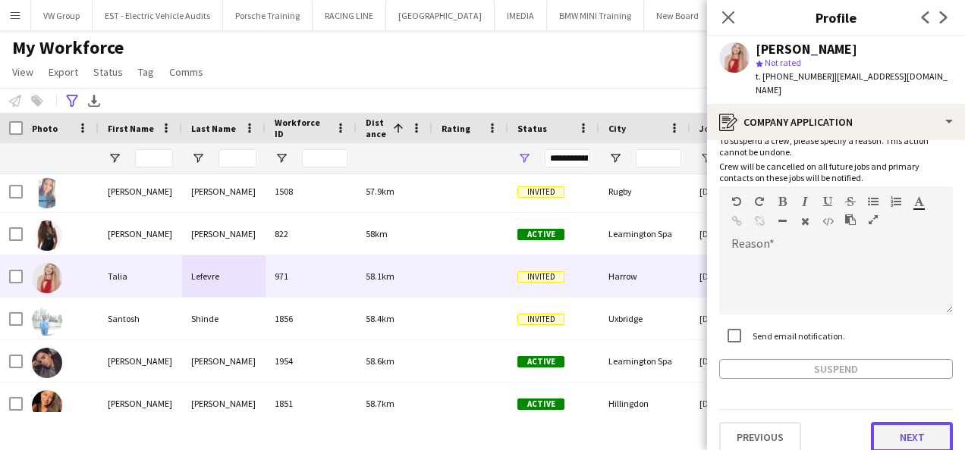
click at [916, 422] on button "Next" at bounding box center [912, 437] width 82 height 30
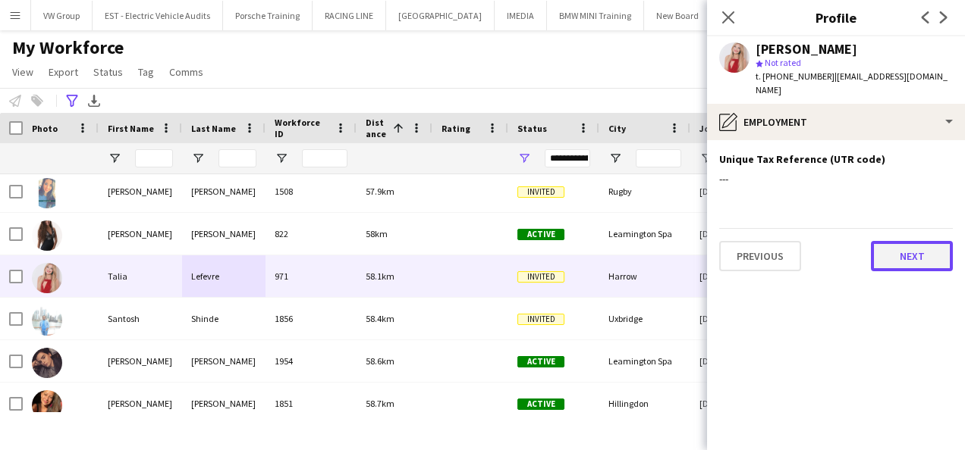
click at [915, 246] on button "Next" at bounding box center [912, 256] width 82 height 30
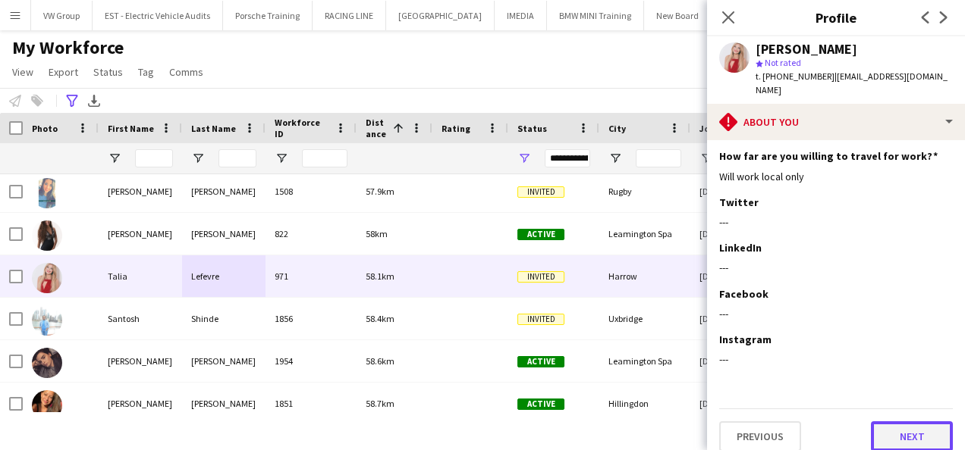
click at [905, 431] on button "Next" at bounding box center [912, 437] width 82 height 30
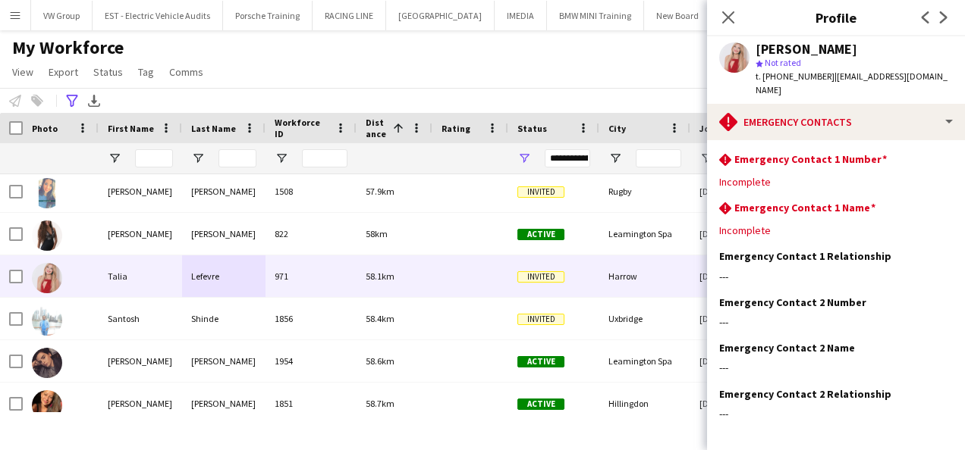
scroll to position [54, 0]
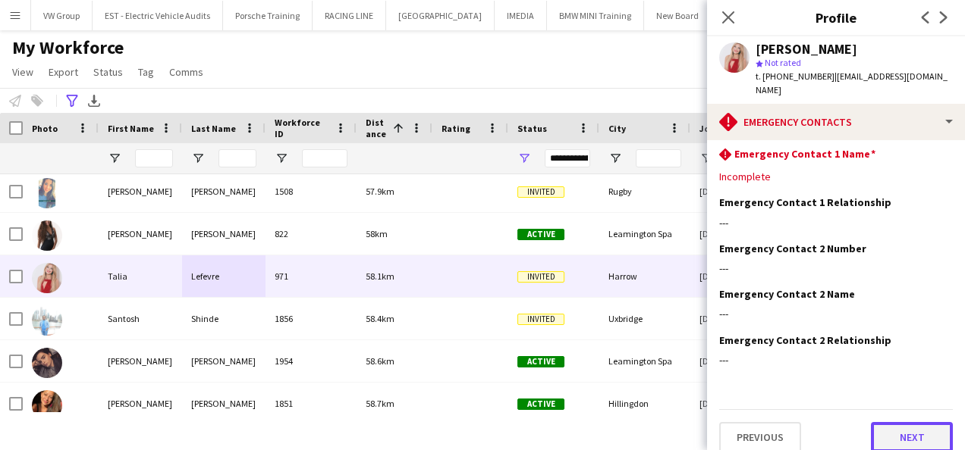
click at [905, 426] on button "Next" at bounding box center [912, 437] width 82 height 30
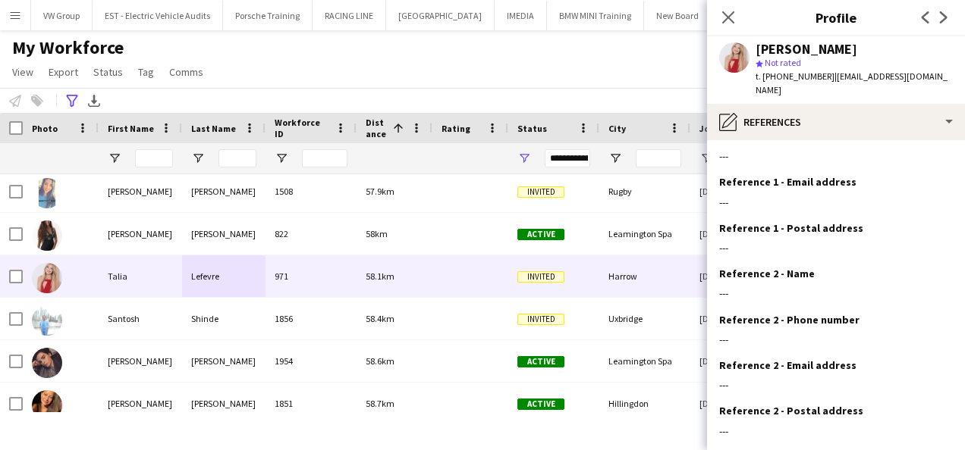
scroll to position [140, 0]
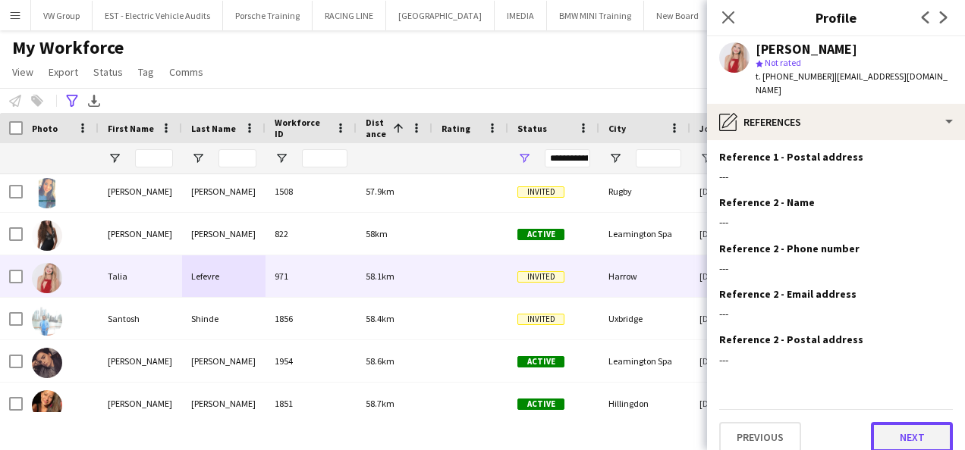
click at [905, 423] on button "Next" at bounding box center [912, 437] width 82 height 30
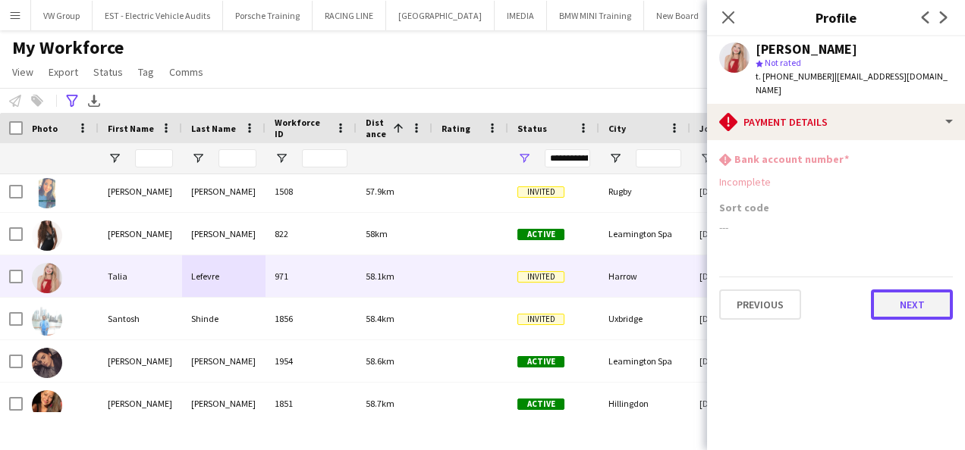
click at [908, 297] on button "Next" at bounding box center [912, 305] width 82 height 30
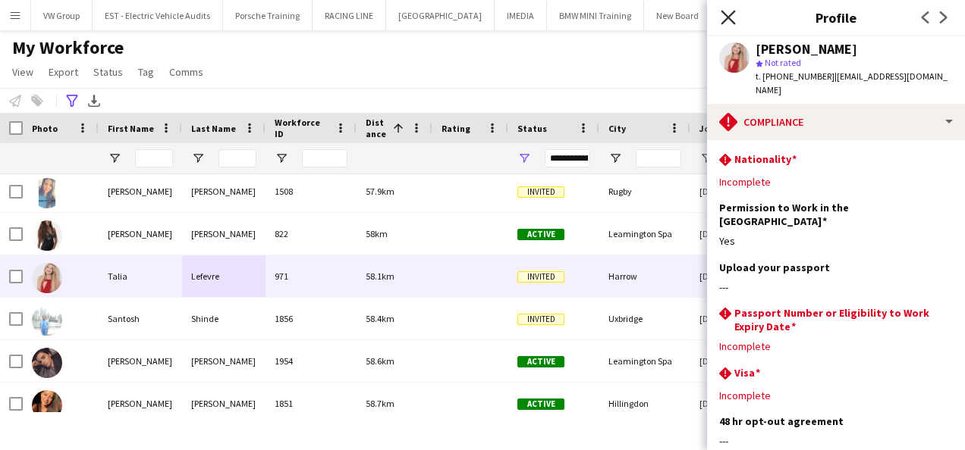
click at [729, 17] on icon at bounding box center [727, 17] width 14 height 14
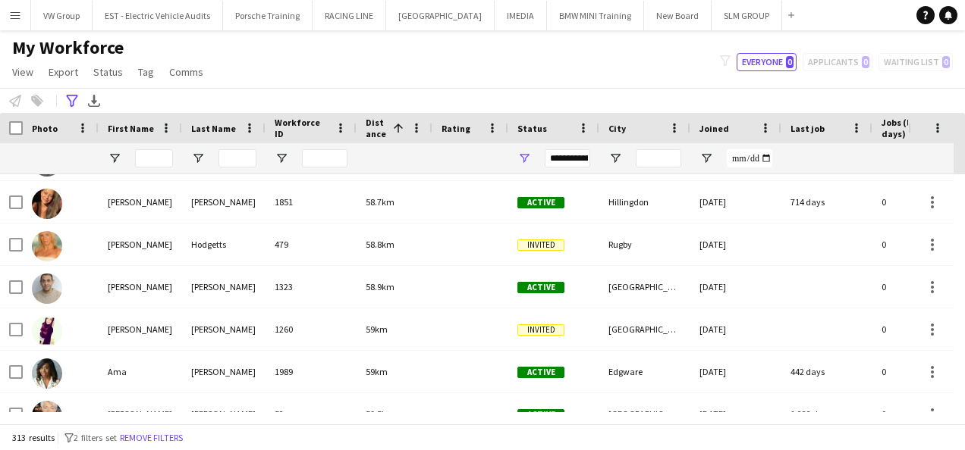
scroll to position [2681, 0]
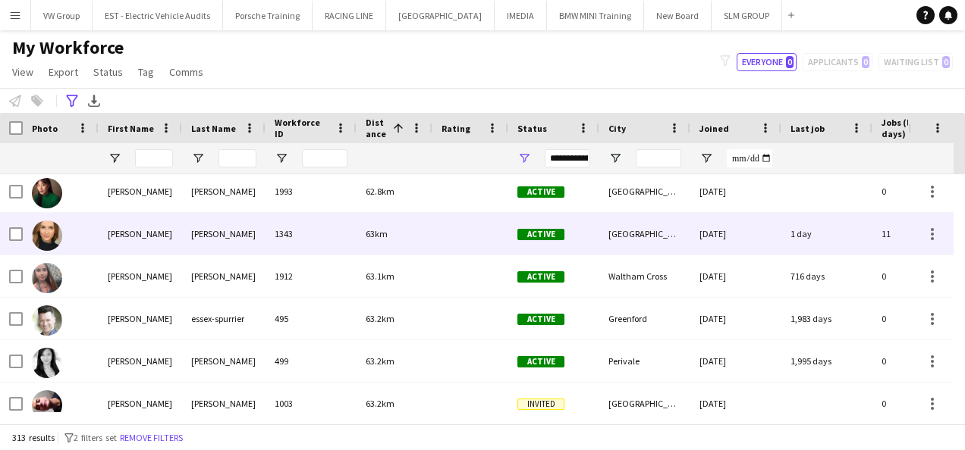
click at [229, 235] on div "Foden-Andrews" at bounding box center [223, 234] width 83 height 42
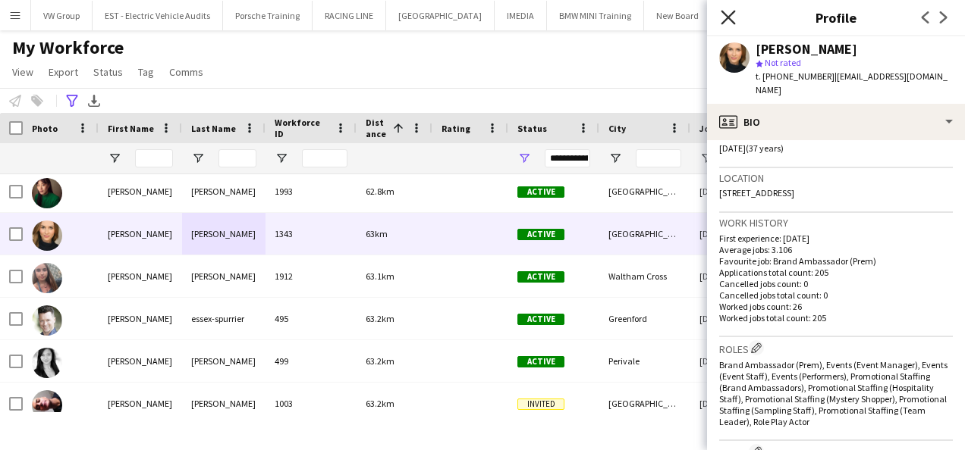
click at [728, 17] on icon at bounding box center [727, 17] width 14 height 14
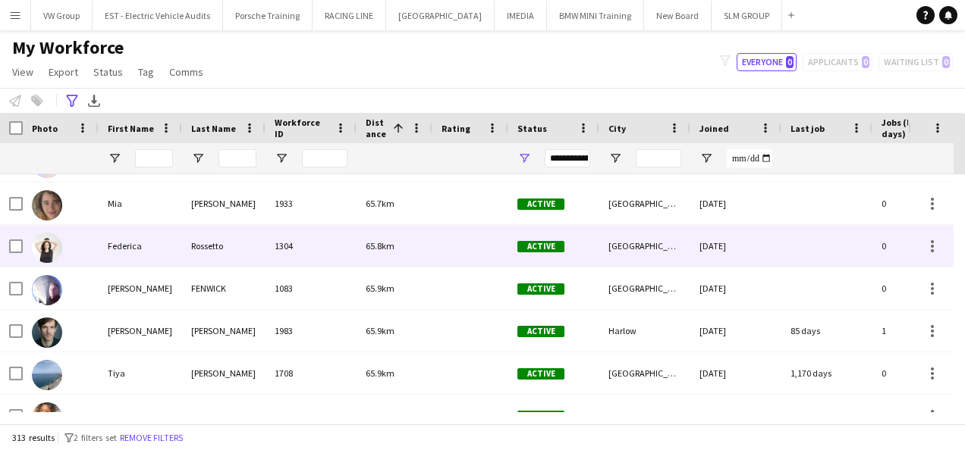
click at [220, 244] on div "Rossetto" at bounding box center [223, 246] width 83 height 42
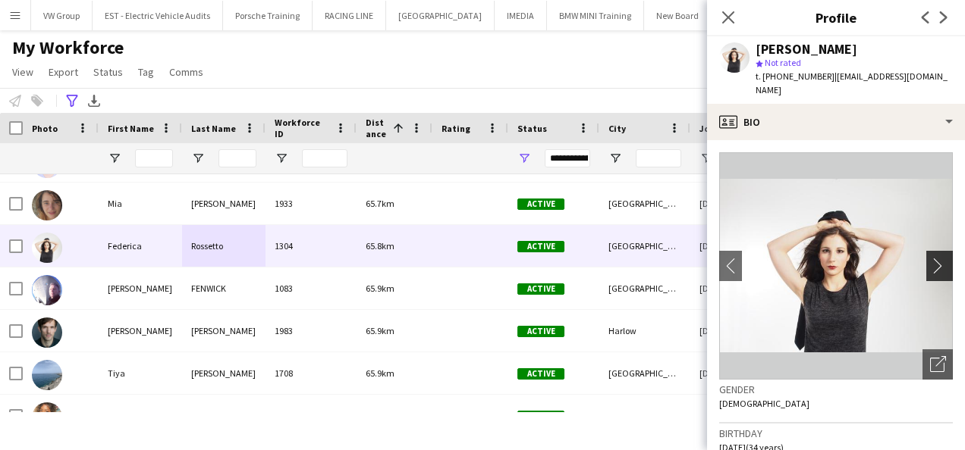
click at [930, 258] on app-icon "chevron-right" at bounding box center [942, 266] width 24 height 16
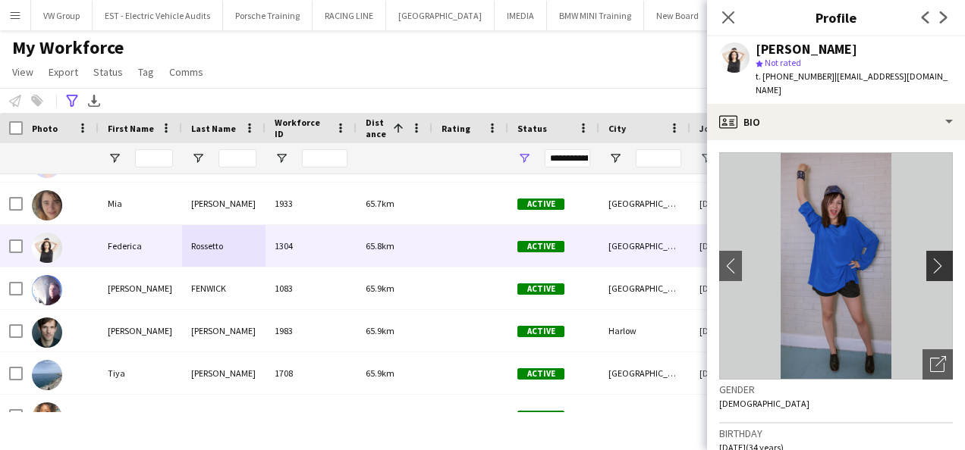
click at [930, 258] on app-icon "chevron-right" at bounding box center [942, 266] width 24 height 16
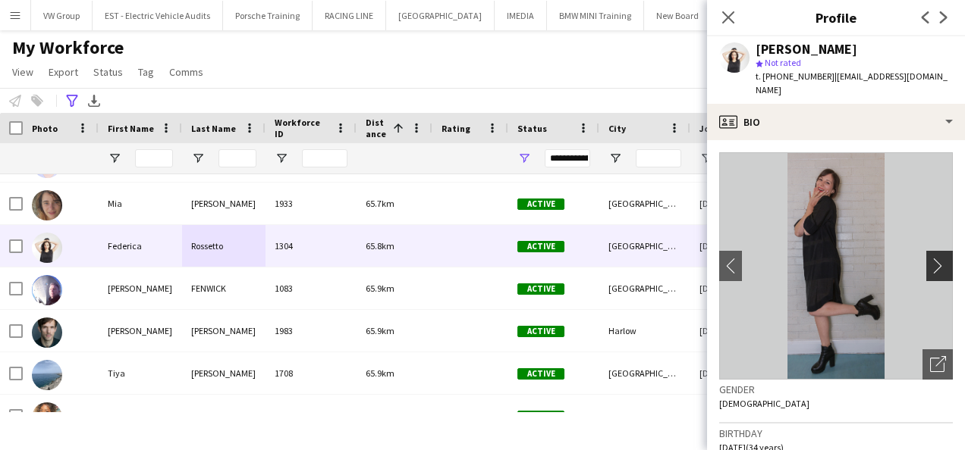
click at [931, 258] on app-icon "chevron-right" at bounding box center [942, 266] width 24 height 16
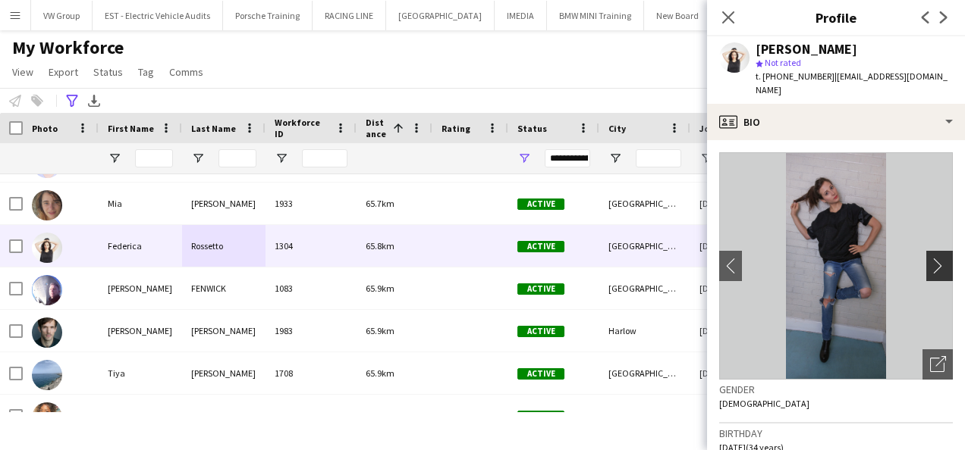
click at [930, 258] on app-icon "chevron-right" at bounding box center [942, 266] width 24 height 16
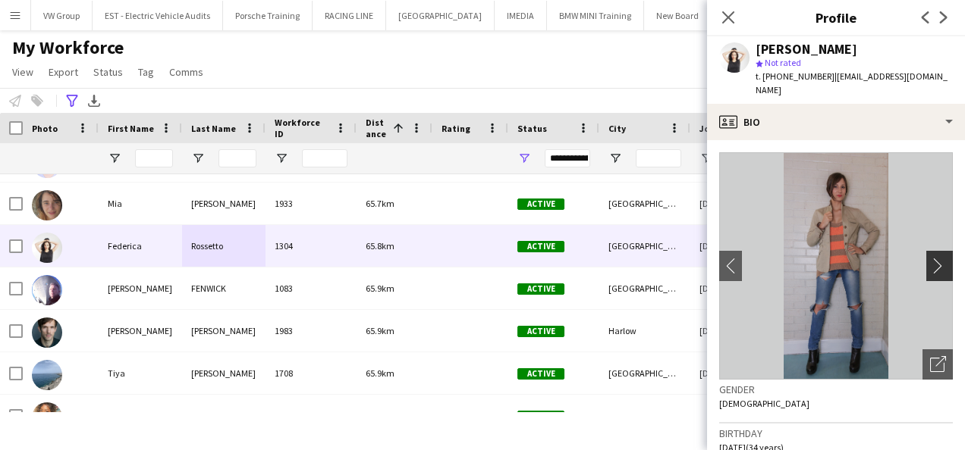
click at [930, 258] on app-icon "chevron-right" at bounding box center [942, 266] width 24 height 16
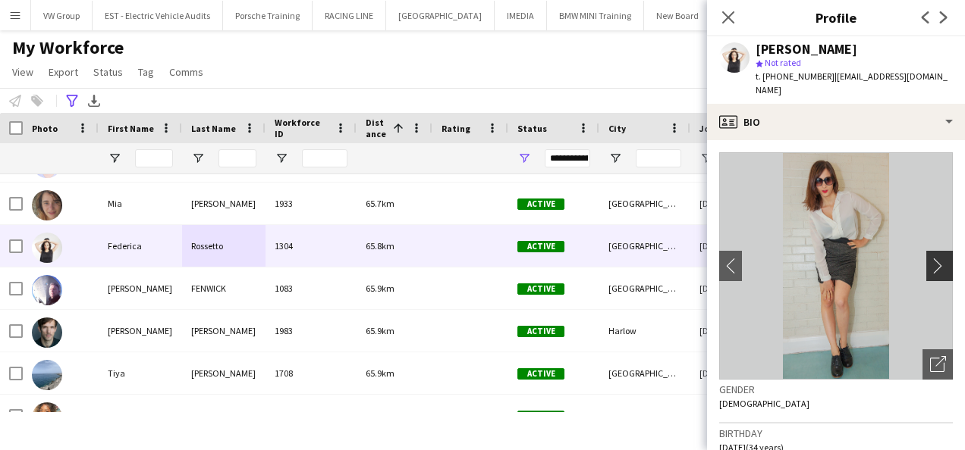
click at [930, 258] on app-icon "chevron-right" at bounding box center [942, 266] width 24 height 16
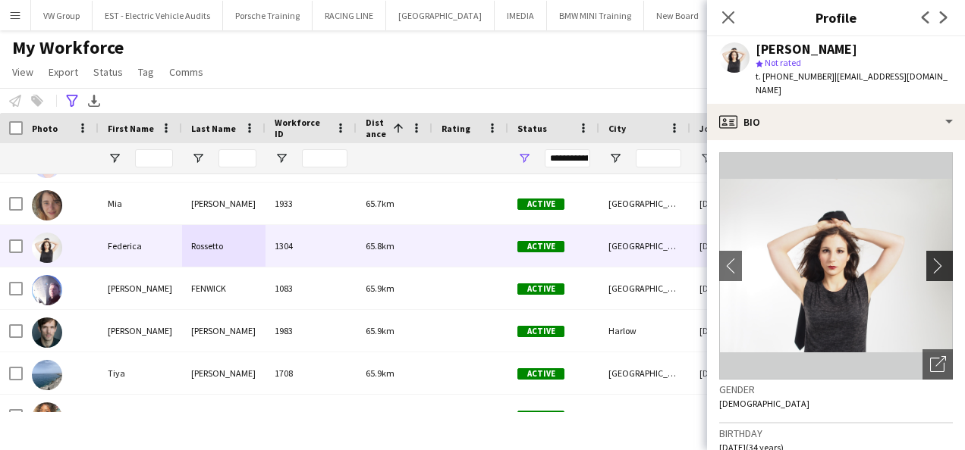
click at [930, 258] on app-icon "chevron-right" at bounding box center [942, 266] width 24 height 16
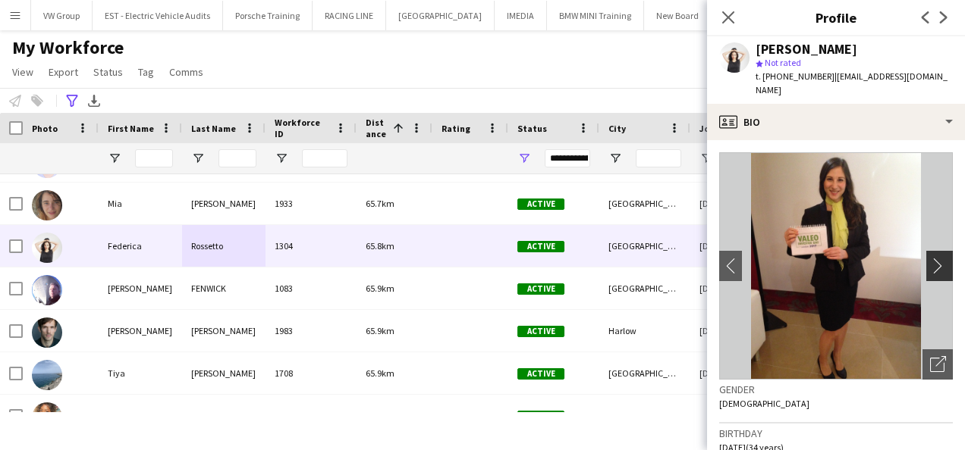
click at [930, 258] on app-icon "chevron-right" at bounding box center [942, 266] width 24 height 16
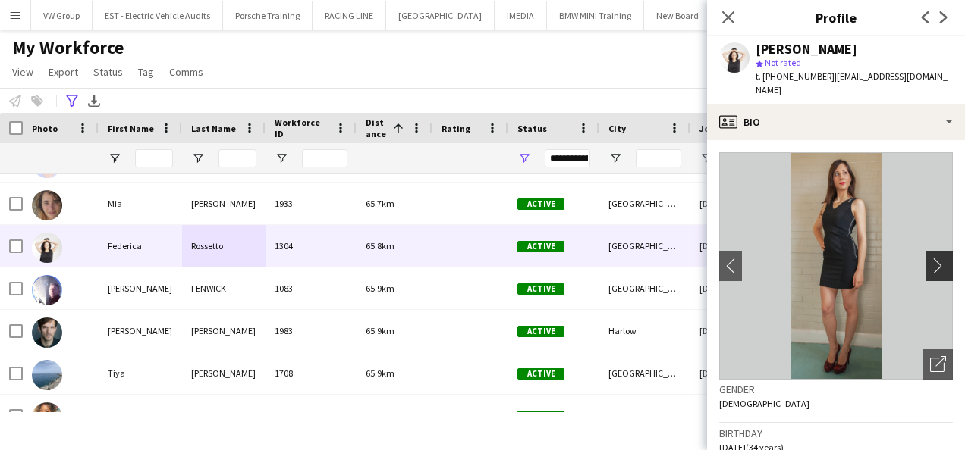
click at [930, 258] on app-icon "chevron-right" at bounding box center [942, 266] width 24 height 16
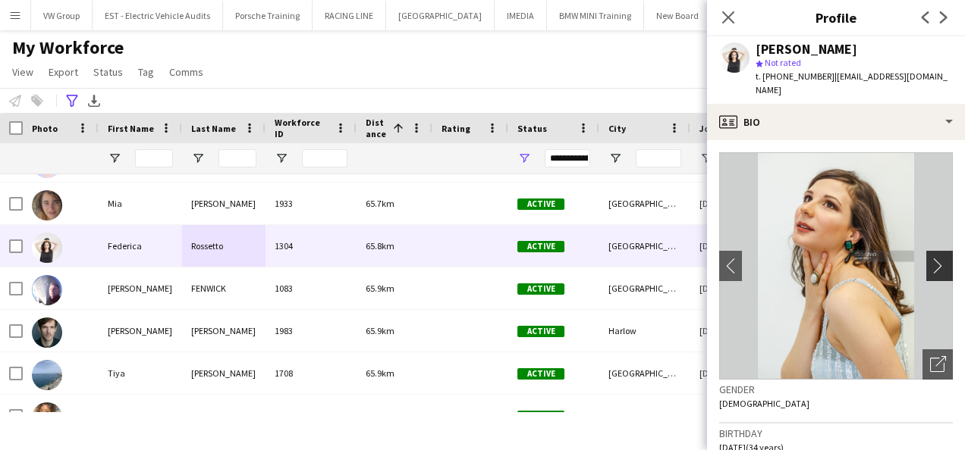
click at [930, 258] on app-icon "chevron-right" at bounding box center [942, 266] width 24 height 16
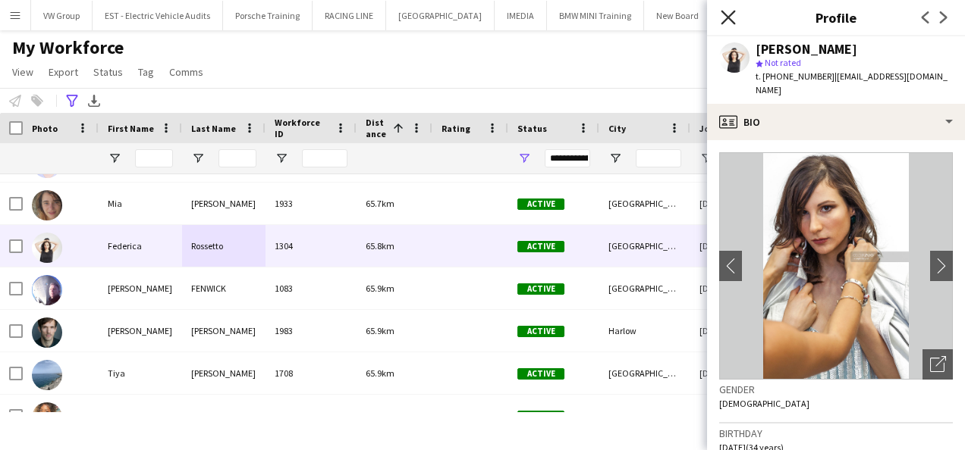
click at [725, 12] on icon "Close pop-in" at bounding box center [727, 17] width 14 height 14
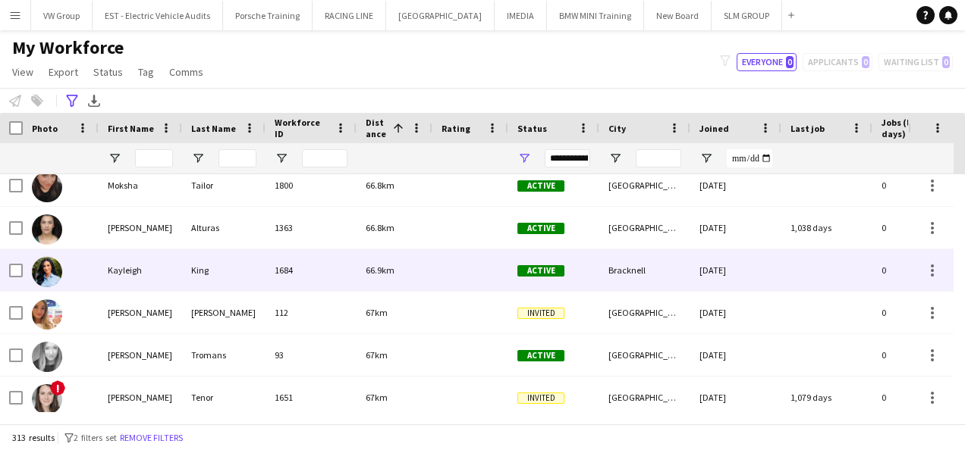
click at [199, 270] on div "King" at bounding box center [223, 270] width 83 height 42
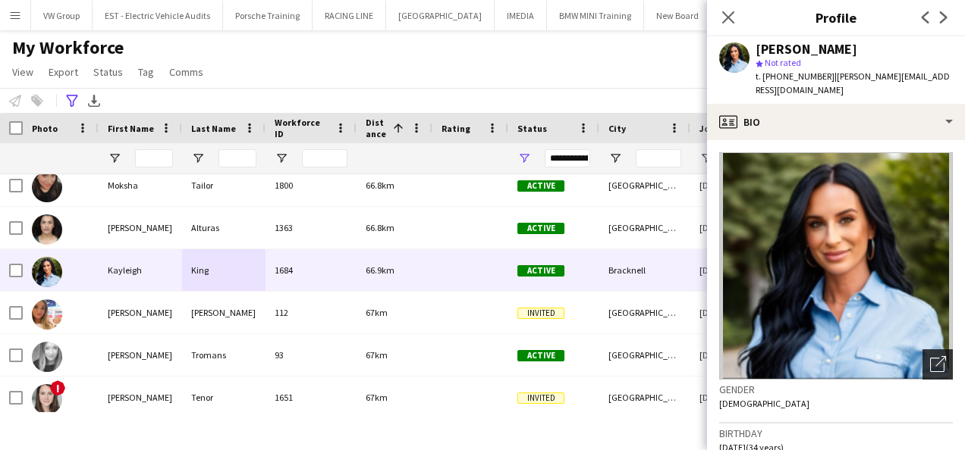
click at [930, 356] on icon "Open photos pop-in" at bounding box center [938, 364] width 16 height 16
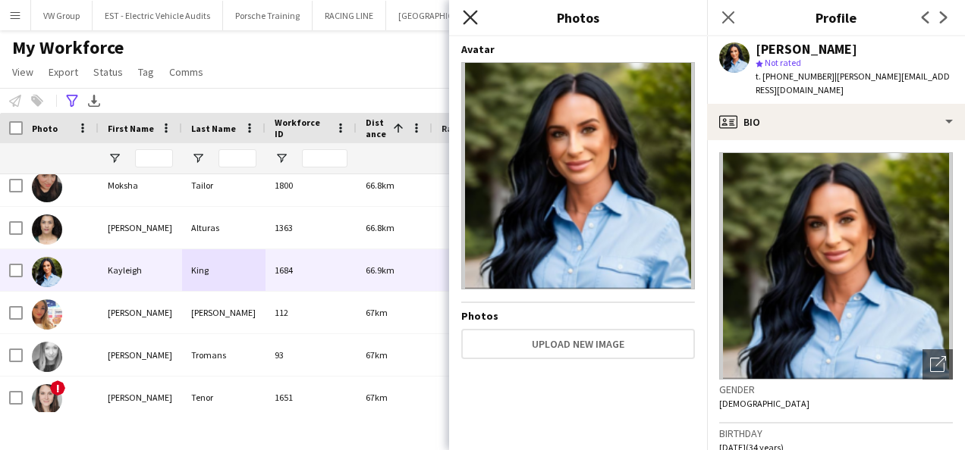
click at [471, 15] on icon "Close pop-in" at bounding box center [470, 17] width 14 height 14
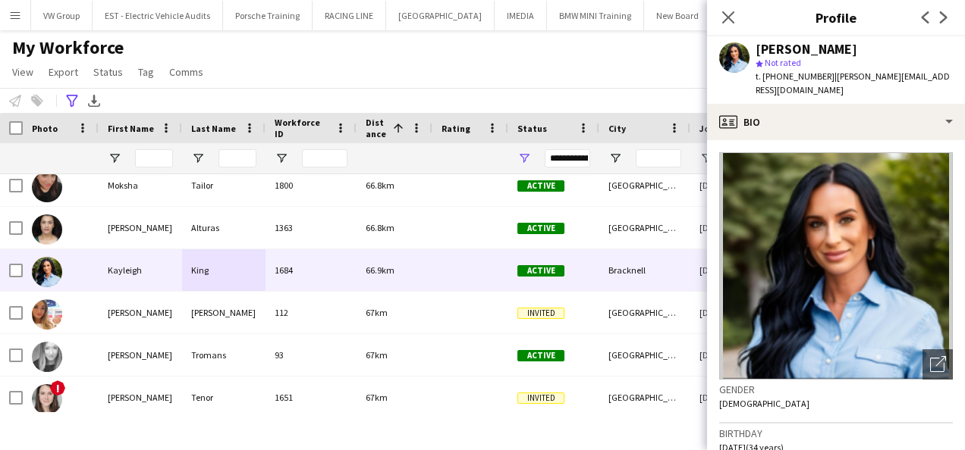
drag, startPoint x: 846, startPoint y: 49, endPoint x: 757, endPoint y: 50, distance: 88.7
click at [757, 50] on div "Kayleigh King" at bounding box center [853, 49] width 197 height 14
copy div "Kayleigh King"
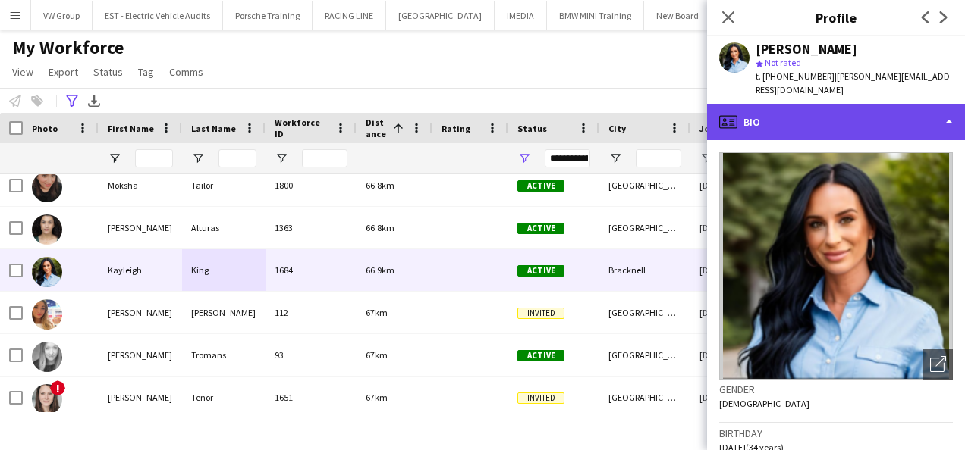
click at [946, 106] on div "profile Bio" at bounding box center [836, 122] width 258 height 36
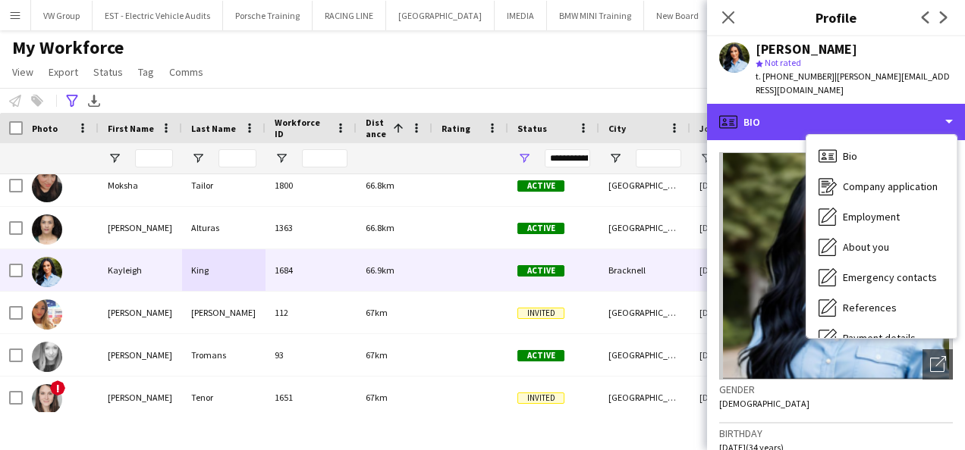
scroll to position [143, 0]
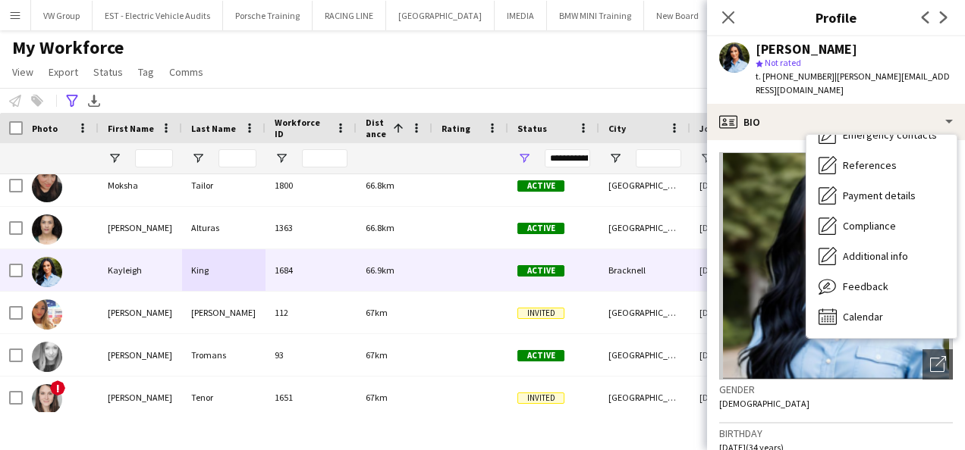
click at [935, 390] on div "Gender Female" at bounding box center [836, 402] width 234 height 44
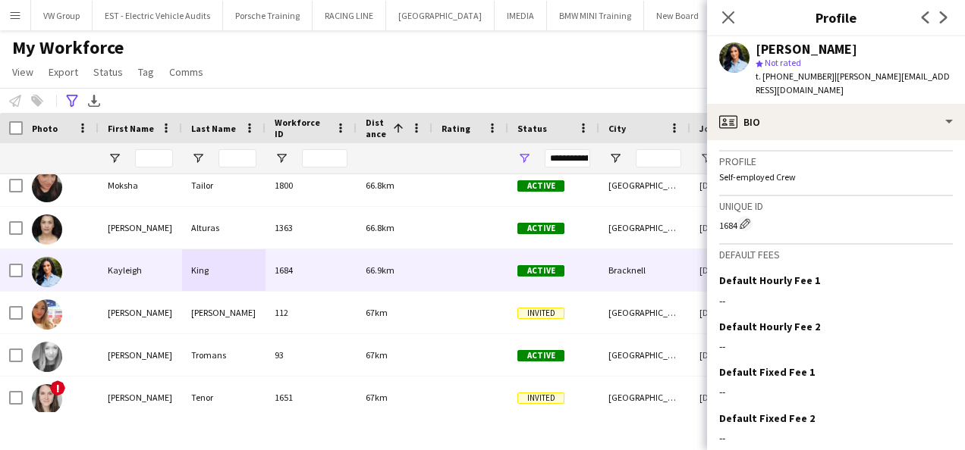
scroll to position [1057, 0]
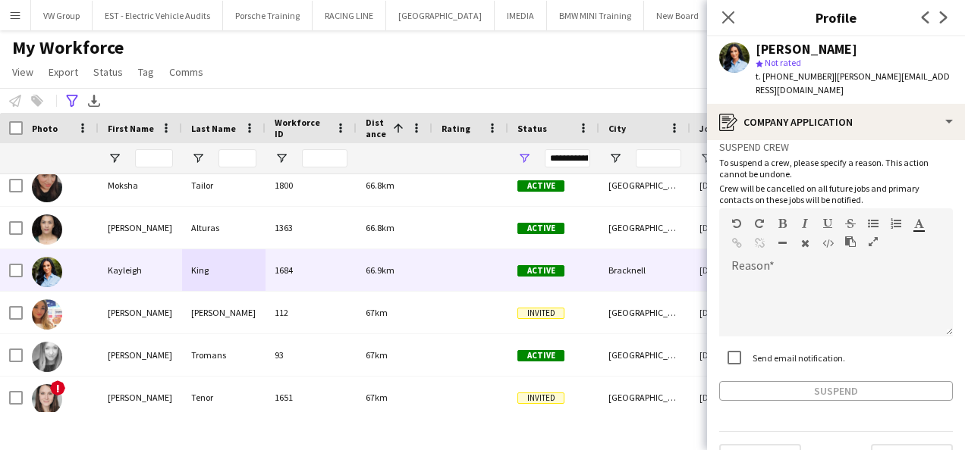
scroll to position [93, 0]
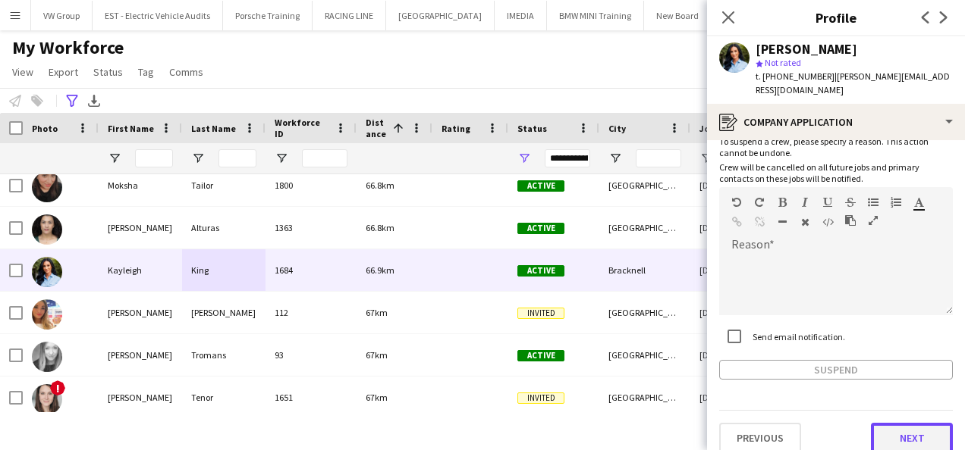
click at [907, 425] on button "Next" at bounding box center [912, 438] width 82 height 30
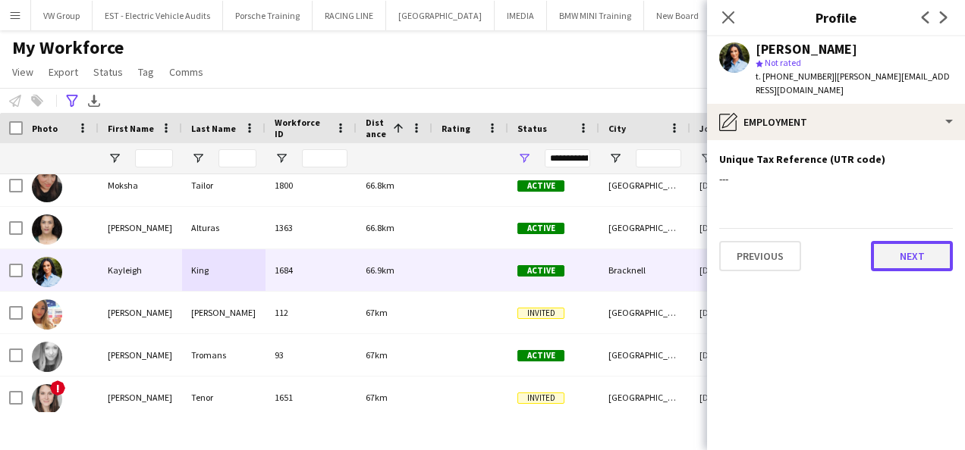
click at [916, 246] on button "Next" at bounding box center [912, 256] width 82 height 30
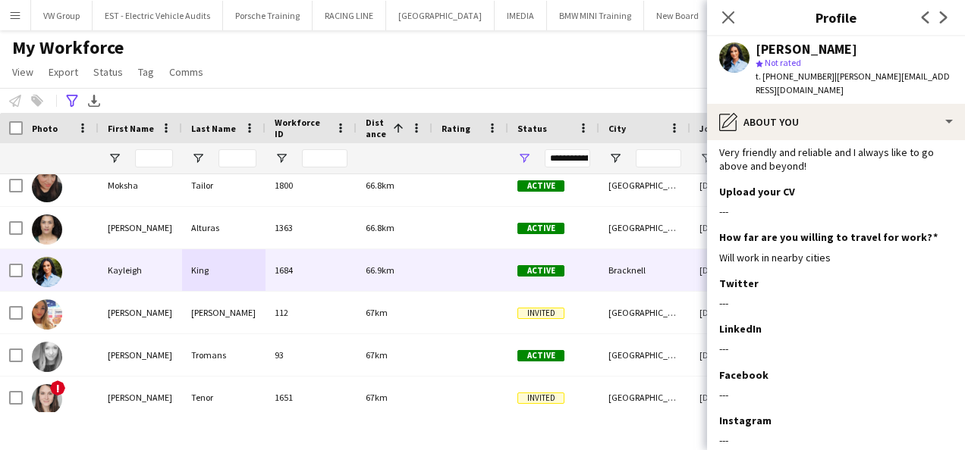
scroll to position [232, 0]
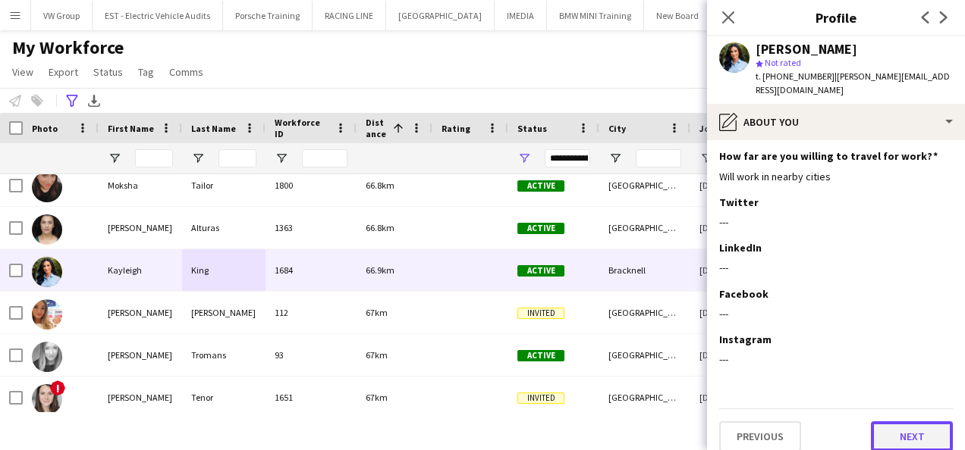
click at [925, 423] on button "Next" at bounding box center [912, 437] width 82 height 30
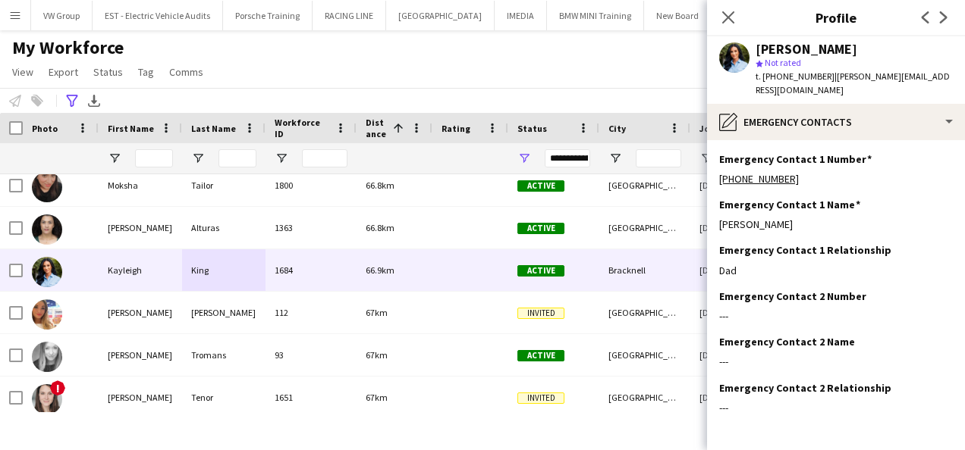
scroll to position [48, 0]
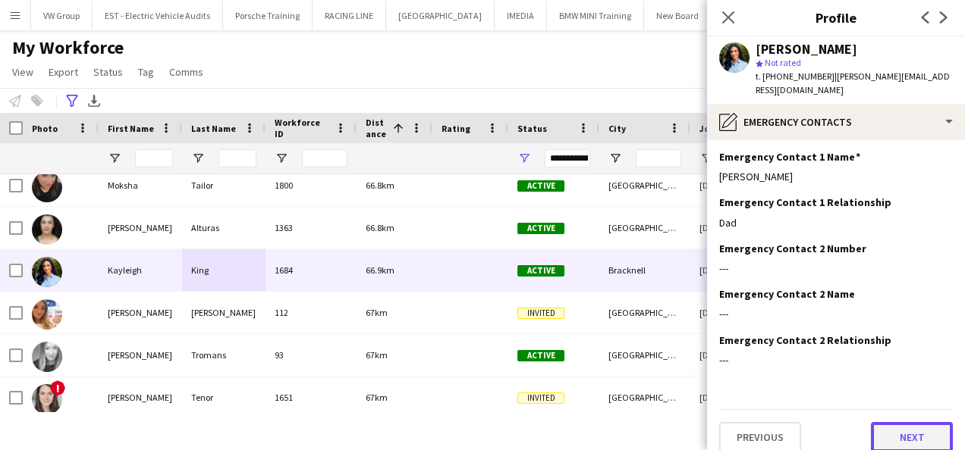
click at [908, 422] on button "Next" at bounding box center [912, 437] width 82 height 30
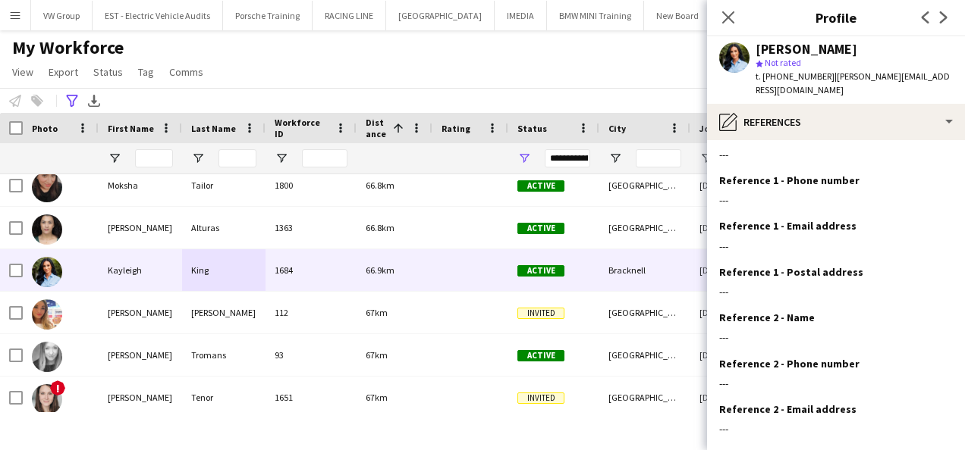
scroll to position [140, 0]
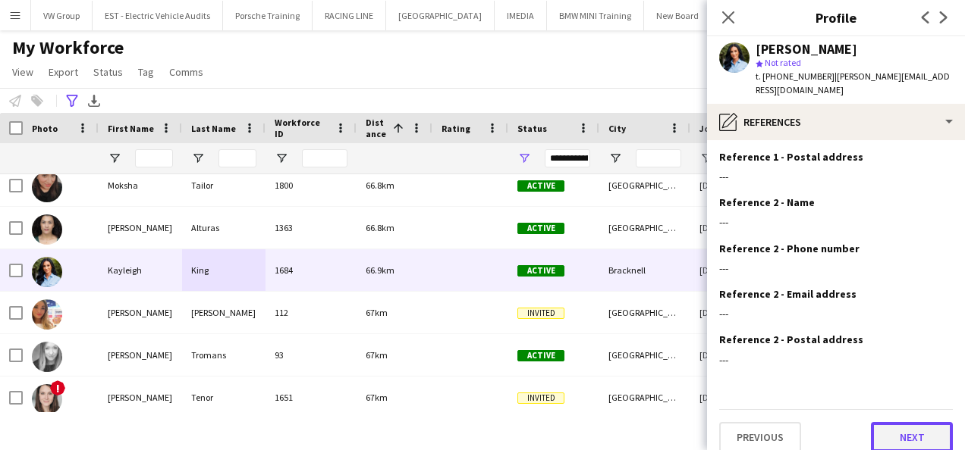
click at [910, 422] on button "Next" at bounding box center [912, 437] width 82 height 30
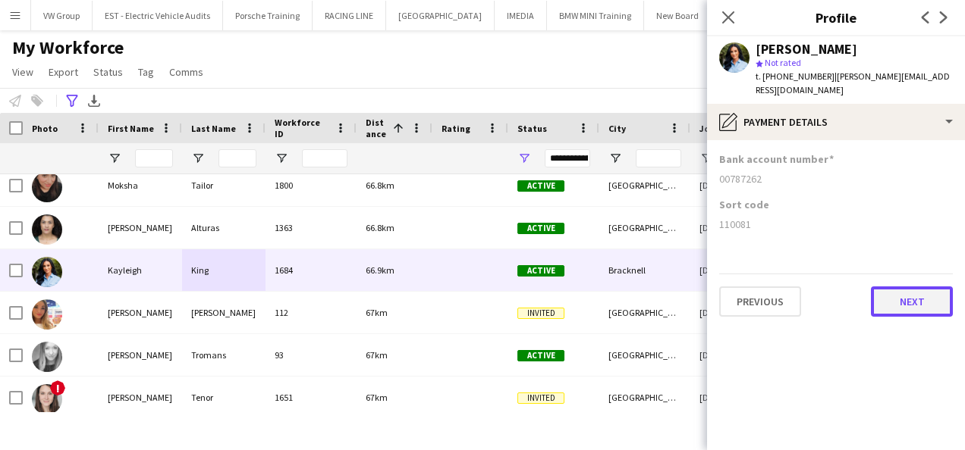
click at [921, 288] on button "Next" at bounding box center [912, 302] width 82 height 30
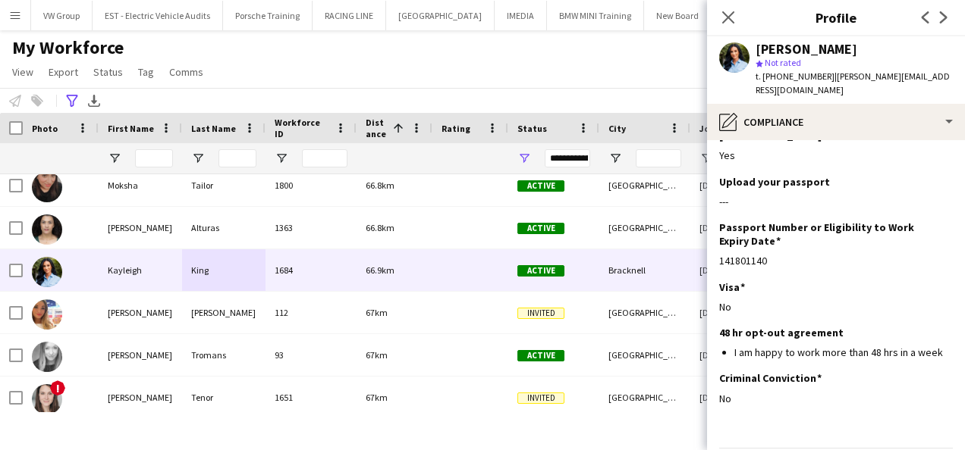
scroll to position [108, 0]
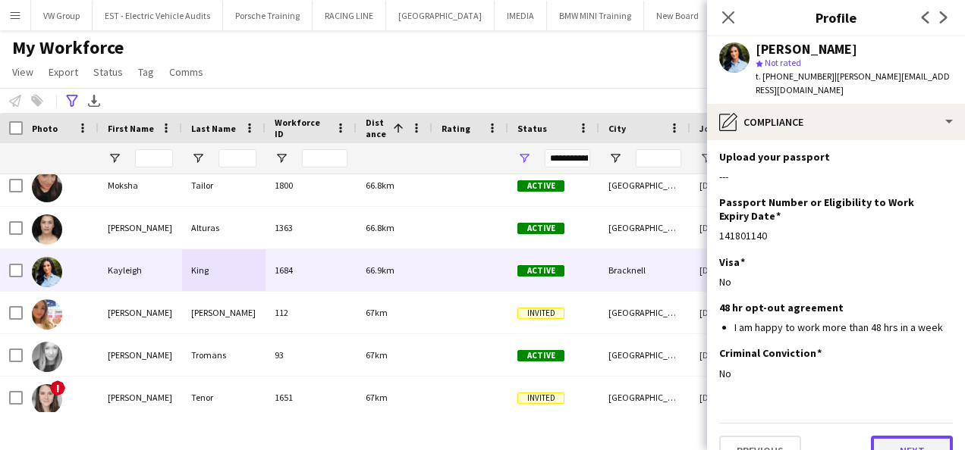
click at [919, 436] on button "Next" at bounding box center [912, 451] width 82 height 30
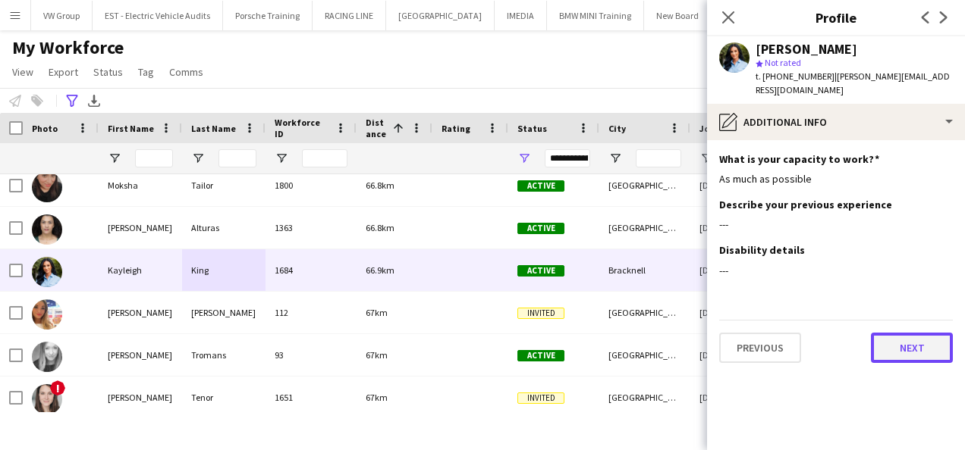
click at [898, 339] on button "Next" at bounding box center [912, 348] width 82 height 30
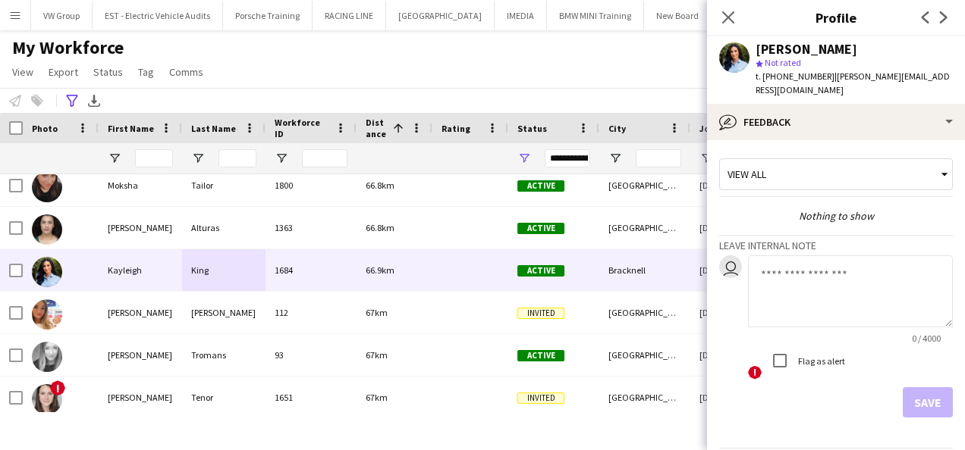
click at [736, 61] on app-user-avatar at bounding box center [734, 57] width 30 height 30
click at [728, 17] on icon at bounding box center [727, 17] width 14 height 14
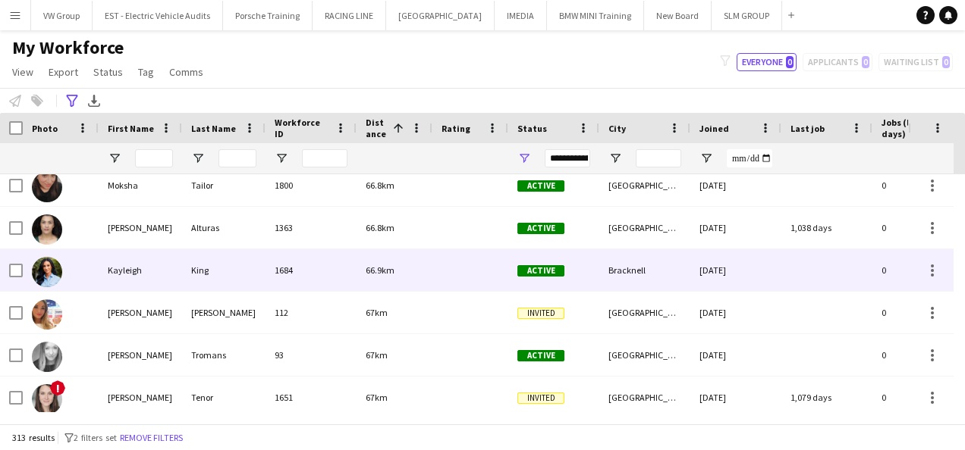
click at [127, 272] on div "Kayleigh" at bounding box center [140, 270] width 83 height 42
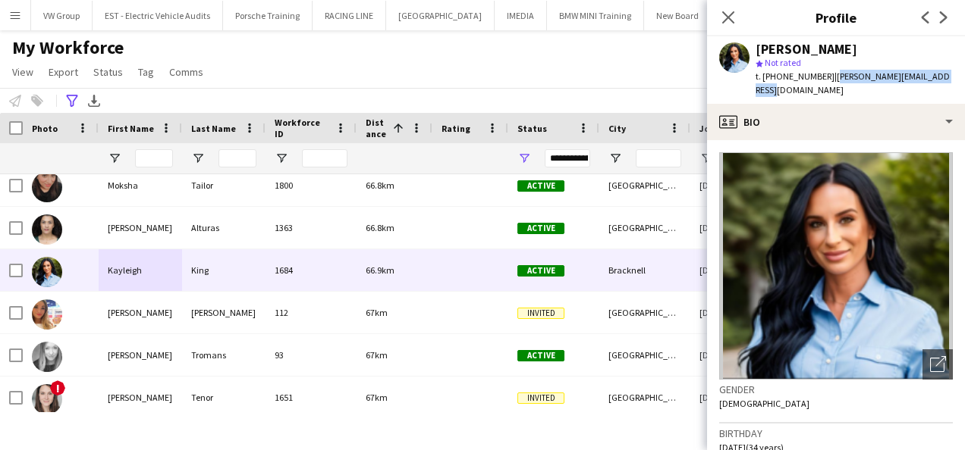
drag, startPoint x: 949, startPoint y: 75, endPoint x: 828, endPoint y: 71, distance: 121.4
click at [828, 71] on div "Kayleigh King star Not rated t. +447913422542 | kayleigh-king@hotmail.co.uk" at bounding box center [836, 69] width 258 height 67
drag, startPoint x: 828, startPoint y: 71, endPoint x: 834, endPoint y: 77, distance: 8.6
copy span "kayleigh-king@hotmail.co.uk"
click at [728, 16] on icon "Close pop-in" at bounding box center [727, 17] width 14 height 14
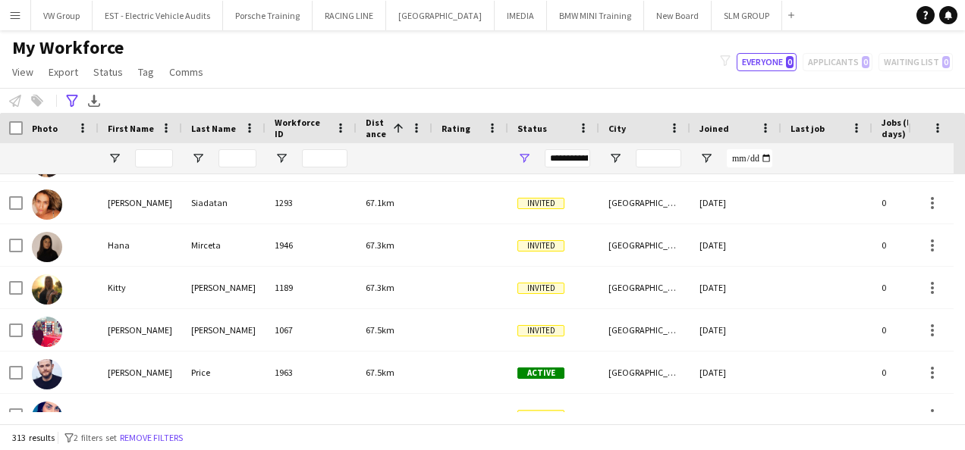
scroll to position [5283, 0]
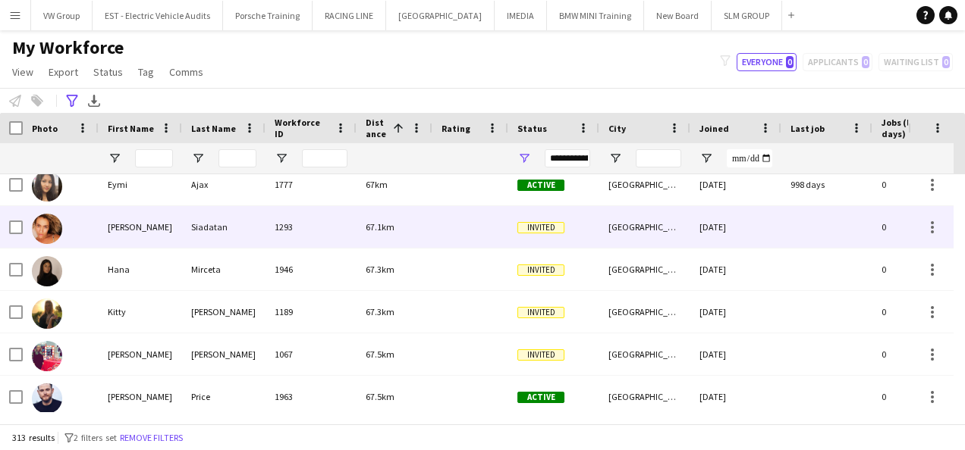
click at [132, 231] on div "stephanie" at bounding box center [140, 227] width 83 height 42
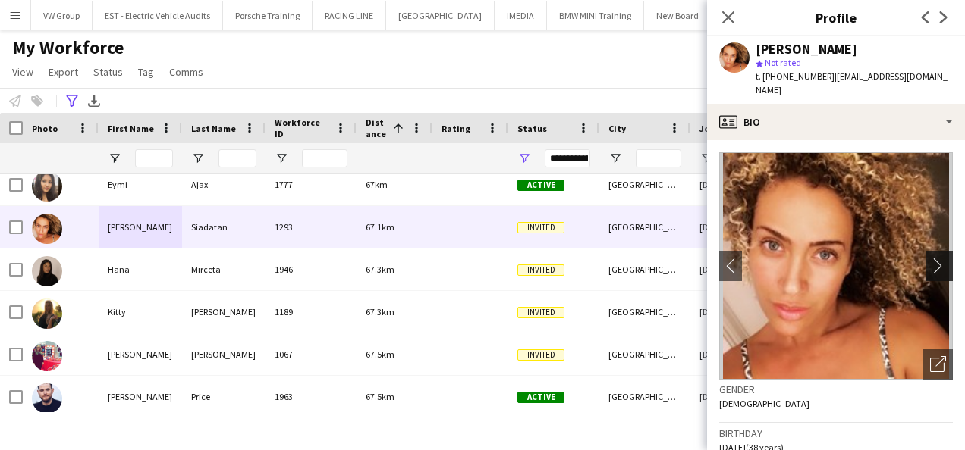
click at [930, 258] on app-icon "chevron-right" at bounding box center [942, 266] width 24 height 16
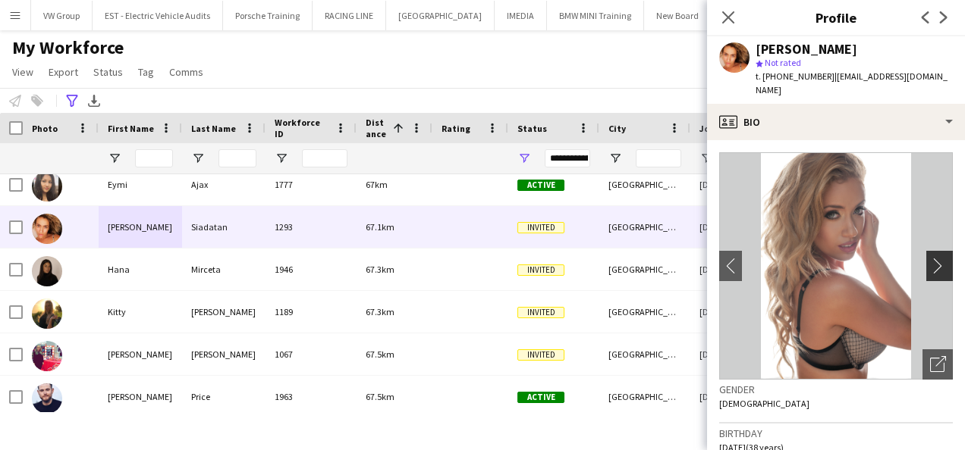
click at [930, 258] on app-icon "chevron-right" at bounding box center [942, 266] width 24 height 16
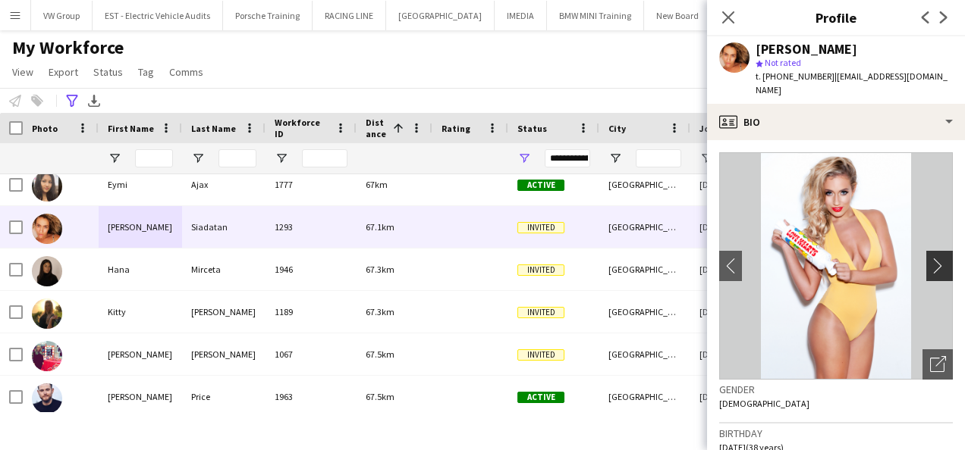
click at [930, 258] on app-icon "chevron-right" at bounding box center [942, 266] width 24 height 16
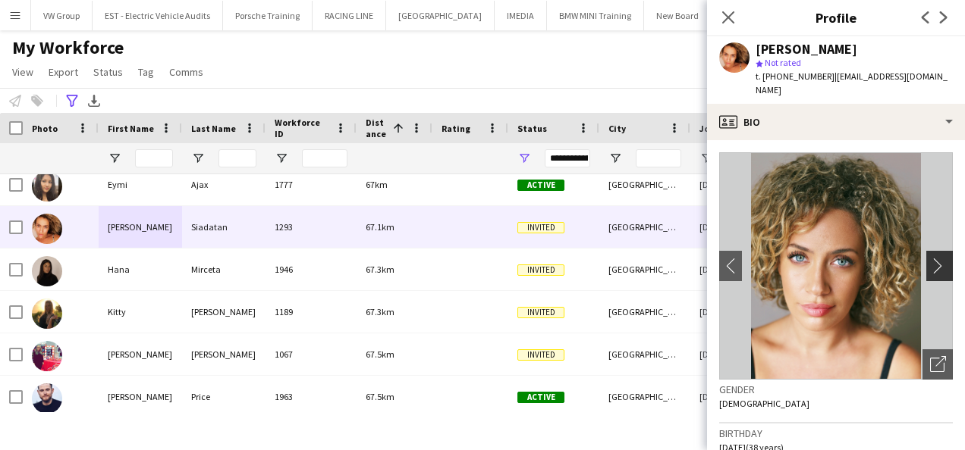
click at [930, 258] on app-icon "chevron-right" at bounding box center [942, 266] width 24 height 16
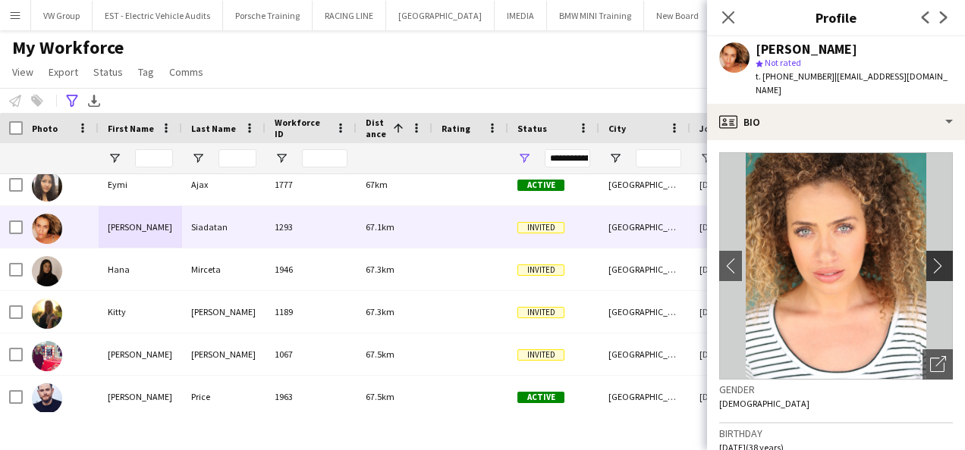
click at [930, 258] on app-icon "chevron-right" at bounding box center [942, 266] width 24 height 16
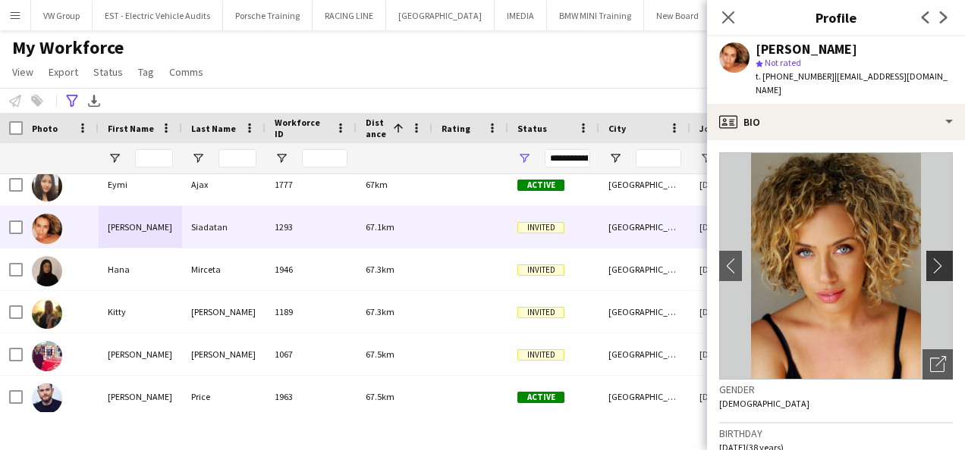
click at [930, 258] on app-icon "chevron-right" at bounding box center [942, 266] width 24 height 16
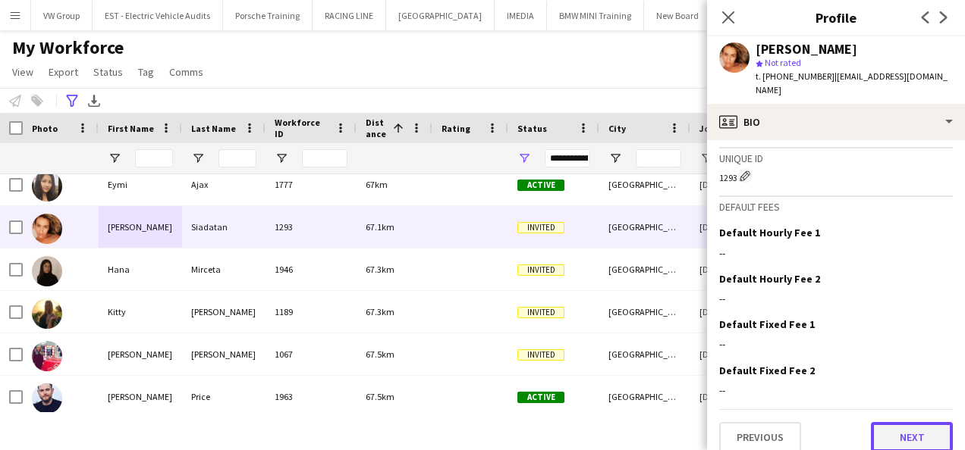
click at [922, 422] on button "Next" at bounding box center [912, 437] width 82 height 30
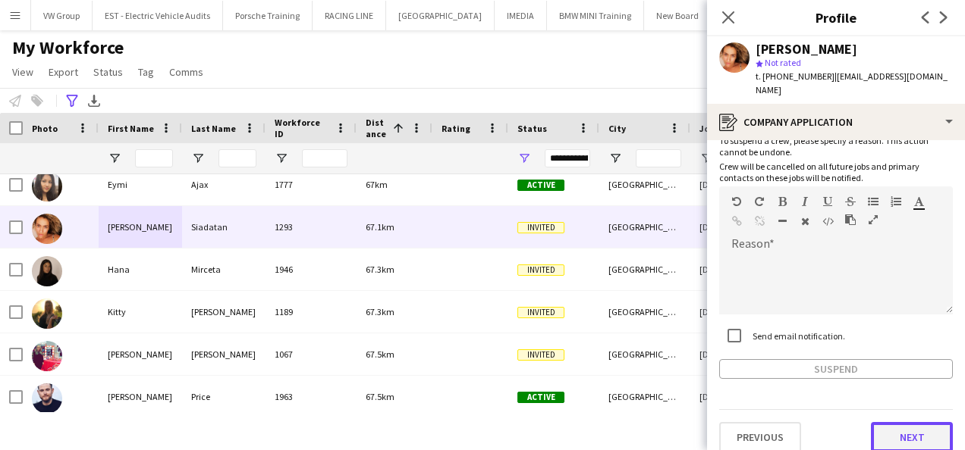
click at [917, 422] on button "Next" at bounding box center [912, 437] width 82 height 30
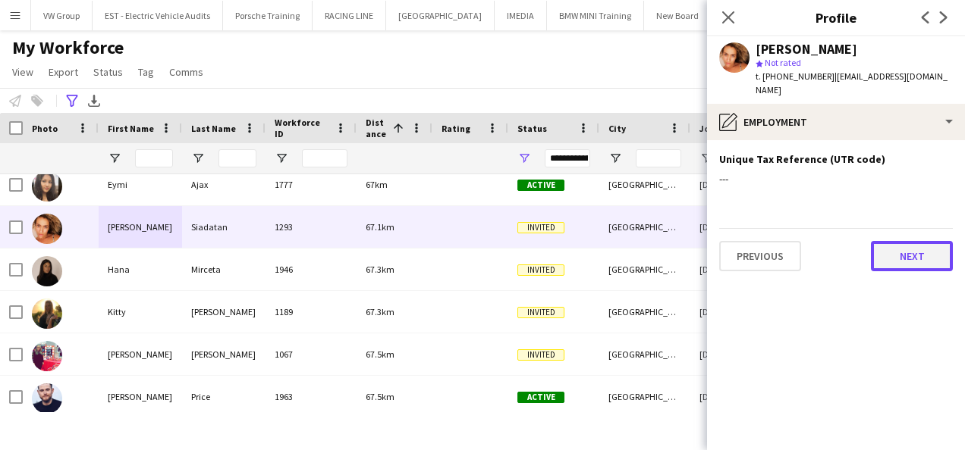
click at [918, 241] on button "Next" at bounding box center [912, 256] width 82 height 30
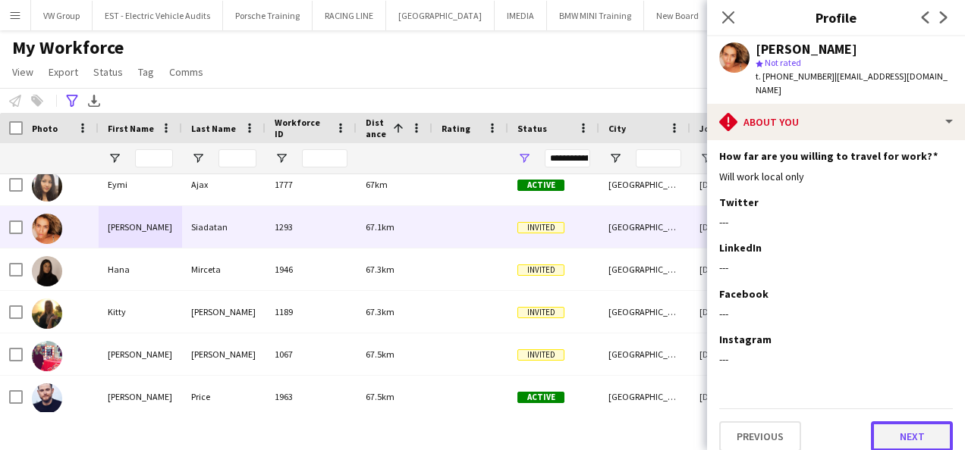
click at [912, 422] on button "Next" at bounding box center [912, 437] width 82 height 30
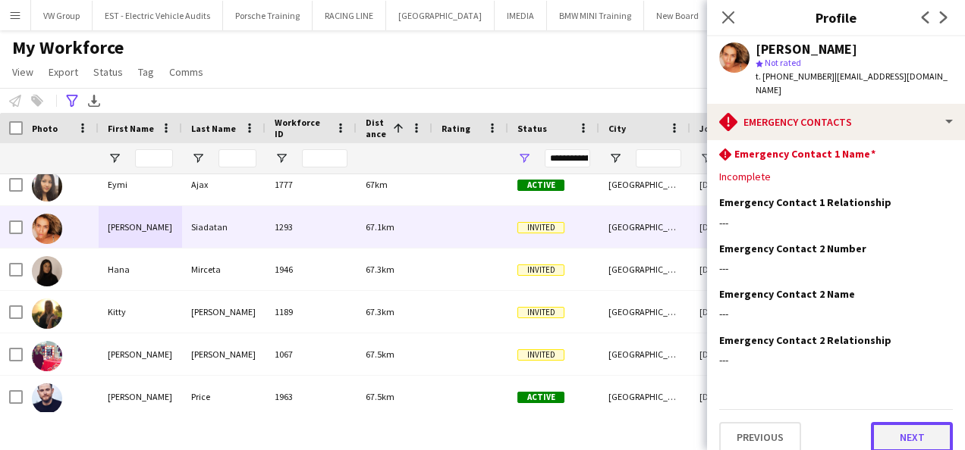
click at [918, 427] on button "Next" at bounding box center [912, 437] width 82 height 30
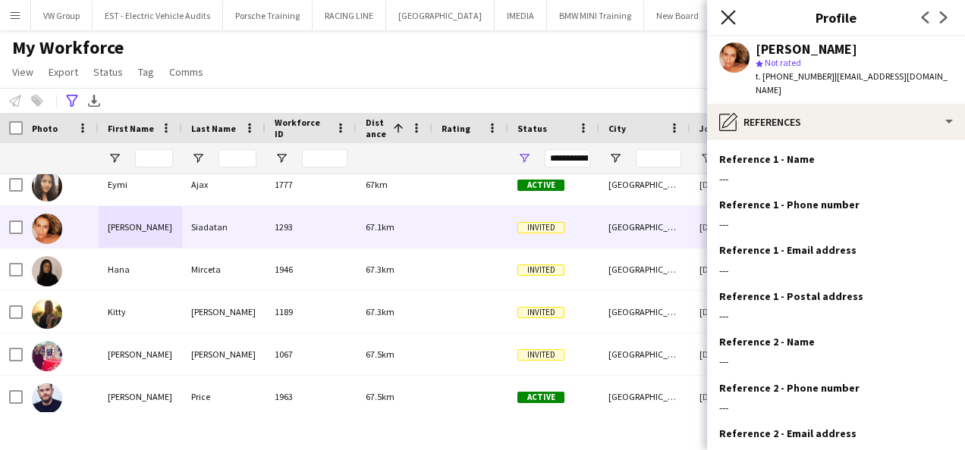
click at [729, 14] on icon "Close pop-in" at bounding box center [727, 17] width 14 height 14
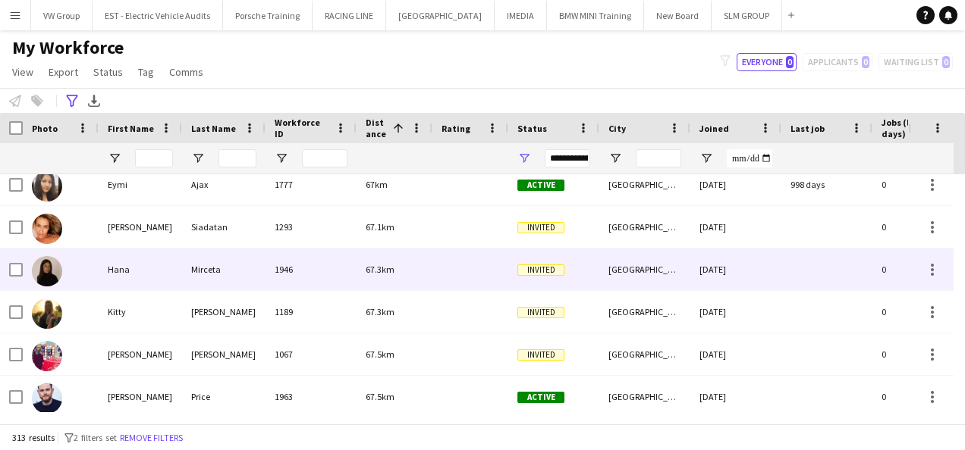
click at [133, 269] on div "Hana" at bounding box center [140, 270] width 83 height 42
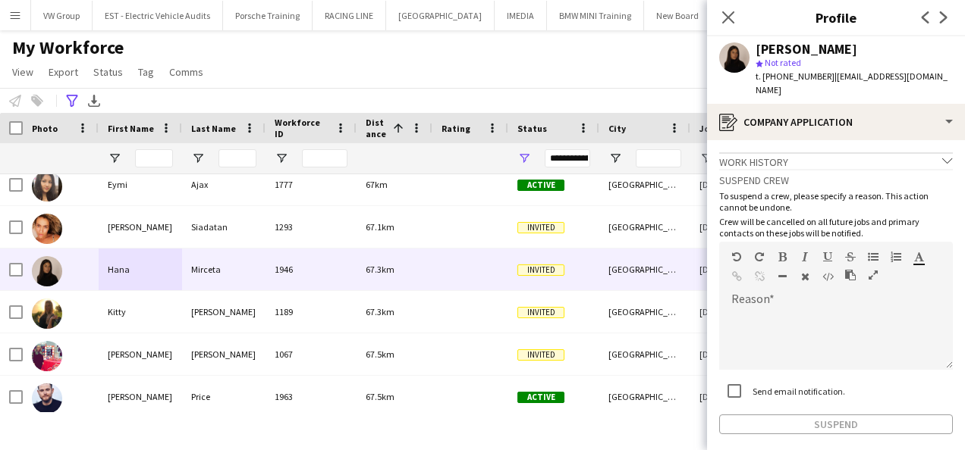
click at [924, 418] on div "Suspend" at bounding box center [836, 425] width 234 height 20
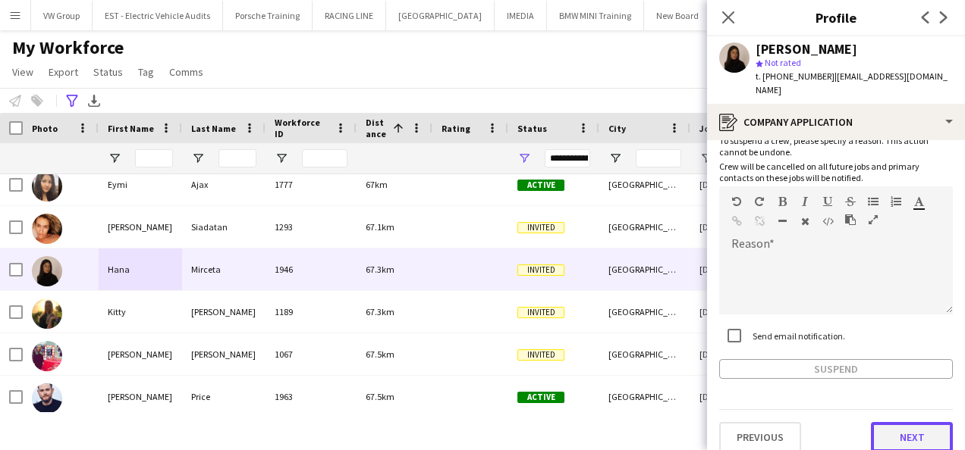
click at [915, 422] on button "Next" at bounding box center [912, 437] width 82 height 30
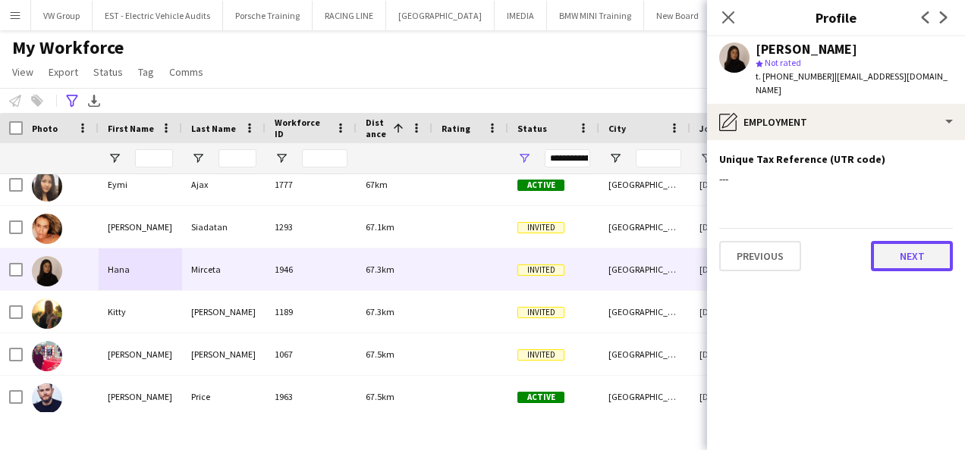
click at [908, 244] on button "Next" at bounding box center [912, 256] width 82 height 30
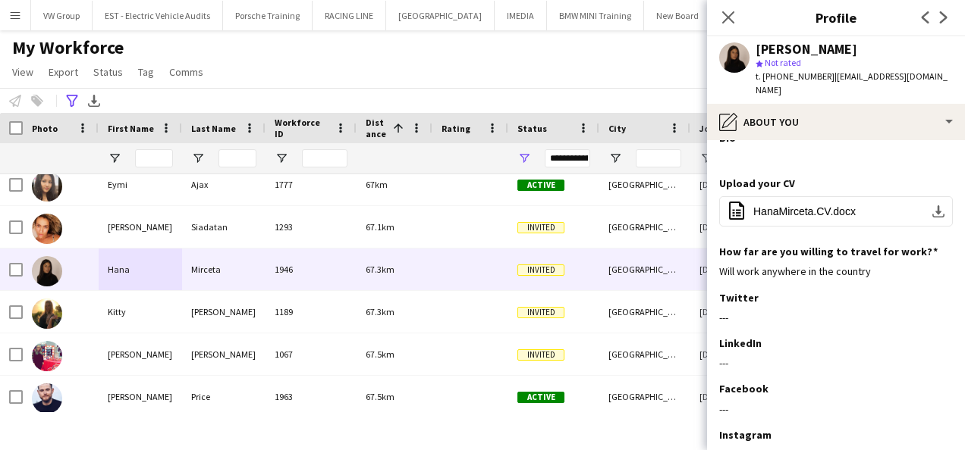
scroll to position [116, 0]
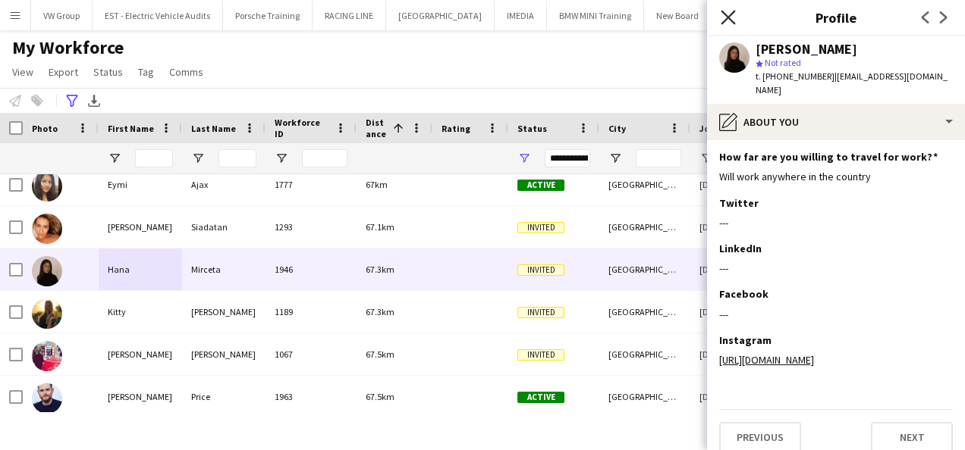
click at [729, 15] on icon "Close pop-in" at bounding box center [727, 17] width 14 height 14
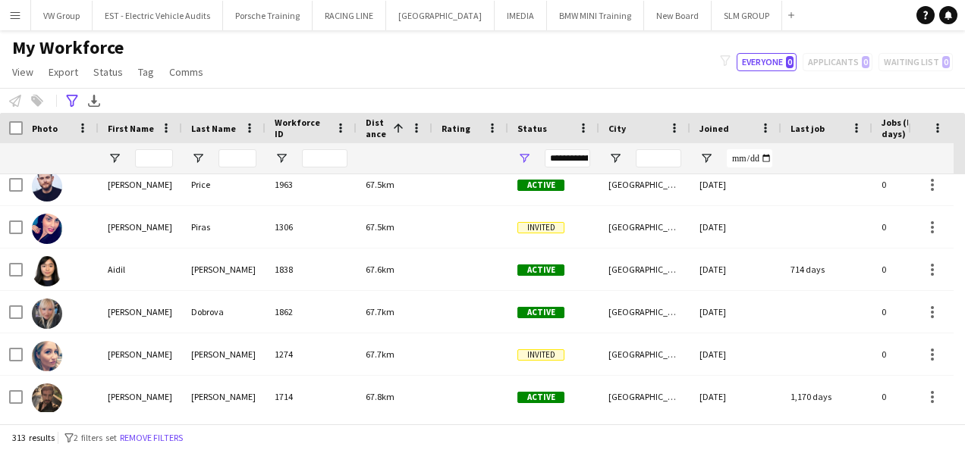
scroll to position [5476, 0]
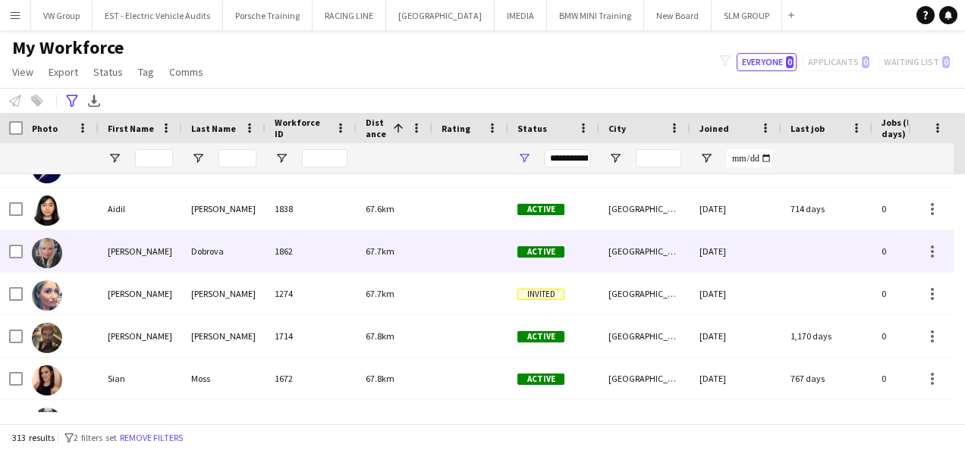
click at [127, 249] on div "Tatiana" at bounding box center [140, 252] width 83 height 42
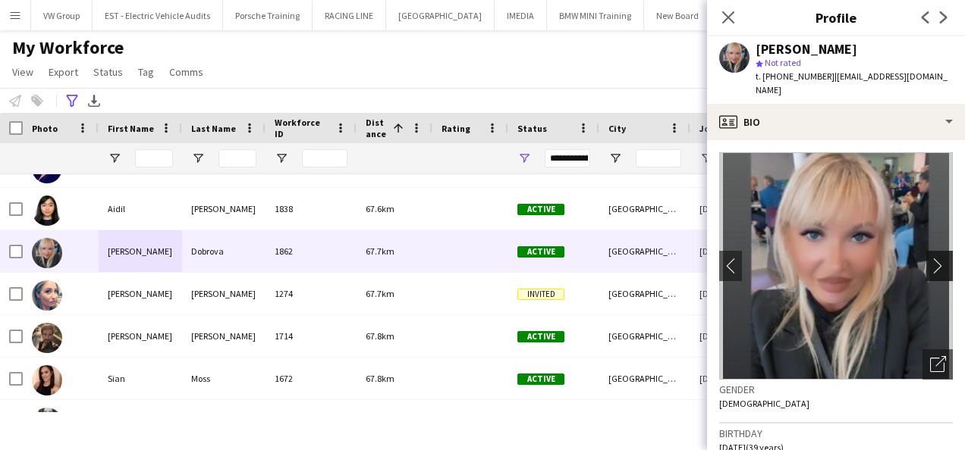
click at [930, 258] on app-icon "chevron-right" at bounding box center [942, 266] width 24 height 16
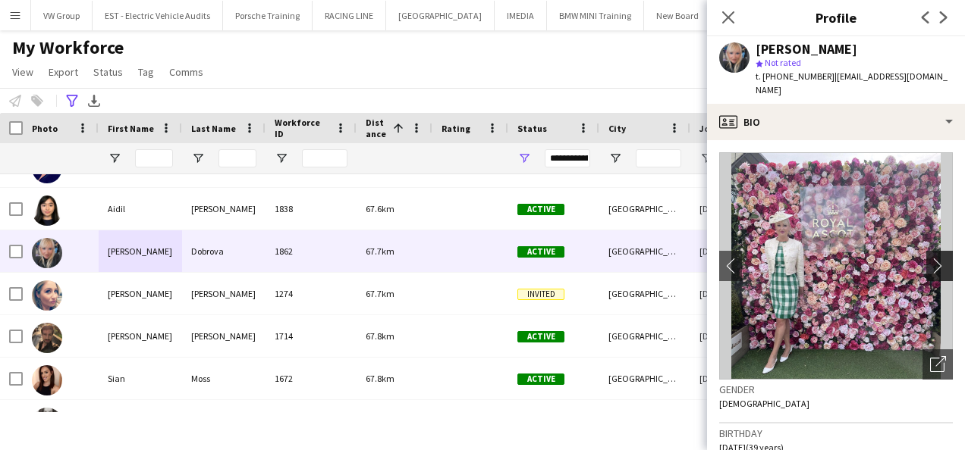
click at [930, 258] on app-icon "chevron-right" at bounding box center [942, 266] width 24 height 16
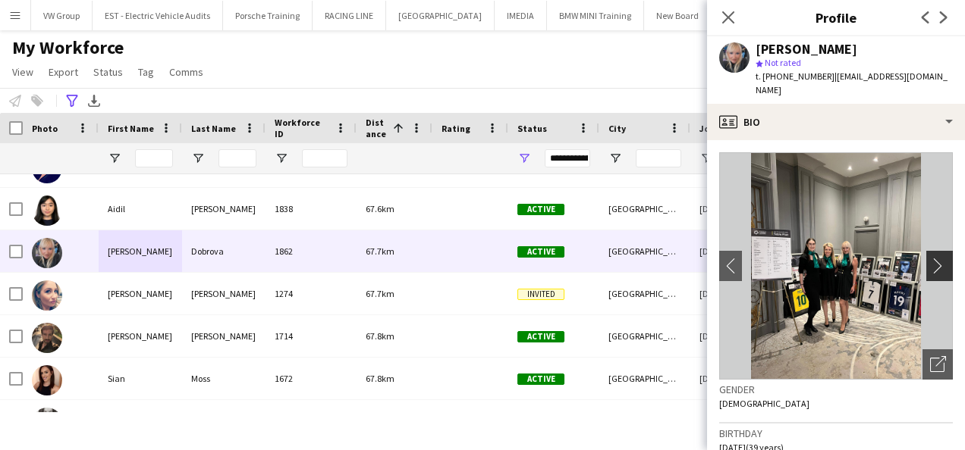
click at [930, 258] on app-icon "chevron-right" at bounding box center [942, 266] width 24 height 16
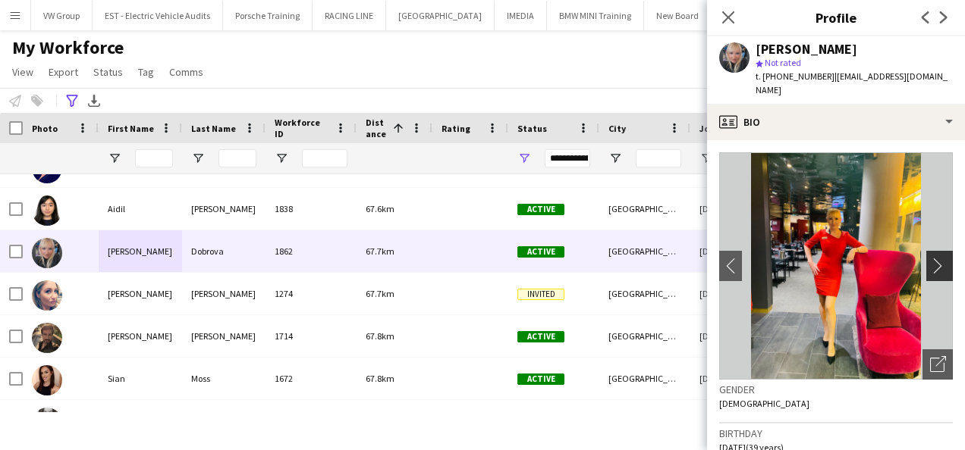
click at [930, 258] on app-icon "chevron-right" at bounding box center [942, 266] width 24 height 16
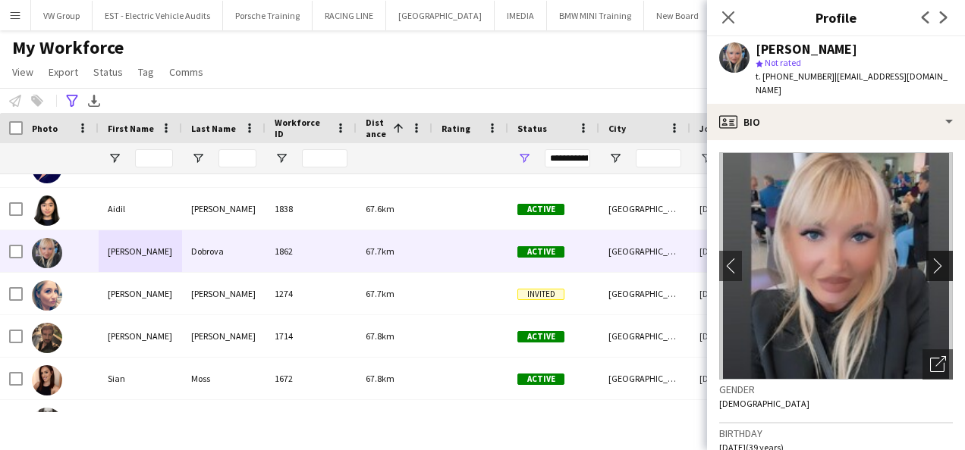
click at [930, 258] on app-icon "chevron-right" at bounding box center [942, 266] width 24 height 16
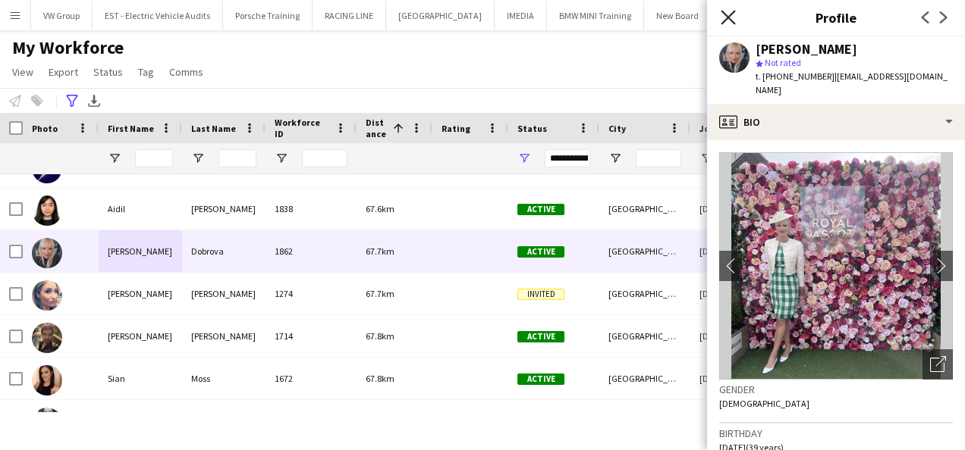
click at [728, 20] on icon "Close pop-in" at bounding box center [727, 17] width 14 height 14
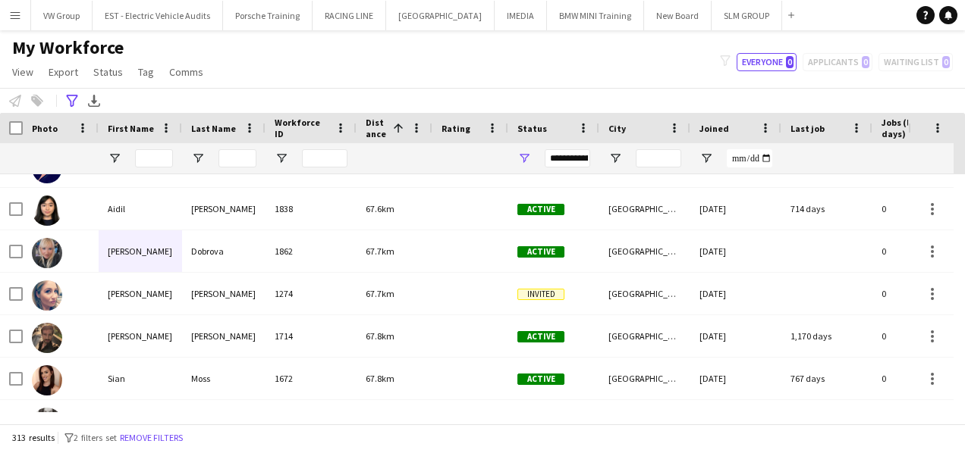
scroll to position [5537, 0]
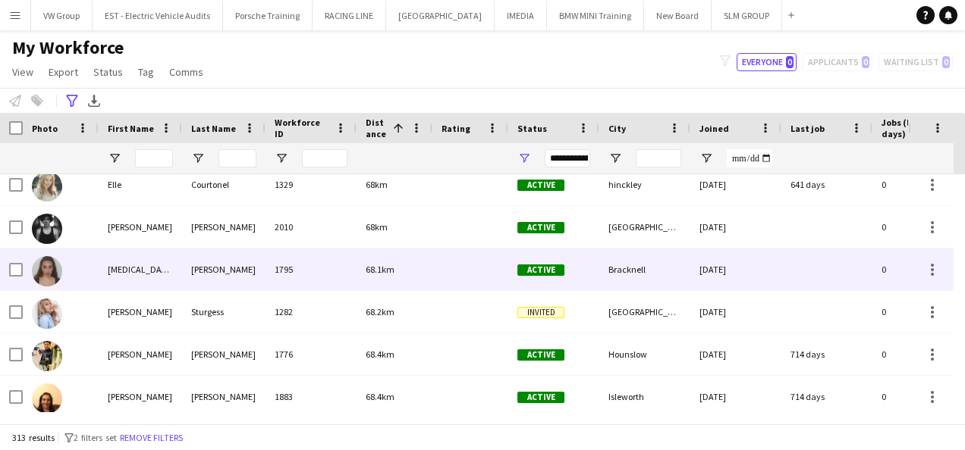
click at [217, 270] on div "Barry" at bounding box center [223, 270] width 83 height 42
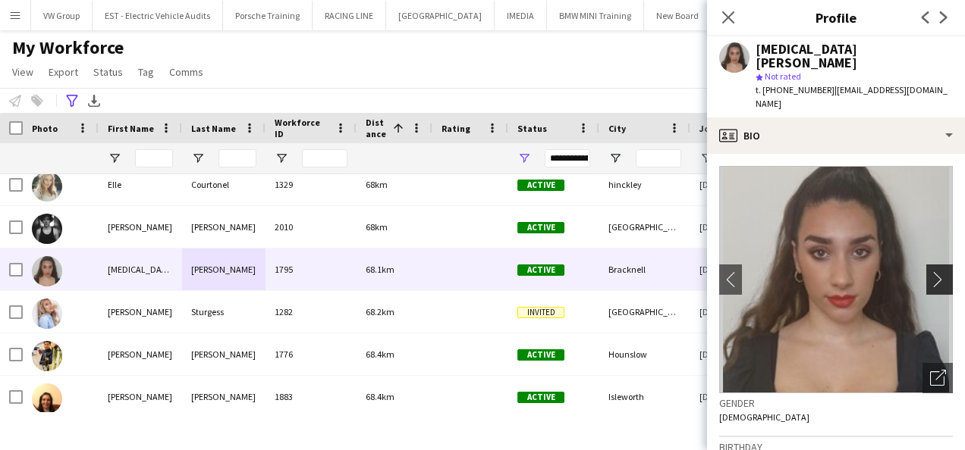
click at [930, 271] on app-icon "chevron-right" at bounding box center [942, 279] width 24 height 16
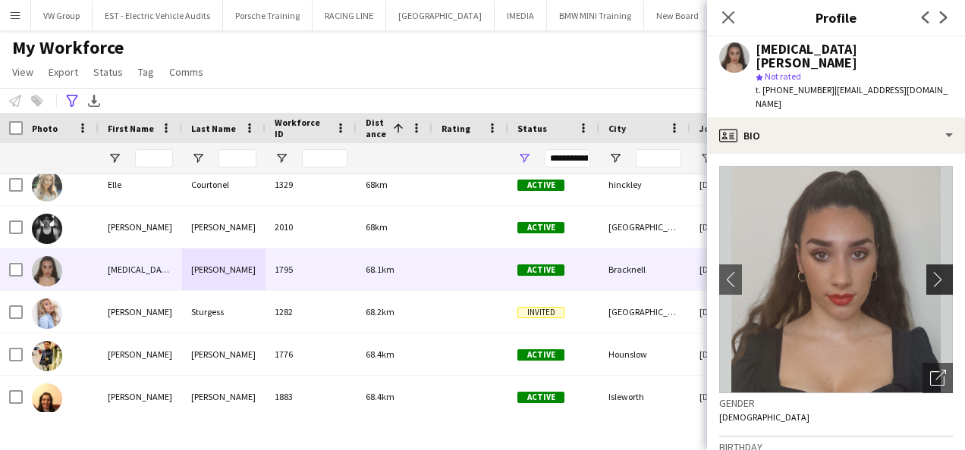
click at [930, 271] on app-icon "chevron-right" at bounding box center [942, 279] width 24 height 16
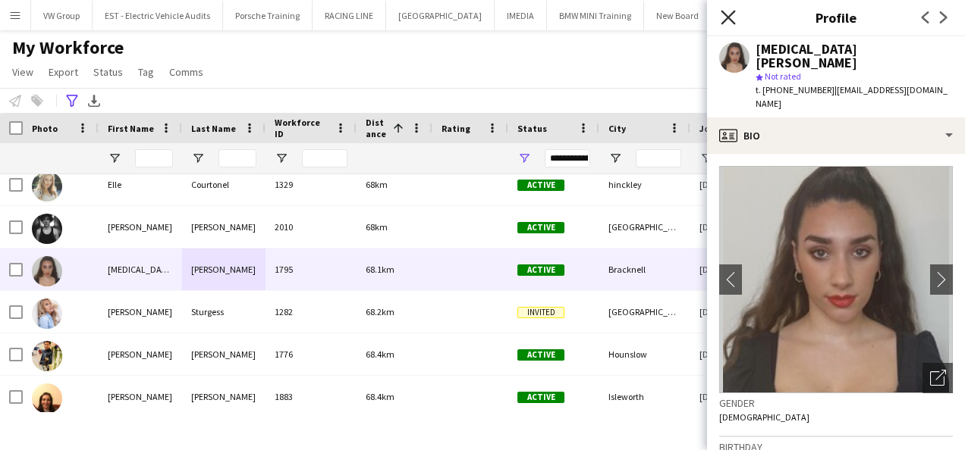
click at [729, 14] on icon "Close pop-in" at bounding box center [727, 17] width 14 height 14
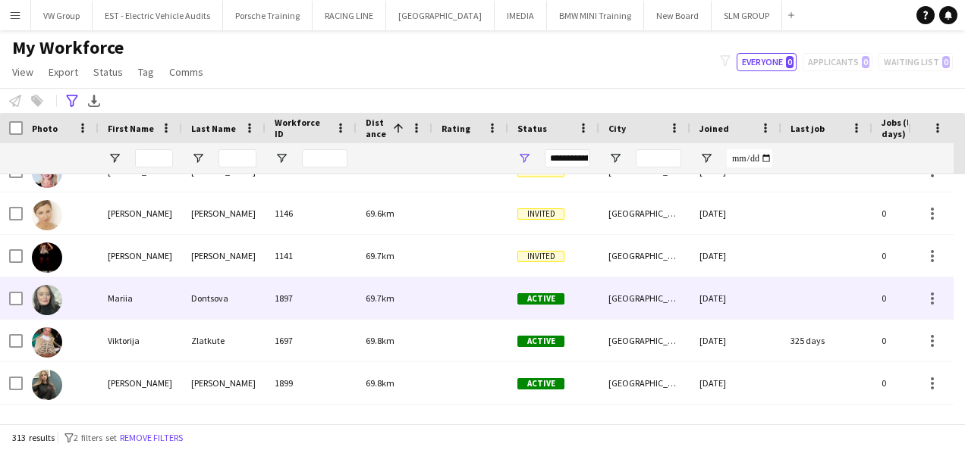
click at [143, 303] on div "Mariia" at bounding box center [140, 299] width 83 height 42
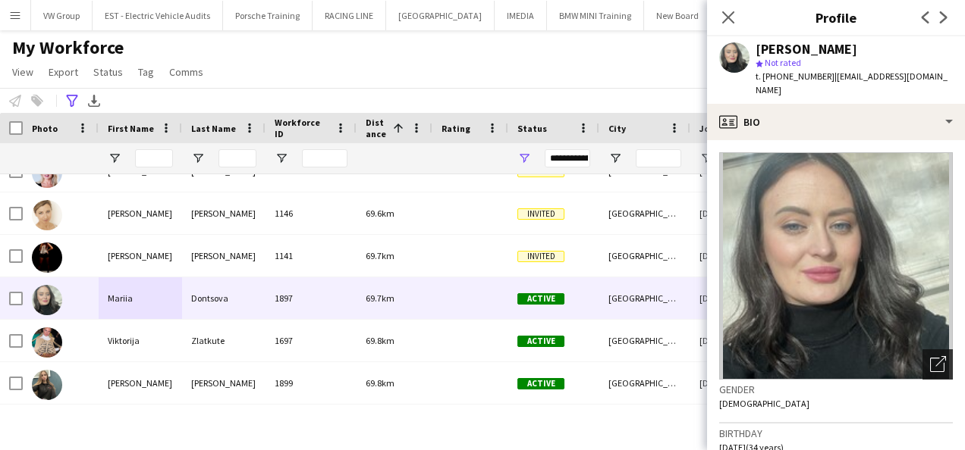
click at [930, 350] on div "Open photos pop-in" at bounding box center [937, 365] width 30 height 30
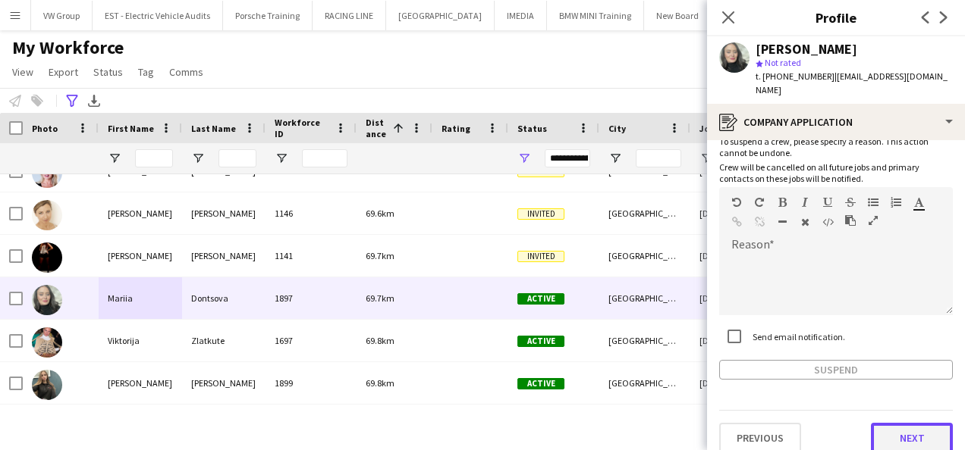
click at [907, 426] on button "Next" at bounding box center [912, 438] width 82 height 30
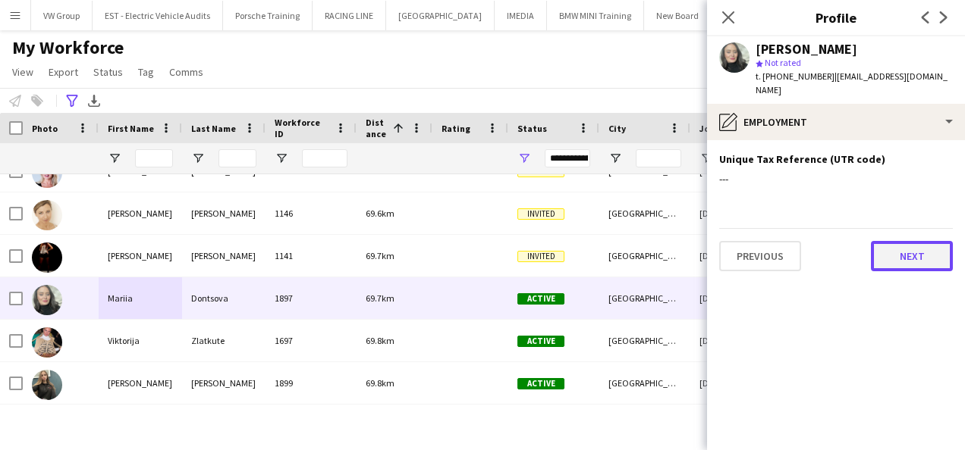
click at [910, 249] on button "Next" at bounding box center [912, 256] width 82 height 30
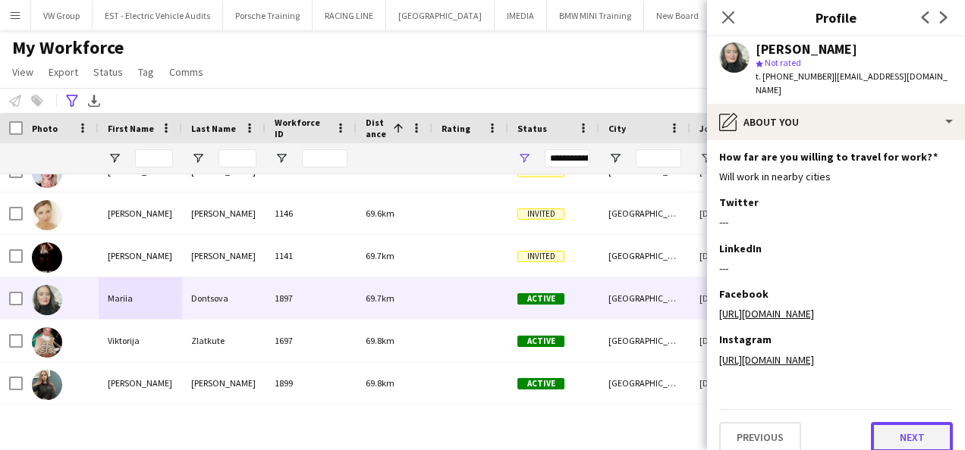
click at [921, 422] on button "Next" at bounding box center [912, 437] width 82 height 30
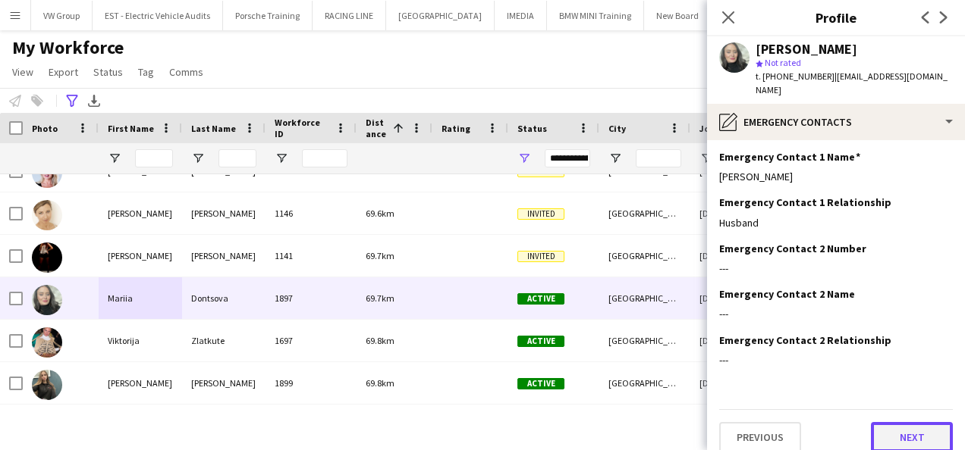
click at [901, 422] on button "Next" at bounding box center [912, 437] width 82 height 30
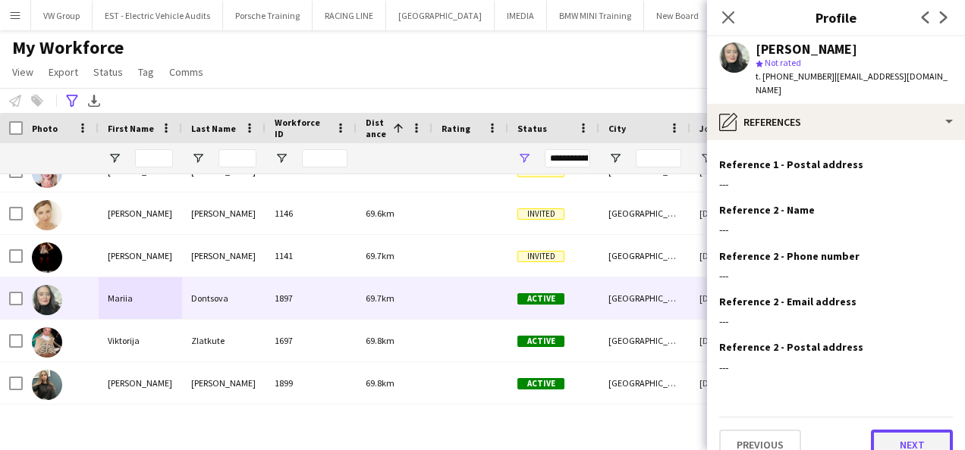
click at [906, 430] on button "Next" at bounding box center [912, 445] width 82 height 30
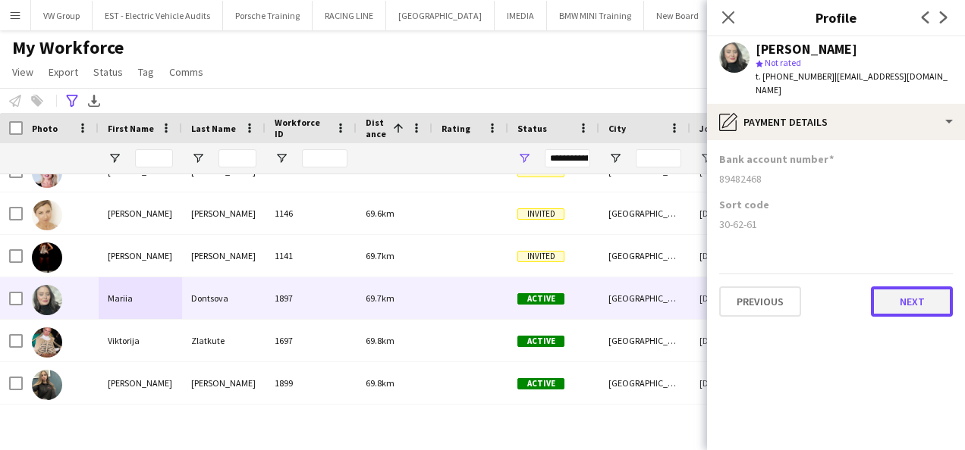
click at [908, 293] on button "Next" at bounding box center [912, 302] width 82 height 30
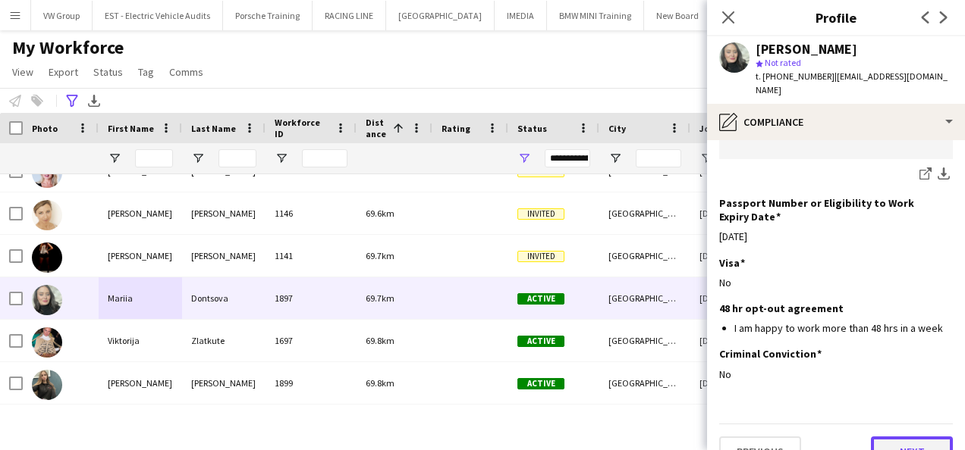
click at [905, 437] on button "Next" at bounding box center [912, 452] width 82 height 30
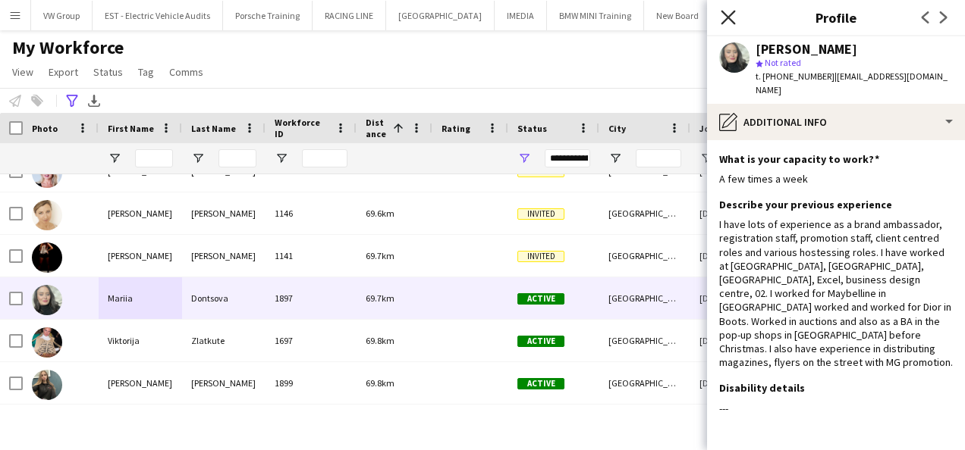
click at [727, 16] on icon at bounding box center [727, 17] width 14 height 14
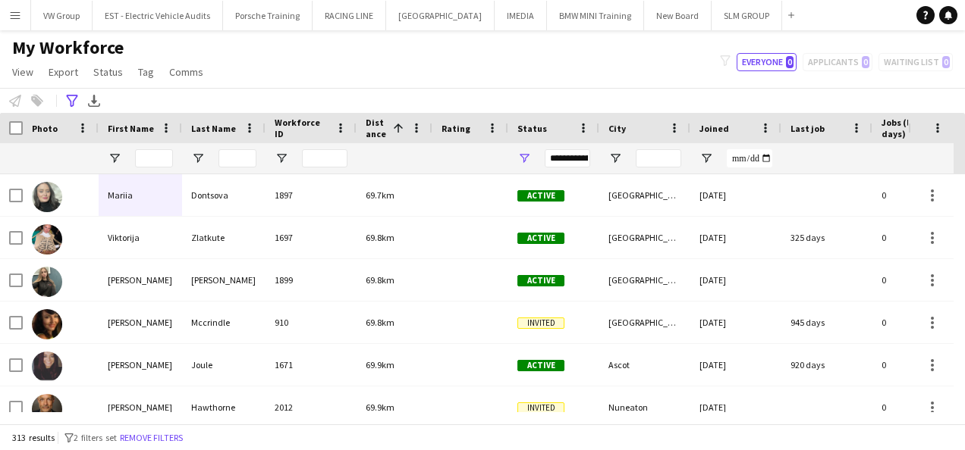
scroll to position [6977, 0]
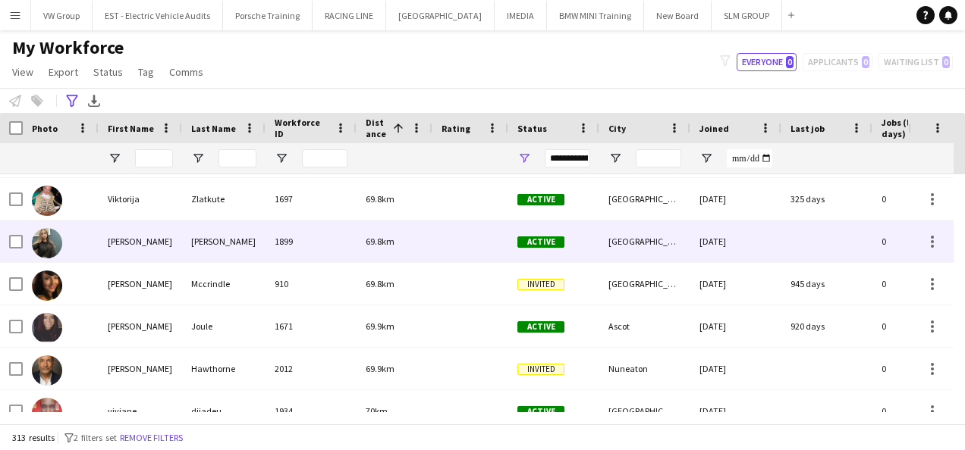
click at [127, 243] on div "Anastasiya" at bounding box center [140, 242] width 83 height 42
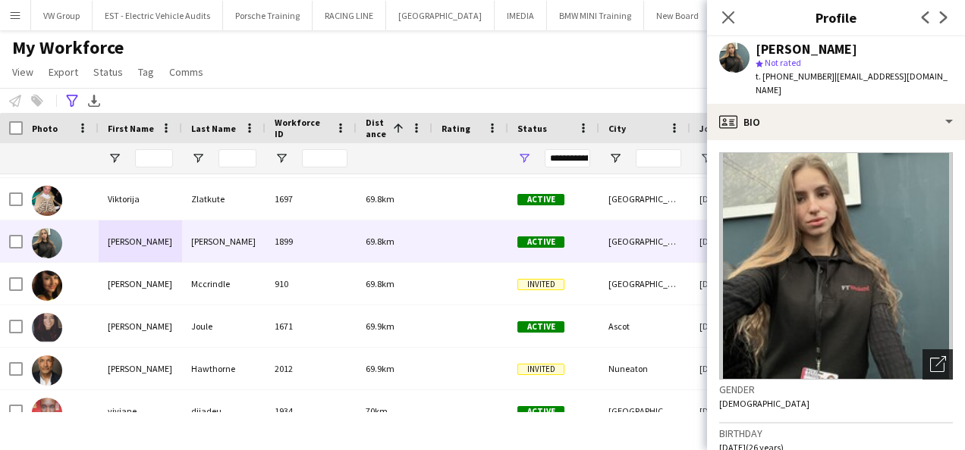
click at [930, 356] on icon "Open photos pop-in" at bounding box center [938, 364] width 16 height 16
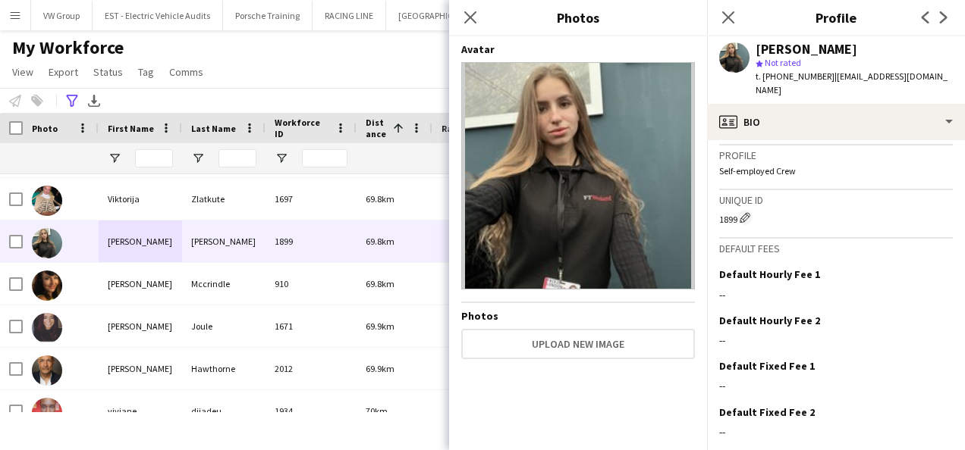
scroll to position [1053, 0]
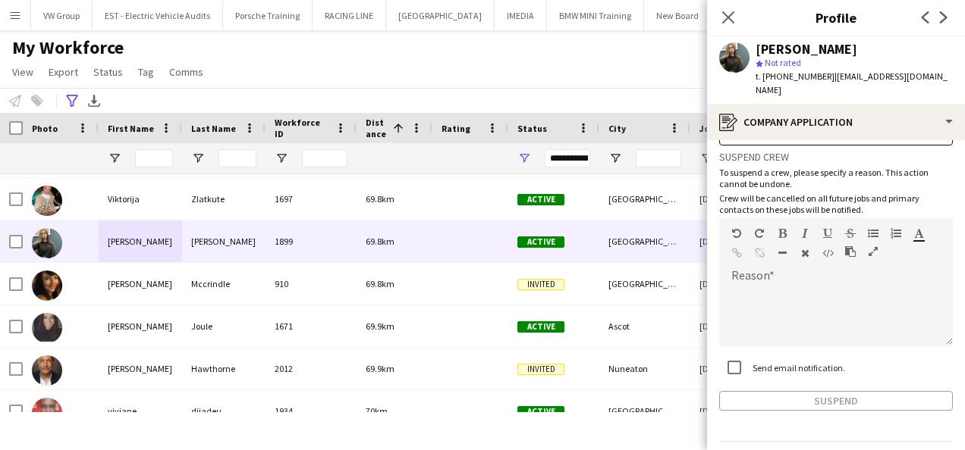
scroll to position [93, 0]
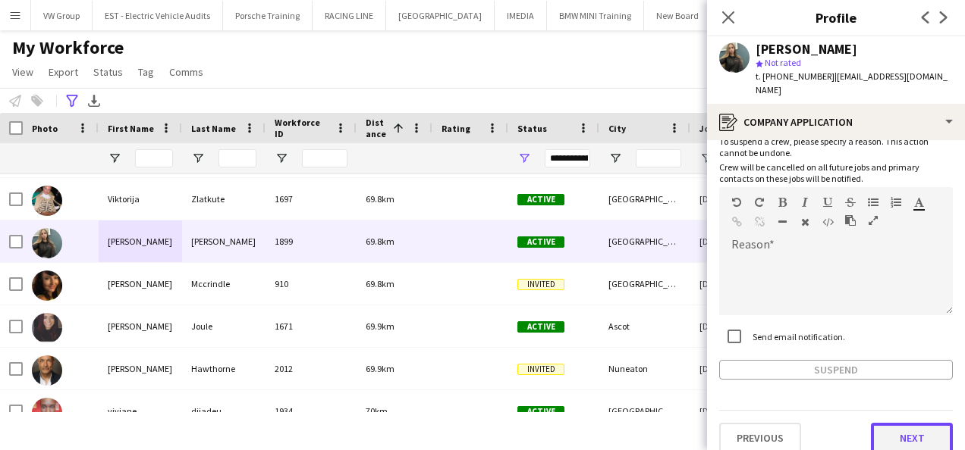
click at [914, 425] on button "Next" at bounding box center [912, 438] width 82 height 30
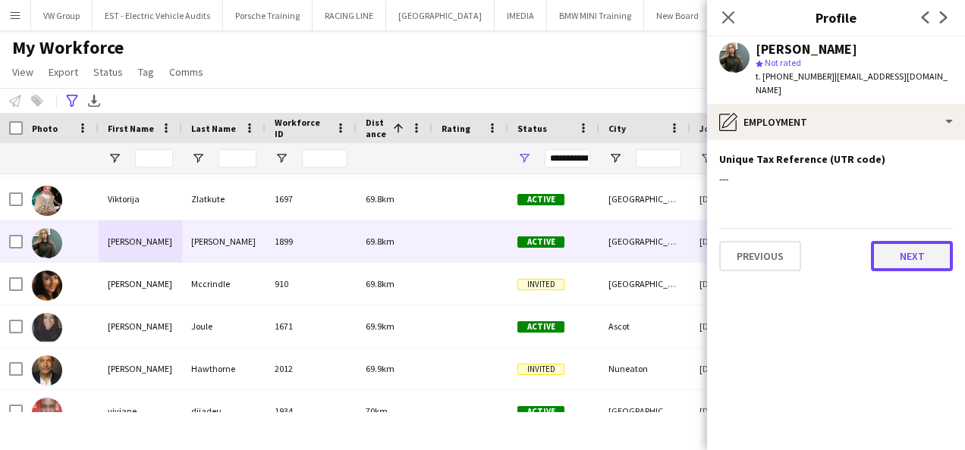
click at [924, 241] on button "Next" at bounding box center [912, 256] width 82 height 30
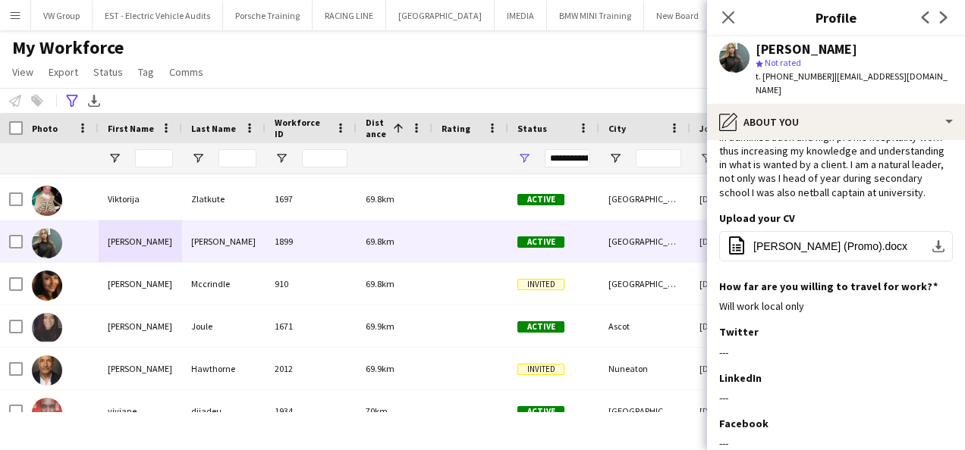
scroll to position [114, 0]
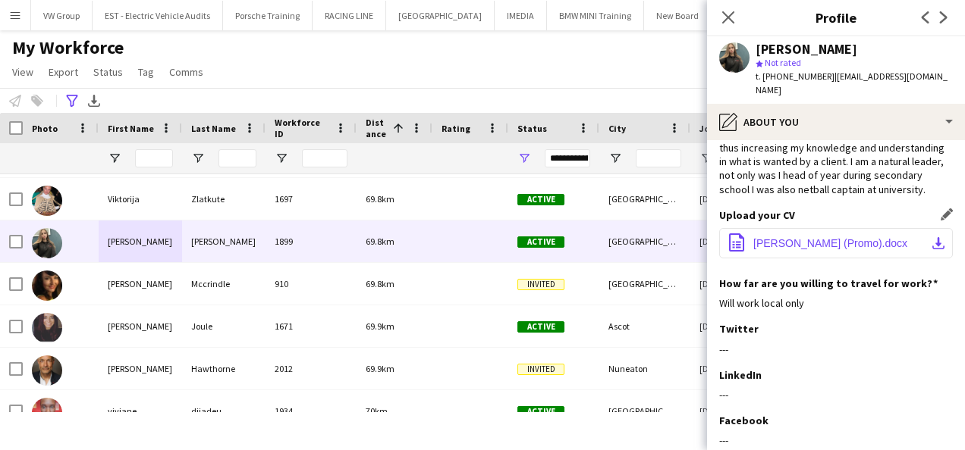
click at [932, 244] on app-icon "download-bottom" at bounding box center [938, 243] width 12 height 12
click at [855, 340] on div "Twitter Edit this field ---" at bounding box center [836, 344] width 234 height 45
click at [728, 15] on icon "Close pop-in" at bounding box center [727, 17] width 14 height 14
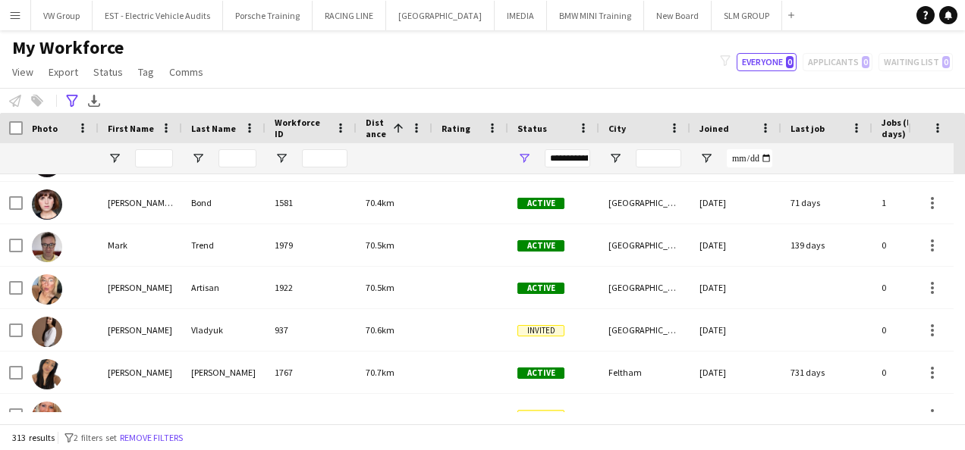
scroll to position [7519, 0]
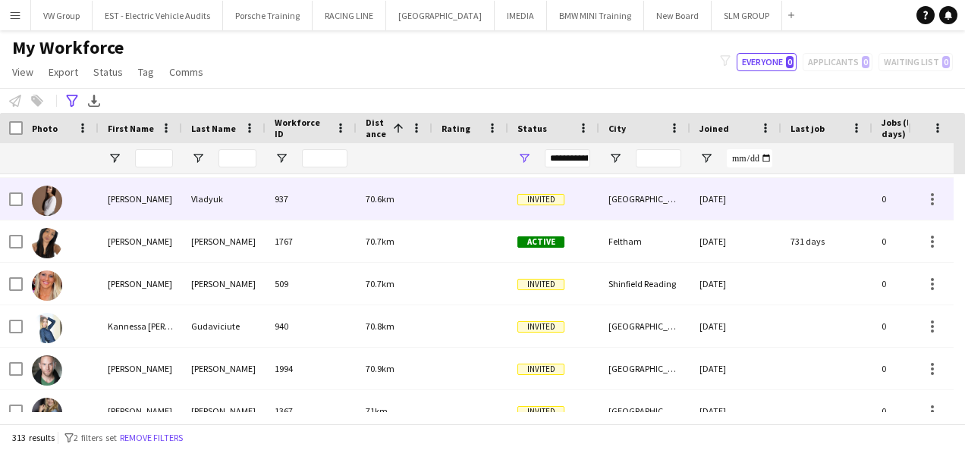
click at [117, 199] on div "Elena" at bounding box center [140, 199] width 83 height 42
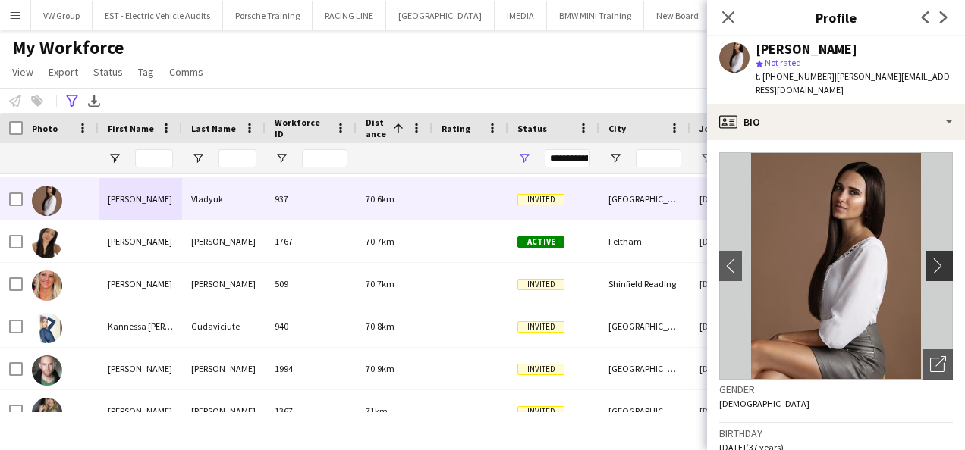
click at [931, 258] on app-icon "chevron-right" at bounding box center [942, 266] width 24 height 16
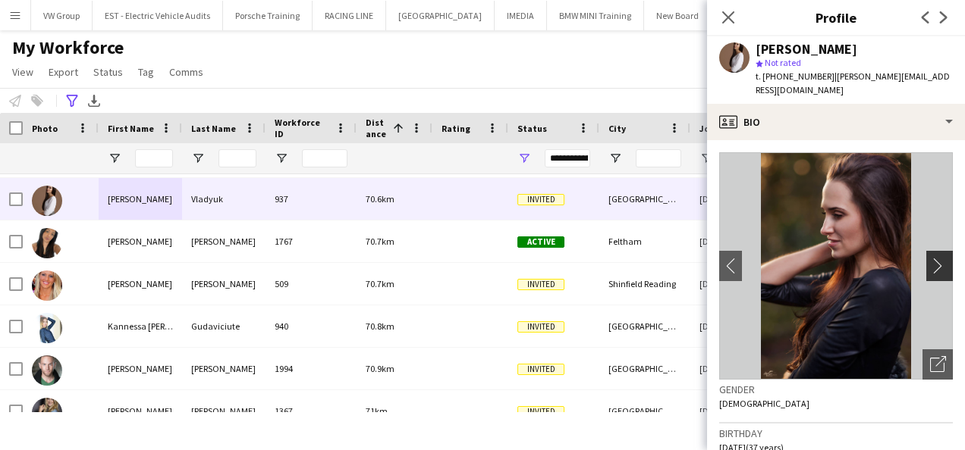
click at [931, 258] on app-icon "chevron-right" at bounding box center [942, 266] width 24 height 16
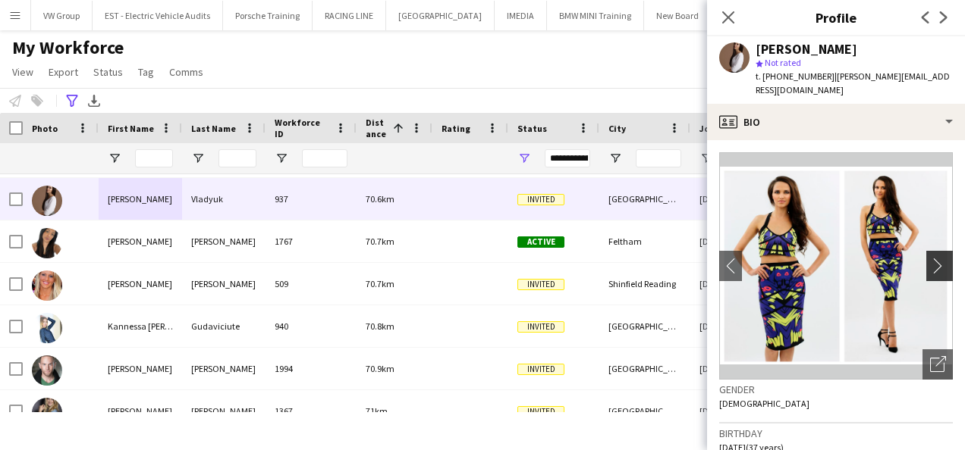
click at [930, 258] on app-icon "chevron-right" at bounding box center [942, 266] width 24 height 16
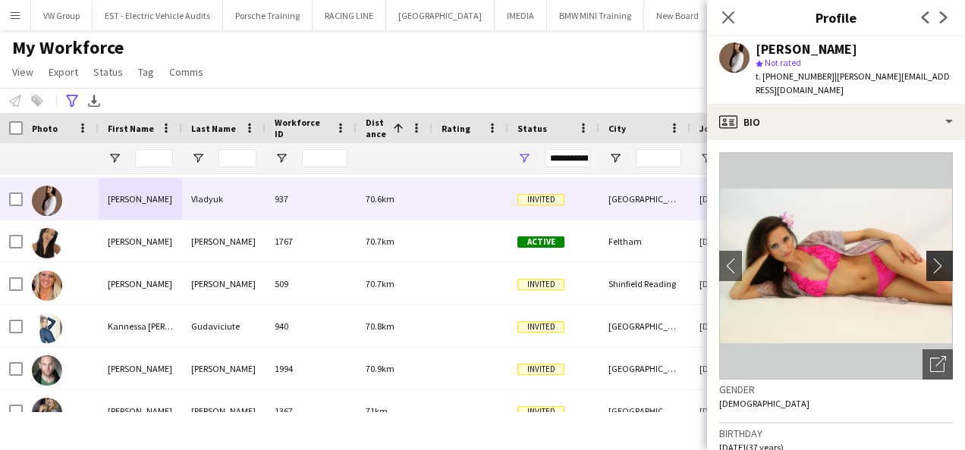
click at [930, 258] on app-icon "chevron-right" at bounding box center [942, 266] width 24 height 16
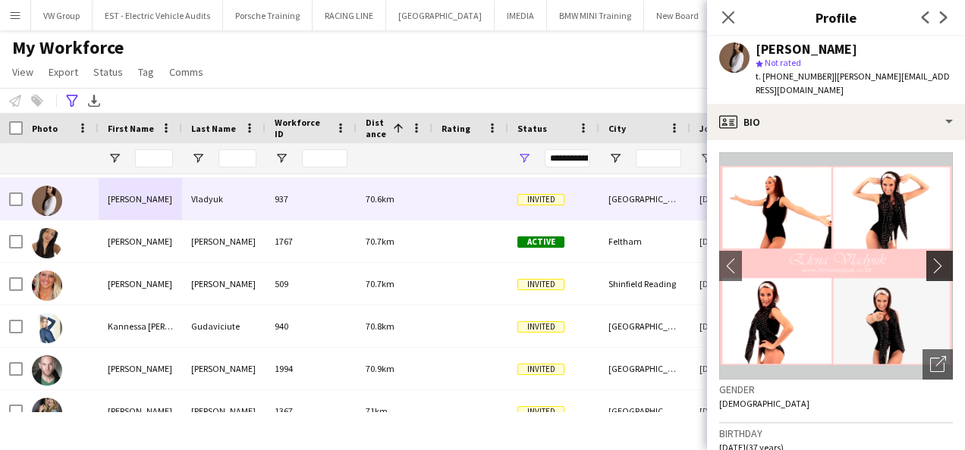
click at [930, 258] on app-icon "chevron-right" at bounding box center [942, 266] width 24 height 16
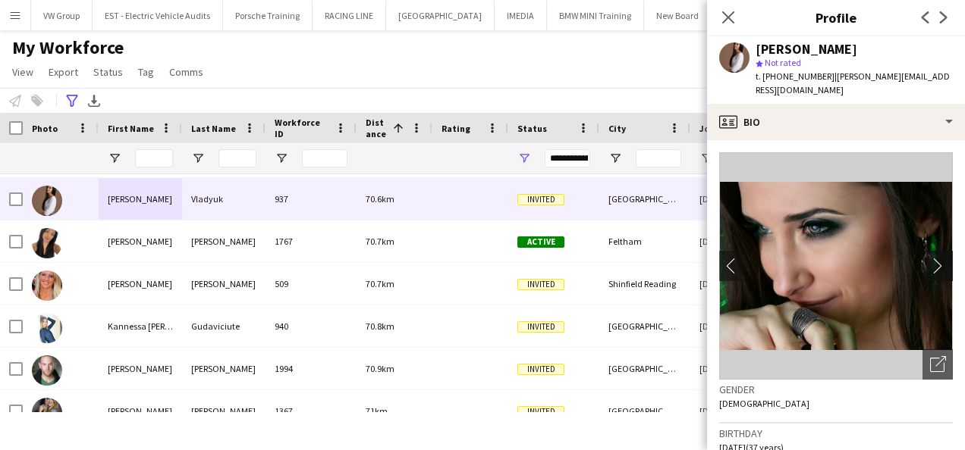
click at [930, 258] on app-icon "chevron-right" at bounding box center [942, 266] width 24 height 16
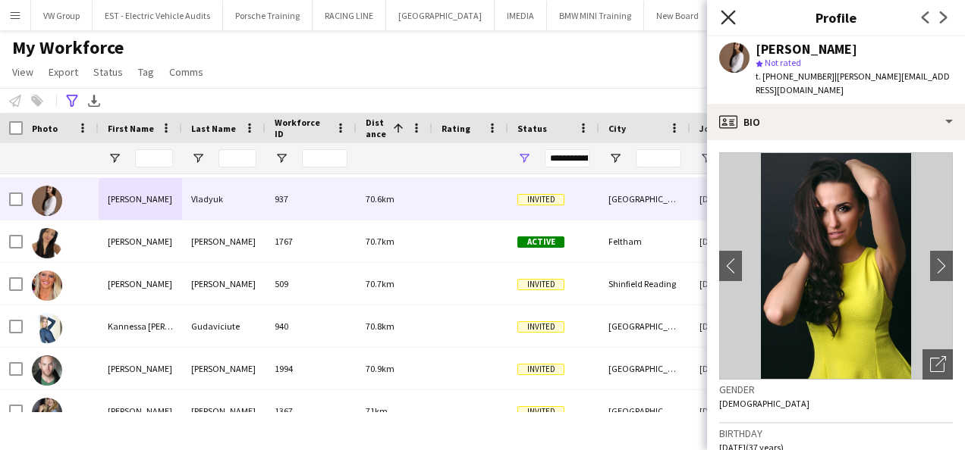
click at [727, 15] on icon "Close pop-in" at bounding box center [727, 17] width 14 height 14
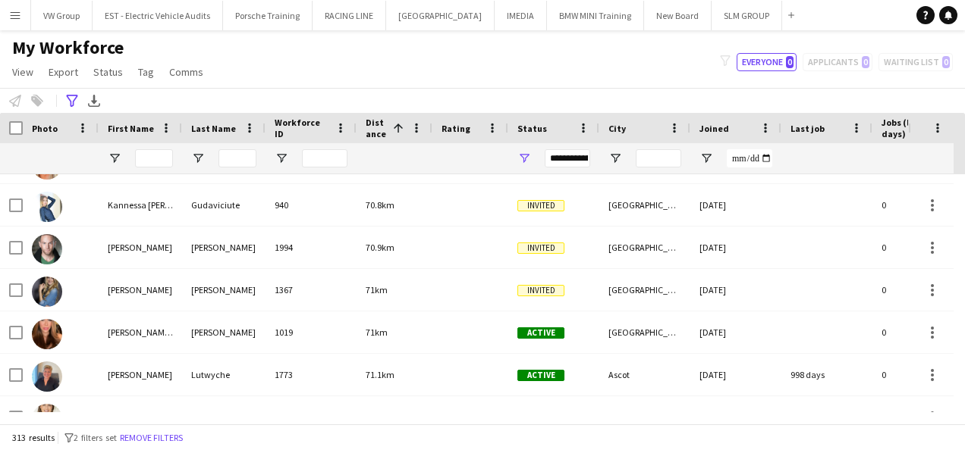
scroll to position [7791, 0]
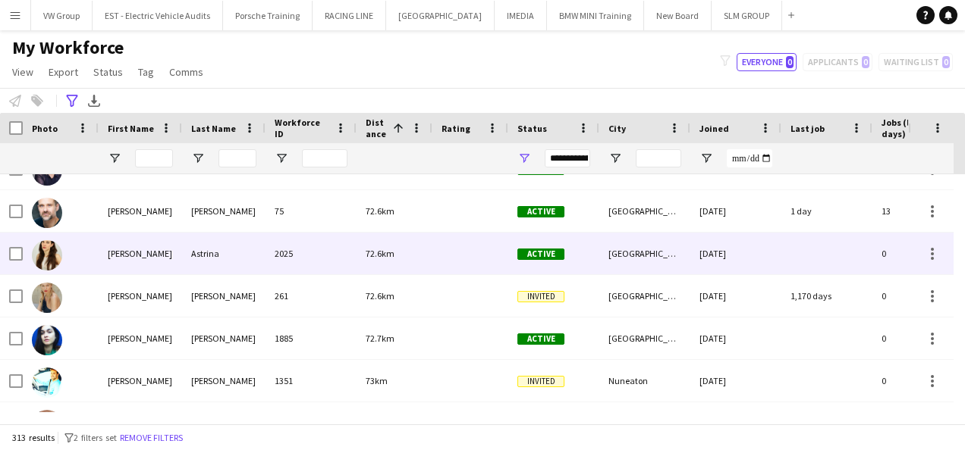
click at [133, 252] on div "Sophia" at bounding box center [140, 254] width 83 height 42
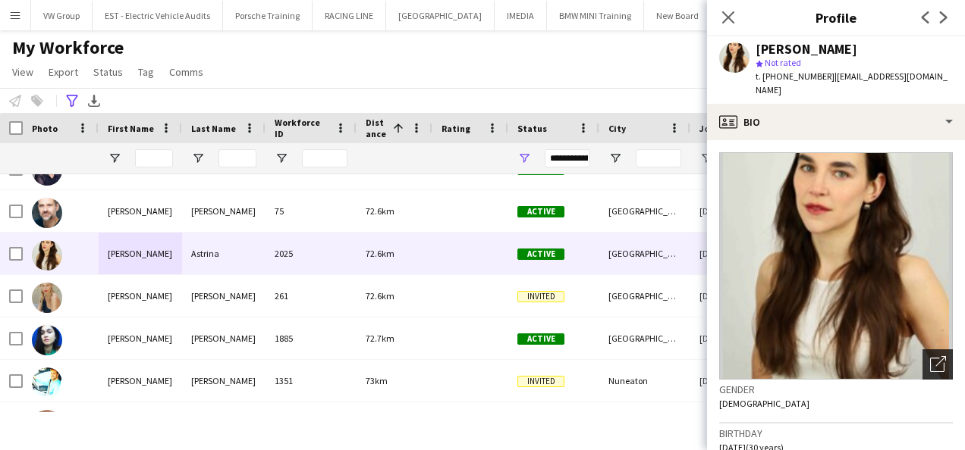
click at [930, 356] on icon "Open photos pop-in" at bounding box center [938, 364] width 16 height 16
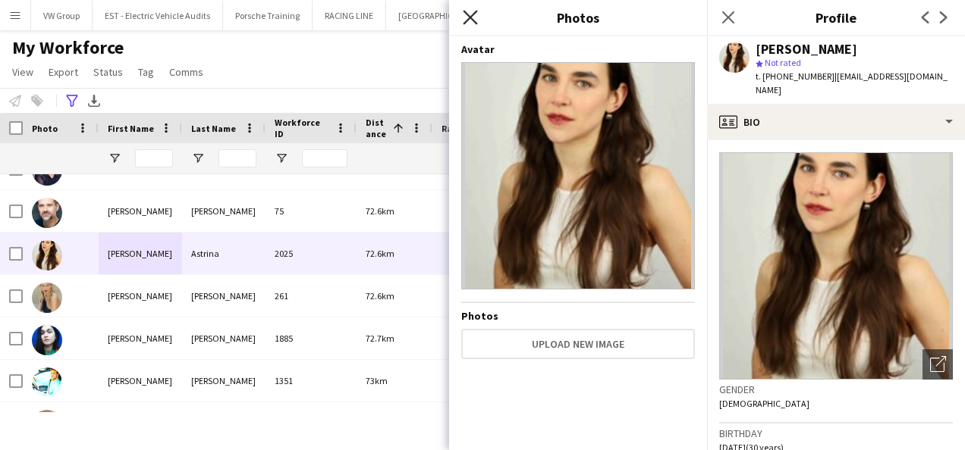
click at [470, 20] on icon "Close pop-in" at bounding box center [470, 17] width 14 height 14
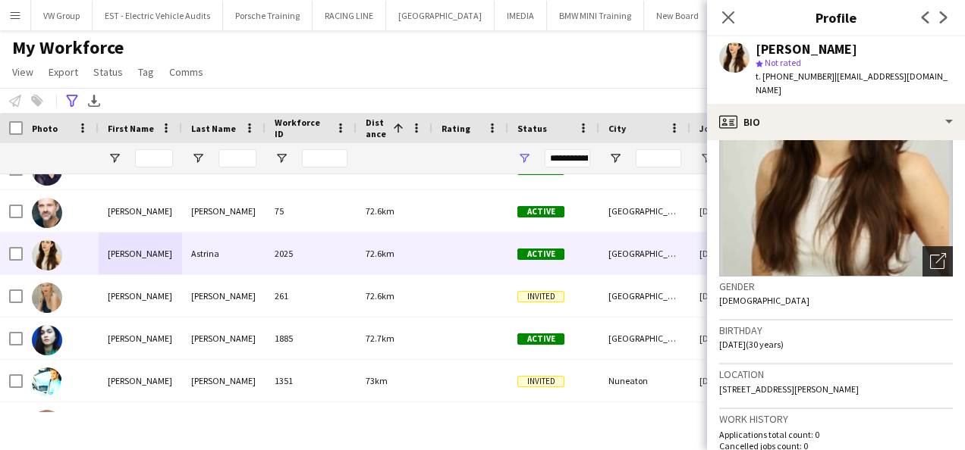
click at [930, 253] on icon "Open photos pop-in" at bounding box center [938, 261] width 16 height 16
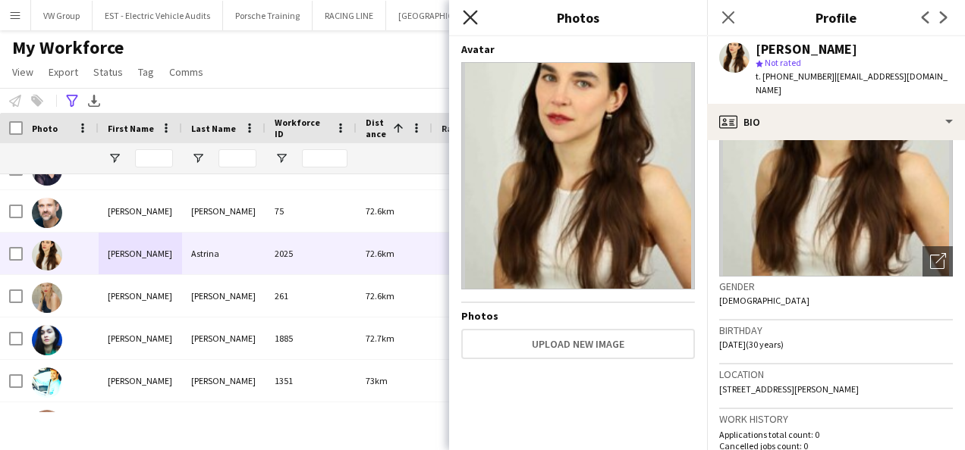
click at [473, 18] on icon "Close pop-in" at bounding box center [470, 17] width 14 height 14
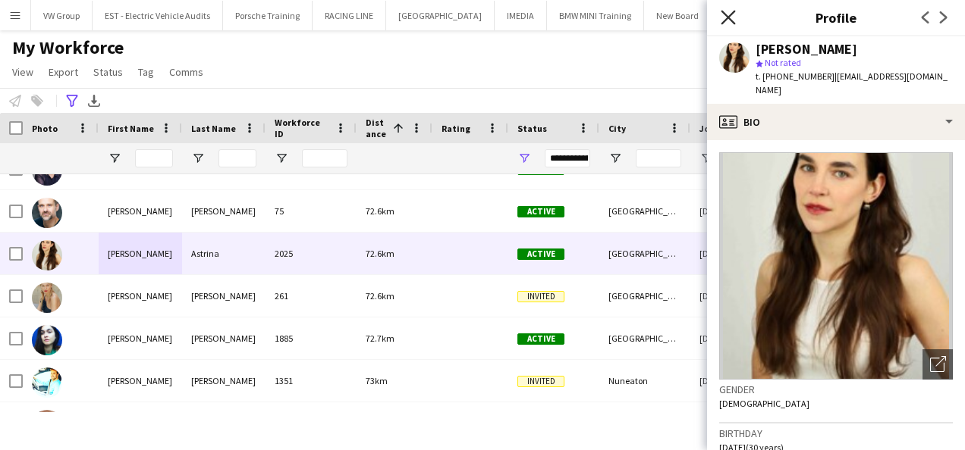
click at [728, 18] on icon at bounding box center [727, 17] width 14 height 14
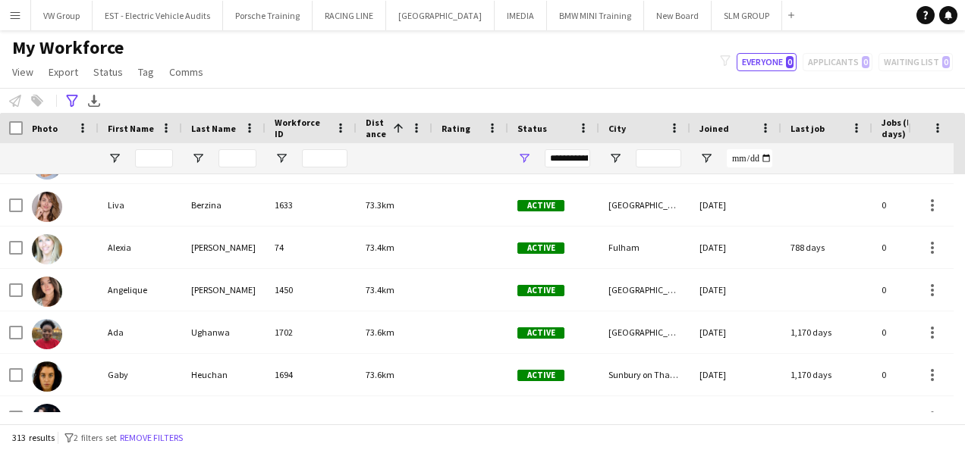
scroll to position [9278, 0]
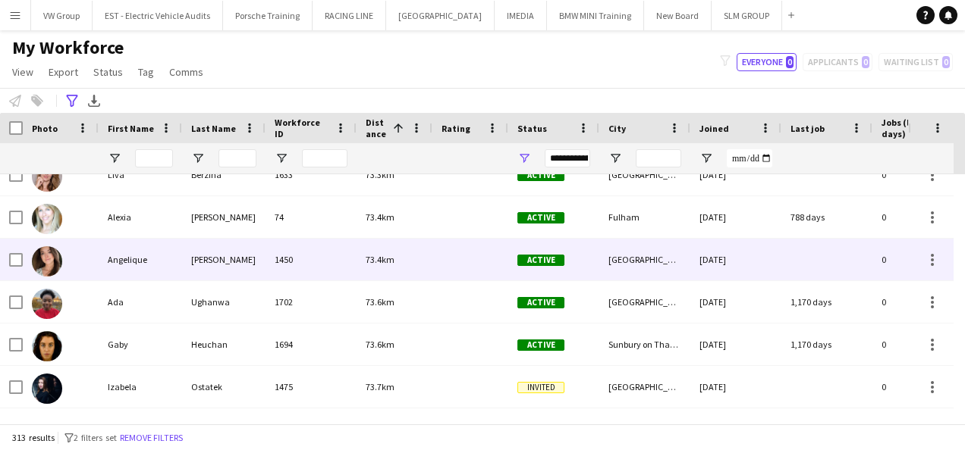
click at [127, 256] on div "Angelique" at bounding box center [140, 260] width 83 height 42
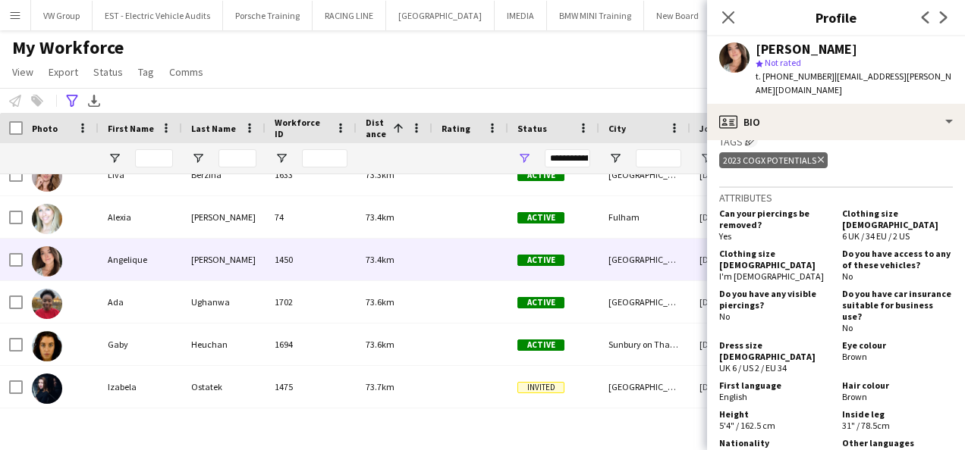
scroll to position [0, 0]
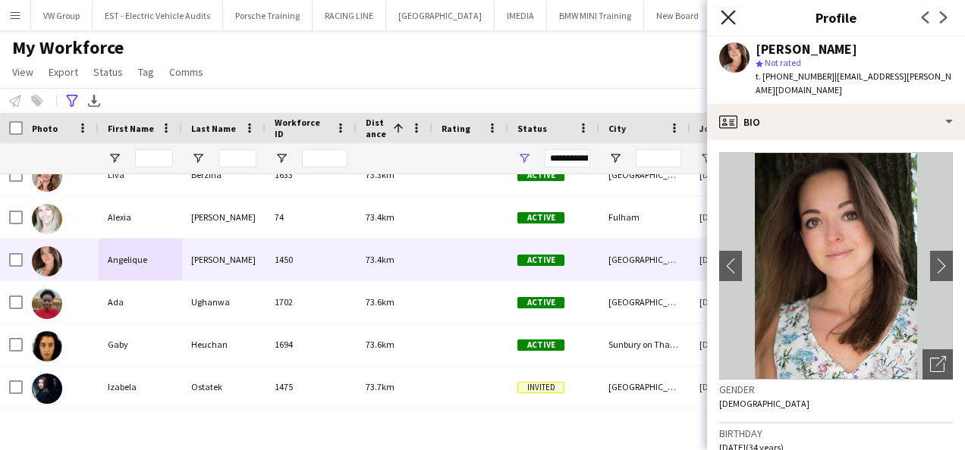
click at [726, 15] on icon at bounding box center [727, 17] width 14 height 14
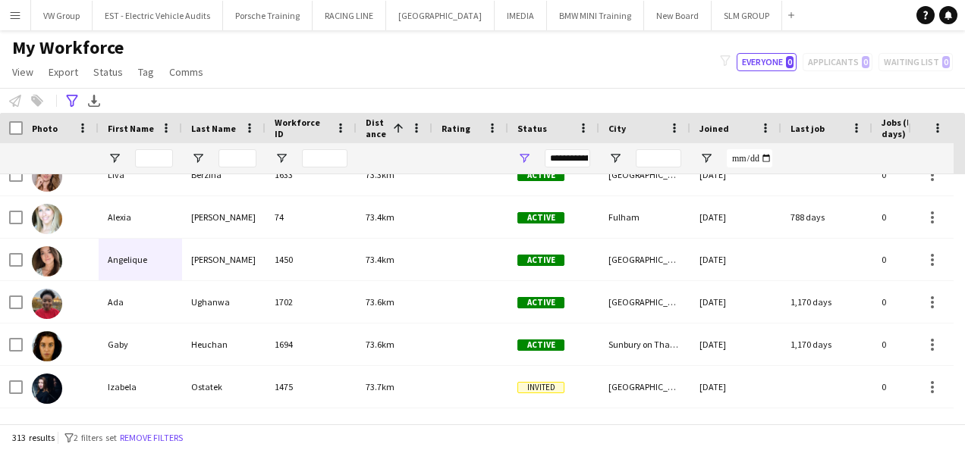
scroll to position [9308, 0]
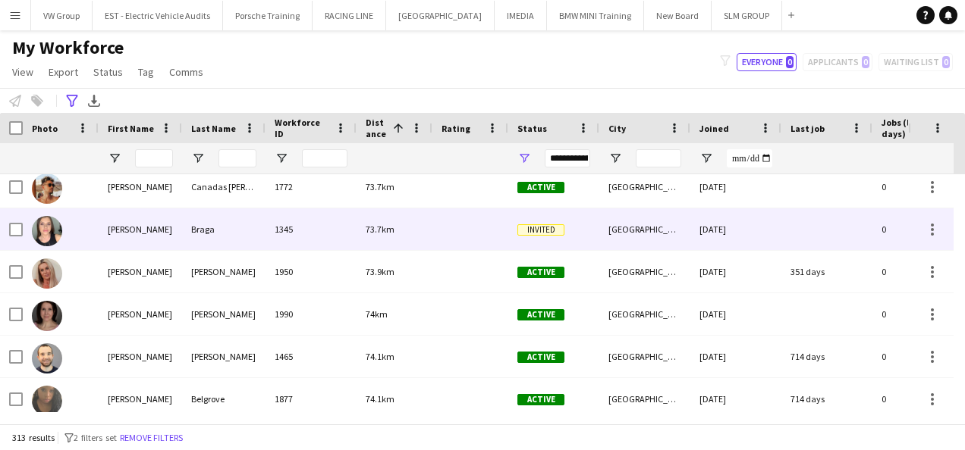
click at [137, 226] on div "Jessica" at bounding box center [140, 230] width 83 height 42
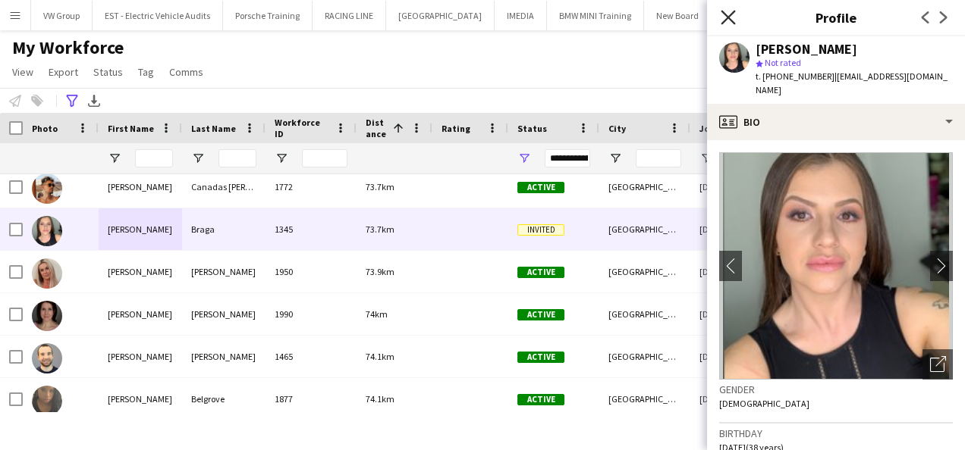
click at [729, 17] on icon "Close pop-in" at bounding box center [727, 17] width 14 height 14
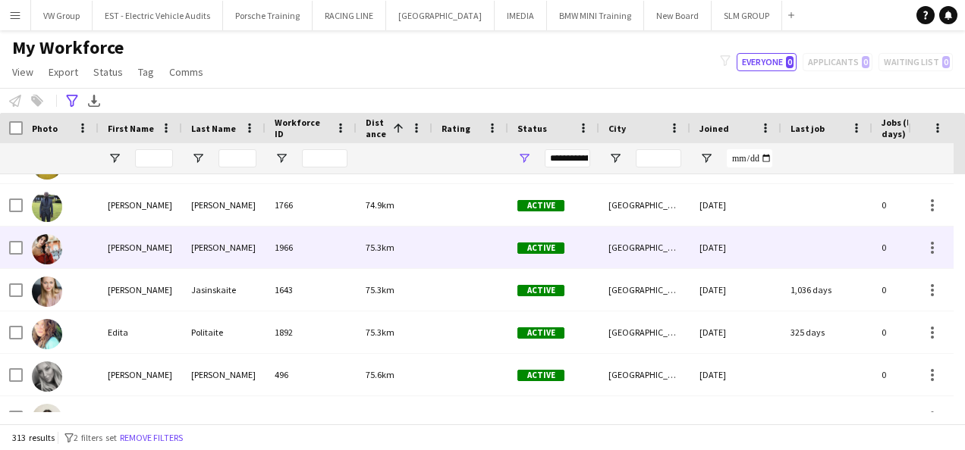
click at [139, 246] on div "Alessandra" at bounding box center [140, 248] width 83 height 42
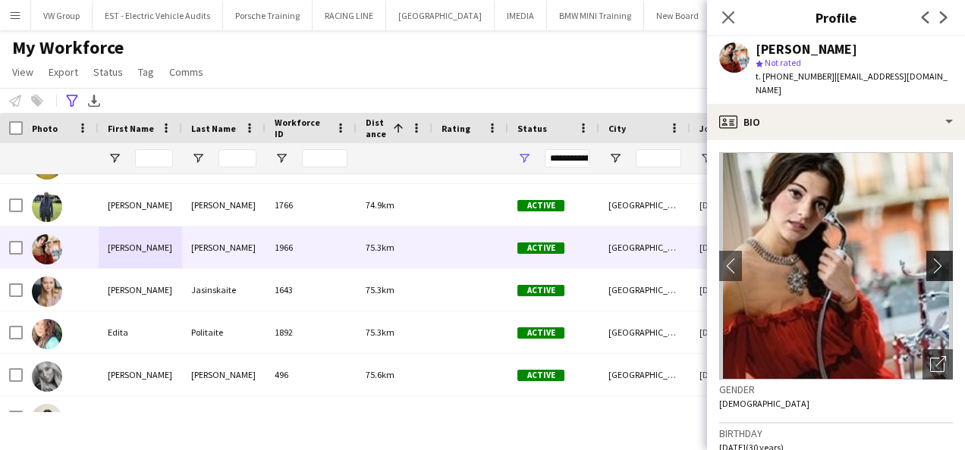
click at [930, 259] on app-icon "chevron-right" at bounding box center [942, 266] width 24 height 16
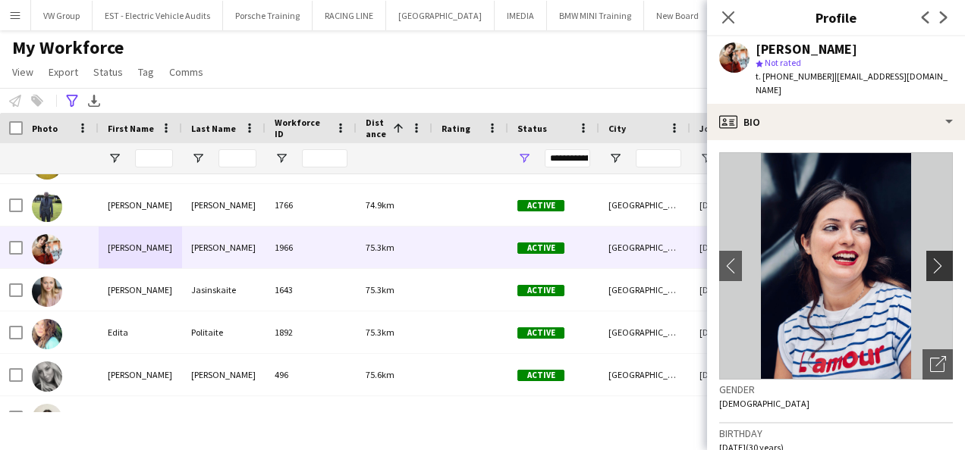
click at [930, 259] on app-icon "chevron-right" at bounding box center [942, 266] width 24 height 16
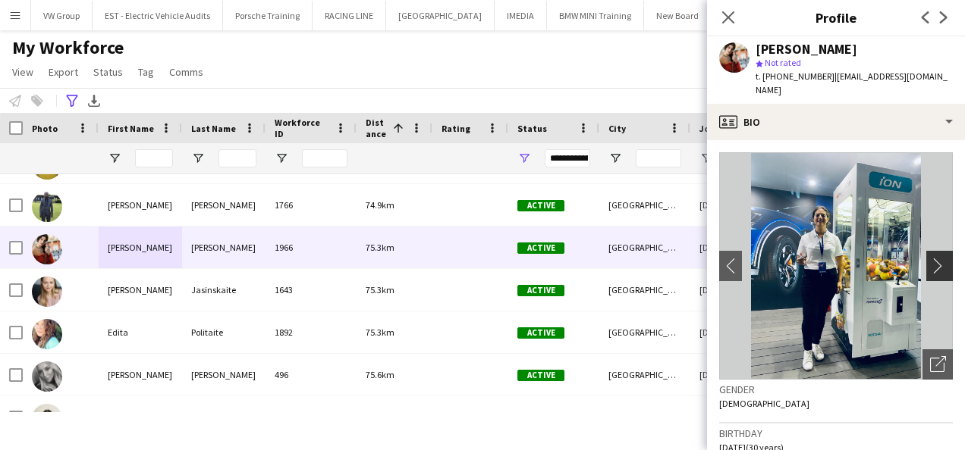
click at [930, 259] on app-icon "chevron-right" at bounding box center [942, 266] width 24 height 16
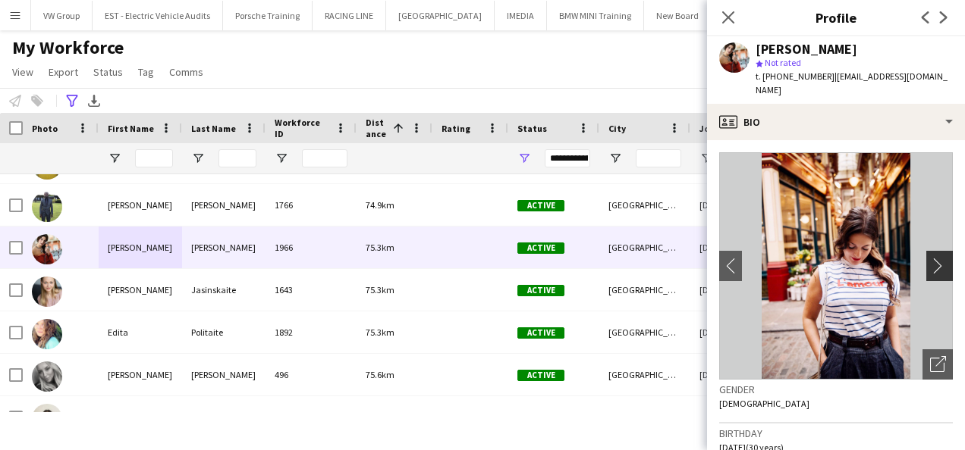
click at [930, 259] on app-icon "chevron-right" at bounding box center [942, 266] width 24 height 16
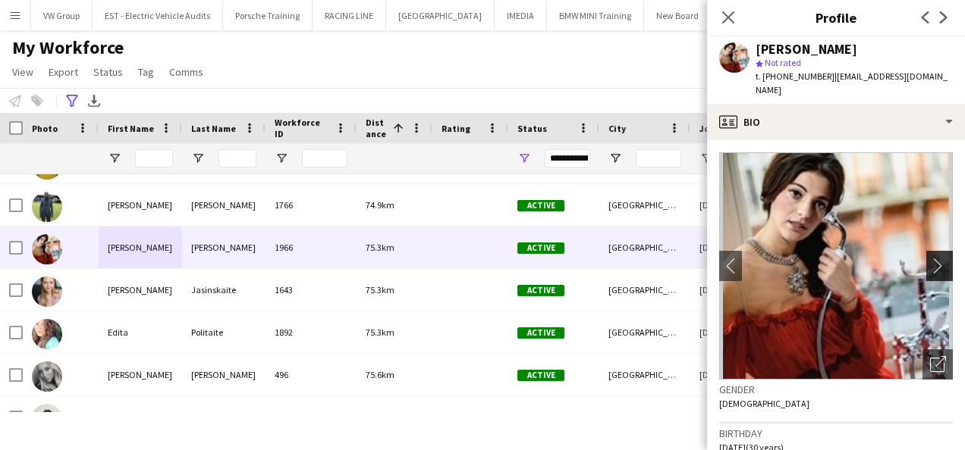
click at [930, 259] on app-icon "chevron-right" at bounding box center [942, 266] width 24 height 16
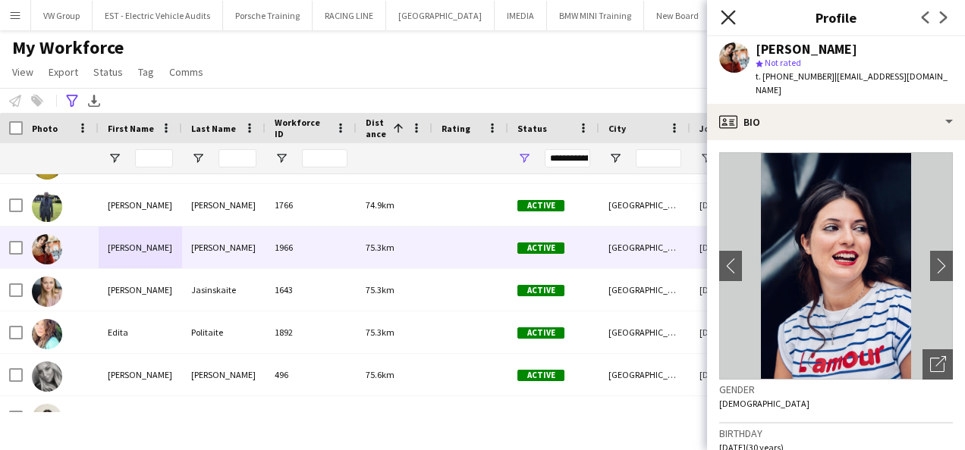
click at [729, 14] on icon "Close pop-in" at bounding box center [727, 17] width 14 height 14
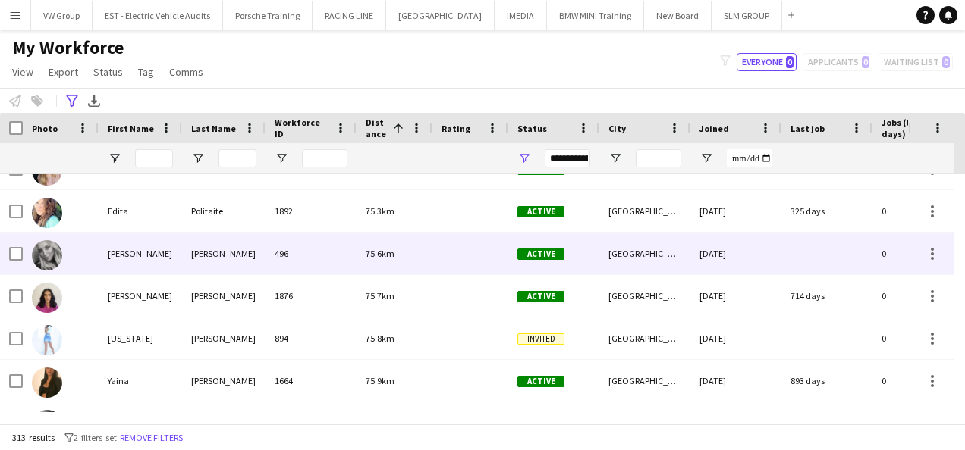
click at [396, 252] on div "75.6km" at bounding box center [394, 254] width 76 height 42
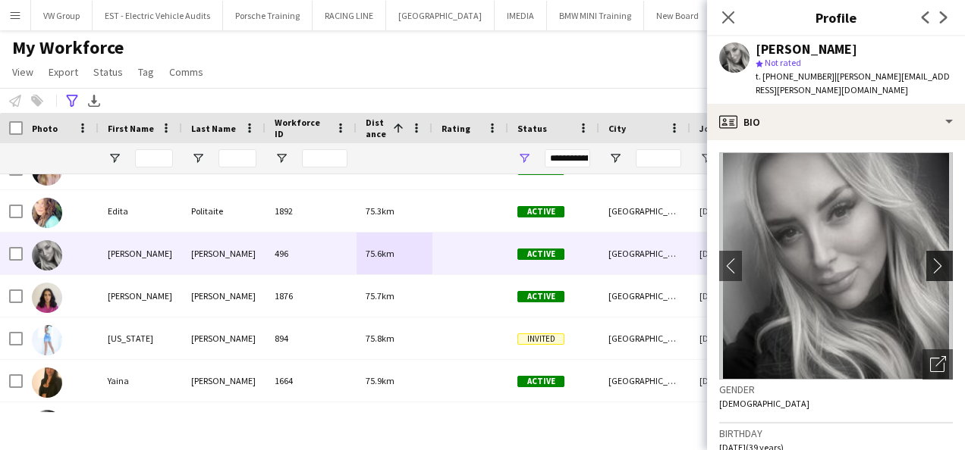
click at [930, 258] on app-icon "chevron-right" at bounding box center [942, 266] width 24 height 16
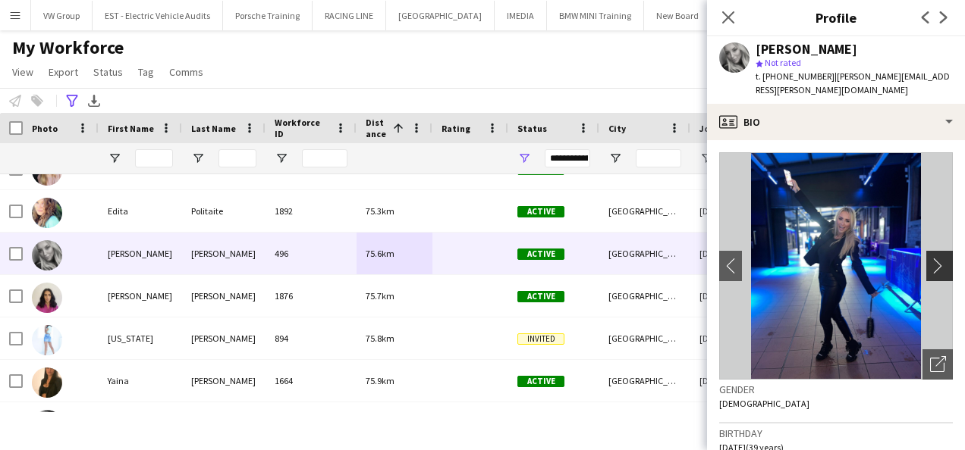
click at [930, 258] on app-icon "chevron-right" at bounding box center [942, 266] width 24 height 16
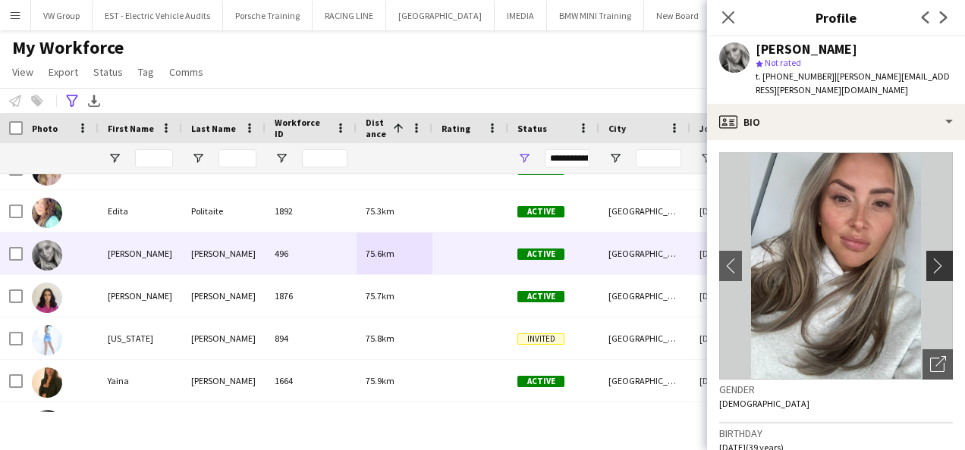
click at [930, 258] on app-icon "chevron-right" at bounding box center [942, 266] width 24 height 16
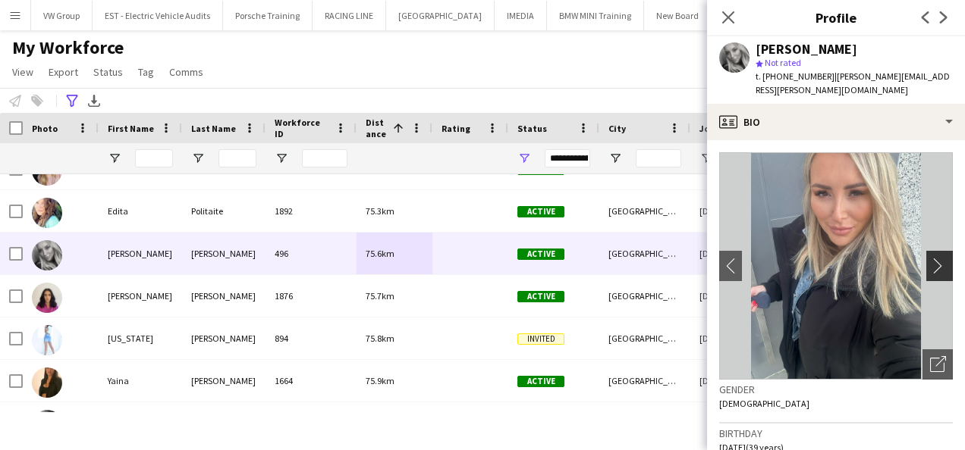
click at [930, 258] on app-icon "chevron-right" at bounding box center [942, 266] width 24 height 16
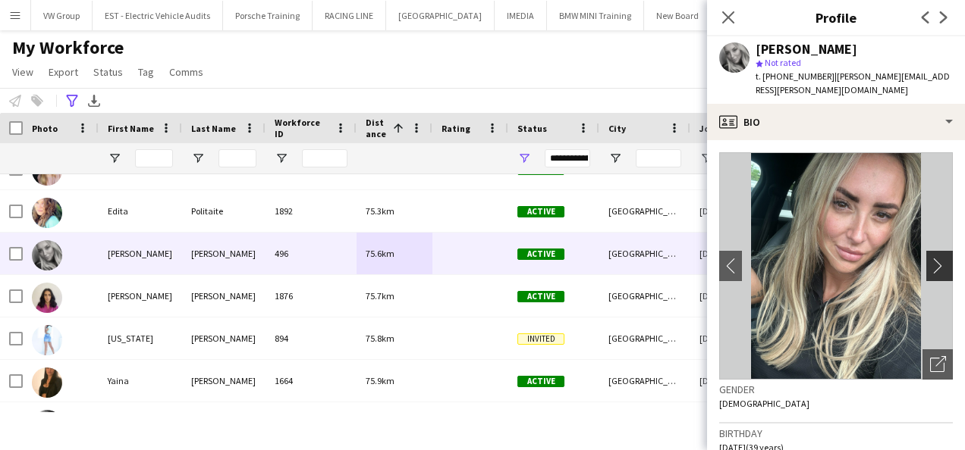
click at [930, 258] on app-icon "chevron-right" at bounding box center [942, 266] width 24 height 16
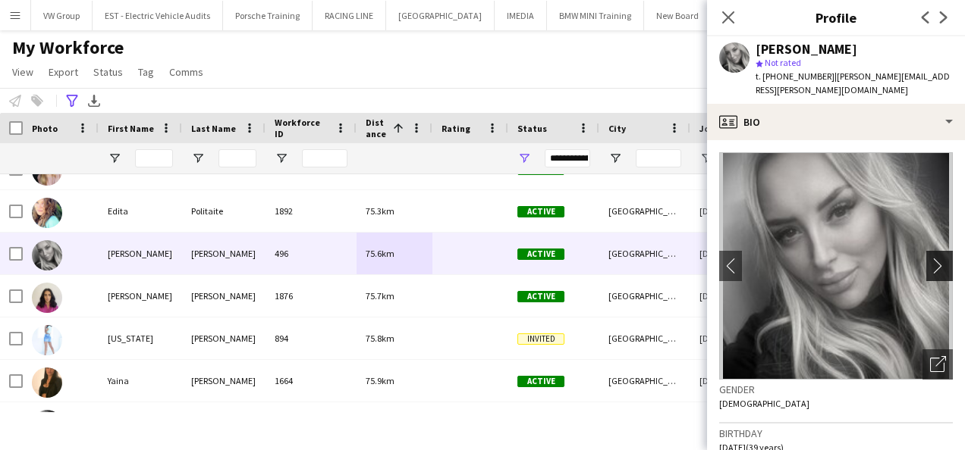
click at [930, 258] on app-icon "chevron-right" at bounding box center [942, 266] width 24 height 16
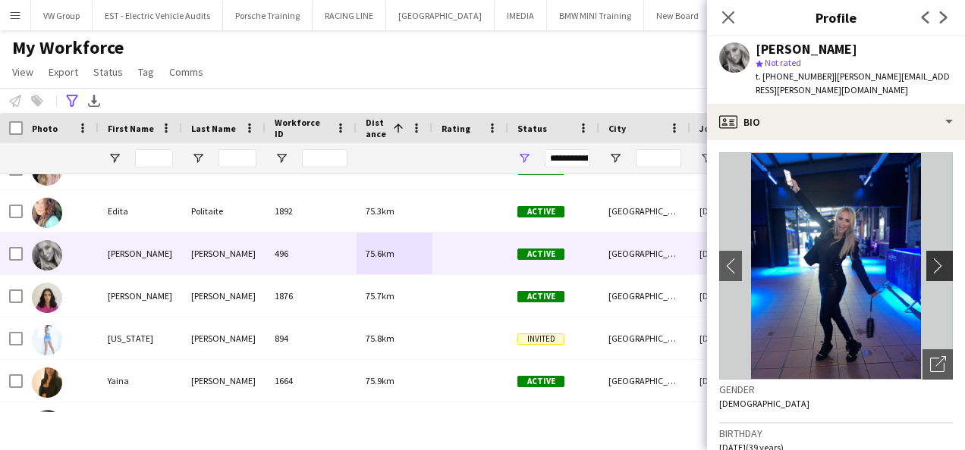
click at [930, 258] on app-icon "chevron-right" at bounding box center [942, 266] width 24 height 16
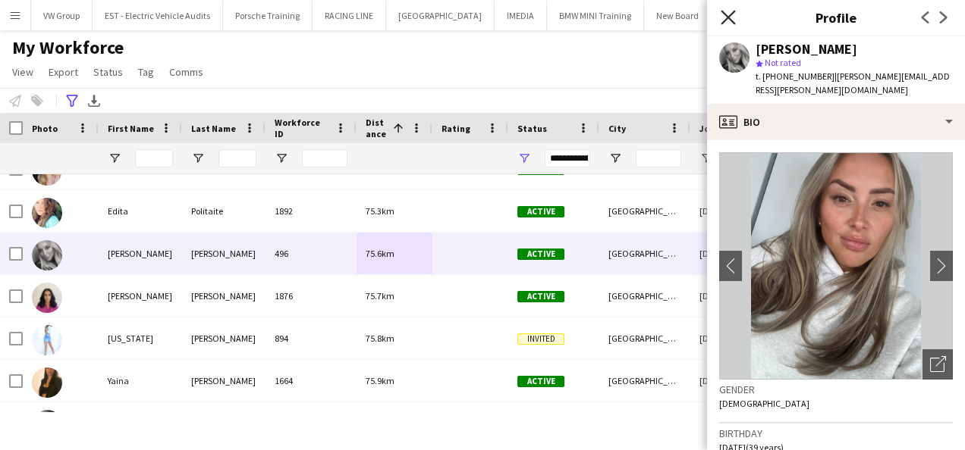
click at [725, 20] on icon at bounding box center [727, 17] width 14 height 14
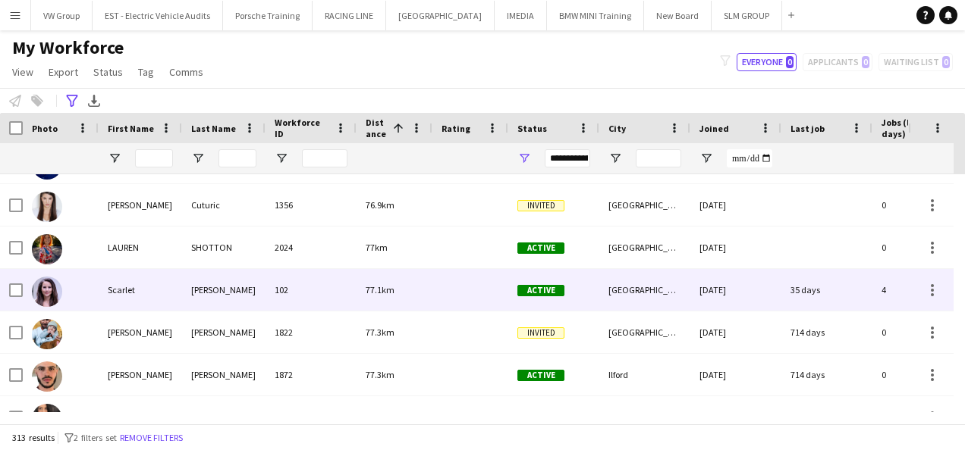
click at [649, 293] on div "London" at bounding box center [644, 290] width 91 height 42
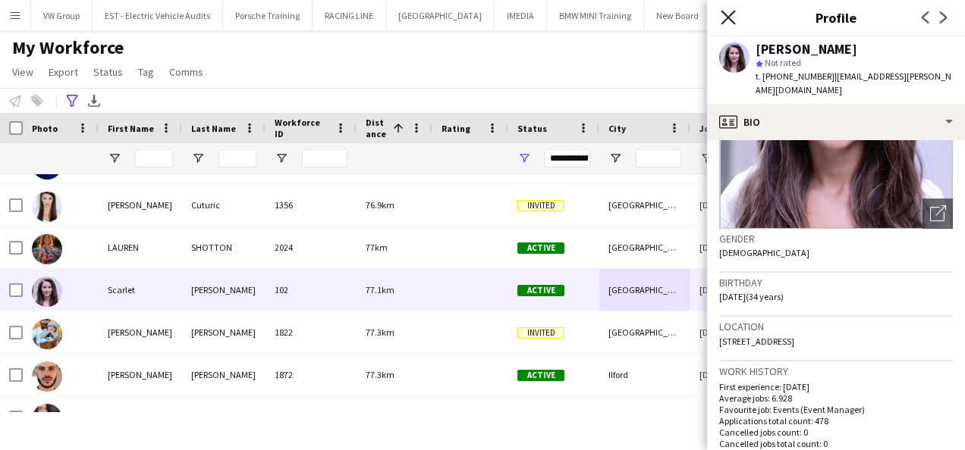
click at [729, 17] on icon at bounding box center [727, 17] width 14 height 14
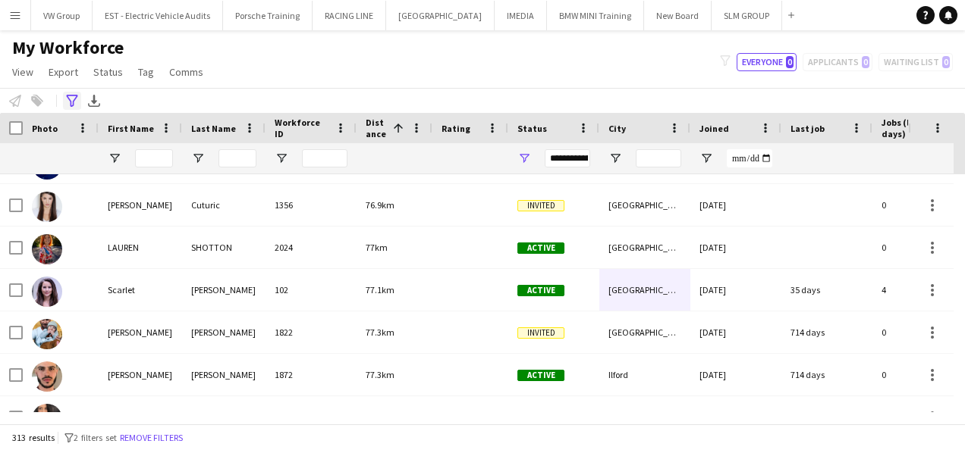
click at [73, 96] on icon "Advanced filters" at bounding box center [72, 101] width 12 height 12
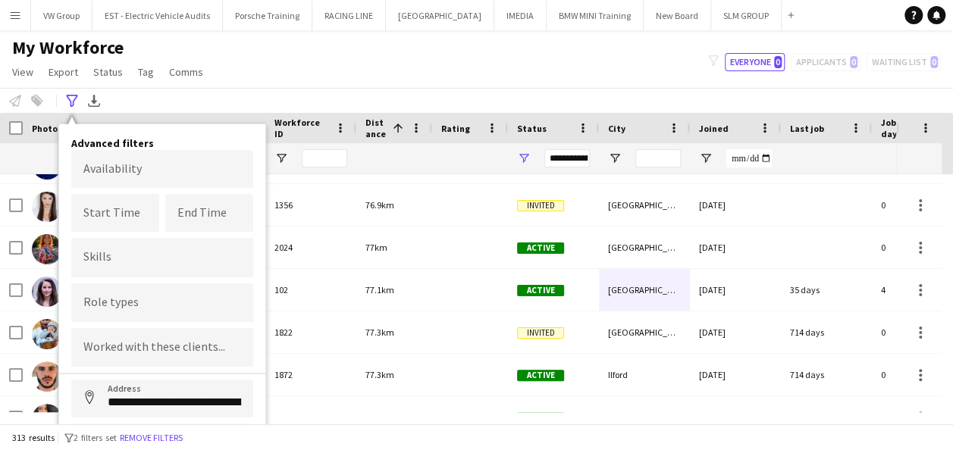
scroll to position [77, 0]
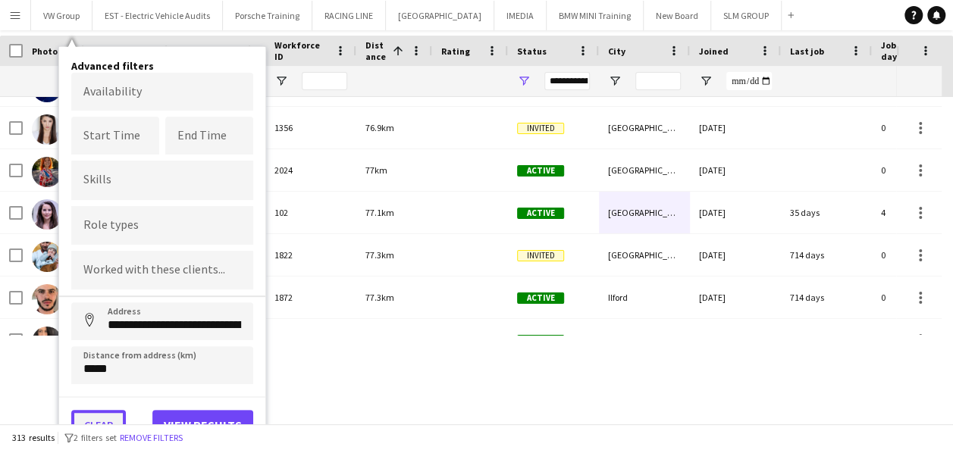
click at [99, 415] on button "Clear" at bounding box center [98, 425] width 55 height 30
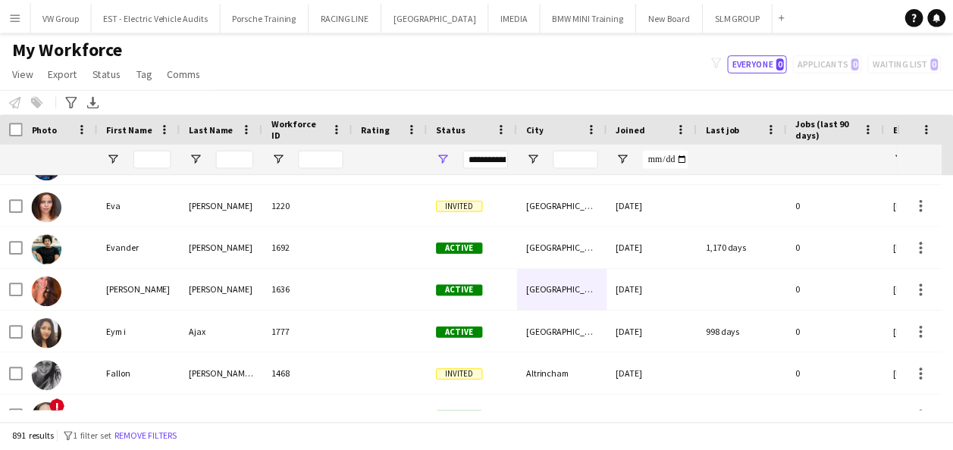
scroll to position [0, 0]
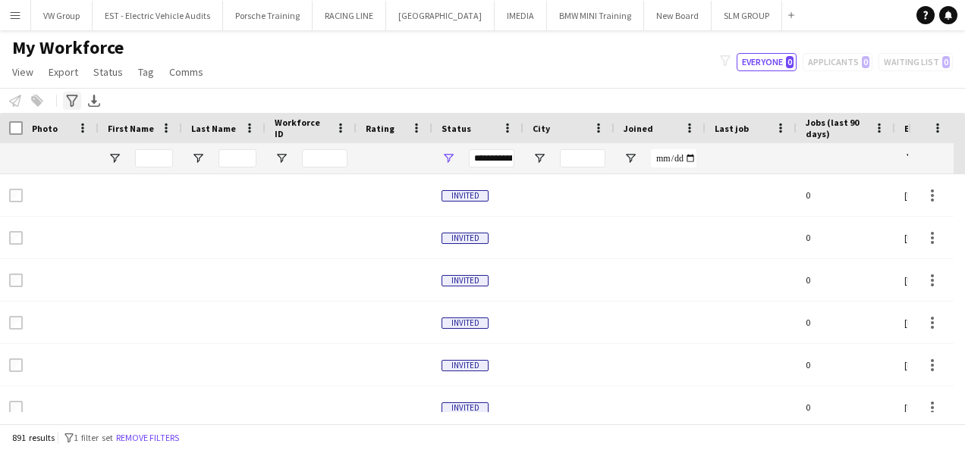
click at [69, 99] on icon at bounding box center [71, 101] width 11 height 12
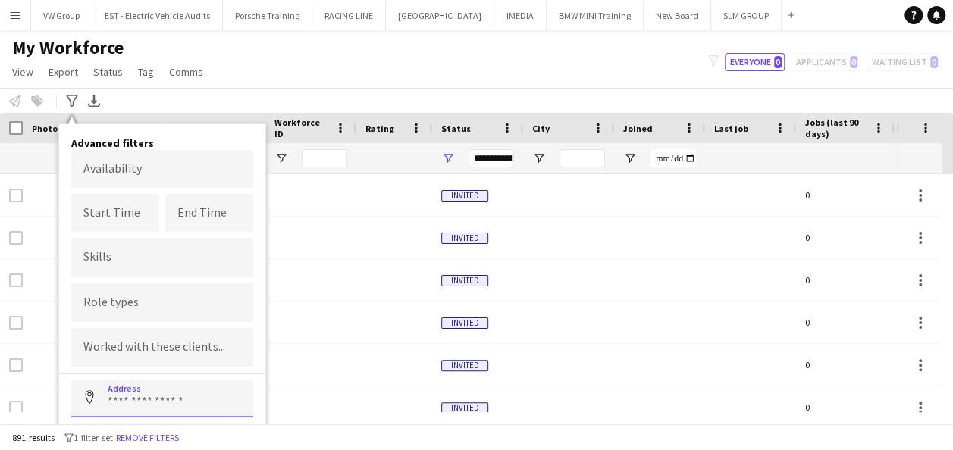
click at [112, 391] on input at bounding box center [162, 399] width 182 height 38
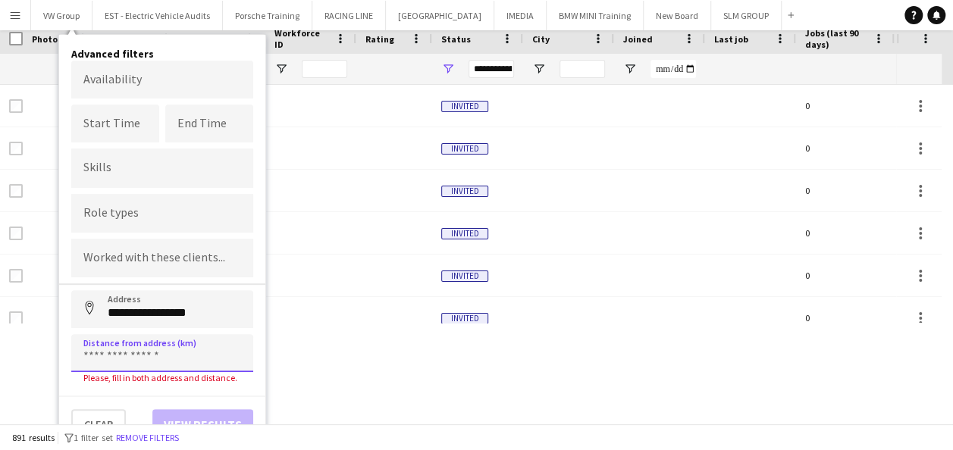
click at [139, 353] on input at bounding box center [162, 353] width 182 height 38
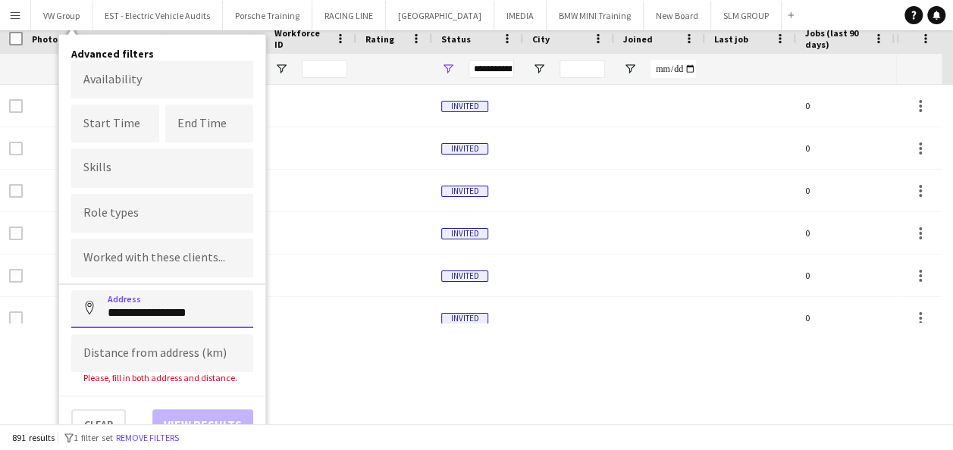
click at [215, 311] on input "**********" at bounding box center [162, 309] width 182 height 38
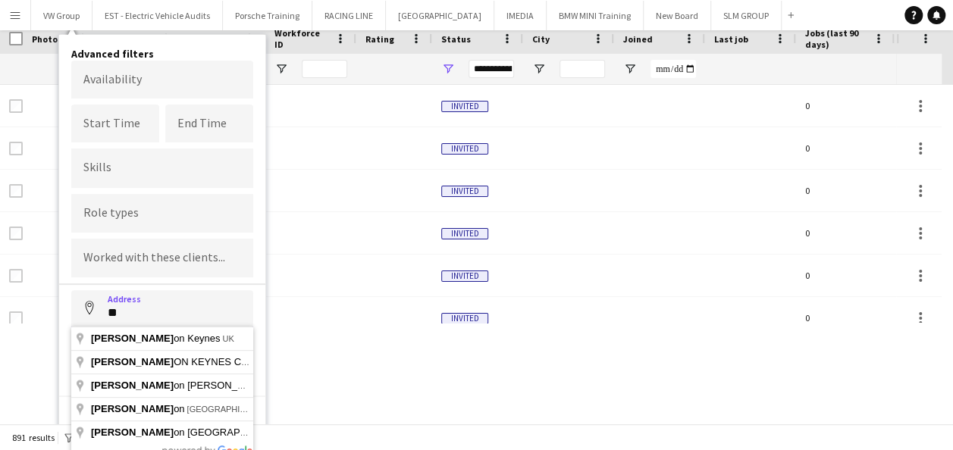
type input "*"
type input "**********"
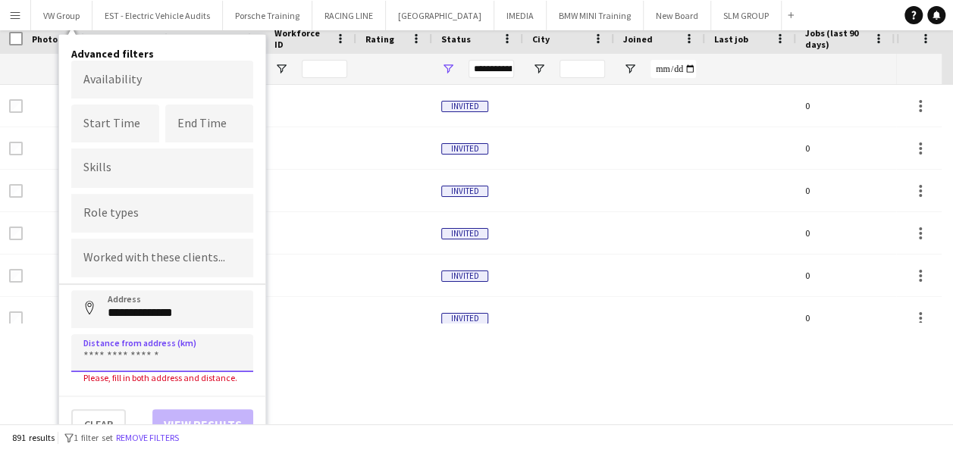
click at [136, 349] on input at bounding box center [162, 353] width 182 height 38
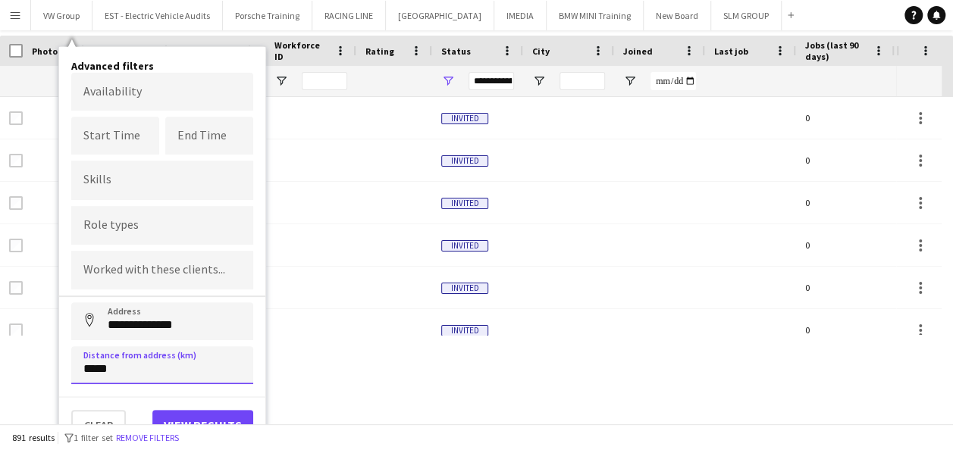
type input "*****"
click at [209, 413] on button "View results" at bounding box center [202, 425] width 101 height 30
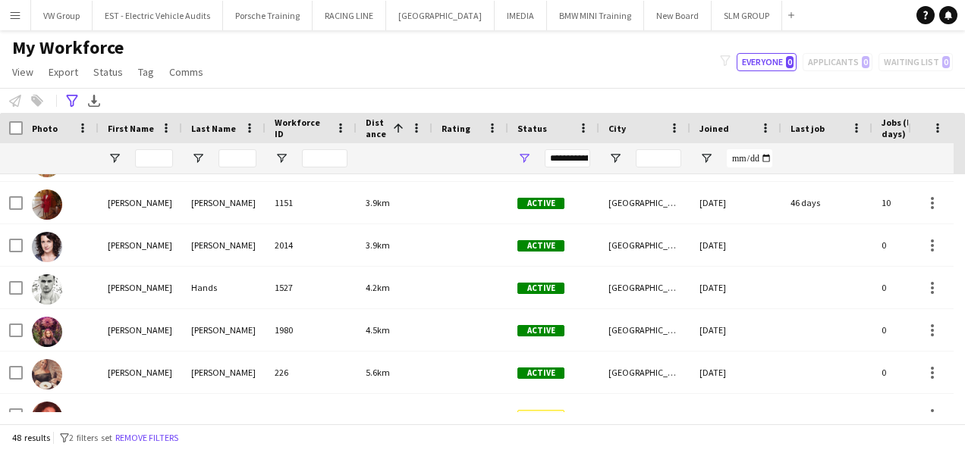
scroll to position [91, 0]
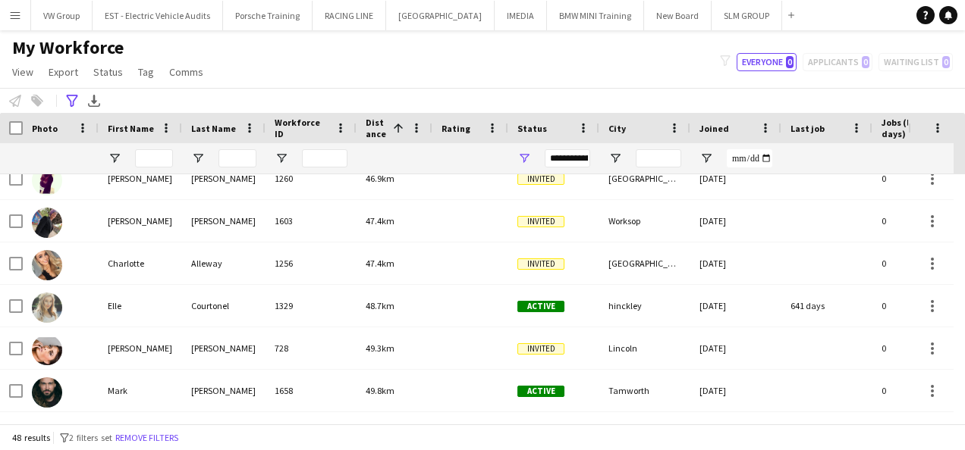
click at [20, 13] on app-icon "Menu" at bounding box center [15, 15] width 12 height 12
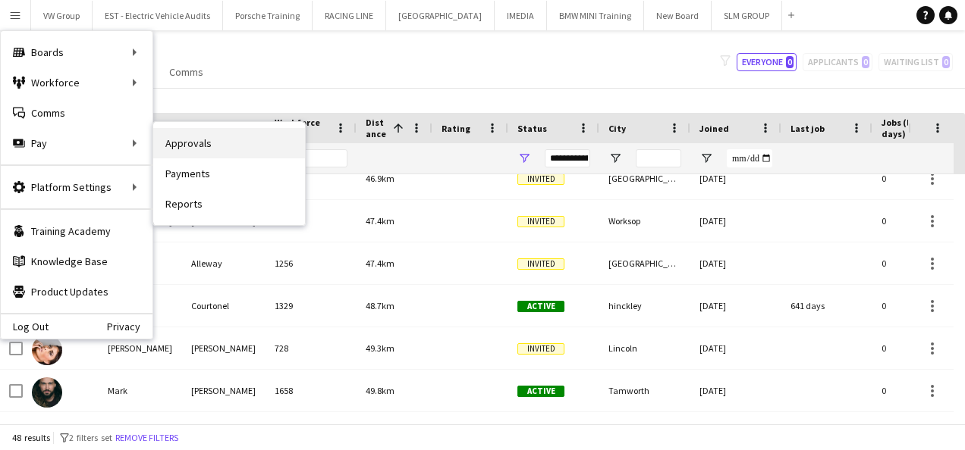
click at [185, 146] on link "Approvals" at bounding box center [229, 143] width 152 height 30
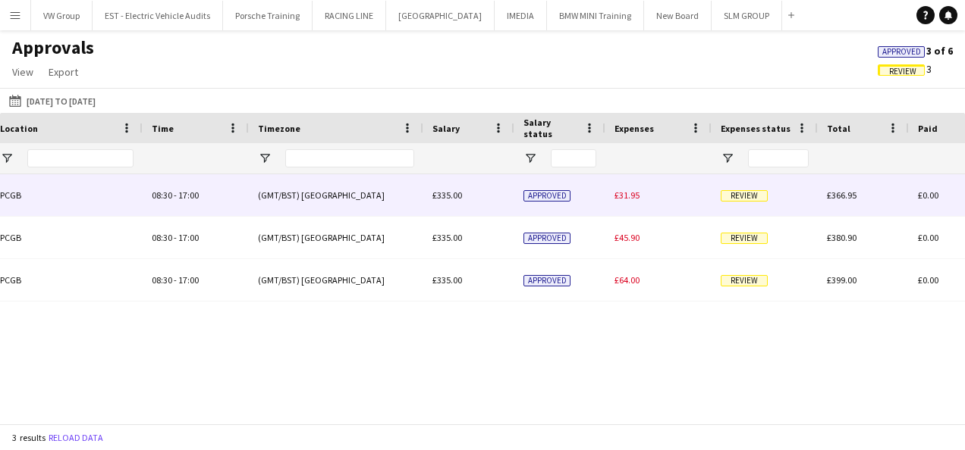
click at [749, 199] on span "Review" at bounding box center [743, 195] width 47 height 11
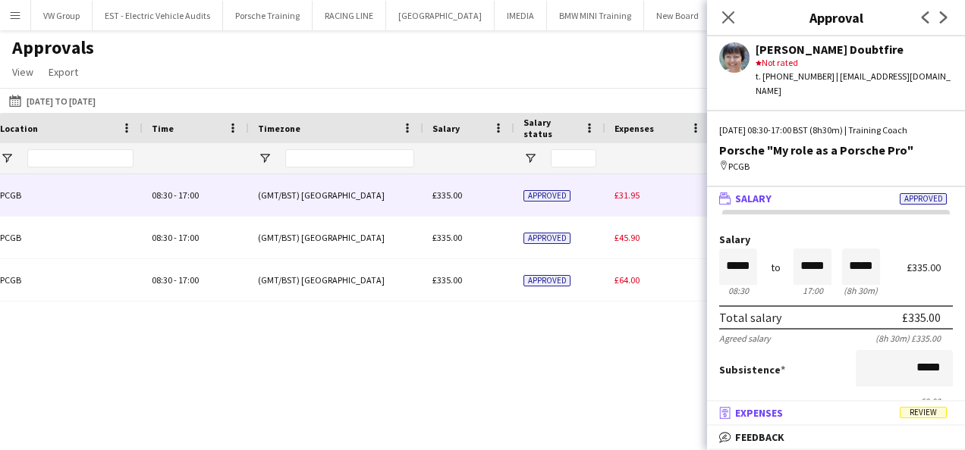
click at [916, 413] on span "Review" at bounding box center [922, 412] width 47 height 11
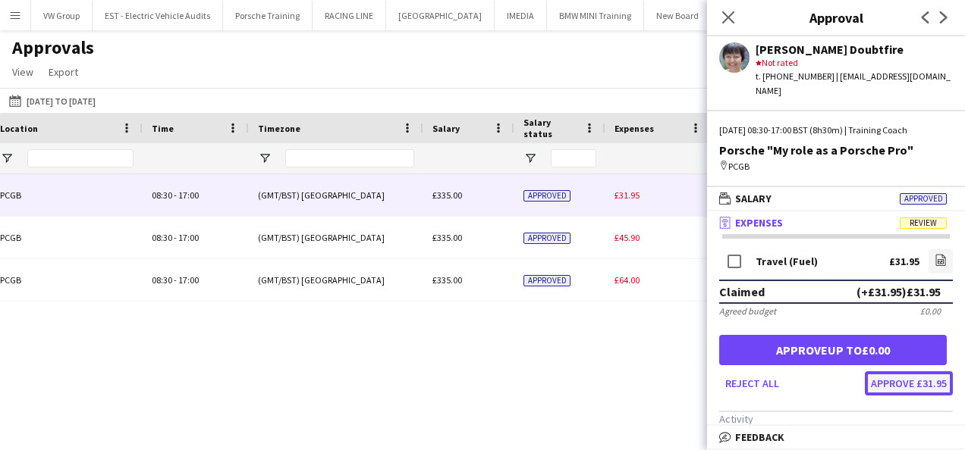
click at [903, 372] on button "Approve £31.95" at bounding box center [908, 384] width 88 height 24
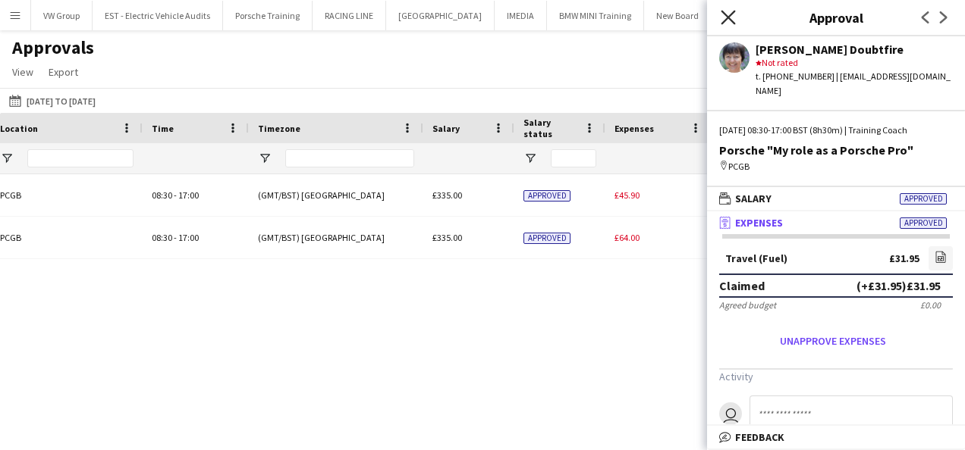
click at [730, 13] on icon "Close pop-in" at bounding box center [727, 17] width 14 height 14
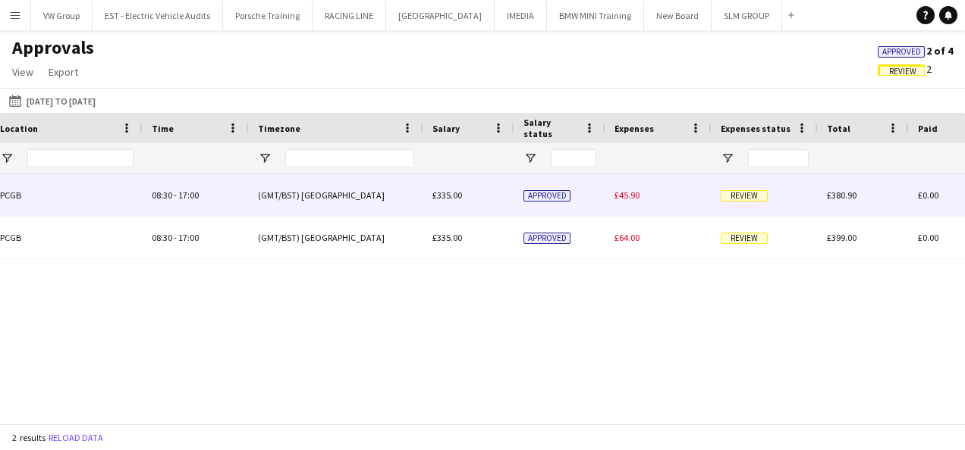
click at [758, 199] on span "Review" at bounding box center [743, 195] width 47 height 11
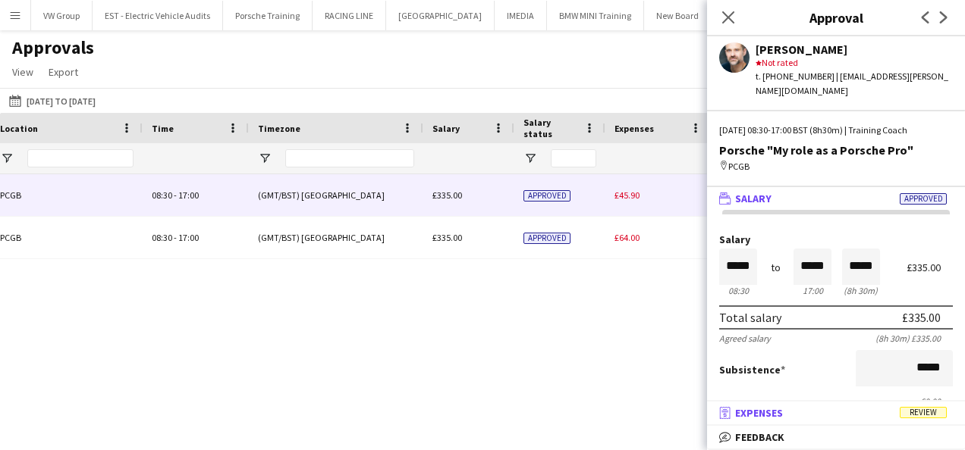
click at [928, 413] on span "Review" at bounding box center [922, 412] width 47 height 11
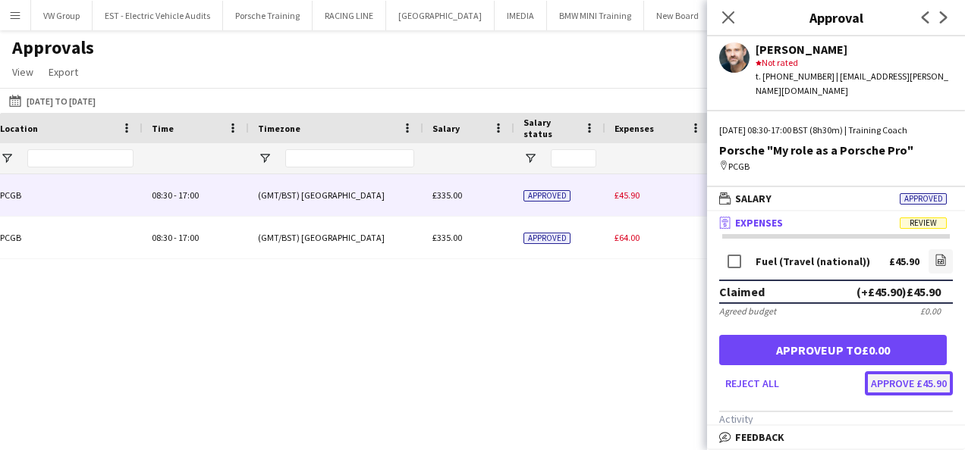
click at [905, 372] on button "Approve £45.90" at bounding box center [908, 384] width 88 height 24
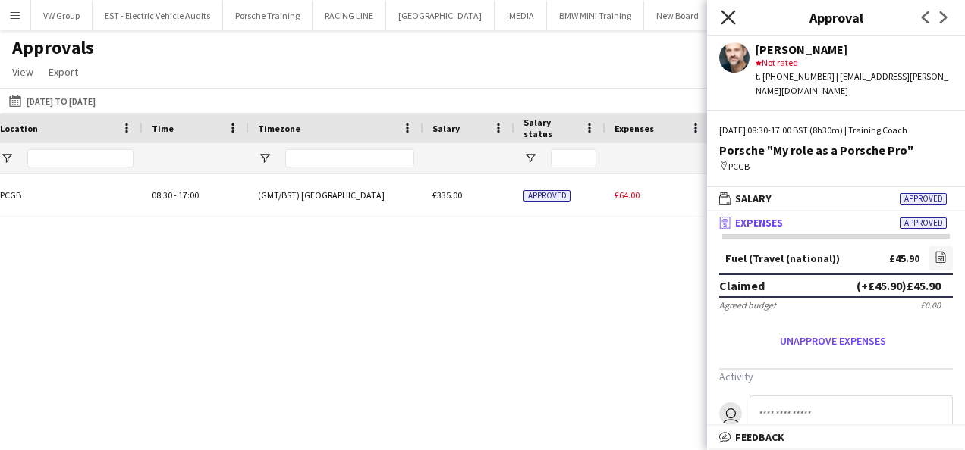
click at [729, 14] on icon "Close pop-in" at bounding box center [727, 17] width 14 height 14
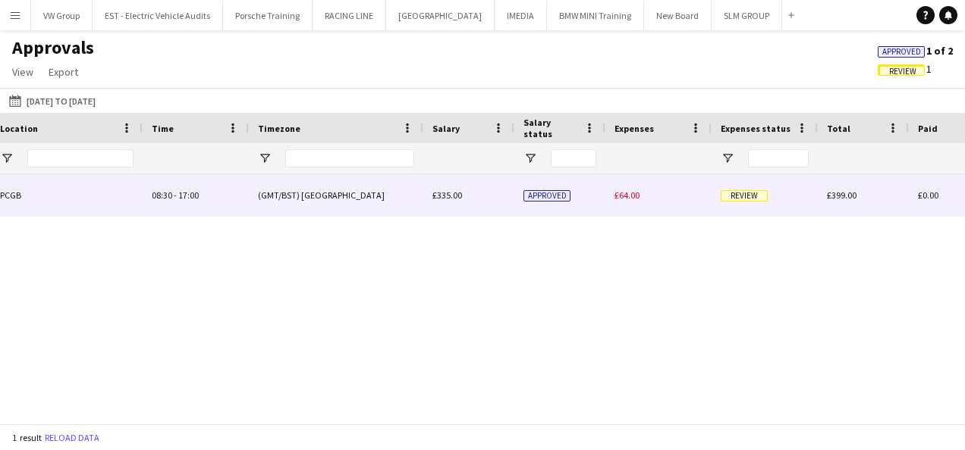
click at [761, 197] on span "Review" at bounding box center [743, 195] width 47 height 11
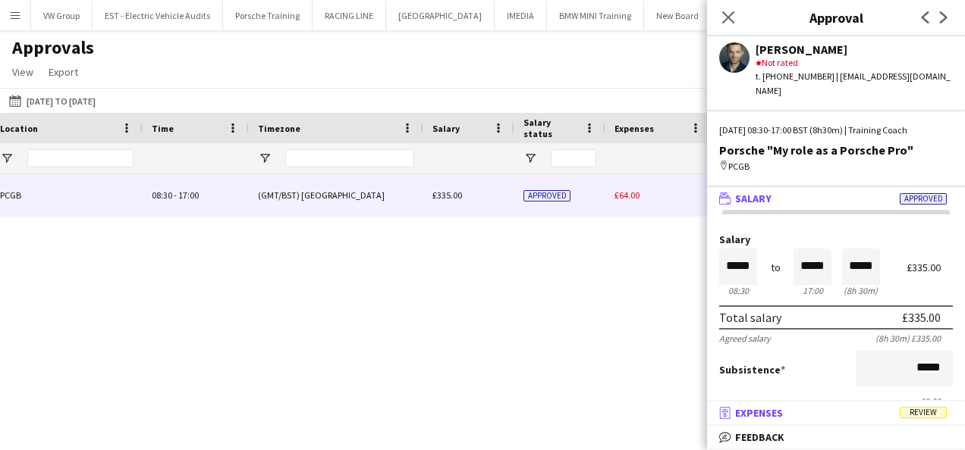
click at [935, 413] on span "Review" at bounding box center [922, 412] width 47 height 11
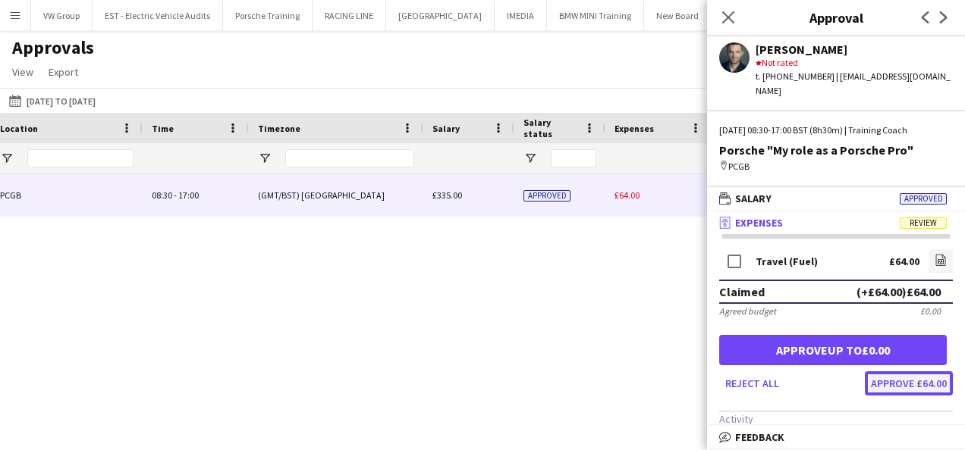
click at [918, 378] on button "Approve £64.00" at bounding box center [908, 384] width 88 height 24
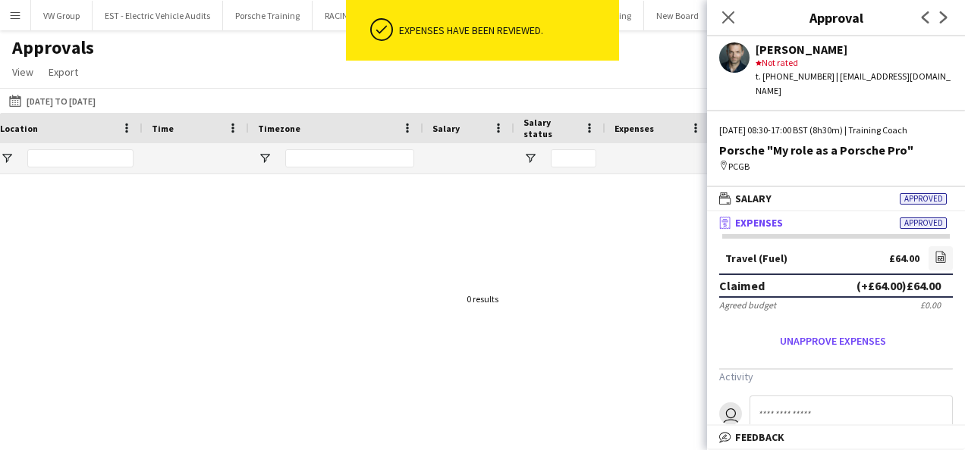
click at [635, 343] on div at bounding box center [482, 293] width 965 height 238
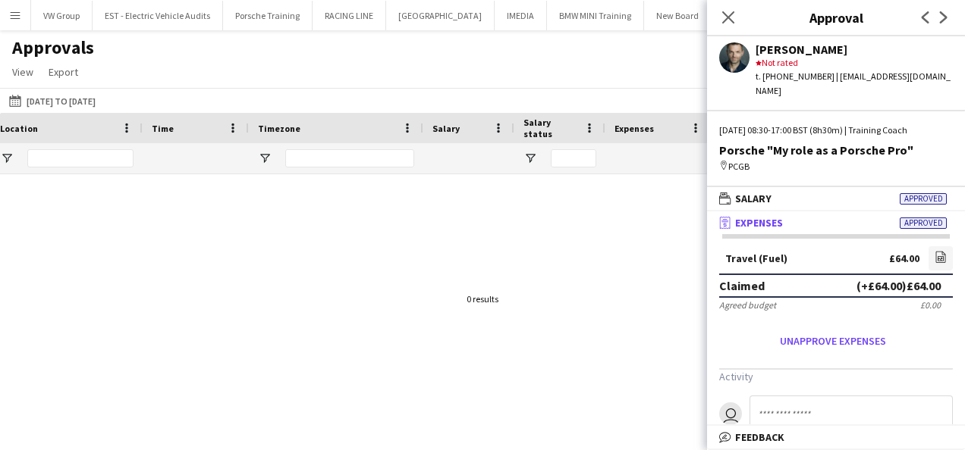
drag, startPoint x: 898, startPoint y: 139, endPoint x: 773, endPoint y: 140, distance: 125.1
click at [773, 143] on div "Porsche "My role as a Porsche Pro"" at bounding box center [836, 150] width 234 height 14
copy div "My role as a Porsche Pro"
click at [724, 13] on icon at bounding box center [727, 17] width 14 height 14
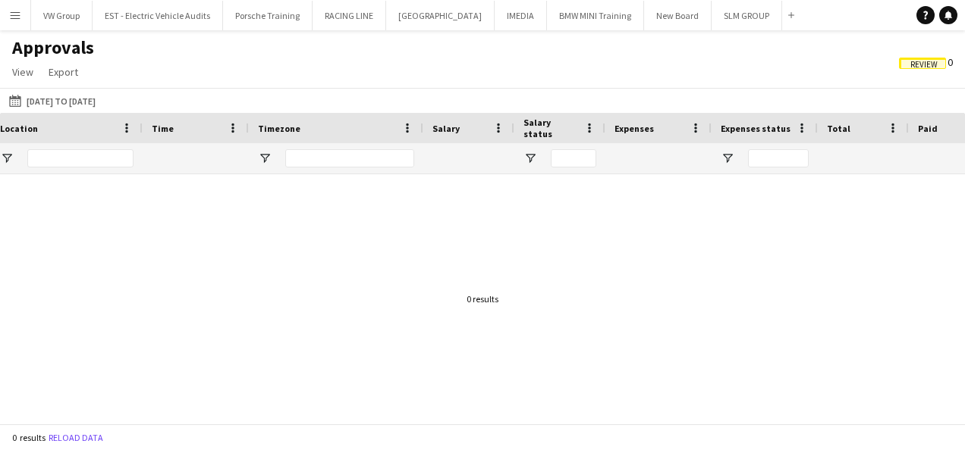
click at [12, 12] on app-icon "Menu" at bounding box center [15, 15] width 12 height 12
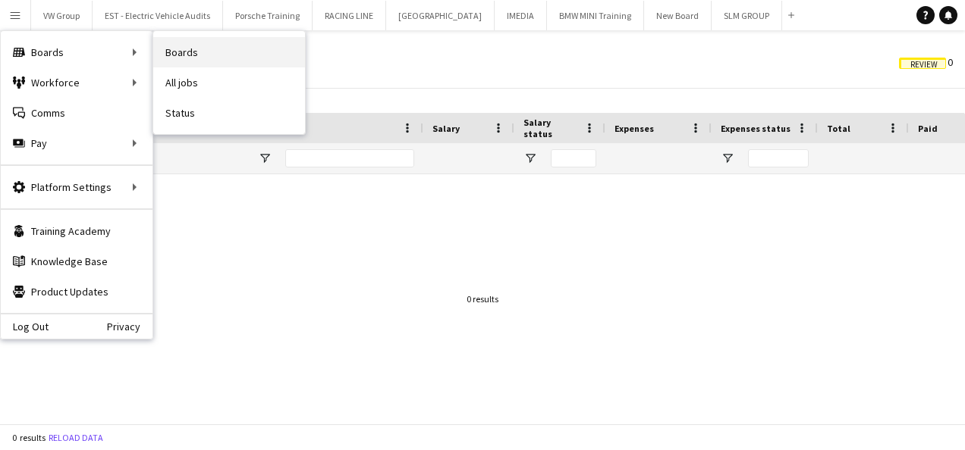
click at [194, 61] on link "Boards" at bounding box center [229, 52] width 152 height 30
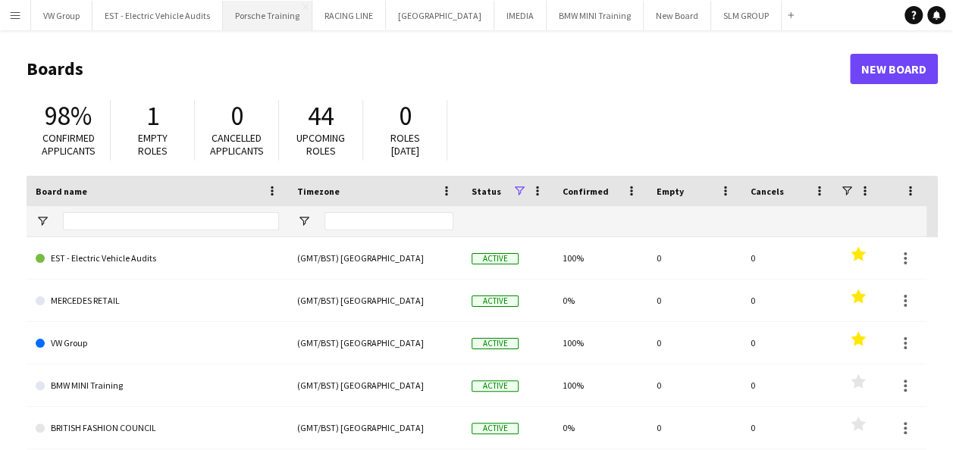
click at [275, 11] on button "Porsche Training Close" at bounding box center [267, 16] width 89 height 30
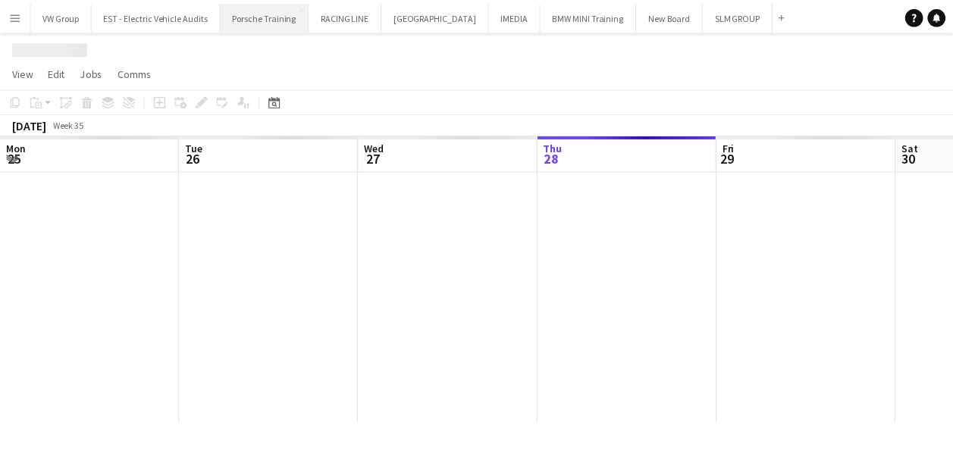
scroll to position [0, 362]
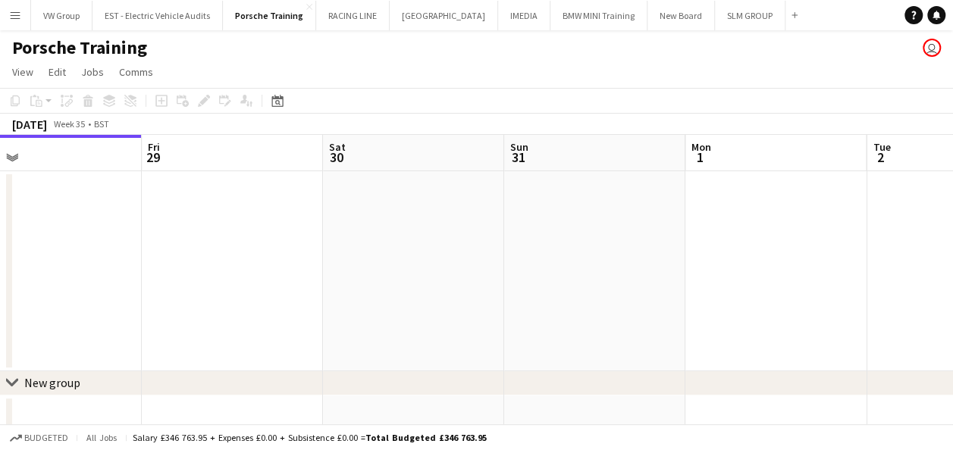
drag, startPoint x: 638, startPoint y: 263, endPoint x: 303, endPoint y: 276, distance: 335.4
click at [303, 276] on app-calendar-viewport "Mon 25 Tue 26 Wed 27 3/3 1 Job Thu 28 Fri 29 Sat 30 Sun 31 Mon 1 Tue 2 Wed 3 Th…" at bounding box center [476, 323] width 953 height 376
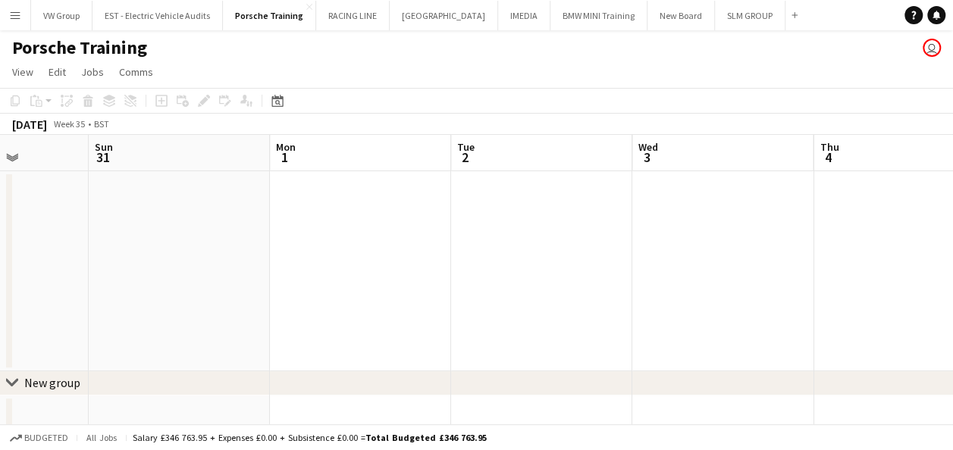
drag, startPoint x: 480, startPoint y: 260, endPoint x: 453, endPoint y: 256, distance: 26.8
click at [305, 275] on app-calendar-viewport "Wed 27 3/3 1 Job Thu 28 Fri 29 Sat 30 Sun 31 Mon 1 Tue 2 Wed 3 Thu 4 Fri 5 Sat …" at bounding box center [476, 323] width 953 height 376
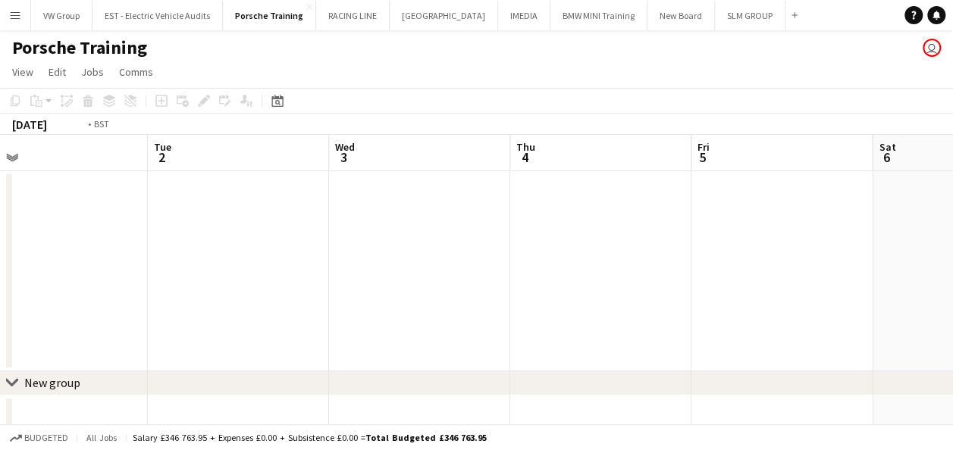
drag, startPoint x: 541, startPoint y: 259, endPoint x: 306, endPoint y: 288, distance: 236.9
click at [282, 291] on app-calendar-viewport "Fri 29 Sat 30 Sun 31 Mon 1 Tue 2 Wed 3 Thu 4 Fri 5 Sat 6 Sun 7 Mon 8" at bounding box center [476, 323] width 953 height 376
drag, startPoint x: 640, startPoint y: 257, endPoint x: 287, endPoint y: 281, distance: 353.4
click at [287, 281] on app-calendar-viewport "Fri 29 Sat 30 Sun 31 Mon 1 Tue 2 Wed 3 Thu 4 Fri 5 Sat 6 Sun 7 Mon 8" at bounding box center [476, 323] width 953 height 376
drag, startPoint x: 298, startPoint y: 259, endPoint x: 332, endPoint y: 258, distance: 34.2
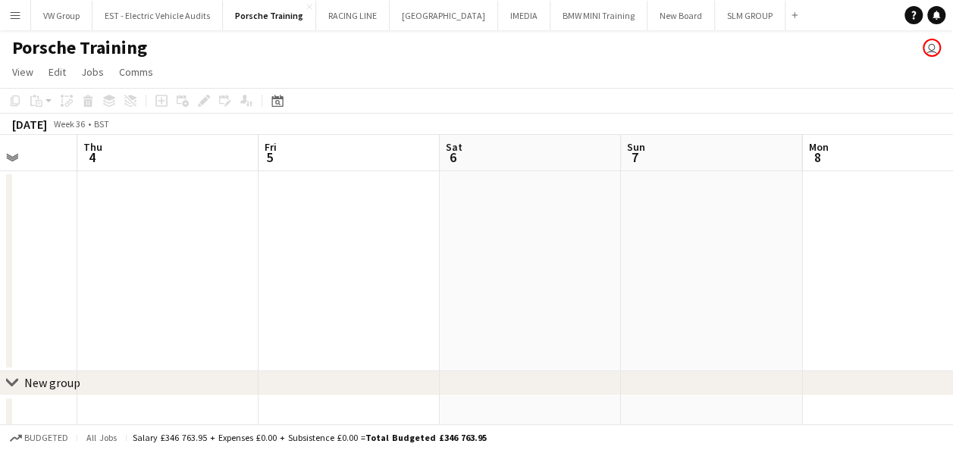
click at [285, 262] on app-calendar-viewport "Sun 31 Mon 1 Tue 2 Wed 3 Thu 4 Fri 5 Sat 6 Sun 7 Mon 8 Tue 9 Wed 10" at bounding box center [476, 323] width 953 height 376
drag, startPoint x: 331, startPoint y: 256, endPoint x: 346, endPoint y: 251, distance: 15.8
click at [286, 264] on app-calendar-viewport "Tue 2 Wed 3 Thu 4 Fri 5 Sat 6 Sun 7 Mon 8 Tue 9 Wed 10 Thu 11 Fri 12" at bounding box center [476, 323] width 953 height 376
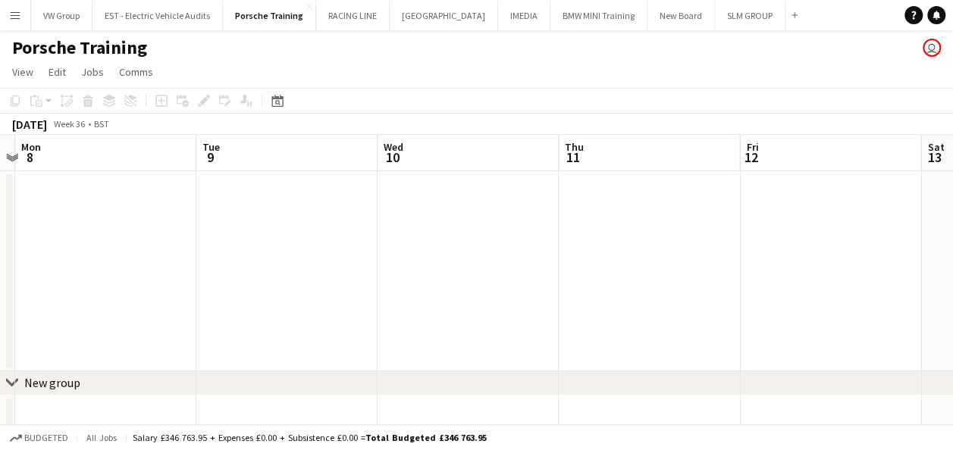
drag, startPoint x: 394, startPoint y: 252, endPoint x: 339, endPoint y: 261, distance: 56.1
click at [319, 264] on app-calendar-viewport "Thu 4 Fri 5 Sat 6 Sun 7 Mon 8 Tue 9 Wed 10 Thu 11 Fri 12 Sat 13 Sun 14" at bounding box center [476, 323] width 953 height 376
drag, startPoint x: 379, startPoint y: 253, endPoint x: 294, endPoint y: 276, distance: 87.9
click at [293, 278] on app-calendar-viewport "Sat 6 Sun 7 Mon 8 Tue 9 Wed 10 Thu 11 Fri 12 Sat 13 Sun 14 Mon 15 Tue 16" at bounding box center [476, 323] width 953 height 376
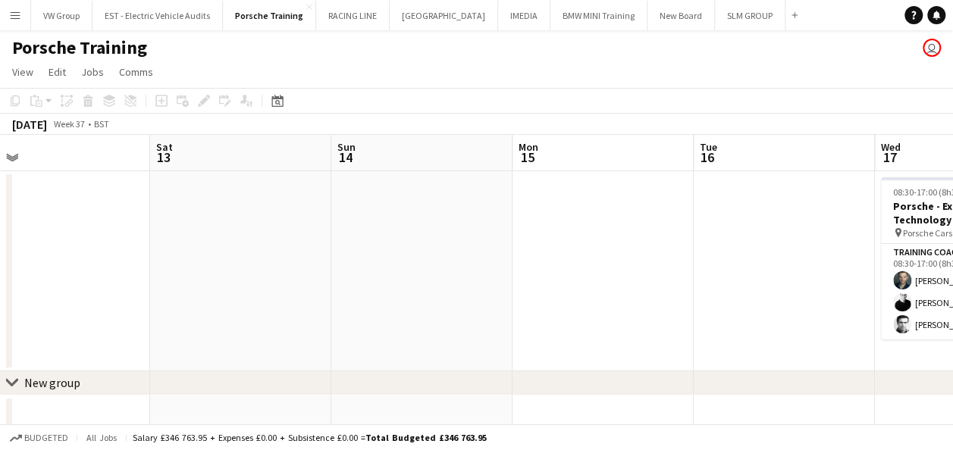
drag, startPoint x: 475, startPoint y: 247, endPoint x: 352, endPoint y: 274, distance: 125.7
click at [347, 275] on app-calendar-viewport "Wed 10 Thu 11 Fri 12 Sat 13 Sun 14 Mon 15 Tue 16 Wed 17 3/3 1 Job Thu 18 Fri 19…" at bounding box center [476, 323] width 953 height 376
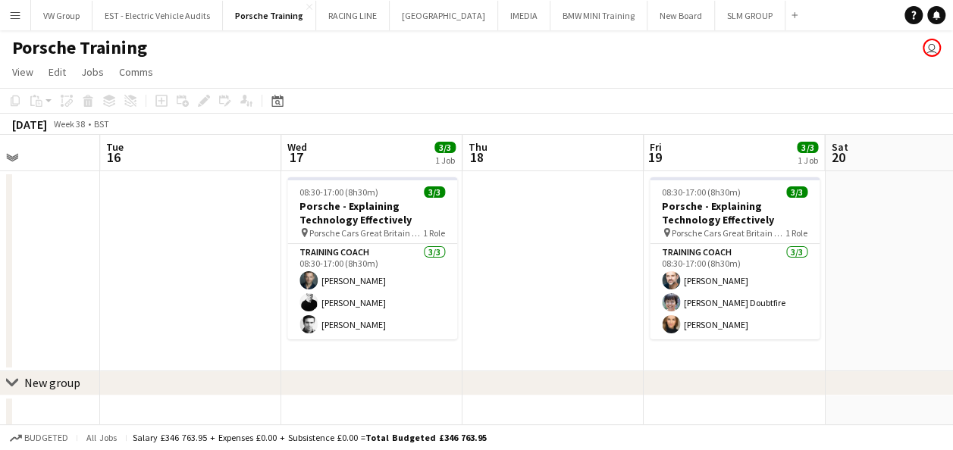
scroll to position [0, 626]
drag, startPoint x: 791, startPoint y: 224, endPoint x: 584, endPoint y: 267, distance: 211.3
click at [584, 267] on app-calendar-viewport "Fri 12 Sat 13 Sun 14 Mon 15 Tue 16 Wed 17 3/3 1 Job Thu 18 Fri 19 3/3 1 Job Sat…" at bounding box center [476, 323] width 953 height 376
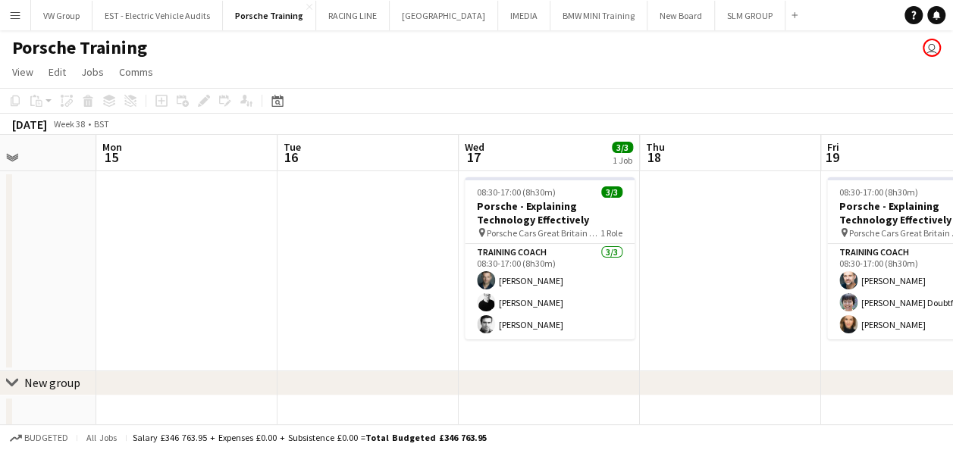
drag, startPoint x: 899, startPoint y: 242, endPoint x: 768, endPoint y: 261, distance: 132.5
click at [720, 261] on app-calendar-viewport "Fri 12 Sat 13 Sun 14 Mon 15 Tue 16 Wed 17 3/3 1 Job Thu 18 Fri 19 3/3 1 Job Sat…" at bounding box center [476, 323] width 953 height 376
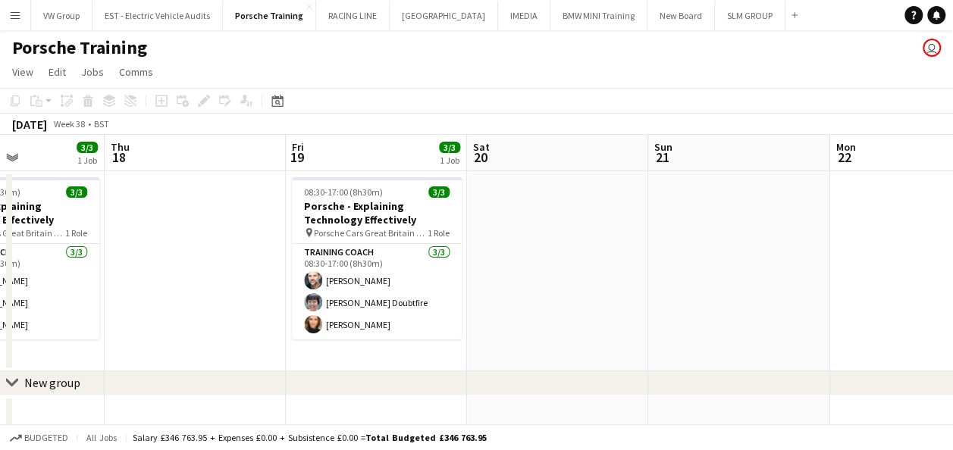
drag, startPoint x: 633, startPoint y: 293, endPoint x: 706, endPoint y: 284, distance: 73.5
click at [622, 292] on app-calendar-viewport "Sun 14 Mon 15 Tue 16 Wed 17 3/3 1 Job Thu 18 Fri 19 3/3 1 Job Sat 20 Sun 21 Mon…" at bounding box center [476, 323] width 953 height 376
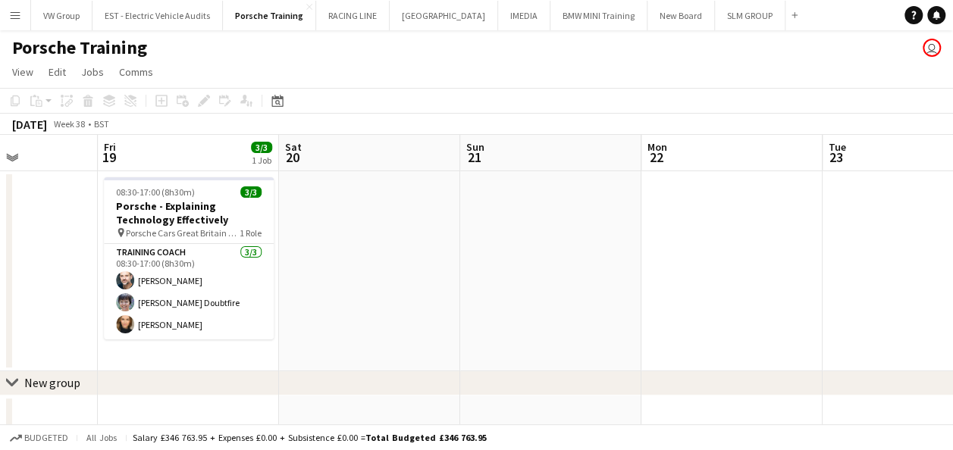
drag, startPoint x: 613, startPoint y: 309, endPoint x: 748, endPoint y: 296, distance: 135.6
click at [613, 309] on app-calendar-viewport "Tue 16 Wed 17 3/3 1 Job Thu 18 Fri 19 3/3 1 Job Sat 20 Sun 21 Mon 22 Tue 23 Wed…" at bounding box center [476, 323] width 953 height 376
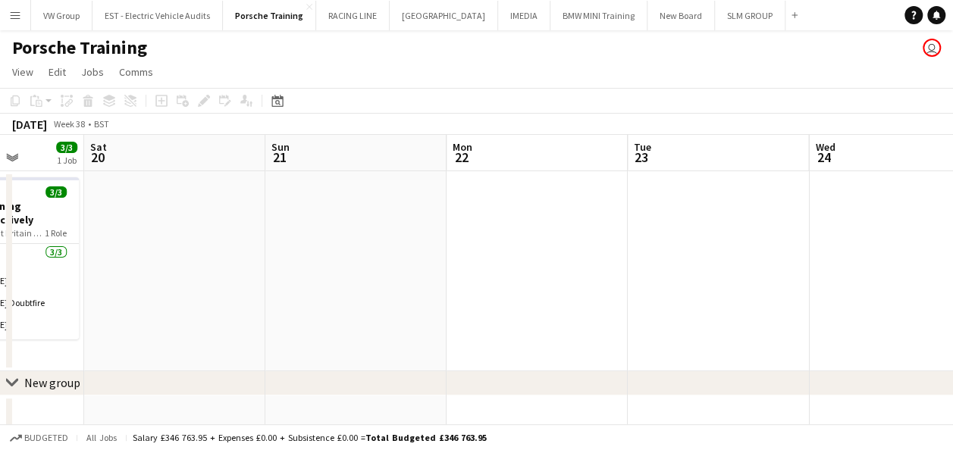
click at [601, 315] on app-calendar-viewport "Tue 16 Wed 17 3/3 1 Job Thu 18 Fri 19 3/3 1 Job Sat 20 Sun 21 Mon 22 Tue 23 Wed…" at bounding box center [476, 323] width 953 height 376
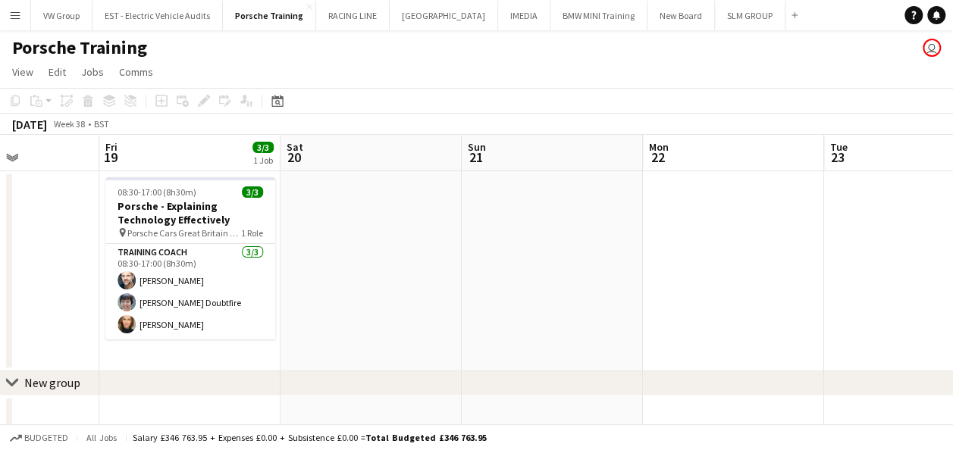
drag, startPoint x: 723, startPoint y: 300, endPoint x: 609, endPoint y: 328, distance: 117.7
click at [609, 329] on app-calendar-viewport "Tue 16 Wed 17 3/3 1 Job Thu 18 Fri 19 3/3 1 Job Sat 20 Sun 21 Mon 22 Tue 23 Wed…" at bounding box center [476, 323] width 953 height 376
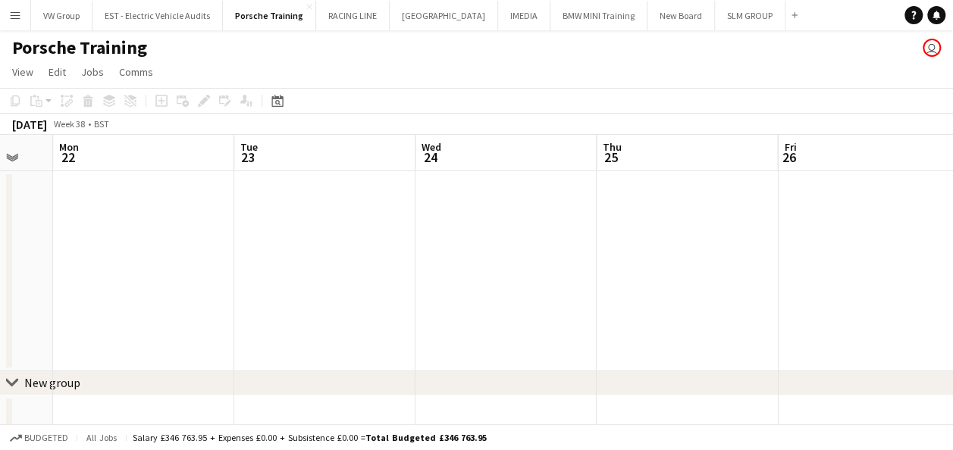
drag, startPoint x: 676, startPoint y: 300, endPoint x: 602, endPoint y: 327, distance: 78.9
click at [580, 334] on app-calendar-viewport "Thu 18 Fri 19 3/3 1 Job Sat 20 Sun 21 Mon 22 Tue 23 Wed 24 Thu 25 Fri 26 Sat 27…" at bounding box center [476, 323] width 953 height 376
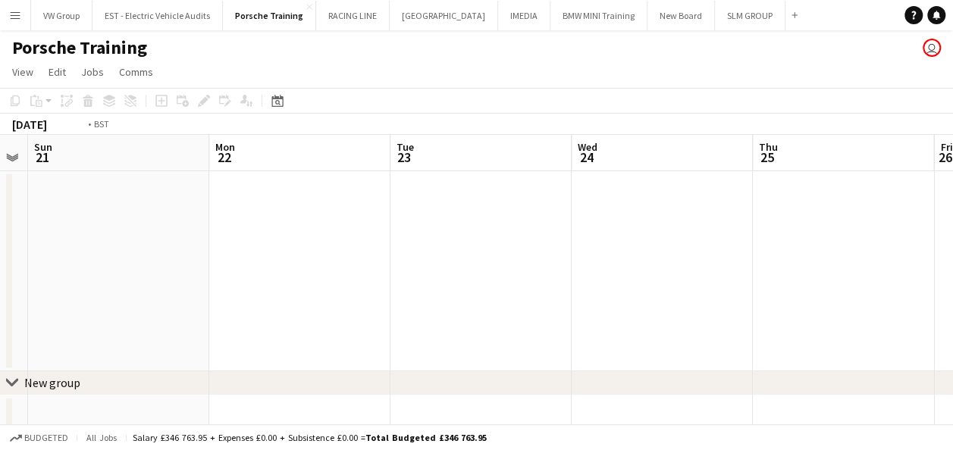
drag, startPoint x: 847, startPoint y: 295, endPoint x: 620, endPoint y: 325, distance: 229.5
click at [620, 325] on app-calendar-viewport "Thu 18 Fri 19 3/3 1 Job Sat 20 Sun 21 Mon 22 Tue 23 Wed 24 Thu 25 Fri 26 Sat 27…" at bounding box center [476, 323] width 953 height 376
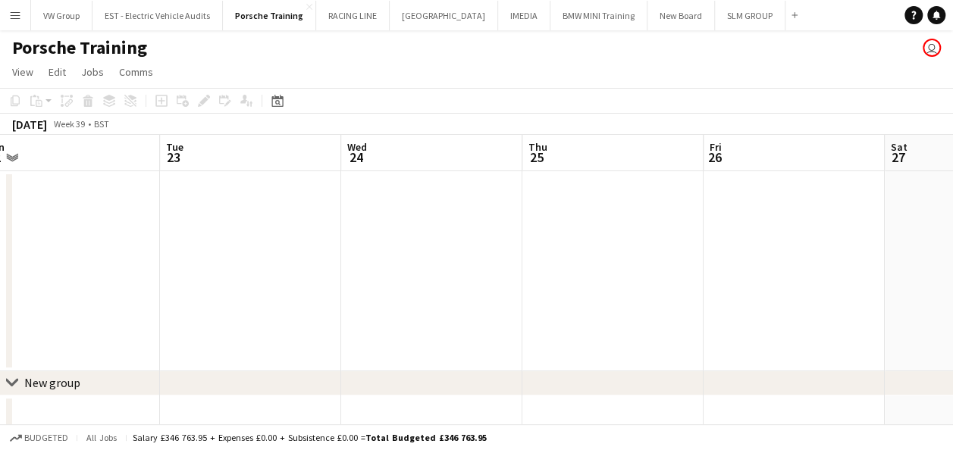
drag, startPoint x: 646, startPoint y: 314, endPoint x: 591, endPoint y: 334, distance: 58.3
click at [588, 335] on app-calendar-viewport "Sat 20 Sun 21 Mon 22 Tue 23 Wed 24 Thu 25 Fri 26 Sat 27 Sun 28 Mon 29 Tue 30 3/…" at bounding box center [476, 323] width 953 height 376
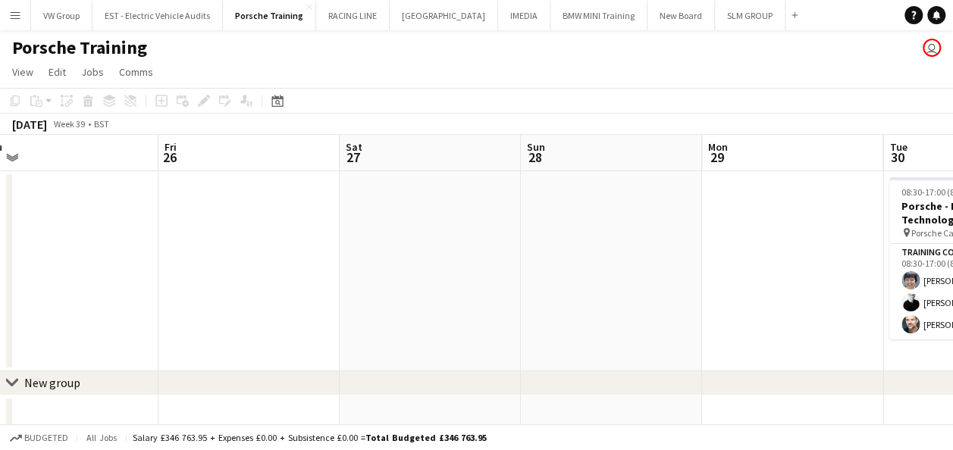
drag, startPoint x: 646, startPoint y: 324, endPoint x: 635, endPoint y: 337, distance: 17.8
click at [581, 343] on app-calendar-viewport "Mon 22 Tue 23 Wed 24 Thu 25 Fri 26 Sat 27 Sun 28 Mon 29 Tue 30 3/3 1 Job Wed 1 …" at bounding box center [476, 323] width 953 height 376
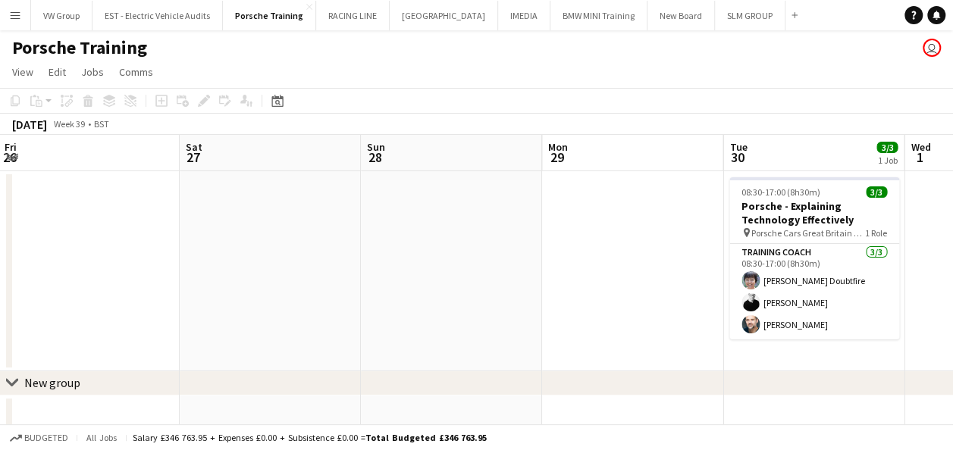
drag, startPoint x: 741, startPoint y: 315, endPoint x: 578, endPoint y: 350, distance: 166.9
click at [578, 350] on app-calendar-viewport "Mon 22 Tue 23 Wed 24 Thu 25 Fri 26 Sat 27 Sun 28 Mon 29 Tue 30 3/3 1 Job Wed 1 …" at bounding box center [476, 323] width 953 height 376
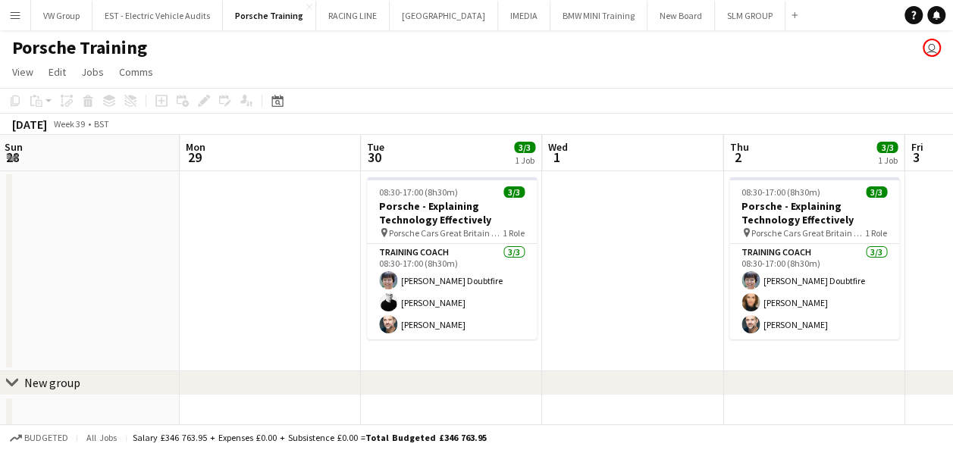
scroll to position [0, 382]
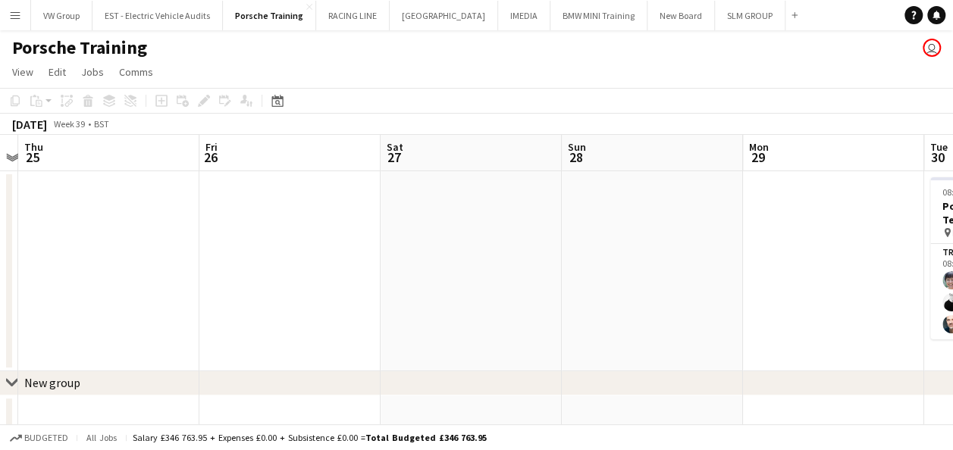
drag, startPoint x: 578, startPoint y: 284, endPoint x: 655, endPoint y: 268, distance: 78.8
click at [730, 262] on app-calendar-viewport "Tue 23 Wed 24 Thu 25 Fri 26 Sat 27 Sun 28 Mon 29 Tue 30 3/3 1 Job Wed 1 Thu 2 3…" at bounding box center [476, 323] width 953 height 376
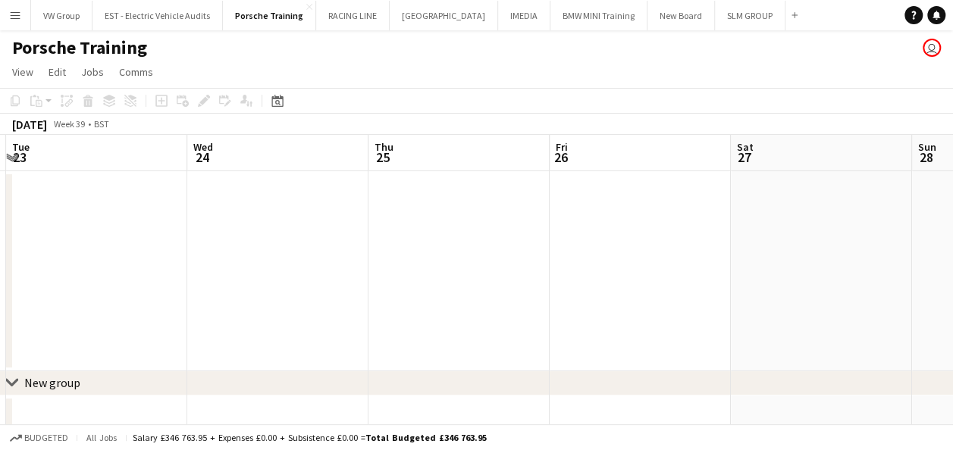
drag, startPoint x: 648, startPoint y: 253, endPoint x: 595, endPoint y: 253, distance: 53.1
click at [725, 246] on app-calendar-viewport "Sun 21 Mon 22 Tue 23 Wed 24 Thu 25 Fri 26 Sat 27 Sun 28 Mon 29 Tue 30 3/3 1 Job…" at bounding box center [476, 323] width 953 height 376
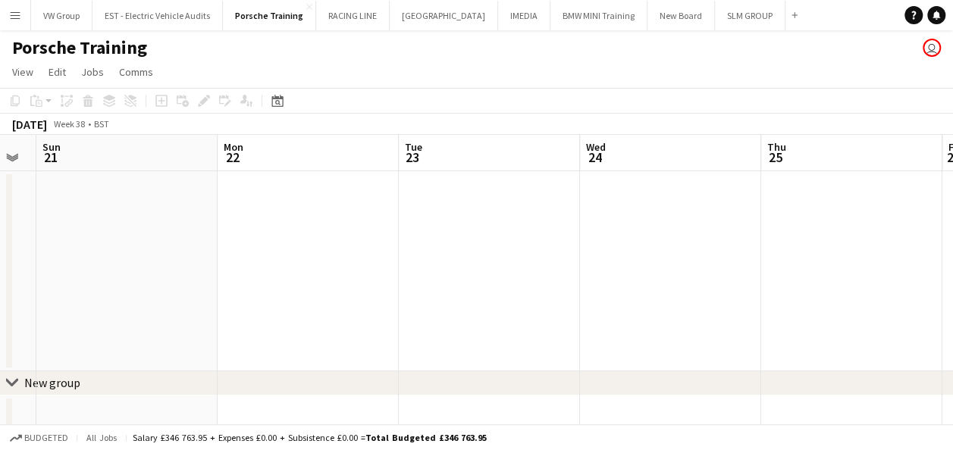
drag, startPoint x: 747, startPoint y: 224, endPoint x: 501, endPoint y: 249, distance: 247.0
click at [750, 224] on app-calendar-viewport "Fri 19 3/3 1 Job Sat 20 Sun 21 Mon 22 Tue 23 Wed 24 Thu 25 Fri 26 Sat 27 Sun 28…" at bounding box center [476, 323] width 953 height 376
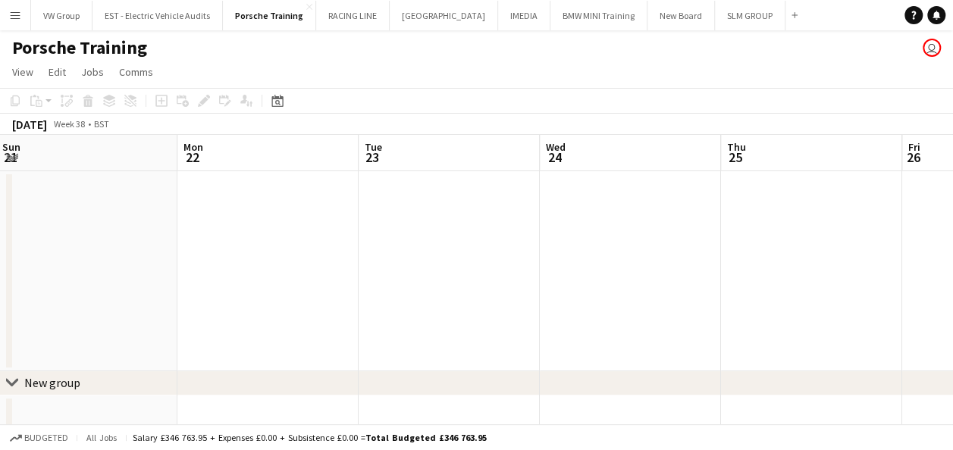
drag, startPoint x: 406, startPoint y: 285, endPoint x: 744, endPoint y: 219, distance: 344.6
click at [731, 220] on app-calendar-viewport "Fri 19 3/3 1 Job Sat 20 Sun 21 Mon 22 Tue 23 Wed 24 Thu 25 Fri 26 Sat 27 Sun 28…" at bounding box center [476, 323] width 953 height 376
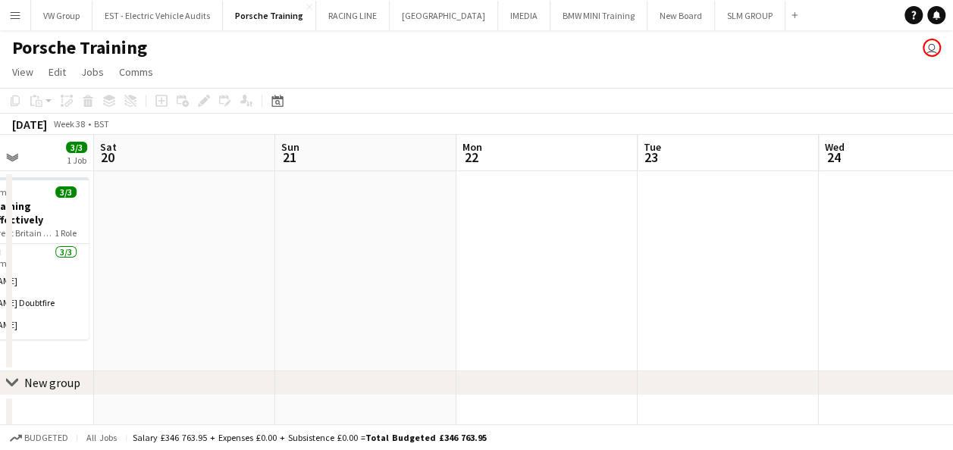
drag, startPoint x: 445, startPoint y: 279, endPoint x: 698, endPoint y: 263, distance: 253.8
click at [698, 263] on app-calendar-viewport "Wed 17 3/3 1 Job Thu 18 Fri 19 3/3 1 Job Sat 20 Sun 21 Mon 22 Tue 23 Wed 24 Thu…" at bounding box center [476, 323] width 953 height 376
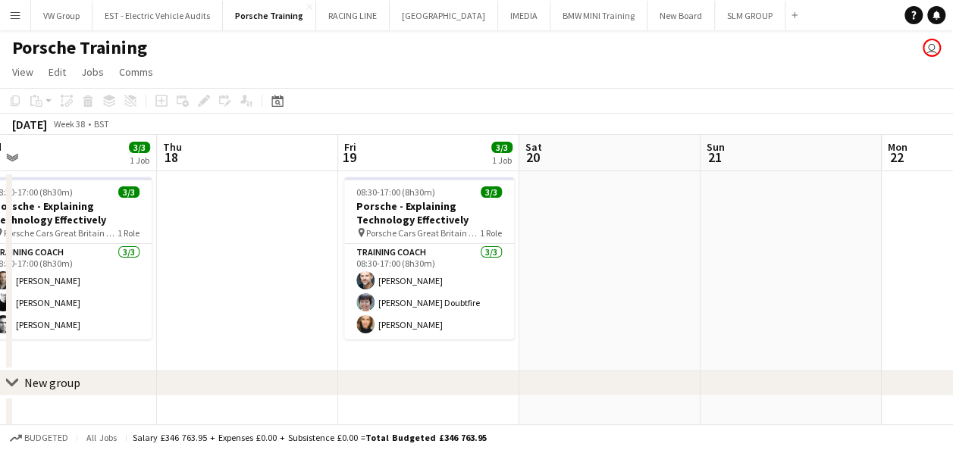
scroll to position [0, 416]
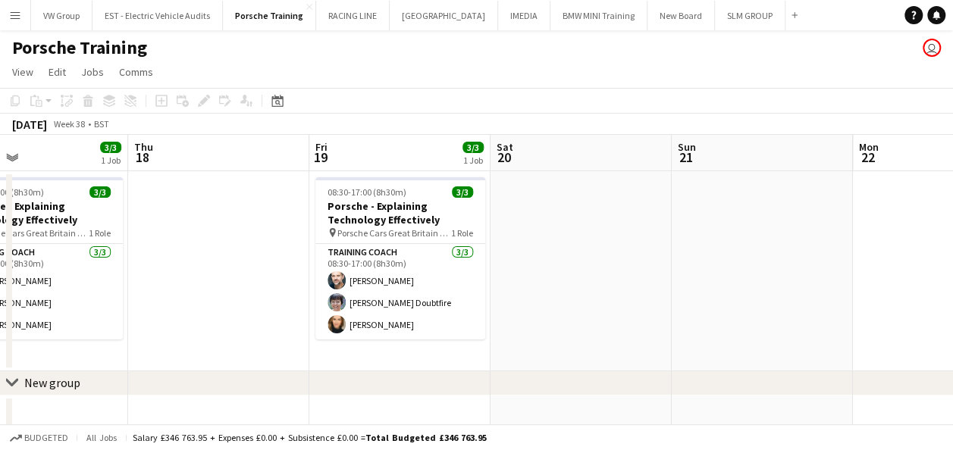
drag, startPoint x: 614, startPoint y: 265, endPoint x: 645, endPoint y: 266, distance: 30.3
click at [645, 266] on app-calendar-viewport "Mon 15 Tue 16 Wed 17 3/3 1 Job Thu 18 Fri 19 3/3 1 Job Sat 20 Sun 21 Mon 22 Tue…" at bounding box center [476, 323] width 953 height 376
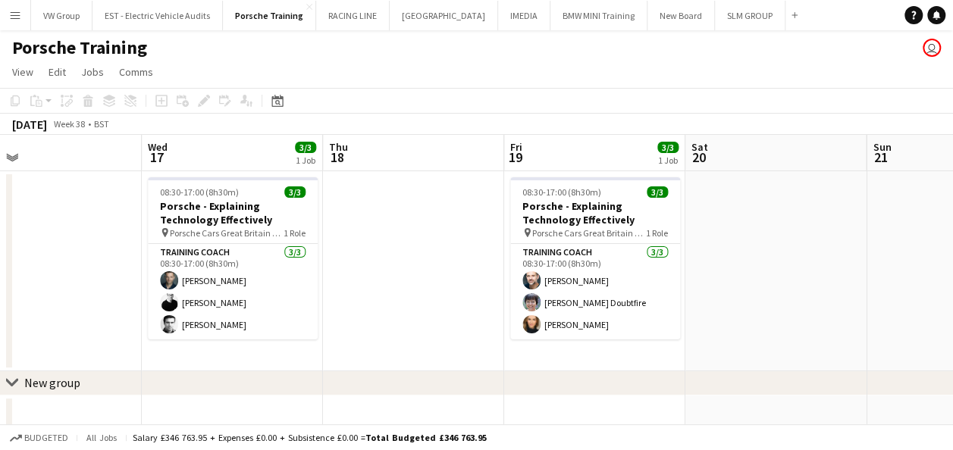
scroll to position [0, 582]
drag, startPoint x: 629, startPoint y: 298, endPoint x: 463, endPoint y: 314, distance: 167.6
click at [463, 314] on app-calendar-viewport "Sat 13 Sun 14 Mon 15 Tue 16 Wed 17 3/3 1 Job Thu 18 Fri 19 3/3 1 Job Sat 20 Sun…" at bounding box center [476, 323] width 953 height 376
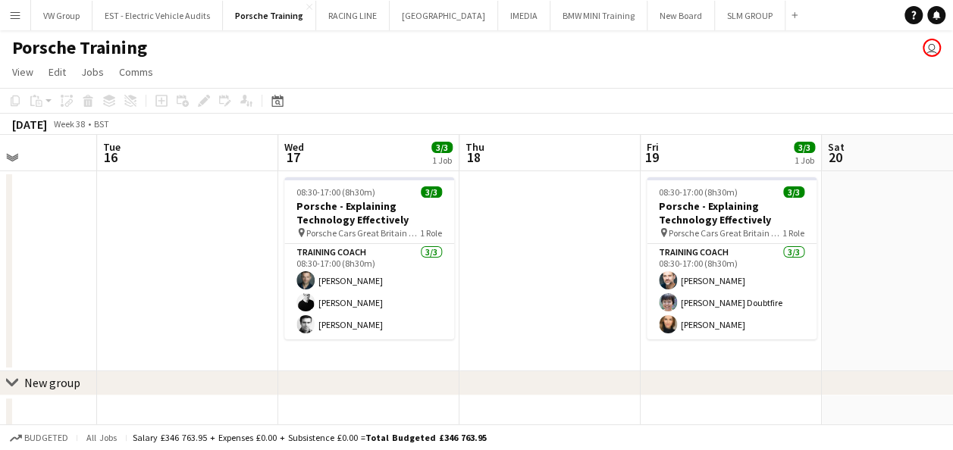
drag, startPoint x: 735, startPoint y: 283, endPoint x: 523, endPoint y: 288, distance: 211.6
click at [523, 288] on app-calendar-viewport "Sat 13 Sun 14 Mon 15 Tue 16 Wed 17 3/3 1 Job Thu 18 Fri 19 3/3 1 Job Sat 20 Sun…" at bounding box center [476, 323] width 953 height 376
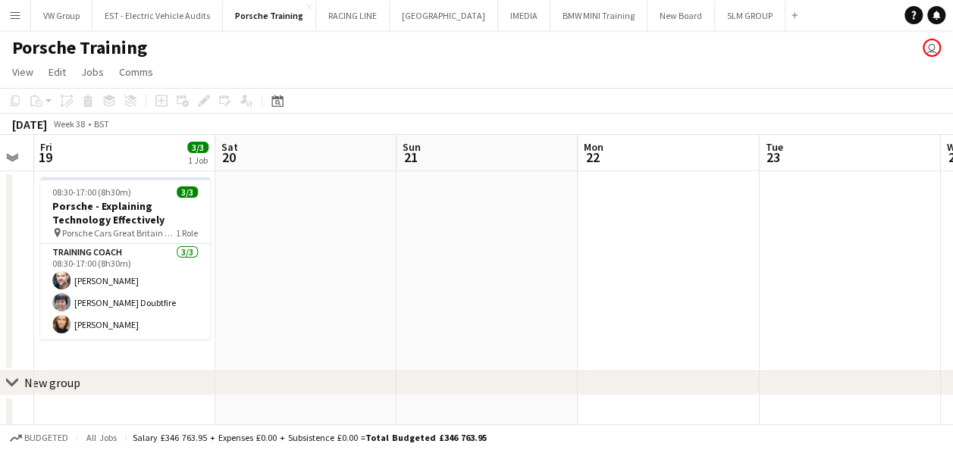
drag, startPoint x: 439, startPoint y: 305, endPoint x: 522, endPoint y: 295, distance: 83.2
click at [428, 305] on app-calendar-viewport "Mon 15 Tue 16 Wed 17 3/3 1 Job Thu 18 Fri 19 3/3 1 Job Sat 20 Sun 21 Mon 22 Tue…" at bounding box center [476, 323] width 953 height 376
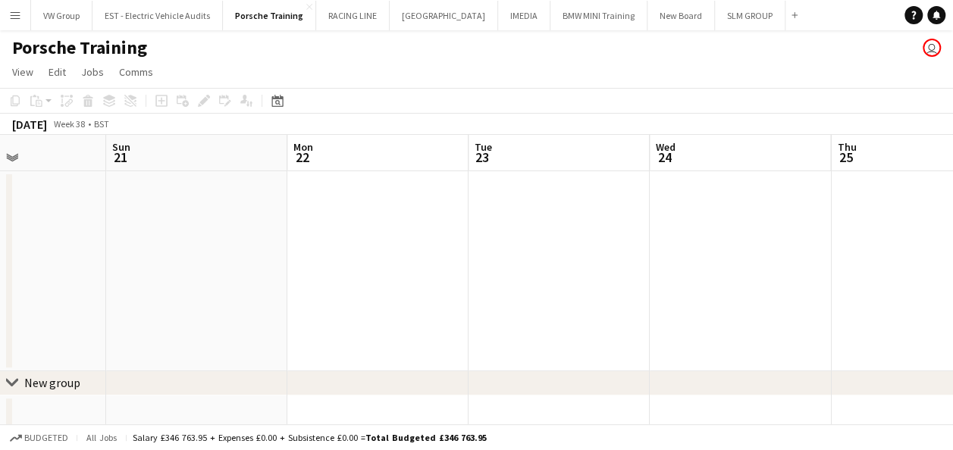
click at [408, 306] on app-calendar-viewport "Wed 17 3/3 1 Job Thu 18 Fri 19 3/3 1 Job Sat 20 Sun 21 Mon 22 Tue 23 Wed 24 Thu…" at bounding box center [476, 323] width 953 height 376
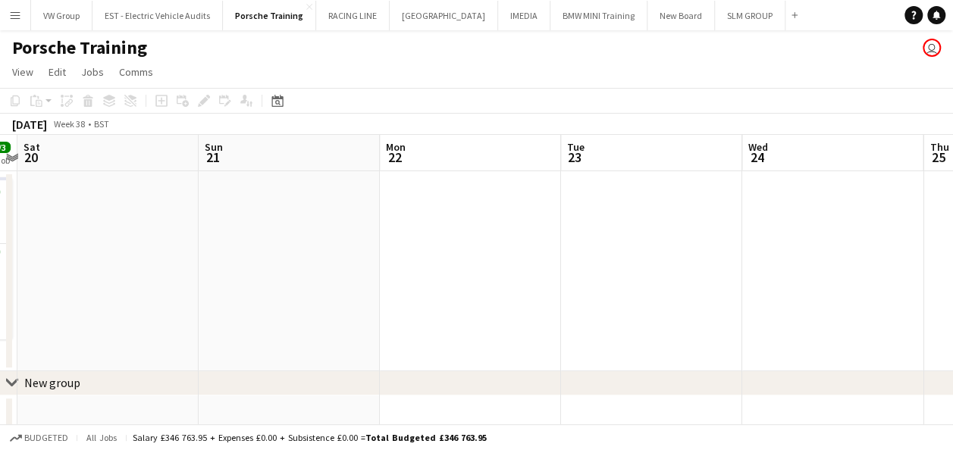
click at [392, 315] on app-calendar-viewport "Wed 17 3/3 1 Job Thu 18 Fri 19 3/3 1 Job Sat 20 Sun 21 Mon 22 Tue 23 Wed 24 Thu…" at bounding box center [476, 323] width 953 height 376
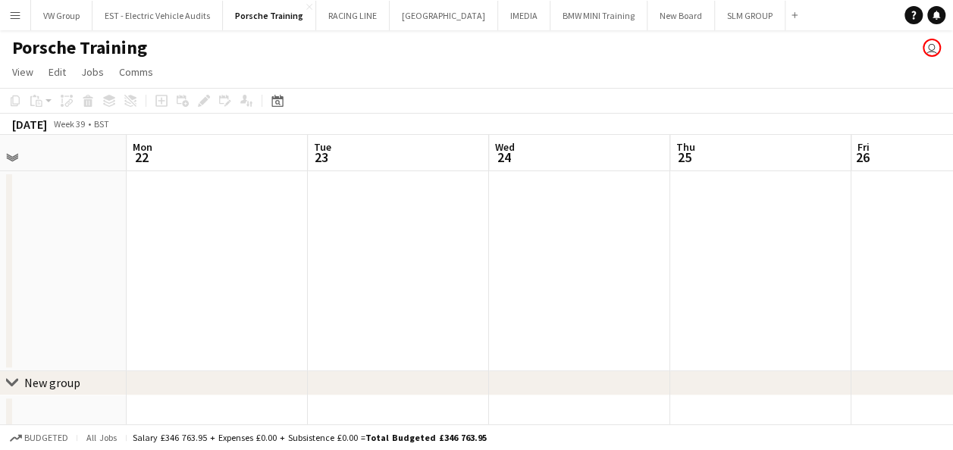
drag, startPoint x: 585, startPoint y: 290, endPoint x: 473, endPoint y: 312, distance: 113.5
click at [370, 326] on app-calendar-viewport "Fri 19 3/3 1 Job Sat 20 Sun 21 Mon 22 Tue 23 Wed 24 Thu 25 Fri 26 Sat 27 Sun 28…" at bounding box center [476, 323] width 953 height 376
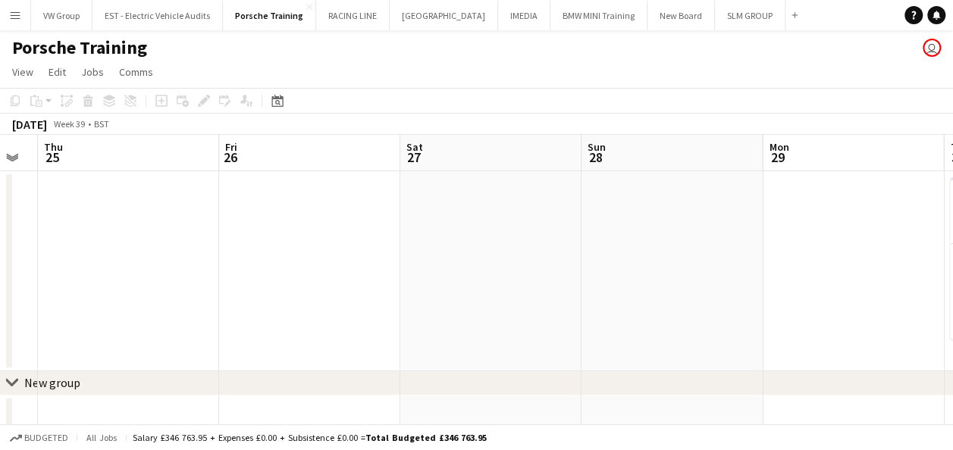
drag, startPoint x: 645, startPoint y: 287, endPoint x: 402, endPoint y: 306, distance: 243.4
click at [402, 306] on app-calendar-viewport "Sun 21 Mon 22 Tue 23 Wed 24 Thu 25 Fri 26 Sat 27 Sun 28 Mon 29 Tue 30 3/3 1 Job…" at bounding box center [476, 323] width 953 height 376
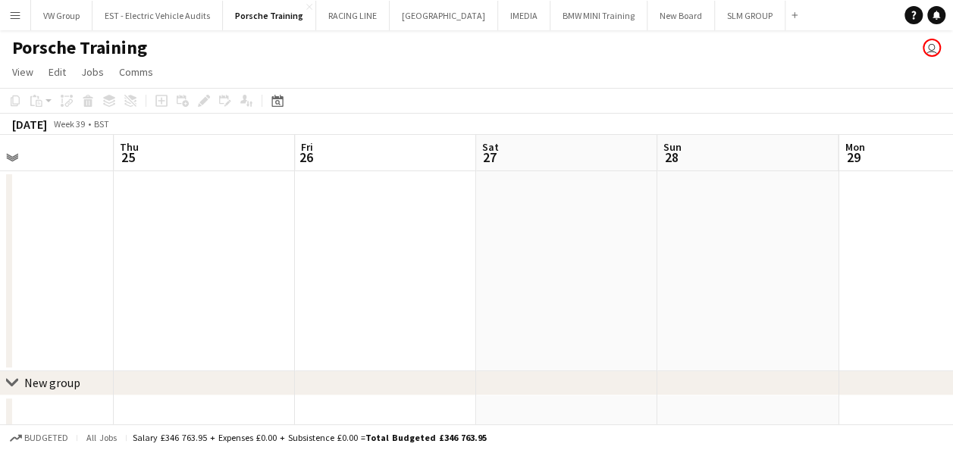
drag, startPoint x: 524, startPoint y: 289, endPoint x: 366, endPoint y: 325, distance: 162.4
click at [366, 325] on app-calendar-viewport "Sun 21 Mon 22 Tue 23 Wed 24 Thu 25 Fri 26 Sat 27 Sun 28 Mon 29 Tue 30 3/3 1 Job…" at bounding box center [476, 323] width 953 height 376
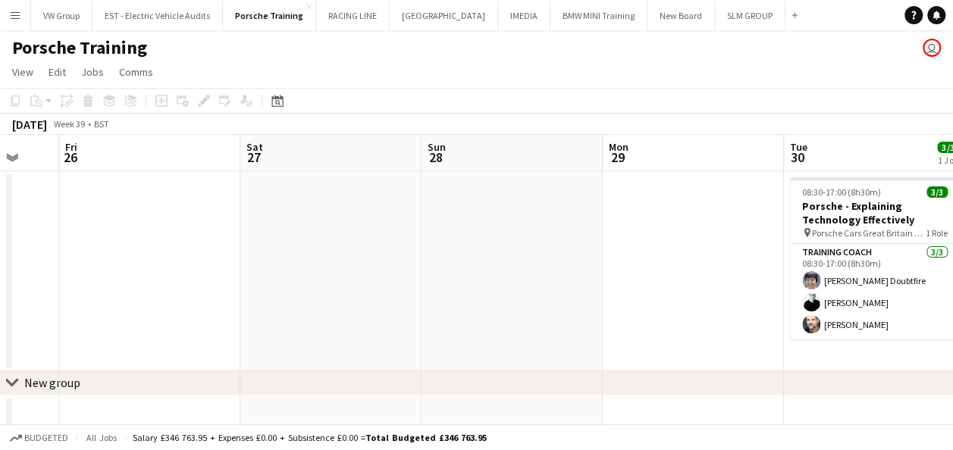
drag, startPoint x: 376, startPoint y: 333, endPoint x: 350, endPoint y: 342, distance: 27.3
click at [350, 342] on app-calendar-viewport "Tue 23 Wed 24 Thu 25 Fri 26 Sat 27 Sun 28 Mon 29 Tue 30 3/3 1 Job Wed 1 Thu 2 3…" at bounding box center [476, 323] width 953 height 376
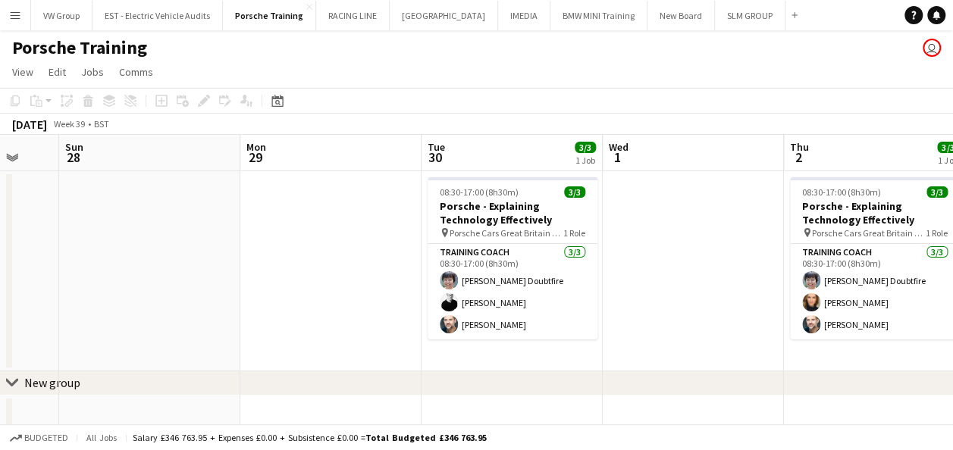
scroll to position [0, 510]
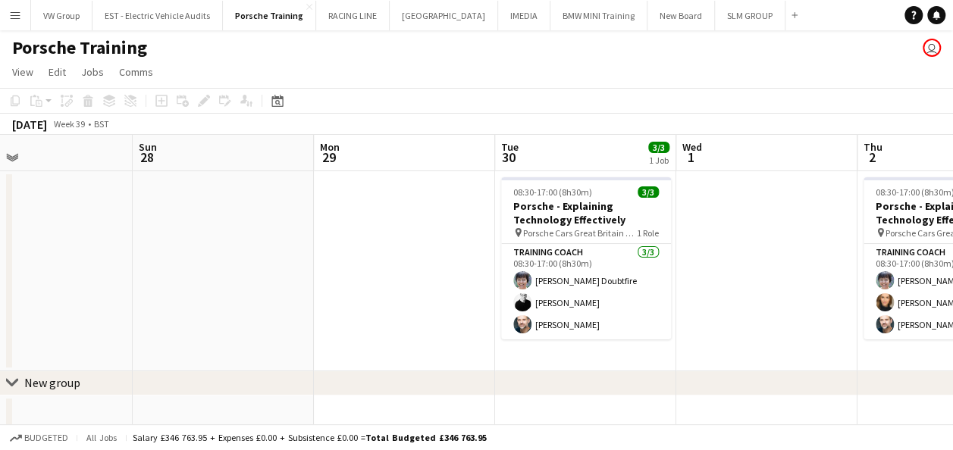
drag, startPoint x: 538, startPoint y: 279, endPoint x: 595, endPoint y: 273, distance: 57.9
click at [596, 272] on app-calendar-viewport "Thu 25 Fri 26 Sat 27 Sun 28 Mon 29 Tue 30 3/3 1 Job Wed 1 Thu 2 3/3 1 Job Fri 3…" at bounding box center [476, 323] width 953 height 376
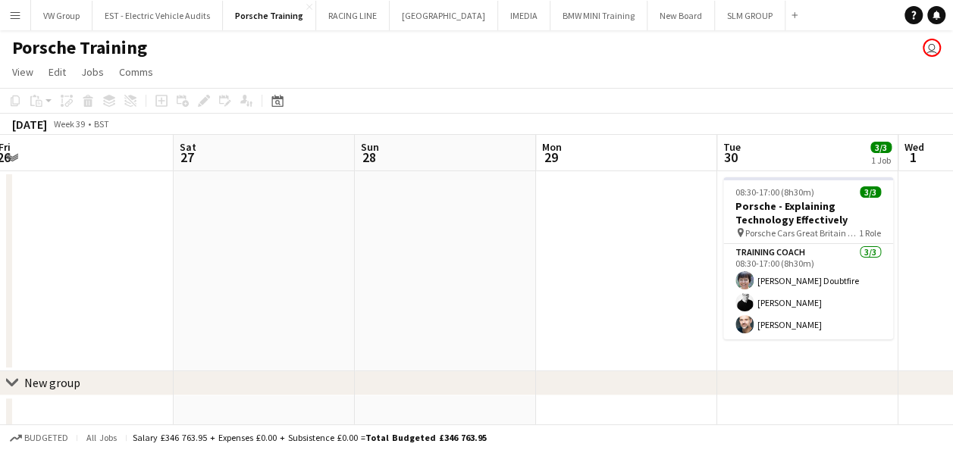
drag, startPoint x: 332, startPoint y: 310, endPoint x: 610, endPoint y: 243, distance: 285.4
click at [610, 243] on app-calendar-viewport "Wed 24 Thu 25 Fri 26 Sat 27 Sun 28 Mon 29 Tue 30 3/3 1 Job Wed 1 Thu 2 3/3 1 Jo…" at bounding box center [476, 323] width 953 height 376
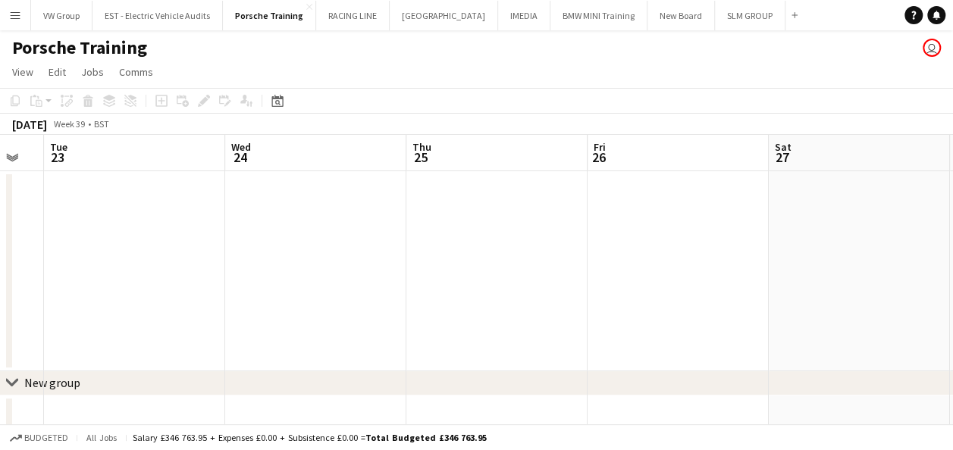
drag, startPoint x: 473, startPoint y: 246, endPoint x: 657, endPoint y: 214, distance: 187.0
click at [654, 213] on app-calendar-viewport "Sun 21 Mon 22 Tue 23 Wed 24 Thu 25 Fri 26 Sat 27 Sun 28 Mon 29 Tue 30 3/3 1 Job…" at bounding box center [476, 323] width 953 height 376
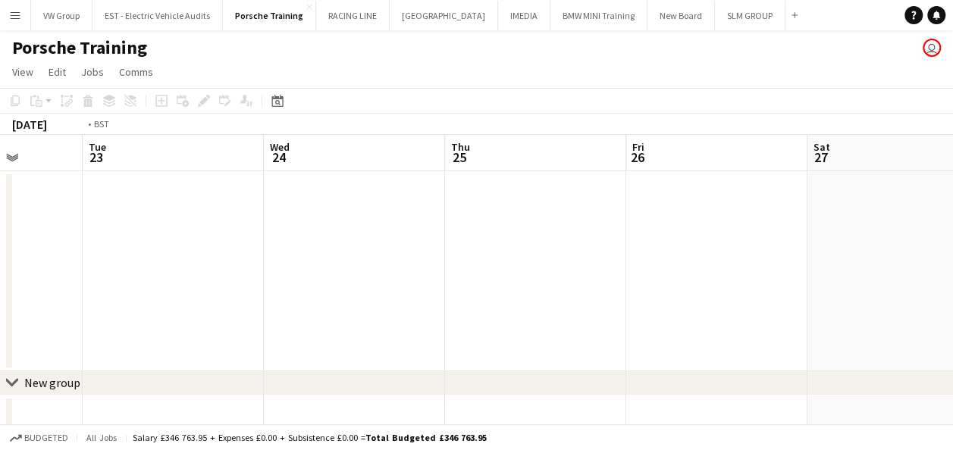
drag, startPoint x: 643, startPoint y: 176, endPoint x: 669, endPoint y: 174, distance: 25.9
click at [667, 174] on app-calendar-viewport "Sat 20 Sun 21 Mon 22 Tue 23 Wed 24 Thu 25 Fri 26 Sat 27 Sun 28 Mon 29 Tue 30 3/…" at bounding box center [476, 323] width 953 height 376
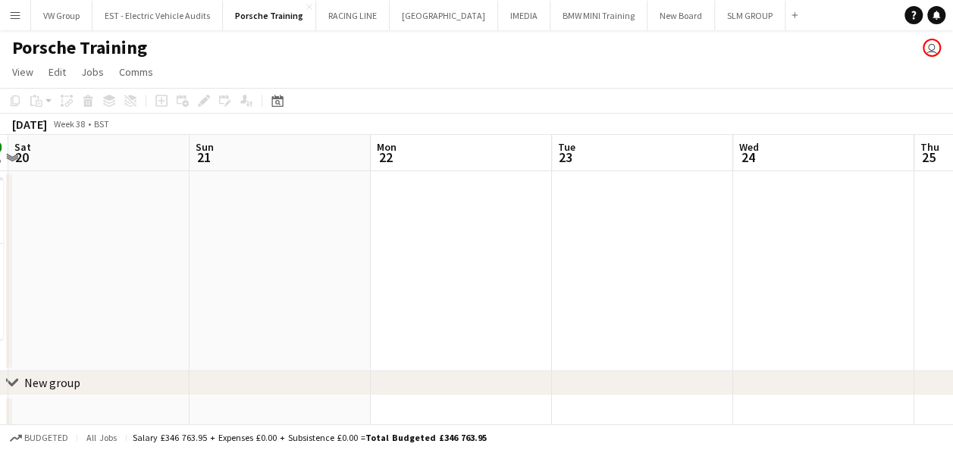
drag, startPoint x: 308, startPoint y: 249, endPoint x: 648, endPoint y: 184, distance: 346.8
click at [648, 182] on app-calendar-viewport "Thu 18 Fri 19 3/3 1 Job Sat 20 Sun 21 Mon 22 Tue 23 Wed 24 Thu 25 Fri 26 Sat 27…" at bounding box center [476, 323] width 953 height 376
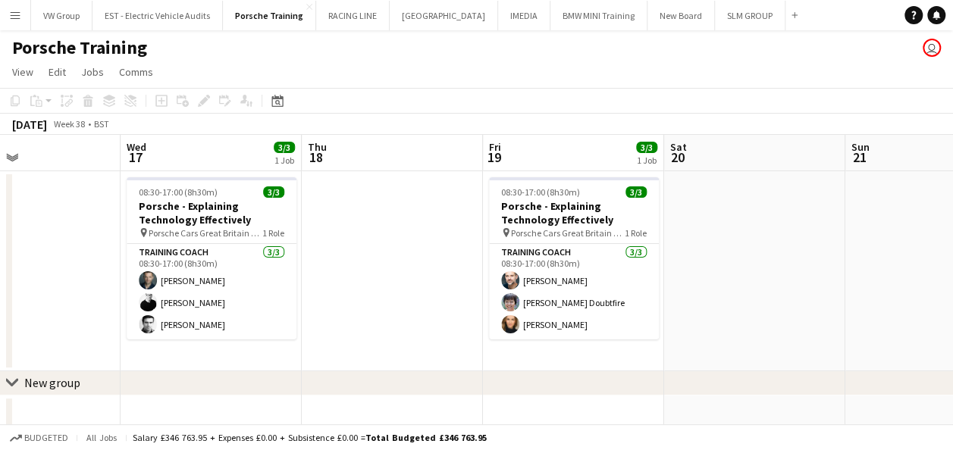
drag, startPoint x: 663, startPoint y: 157, endPoint x: 544, endPoint y: 173, distance: 119.4
click at [676, 156] on app-calendar-viewport "Sun 14 Mon 15 Tue 16 Wed 17 3/3 1 Job Thu 18 Fri 19 3/3 1 Job Sat 20 Sun 21 Mon…" at bounding box center [476, 323] width 953 height 376
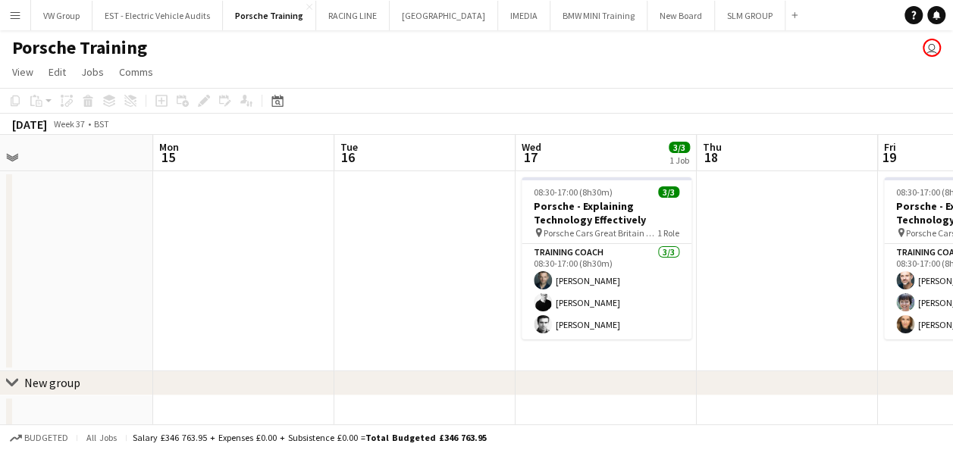
click at [643, 155] on app-calendar-viewport "Fri 12 Sat 13 Sun 14 Mon 15 Tue 16 Wed 17 3/3 1 Job Thu 18 Fri 19 3/3 1 Job Sat…" at bounding box center [476, 323] width 953 height 376
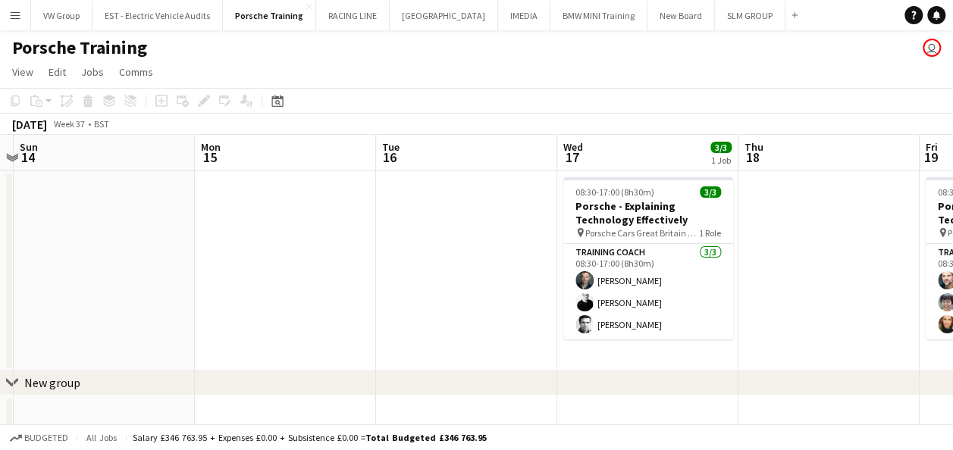
drag, startPoint x: 367, startPoint y: 192, endPoint x: 591, endPoint y: 152, distance: 228.0
click at [591, 151] on app-calendar-viewport "Fri 12 Sat 13 Sun 14 Mon 15 Tue 16 Wed 17 3/3 1 Job Thu 18 Fri 19 3/3 1 Job Sat…" at bounding box center [476, 323] width 953 height 376
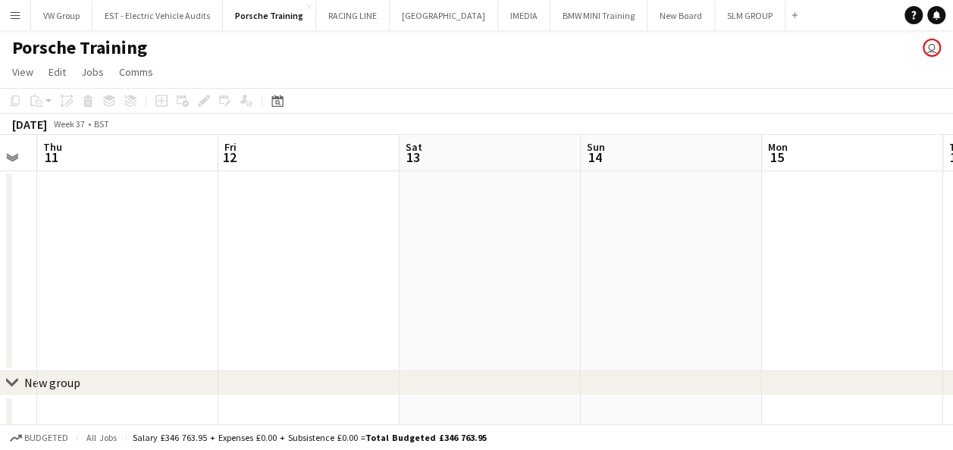
scroll to position [0, 362]
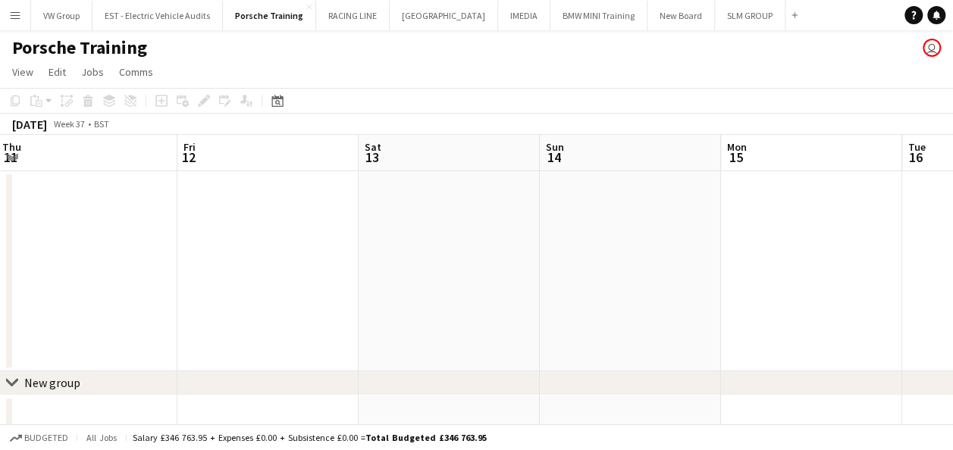
drag, startPoint x: 294, startPoint y: 196, endPoint x: 610, endPoint y: 132, distance: 321.8
click at [610, 132] on app-calendar "Copy Paste Paste Ctrl+V Paste with crew Ctrl+Shift+V Paste linked Job Delete Gr…" at bounding box center [476, 299] width 953 height 423
